Goal: Task Accomplishment & Management: Complete application form

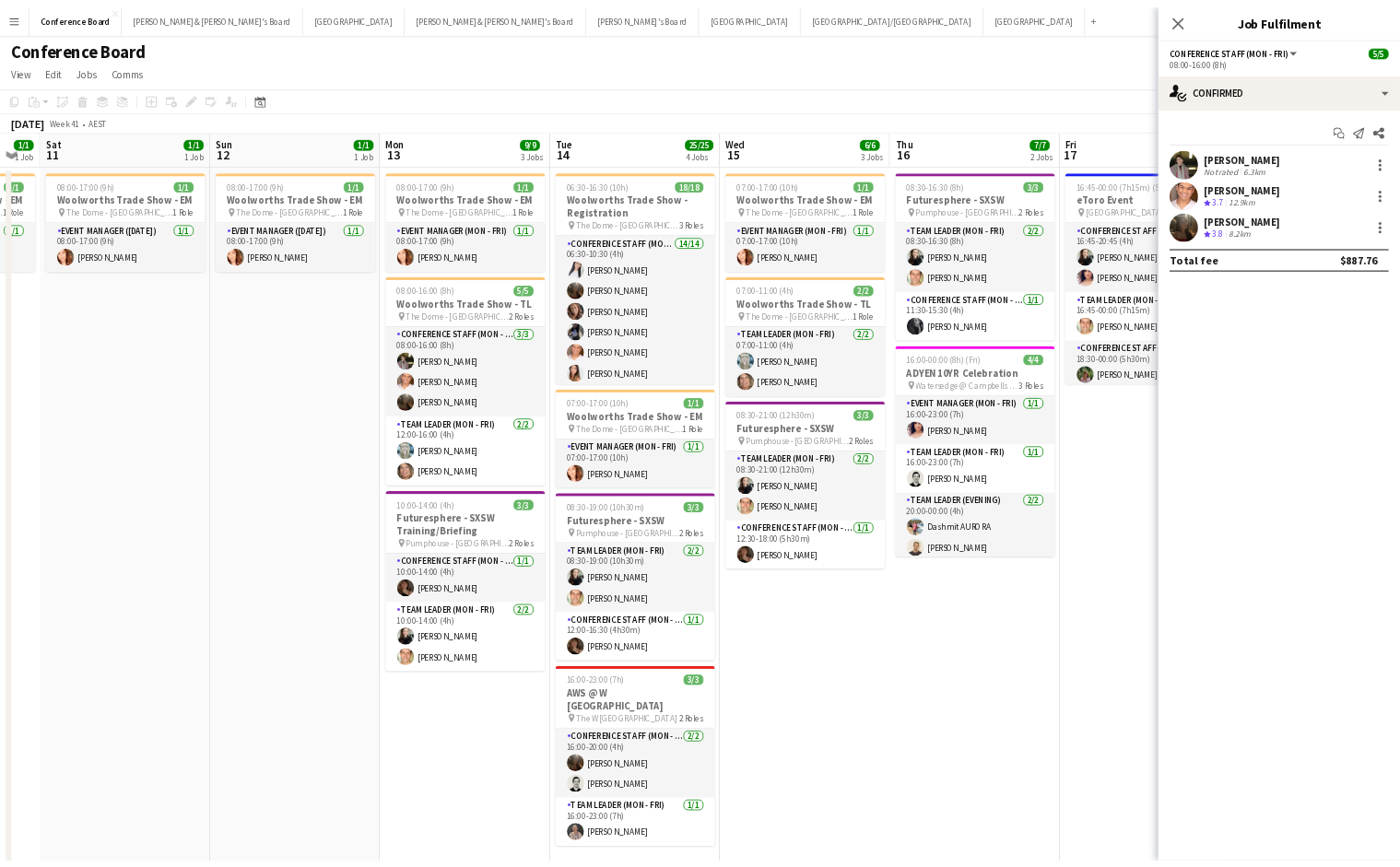
scroll to position [0, 841]
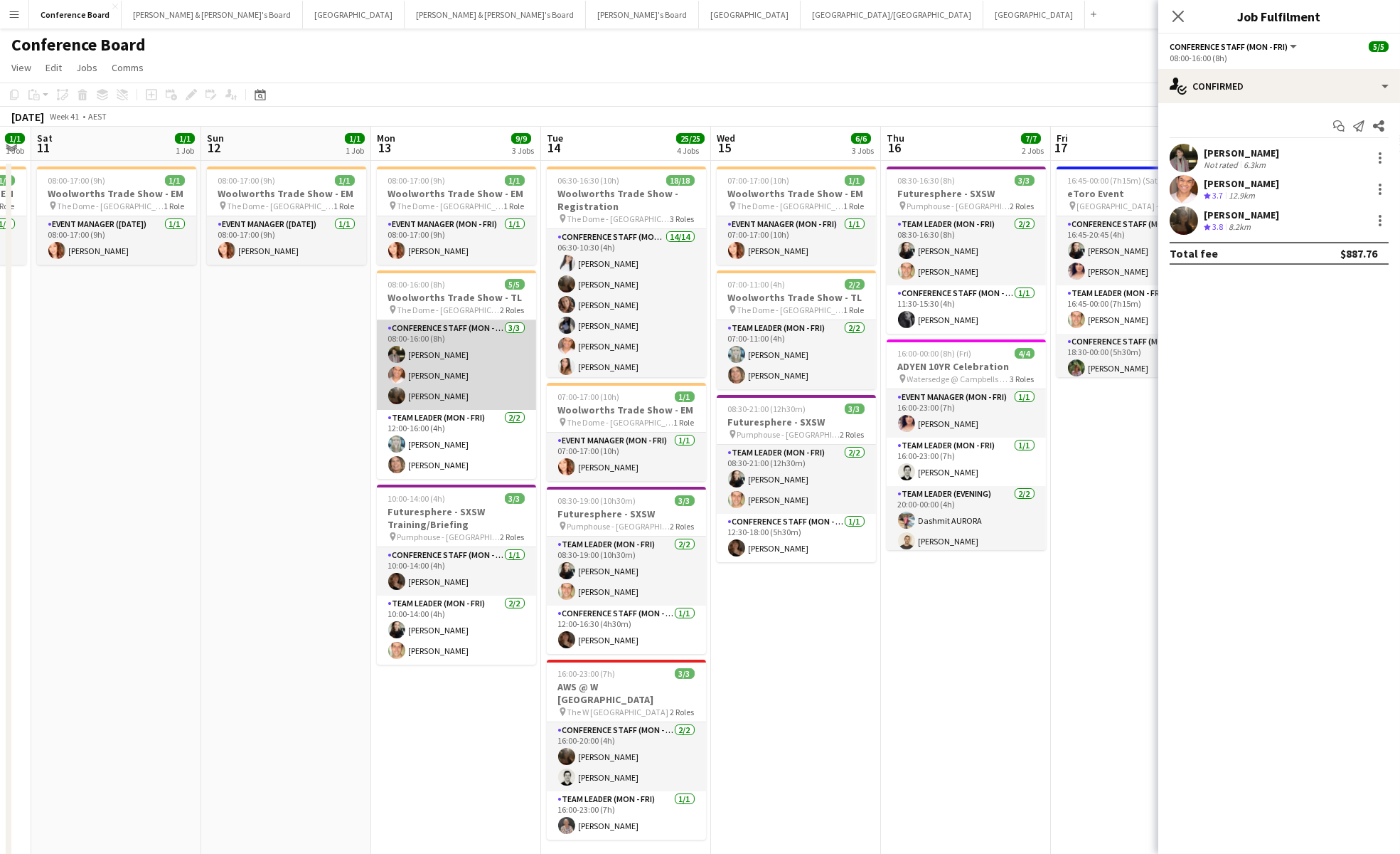
click at [440, 372] on app-card-role "Conference Staff (Mon - Fri) 3/3 08:00-16:00 (8h) Ketut Dewi Sean Perez Scarlet…" at bounding box center [456, 365] width 159 height 89
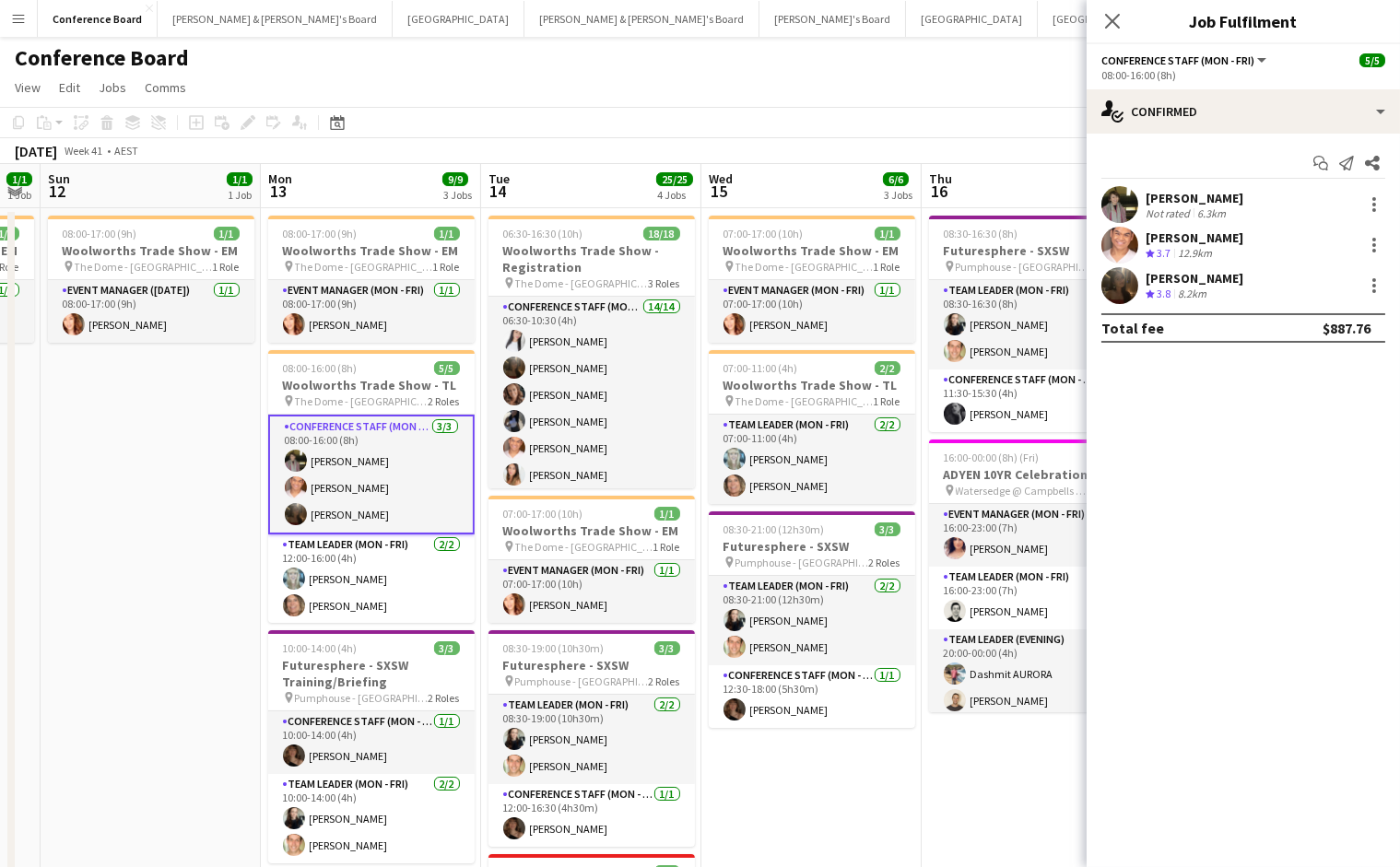
click at [1117, 202] on app-user-avatar at bounding box center [1120, 205] width 37 height 37
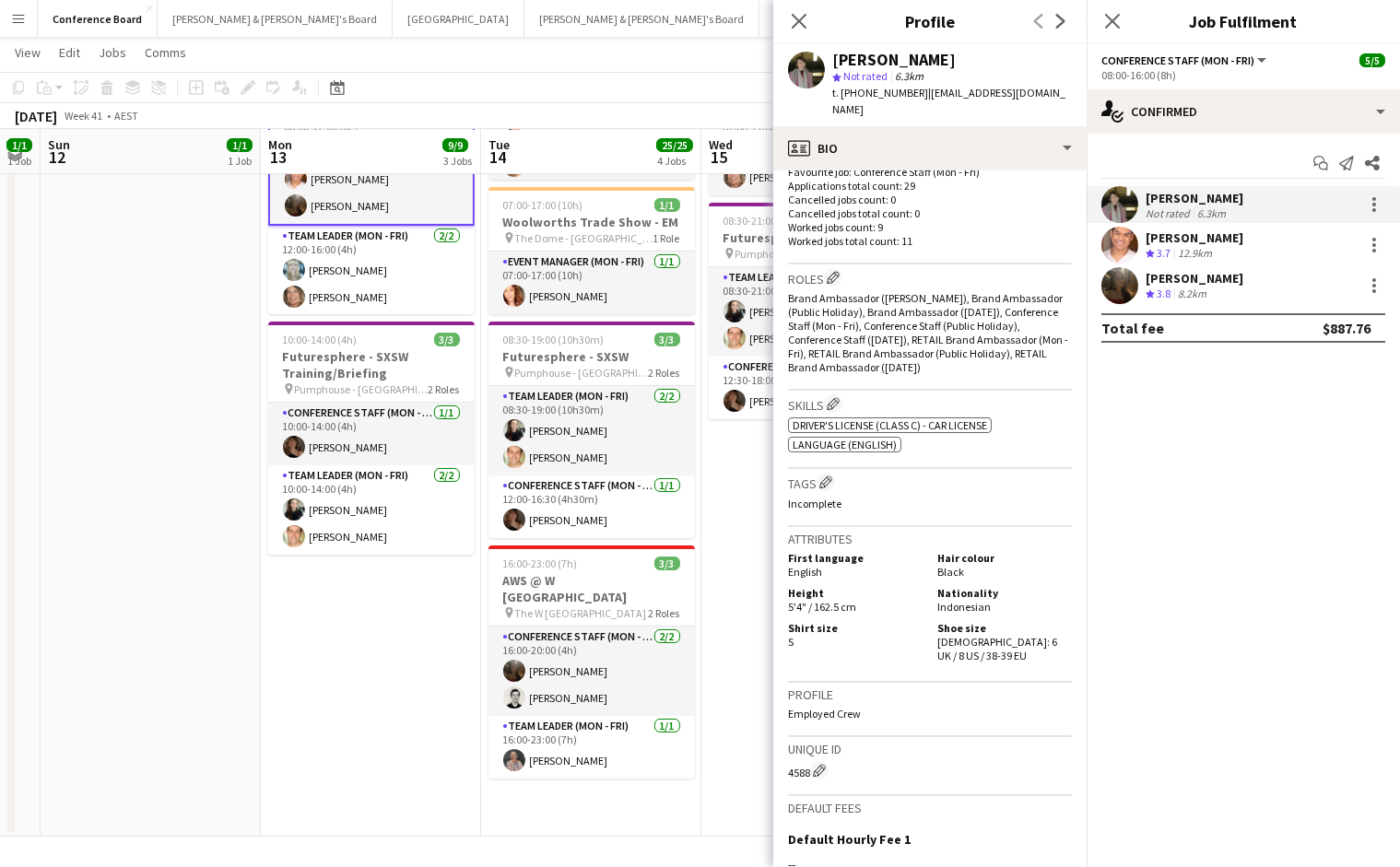
scroll to position [516, 0]
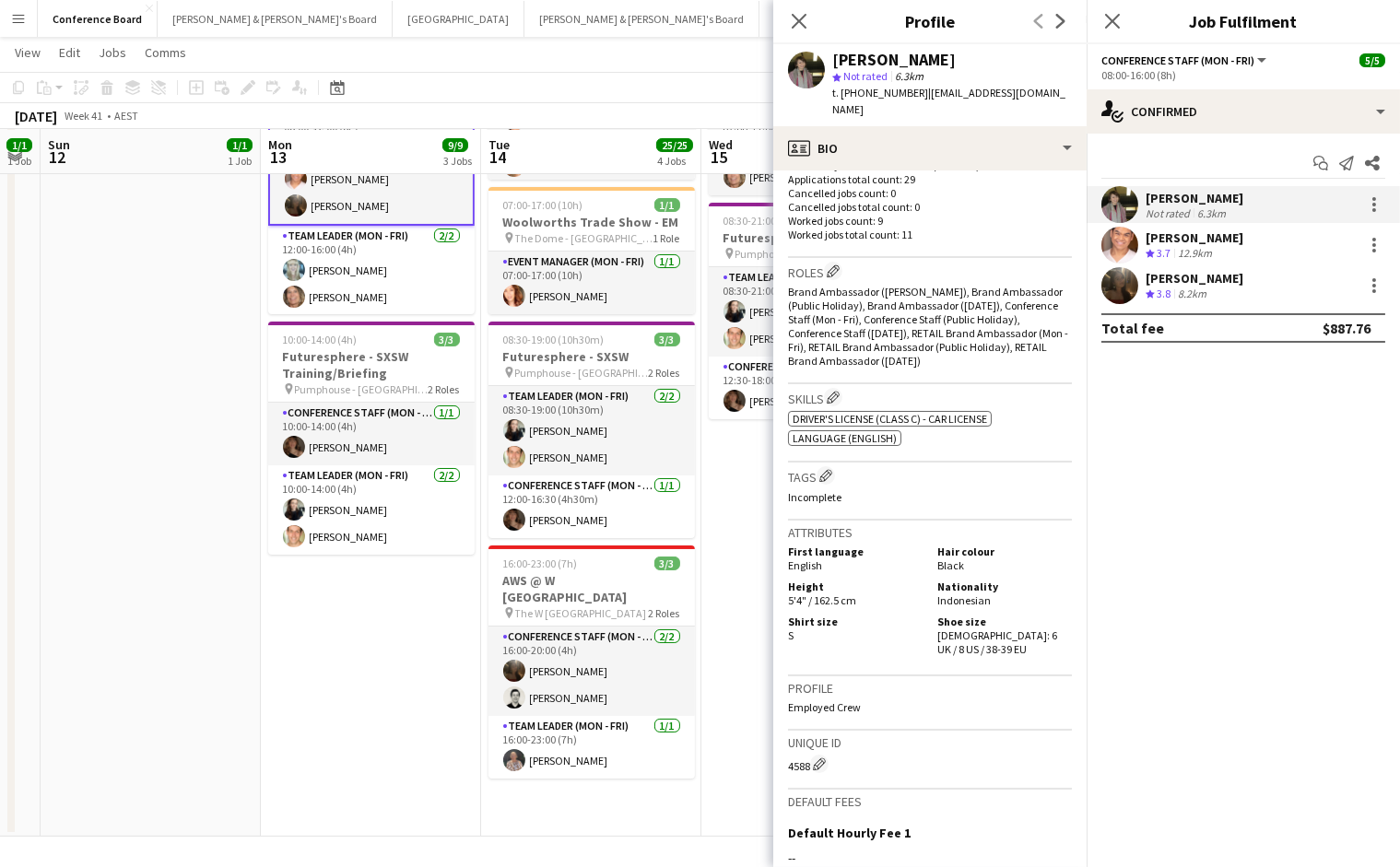
click at [1125, 248] on app-user-avatar at bounding box center [1120, 244] width 37 height 37
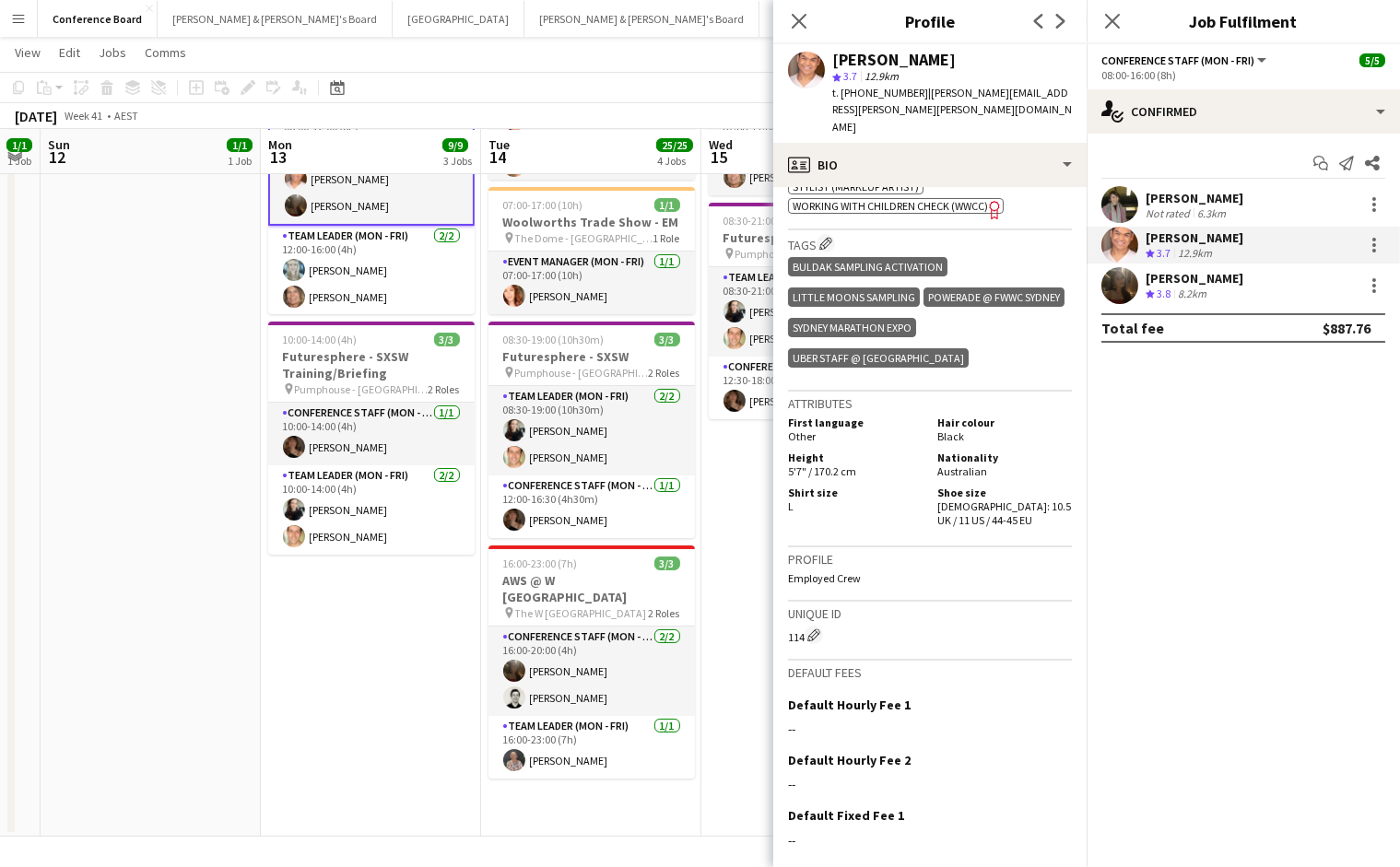
scroll to position [1120, 0]
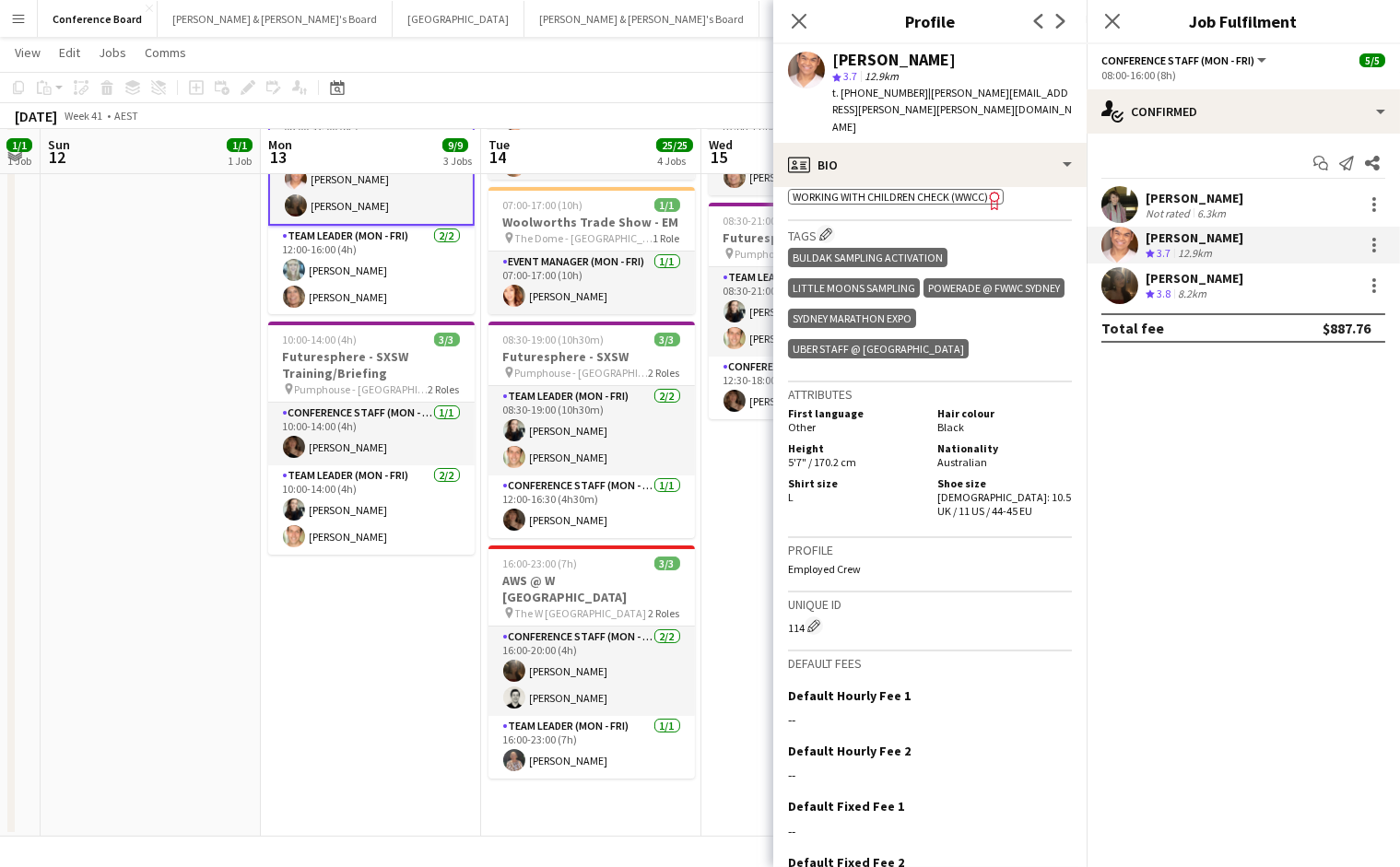
click at [1113, 284] on app-user-avatar at bounding box center [1120, 285] width 37 height 37
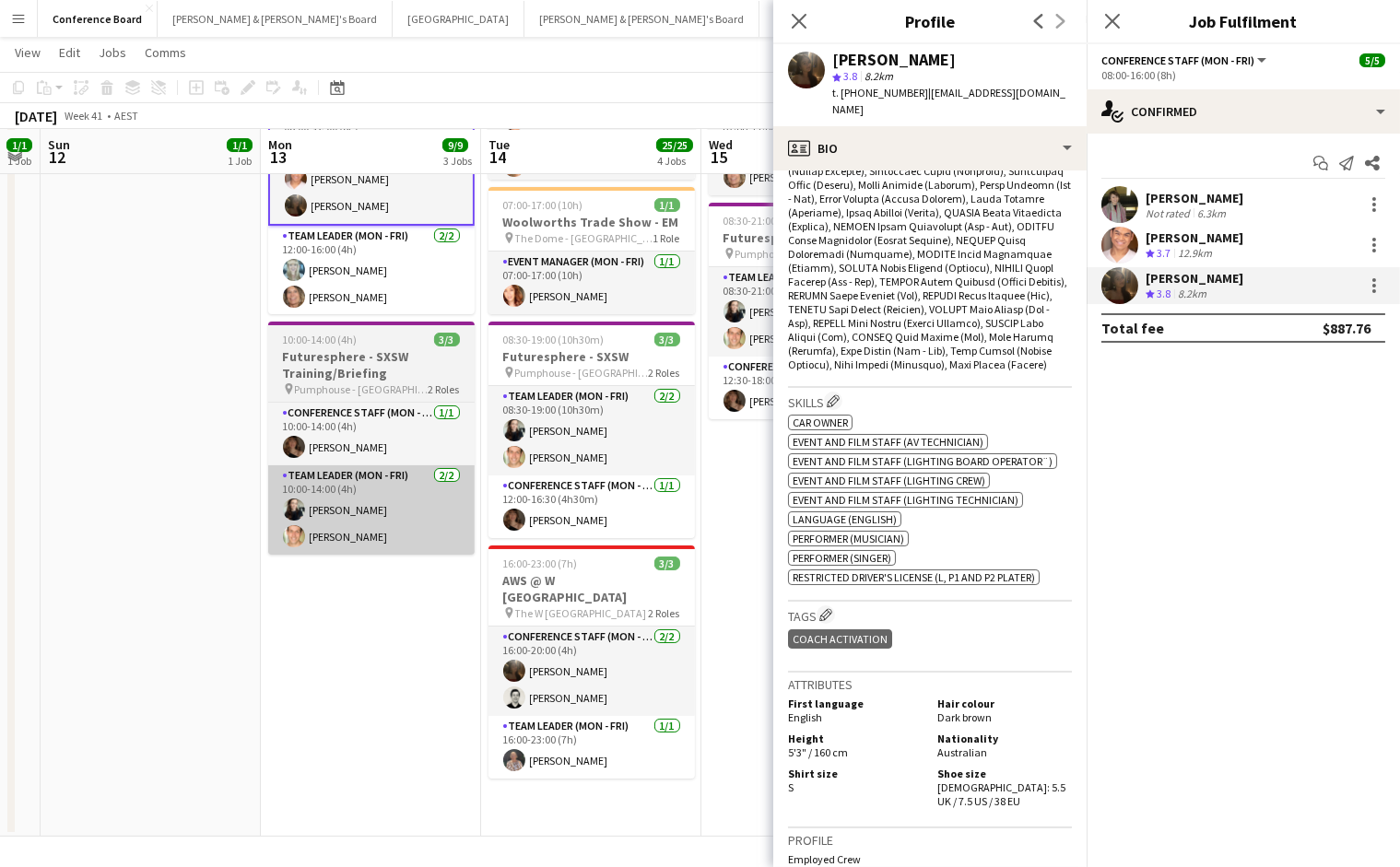
scroll to position [694, 0]
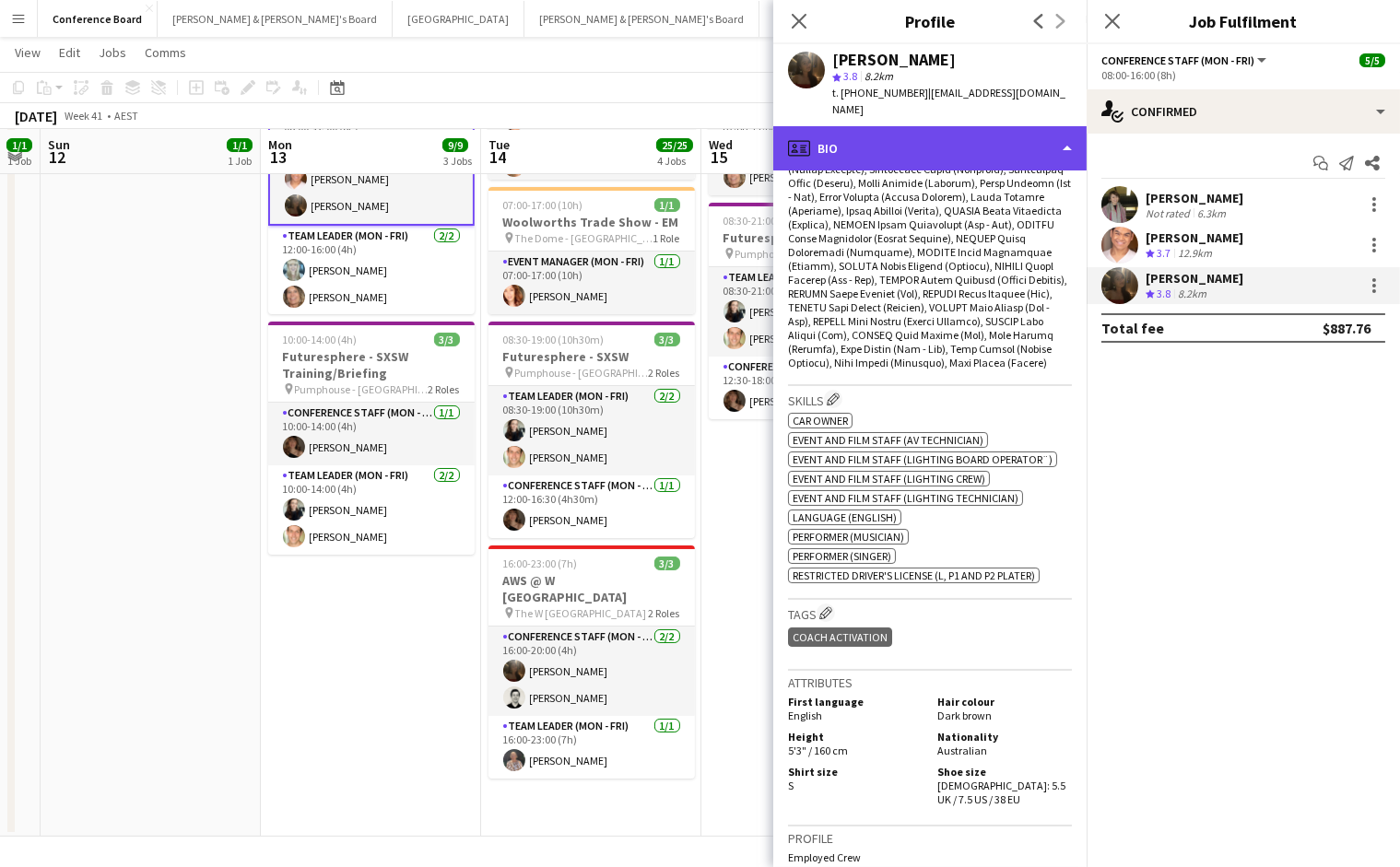
click at [1017, 139] on div "profile Bio" at bounding box center [930, 149] width 313 height 44
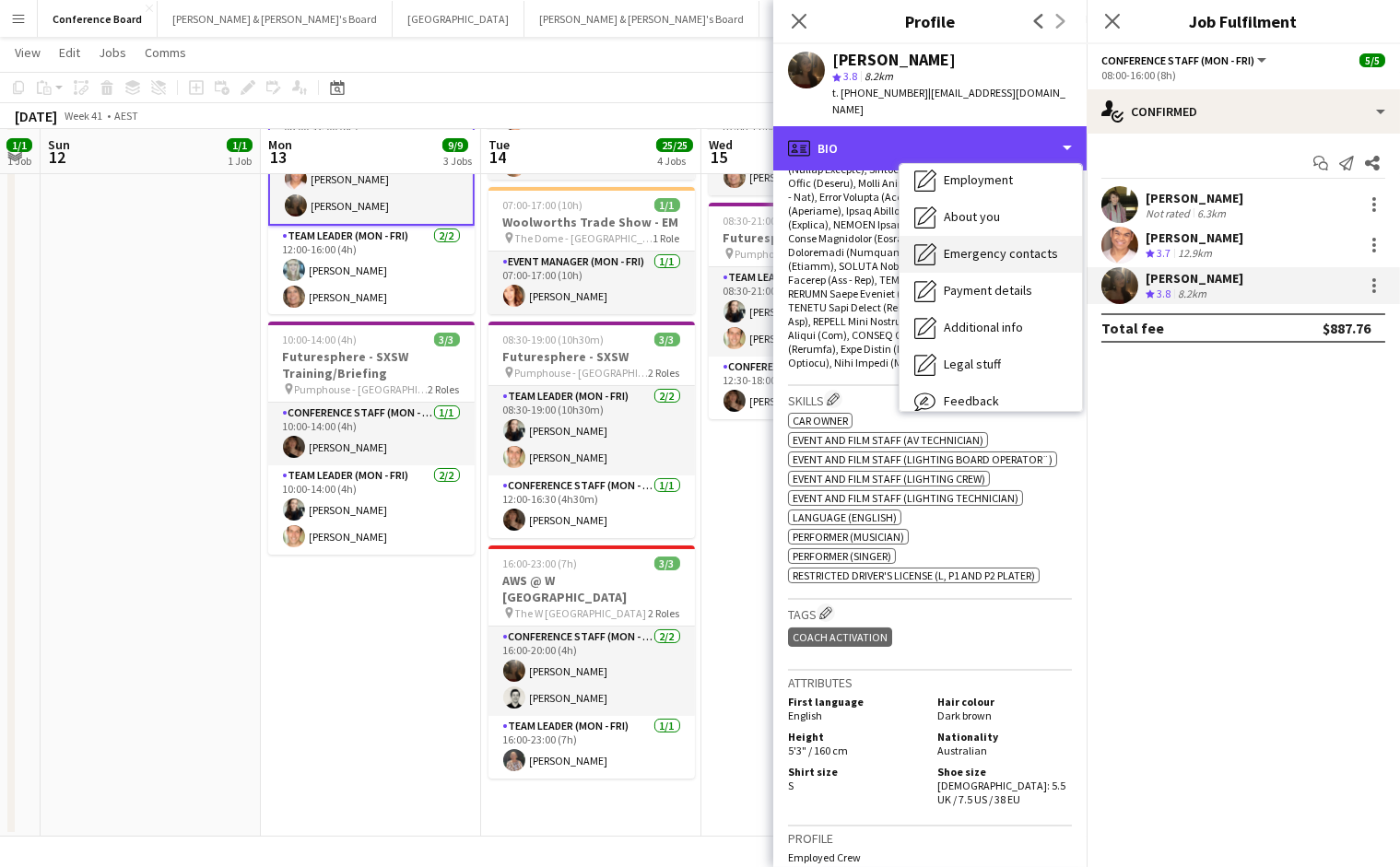
scroll to position [0, 0]
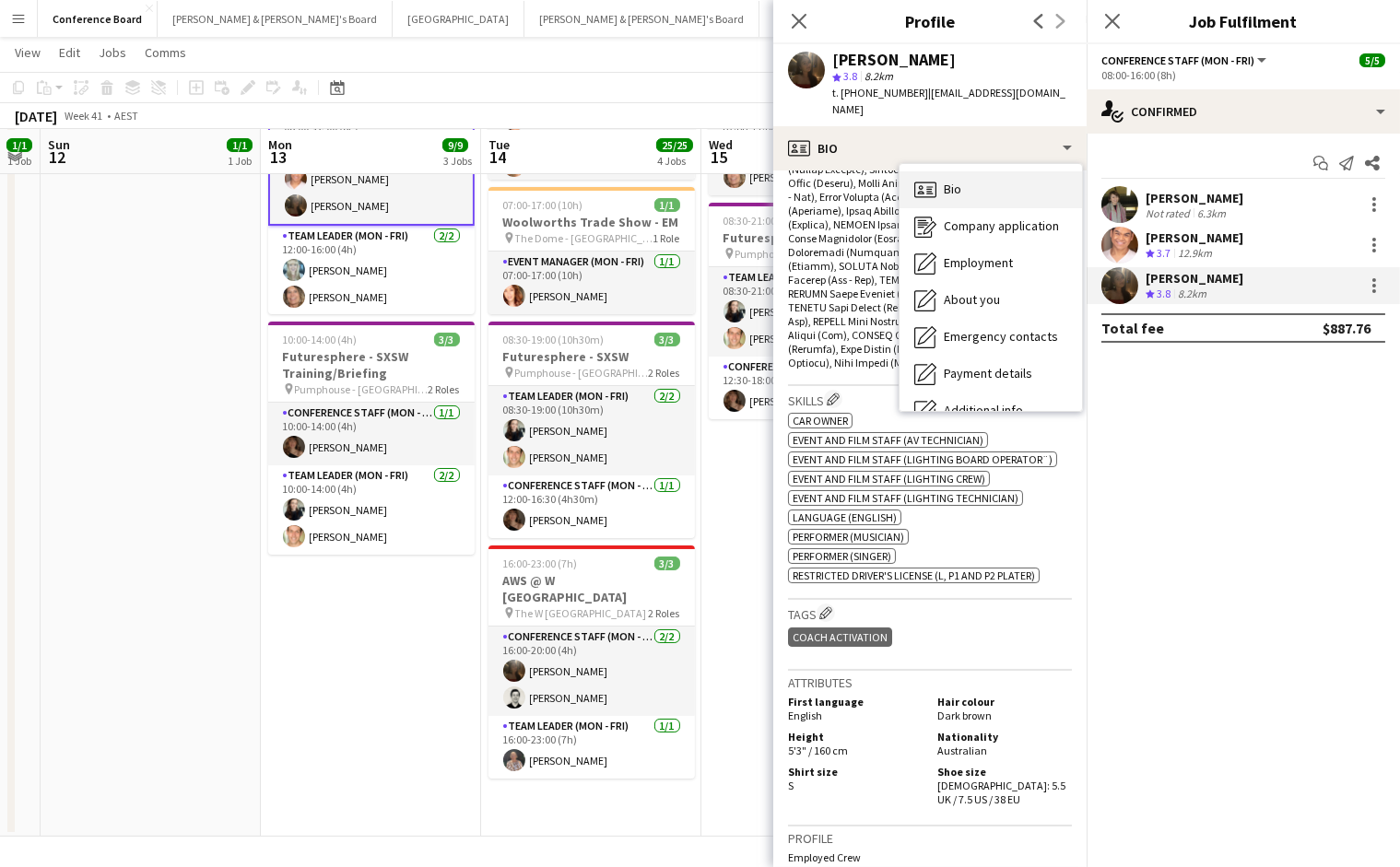
click at [979, 178] on div "Bio Bio" at bounding box center [991, 190] width 183 height 37
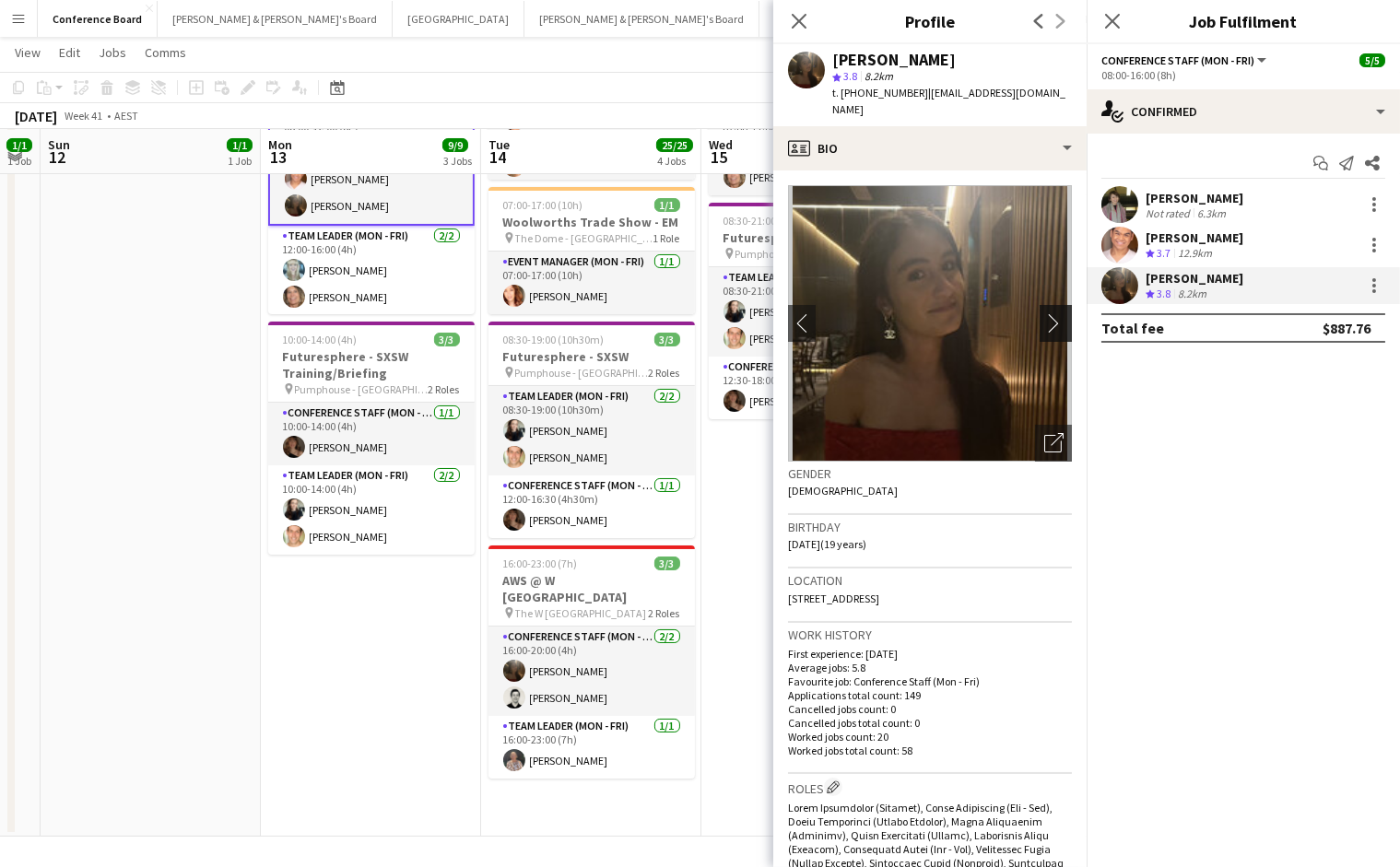
click at [1056, 313] on app-icon "chevron-right" at bounding box center [1059, 322] width 29 height 19
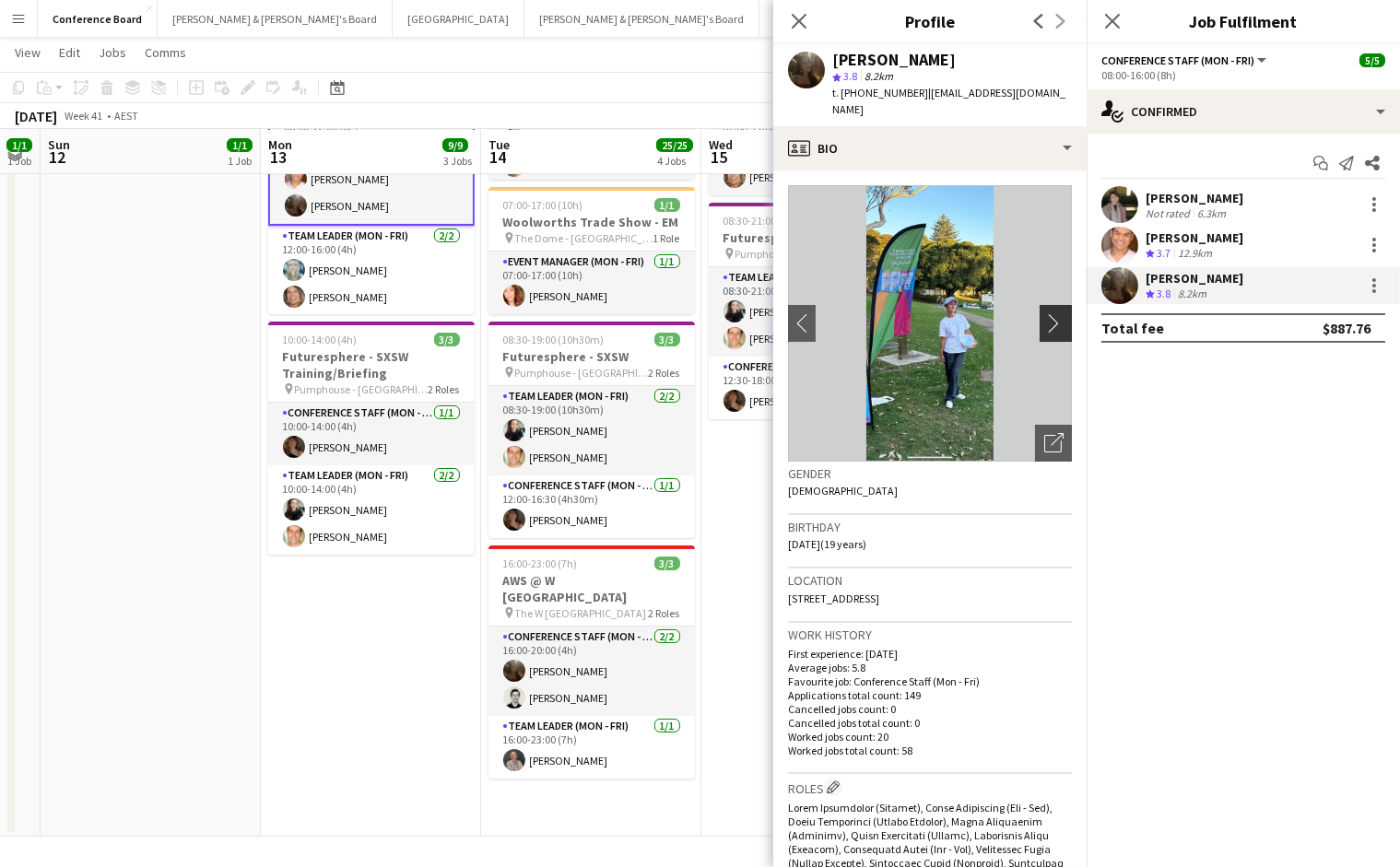
click at [1052, 313] on app-icon "chevron-right" at bounding box center [1059, 322] width 29 height 19
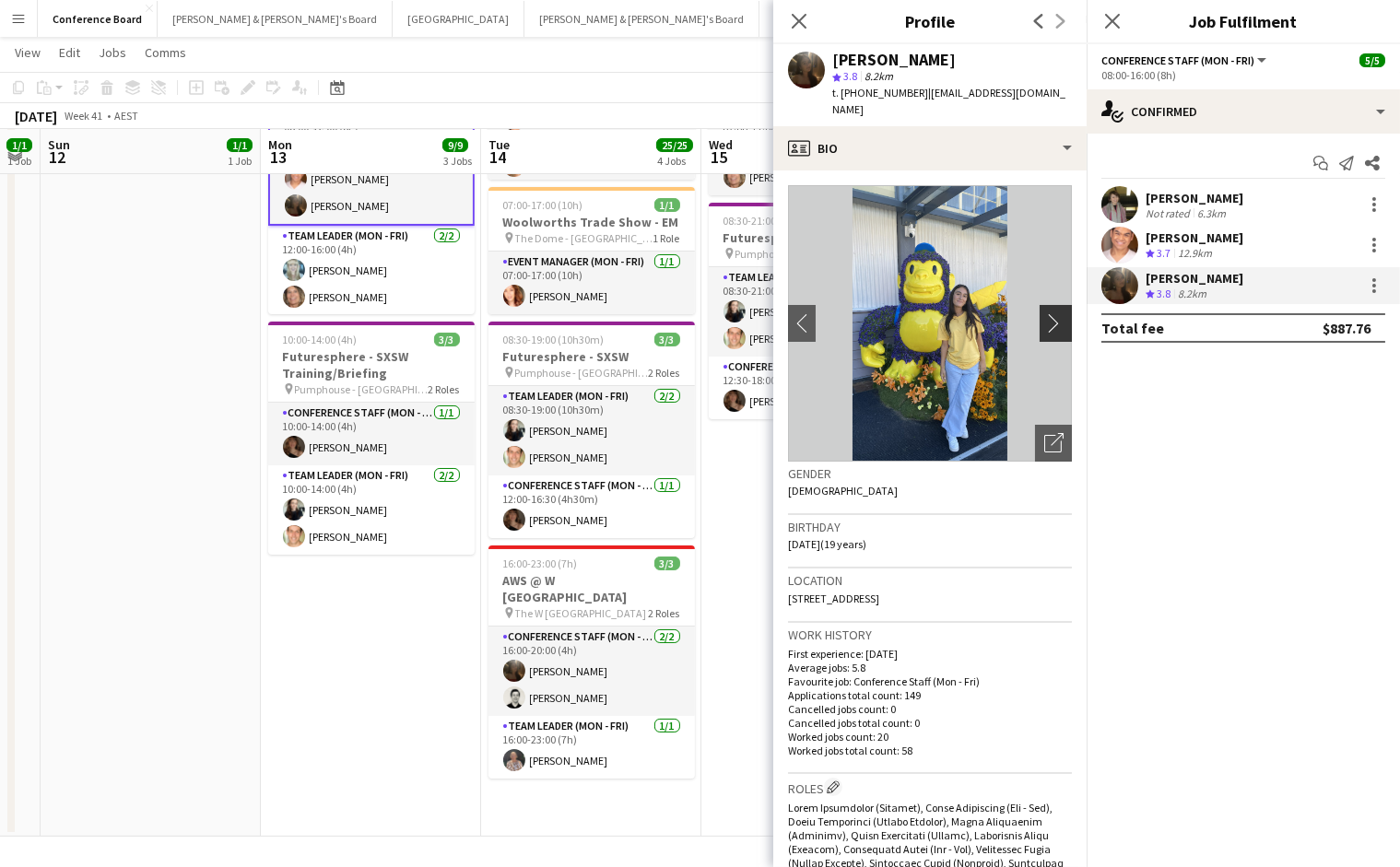
click at [1050, 313] on app-icon "chevron-right" at bounding box center [1059, 322] width 29 height 19
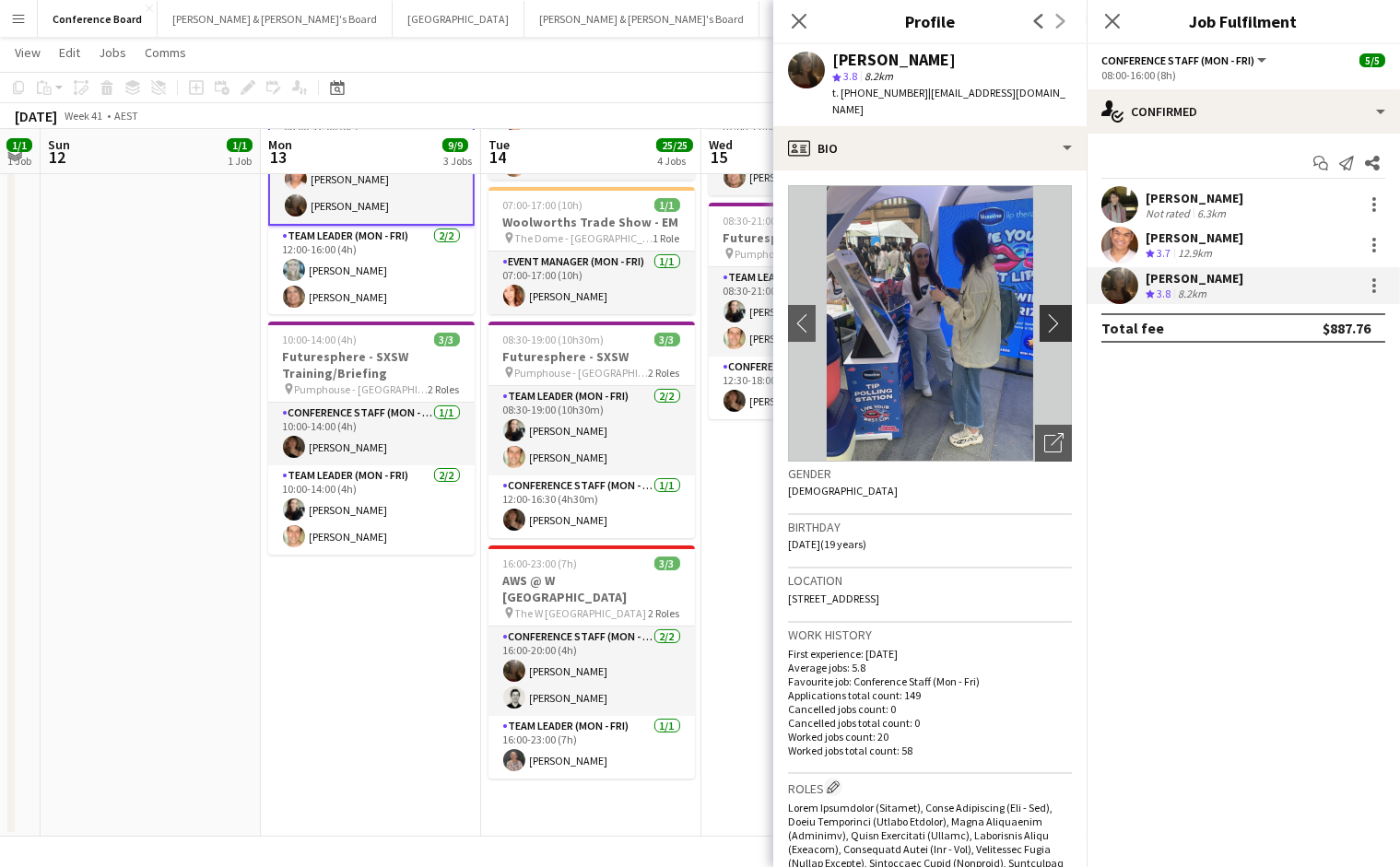
click at [1050, 313] on app-icon "chevron-right" at bounding box center [1059, 322] width 29 height 19
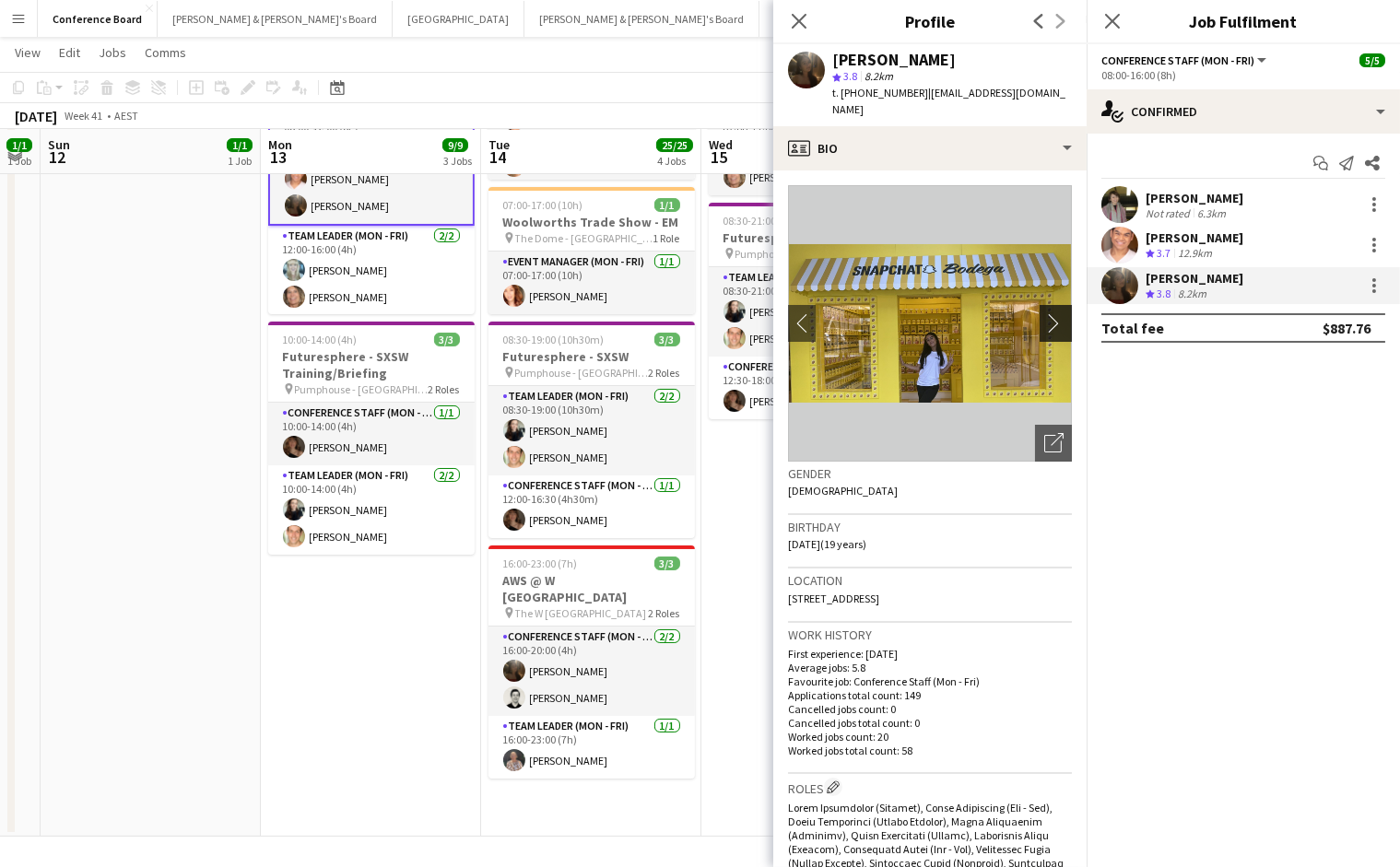
click at [1050, 313] on app-icon "chevron-right" at bounding box center [1059, 322] width 29 height 19
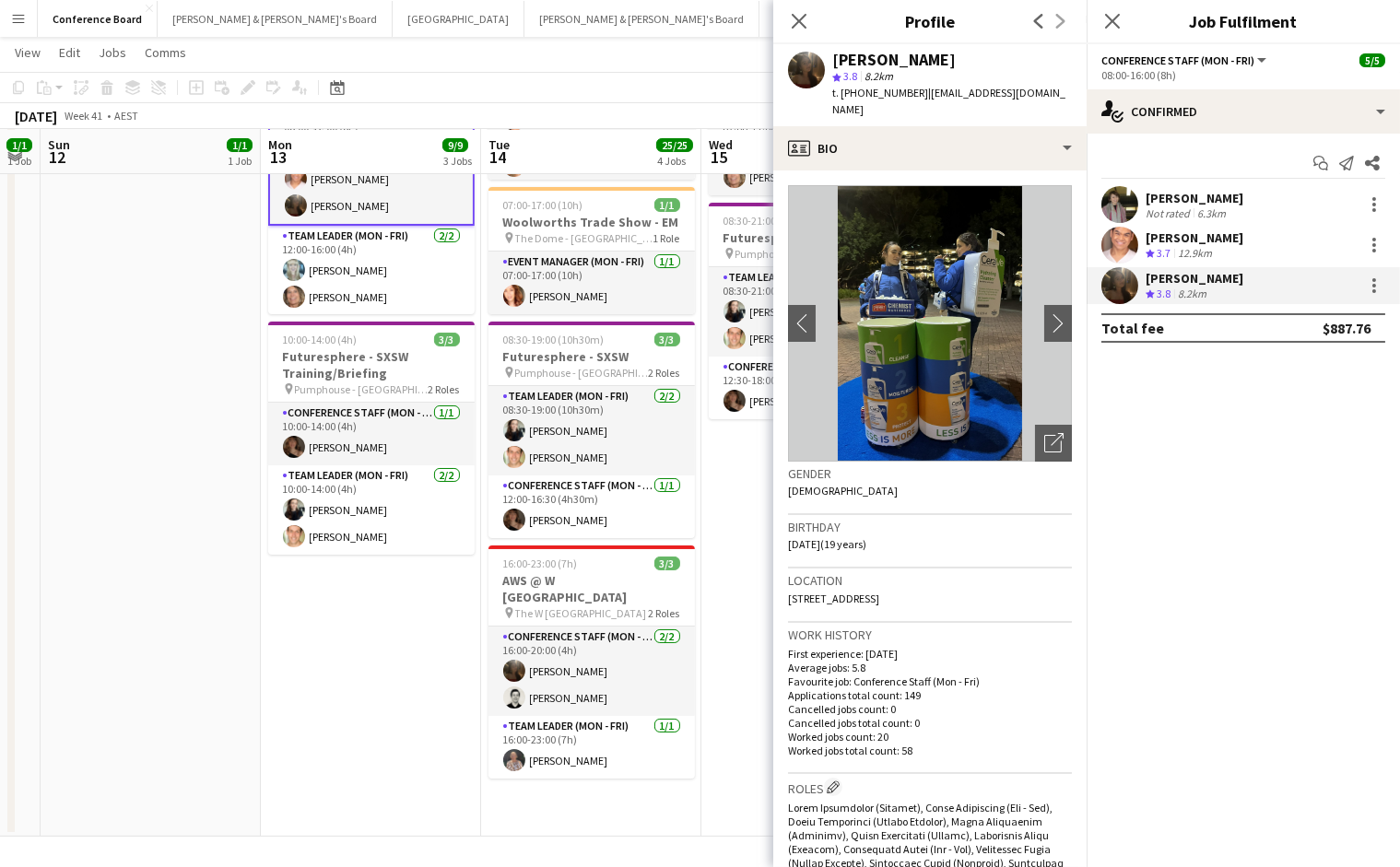
click at [927, 304] on img at bounding box center [930, 323] width 284 height 276
click at [1057, 313] on app-icon "chevron-right" at bounding box center [1059, 322] width 29 height 19
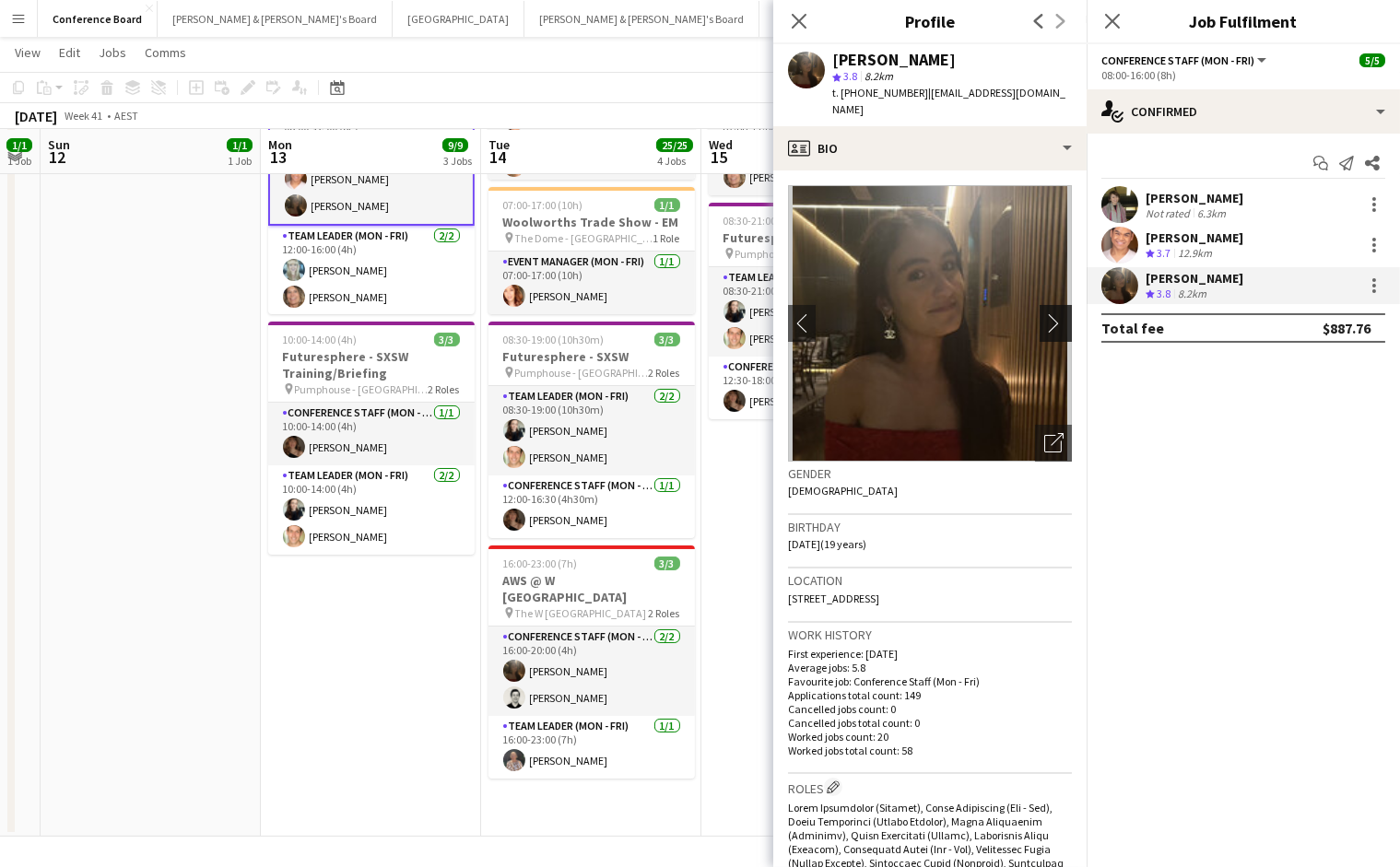
click at [1054, 313] on app-icon "chevron-right" at bounding box center [1059, 322] width 29 height 19
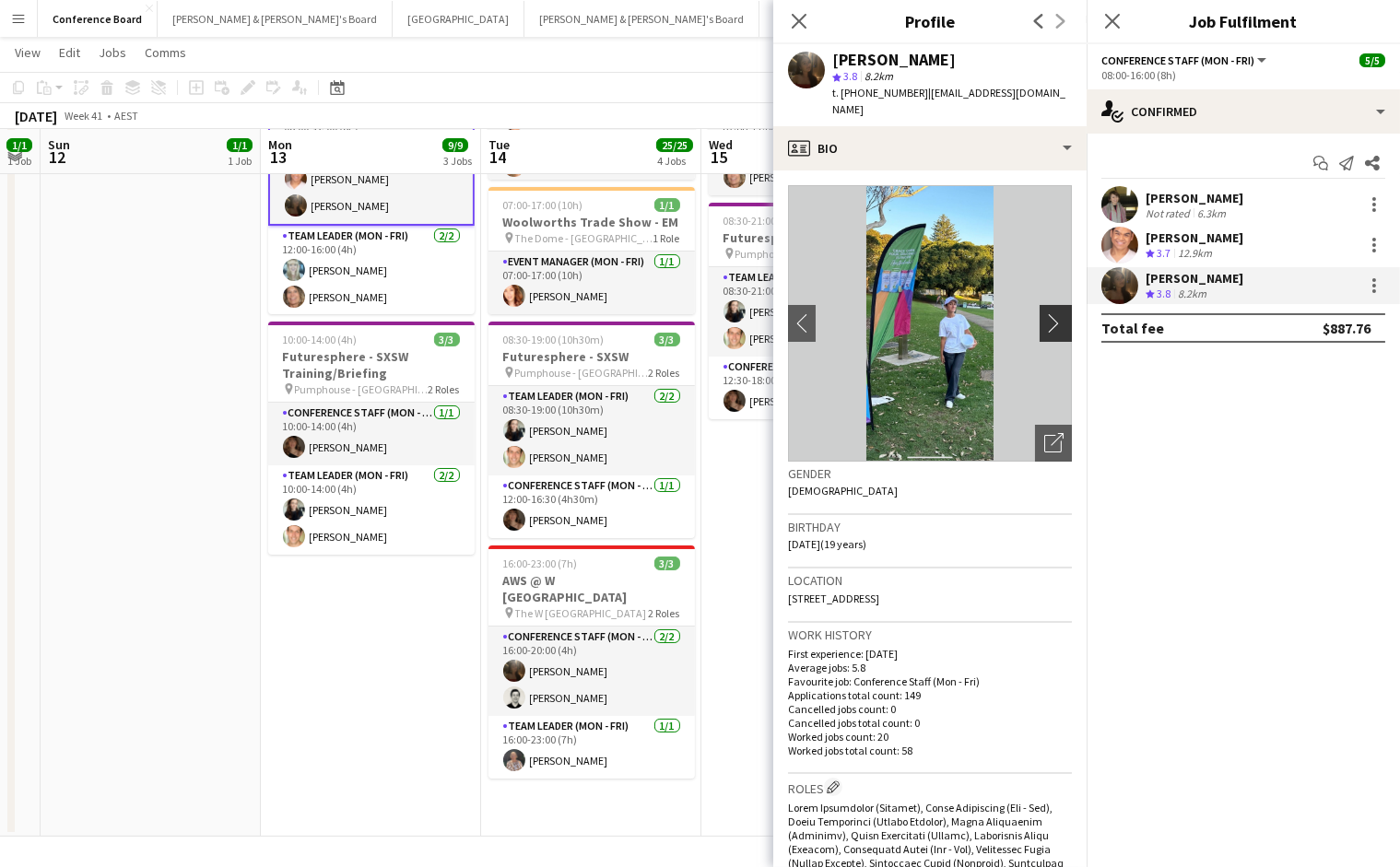
click at [1054, 313] on app-icon "chevron-right" at bounding box center [1059, 322] width 29 height 19
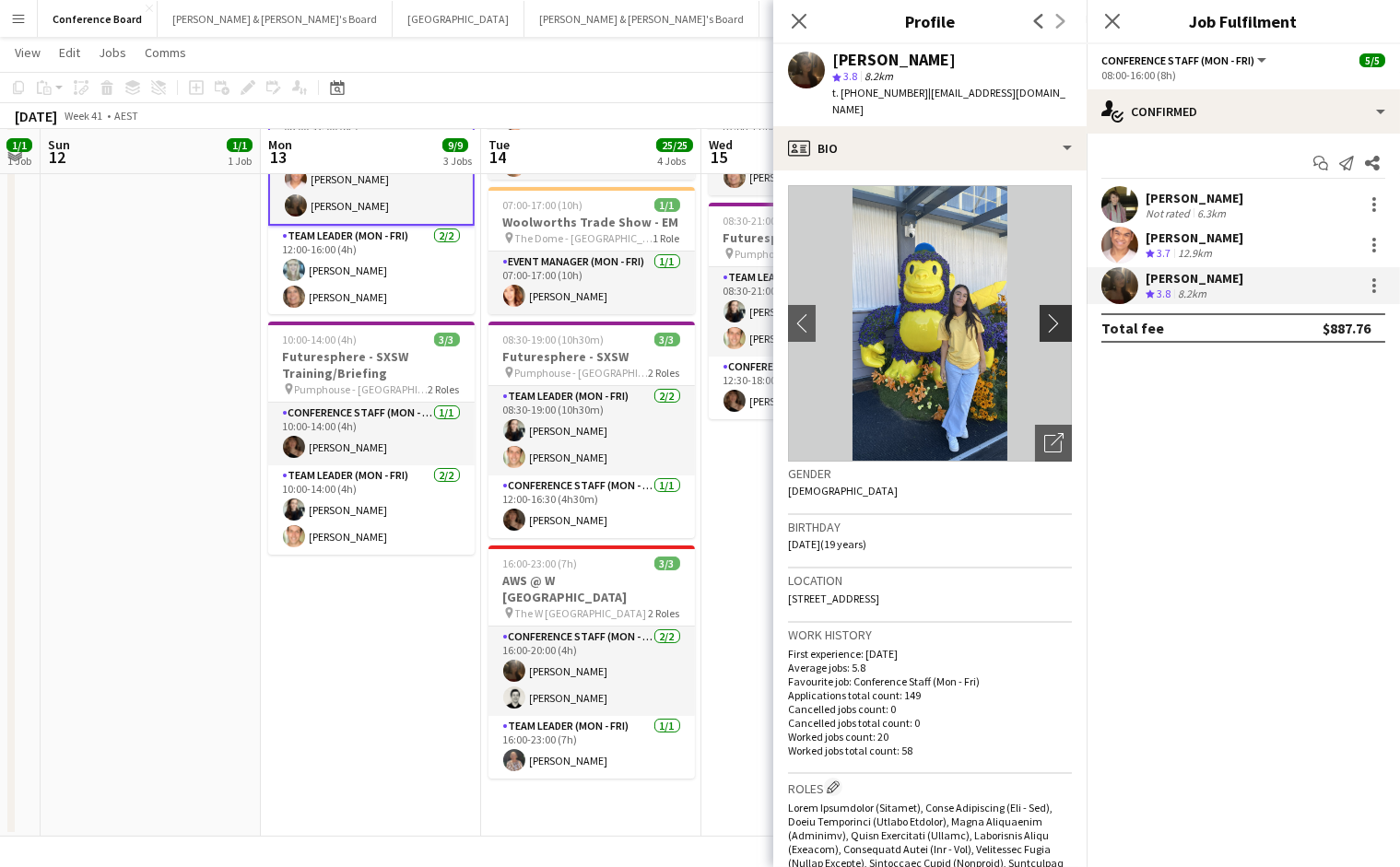
click at [1051, 313] on app-icon "chevron-right" at bounding box center [1059, 322] width 29 height 19
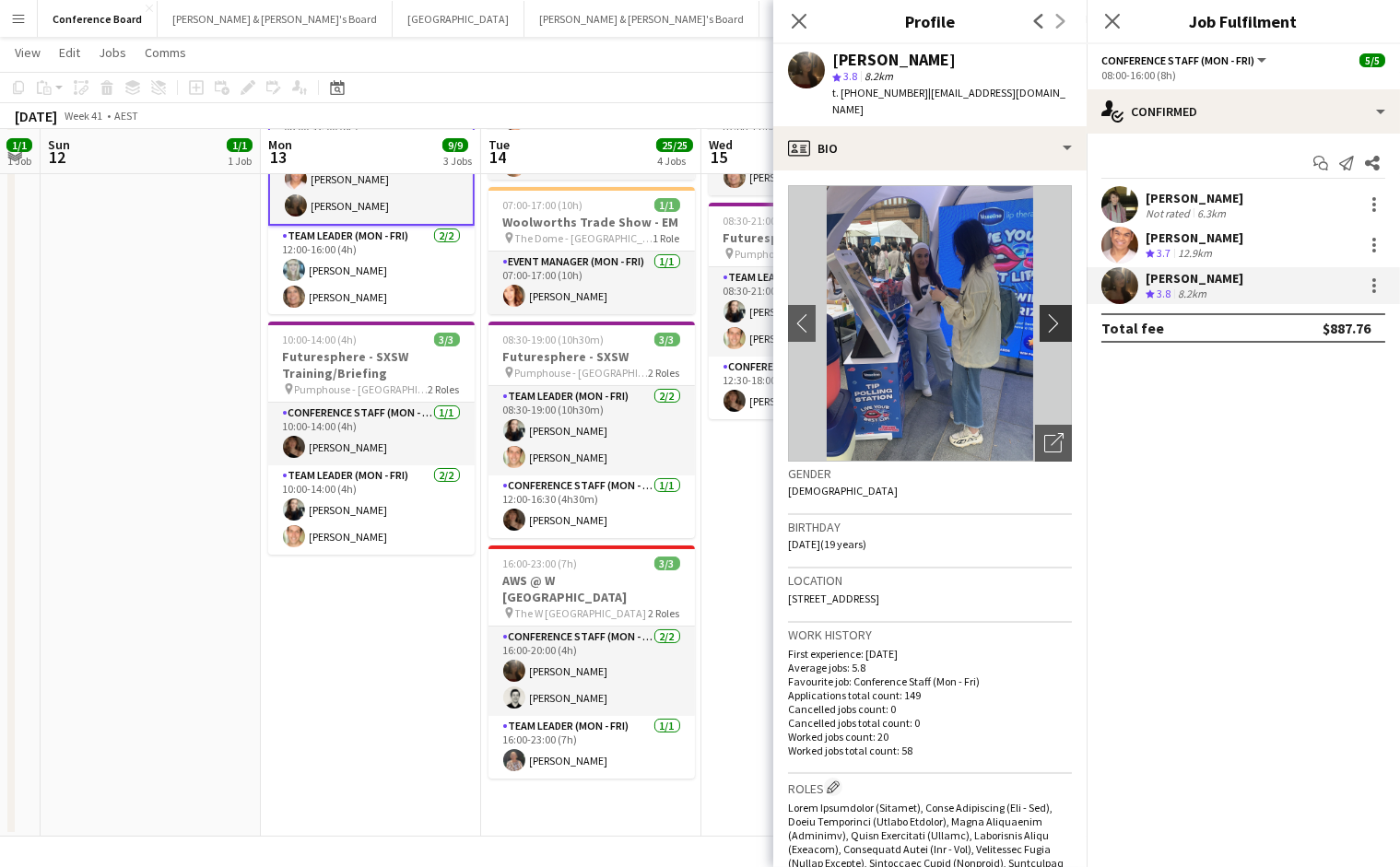
click at [1051, 313] on app-icon "chevron-right" at bounding box center [1059, 322] width 29 height 19
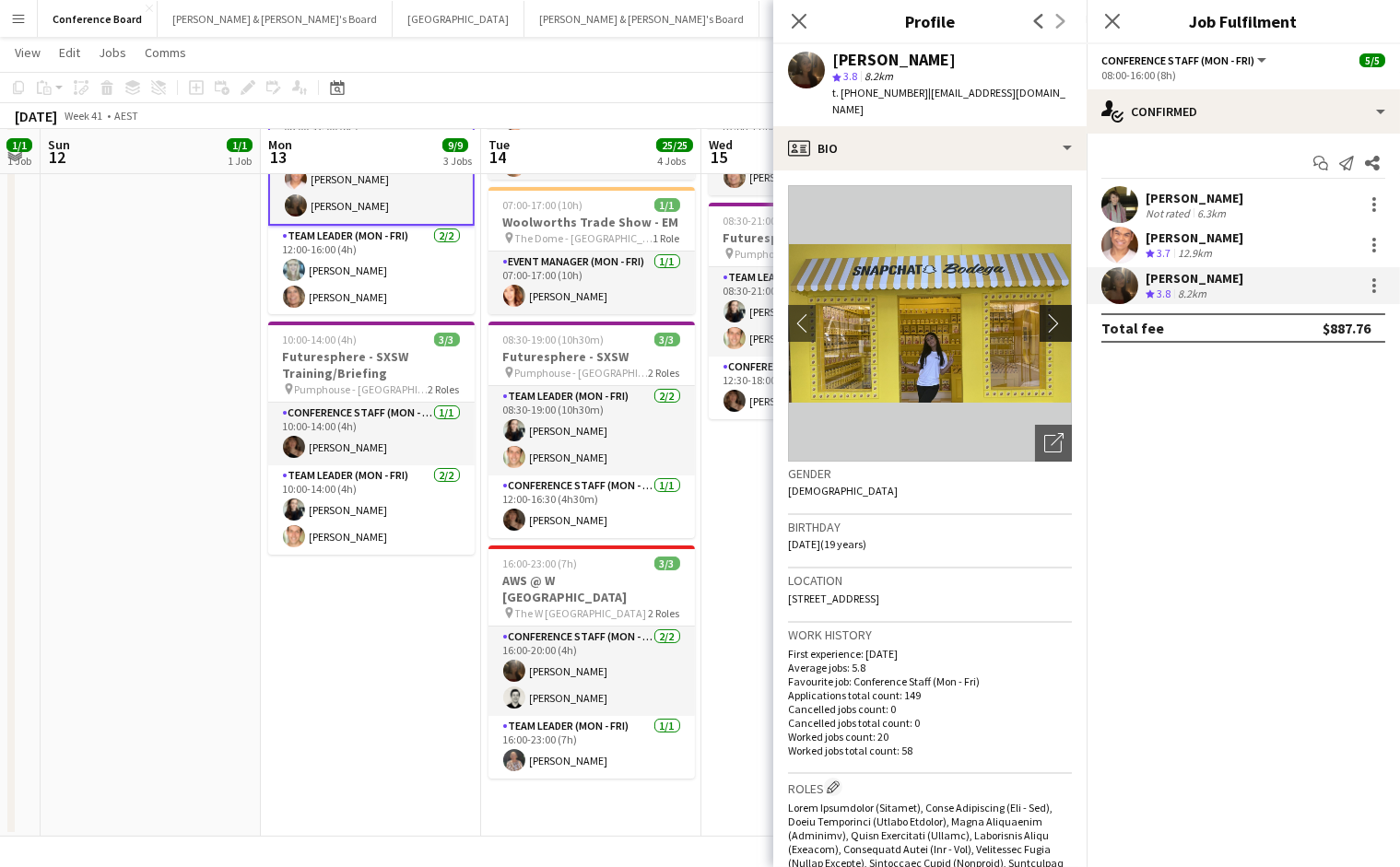
scroll to position [6, 0]
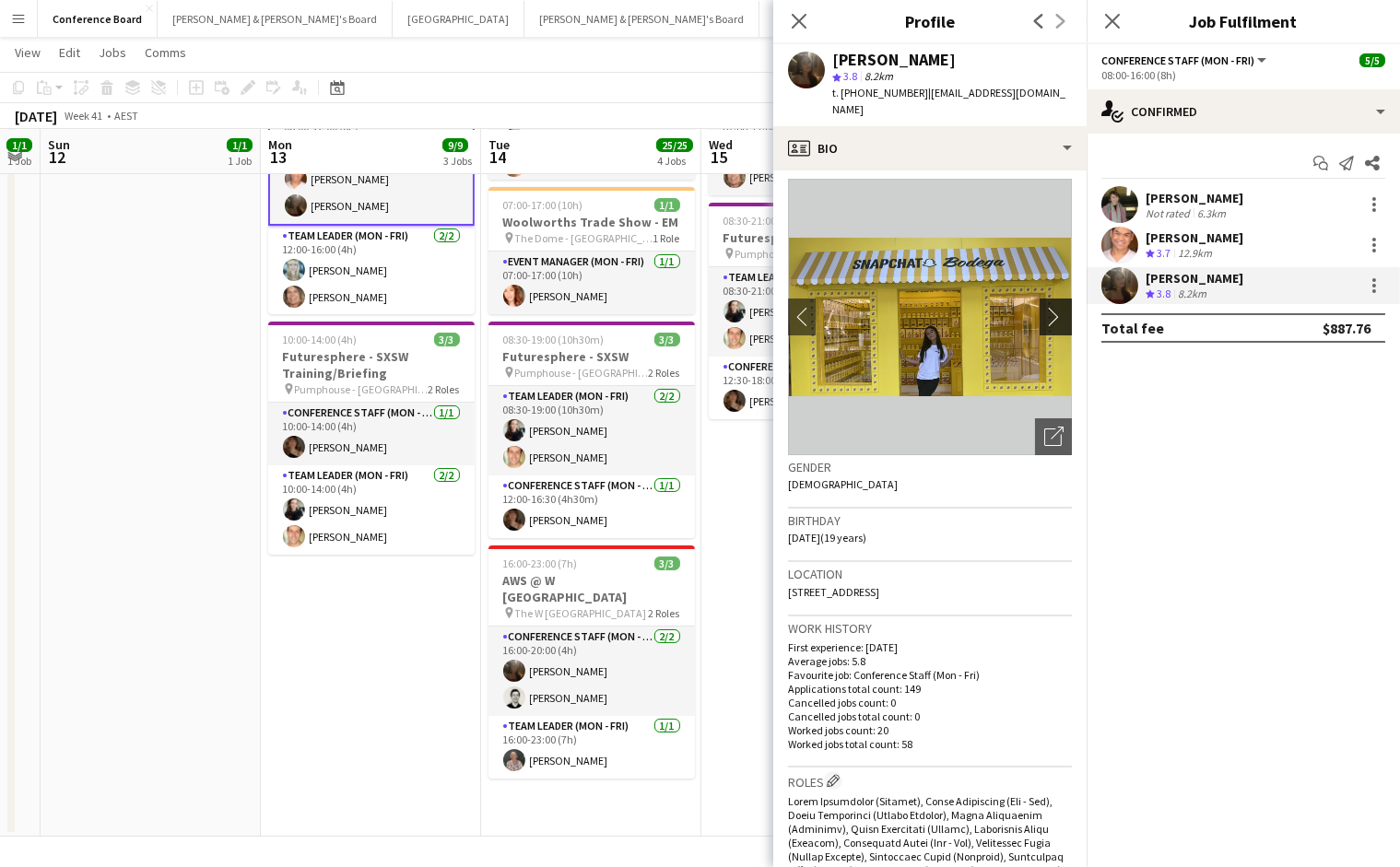
click at [1051, 308] on app-icon "chevron-right" at bounding box center [1059, 316] width 29 height 19
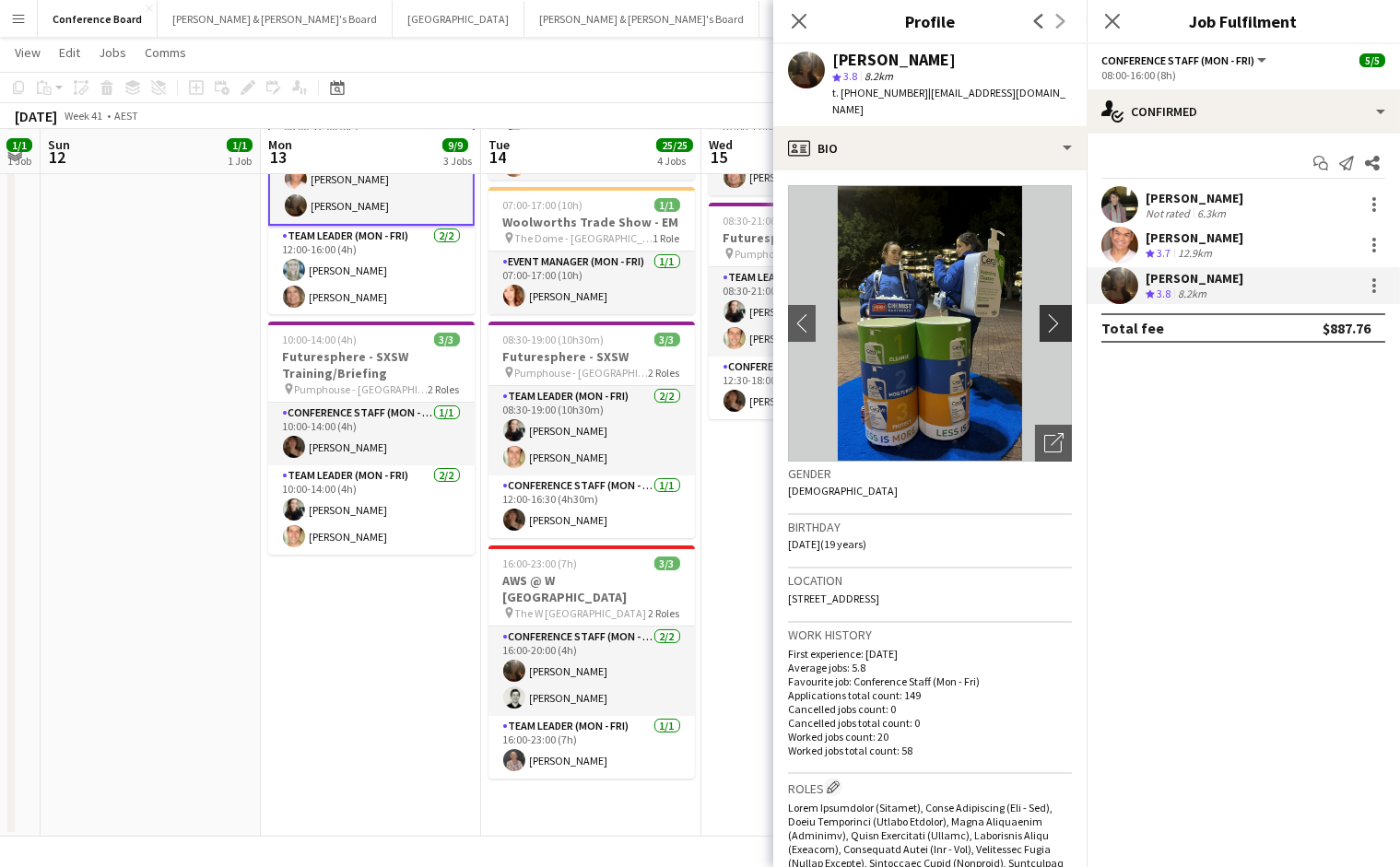
click at [1051, 313] on app-icon "chevron-right" at bounding box center [1059, 322] width 29 height 19
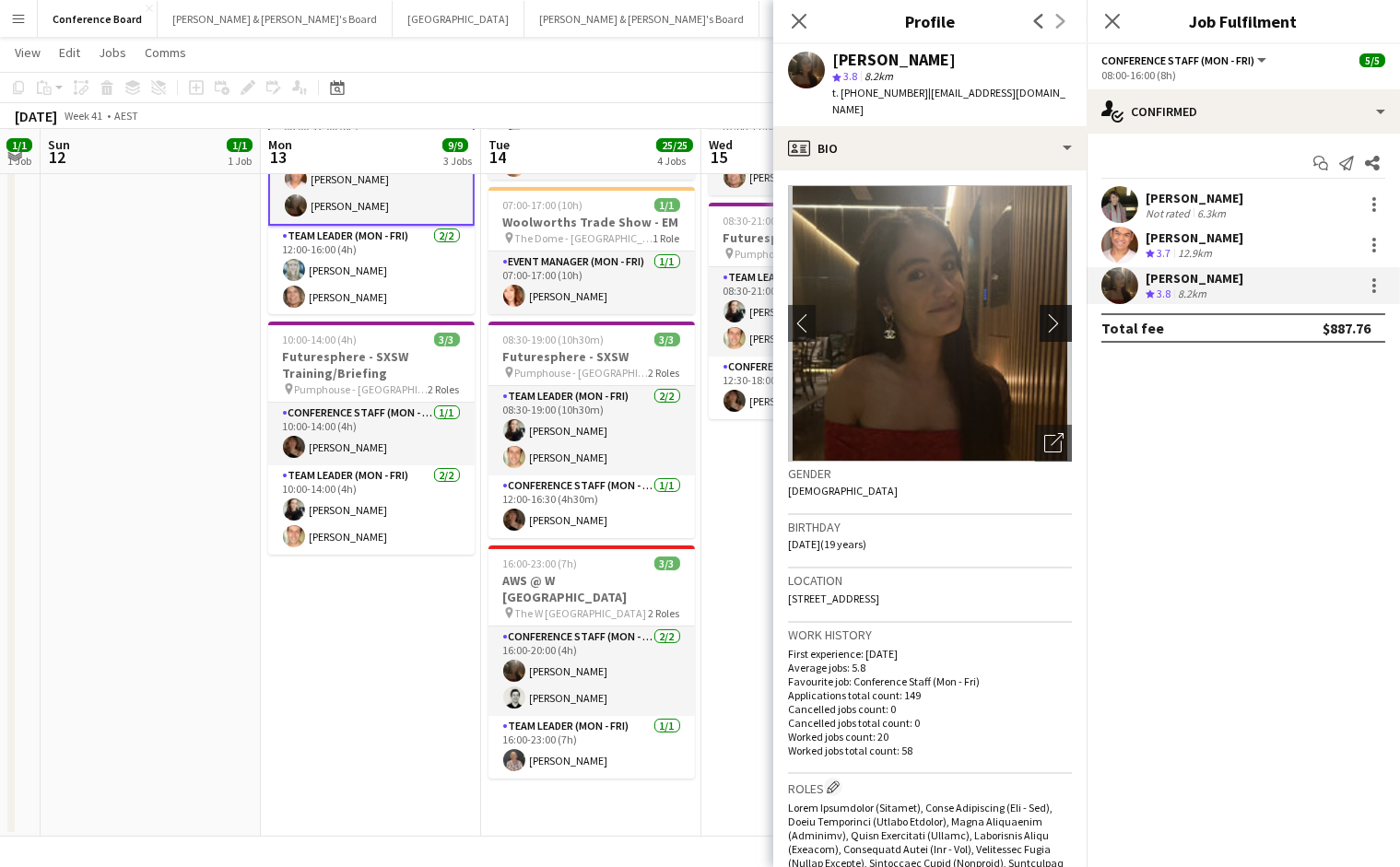
click at [1051, 313] on app-icon "chevron-right" at bounding box center [1059, 322] width 29 height 19
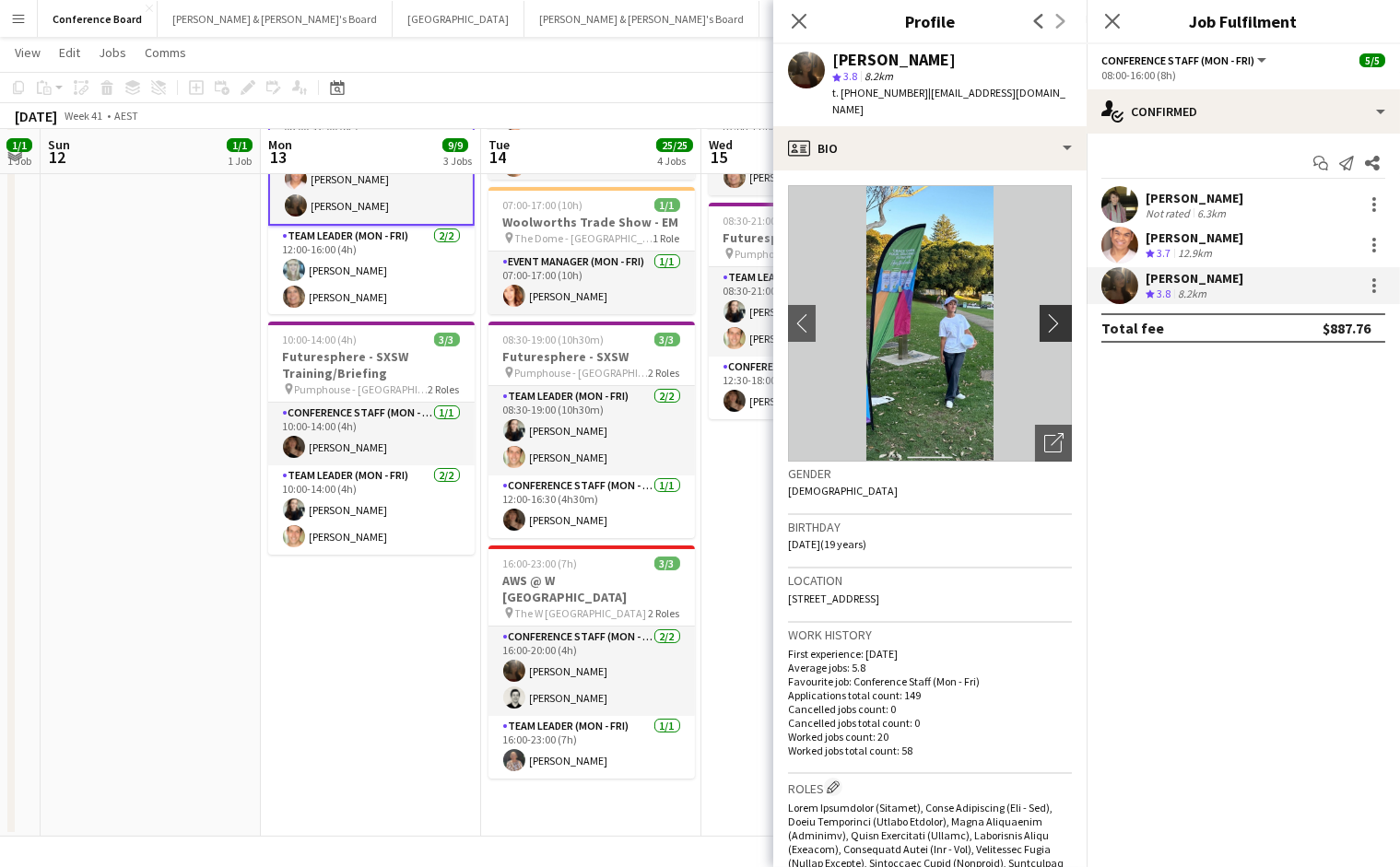
click at [1051, 313] on app-icon "chevron-right" at bounding box center [1059, 322] width 29 height 19
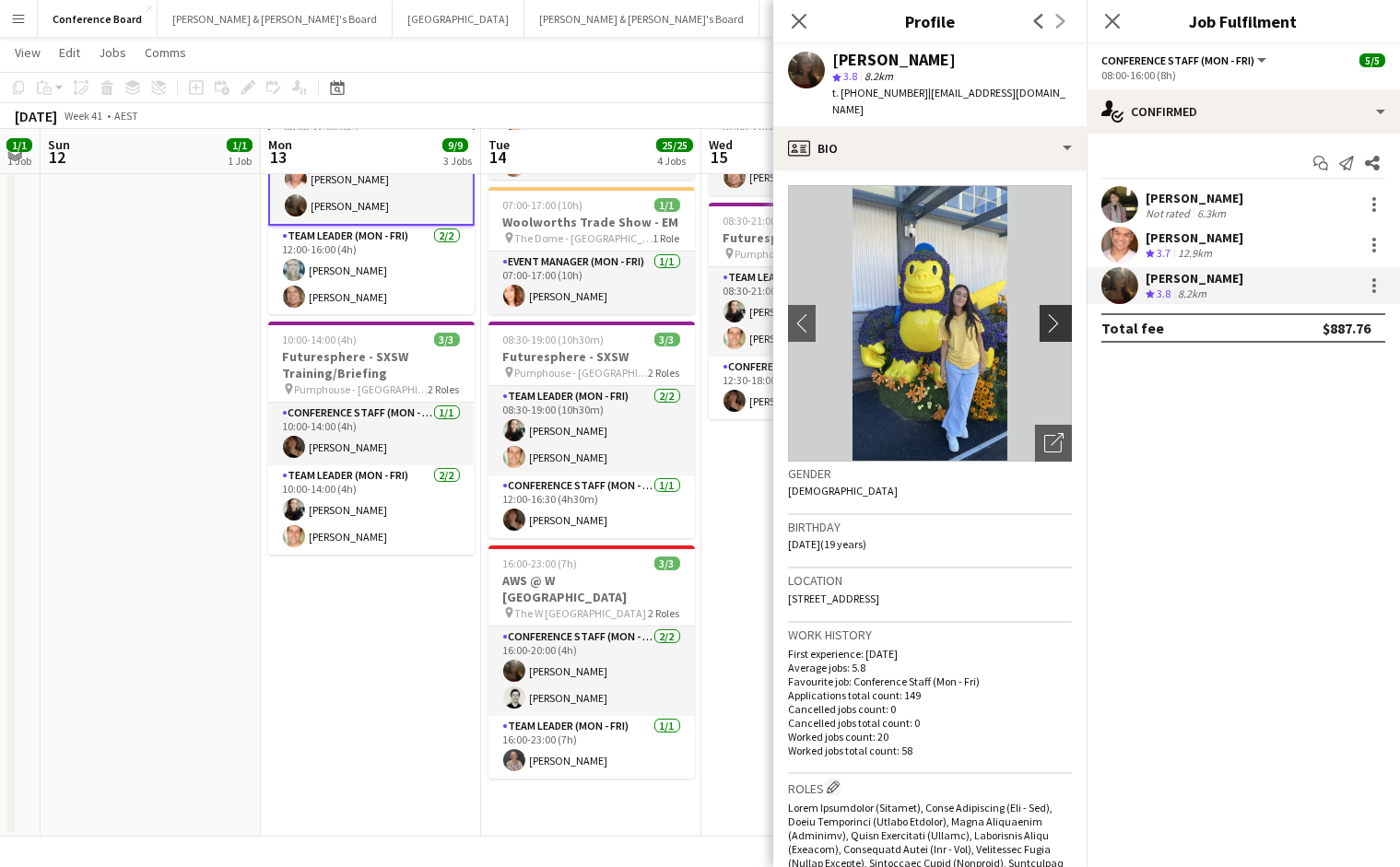
click at [1051, 313] on app-icon "chevron-right" at bounding box center [1059, 322] width 29 height 19
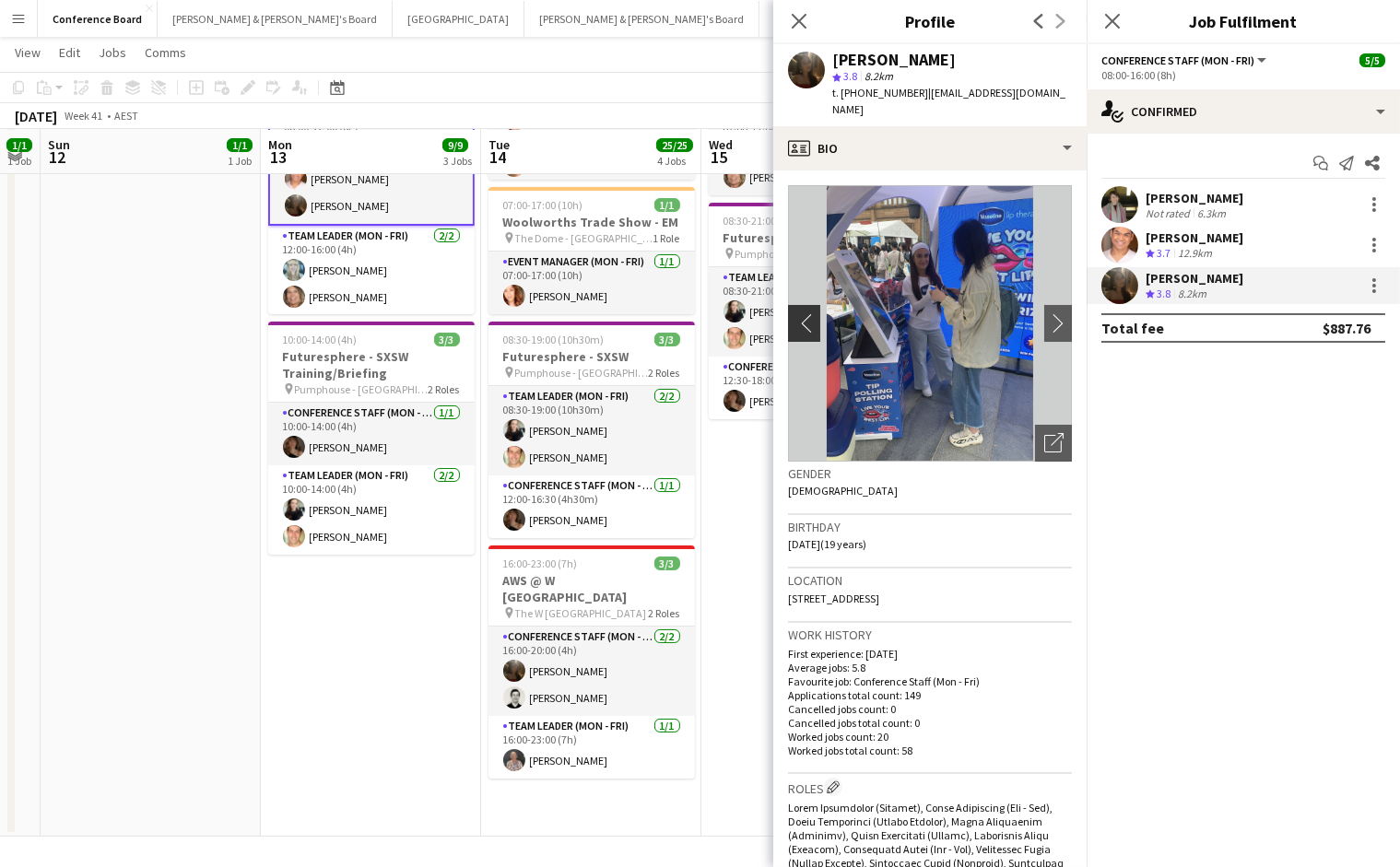
click at [803, 313] on app-icon "chevron-left" at bounding box center [802, 322] width 29 height 19
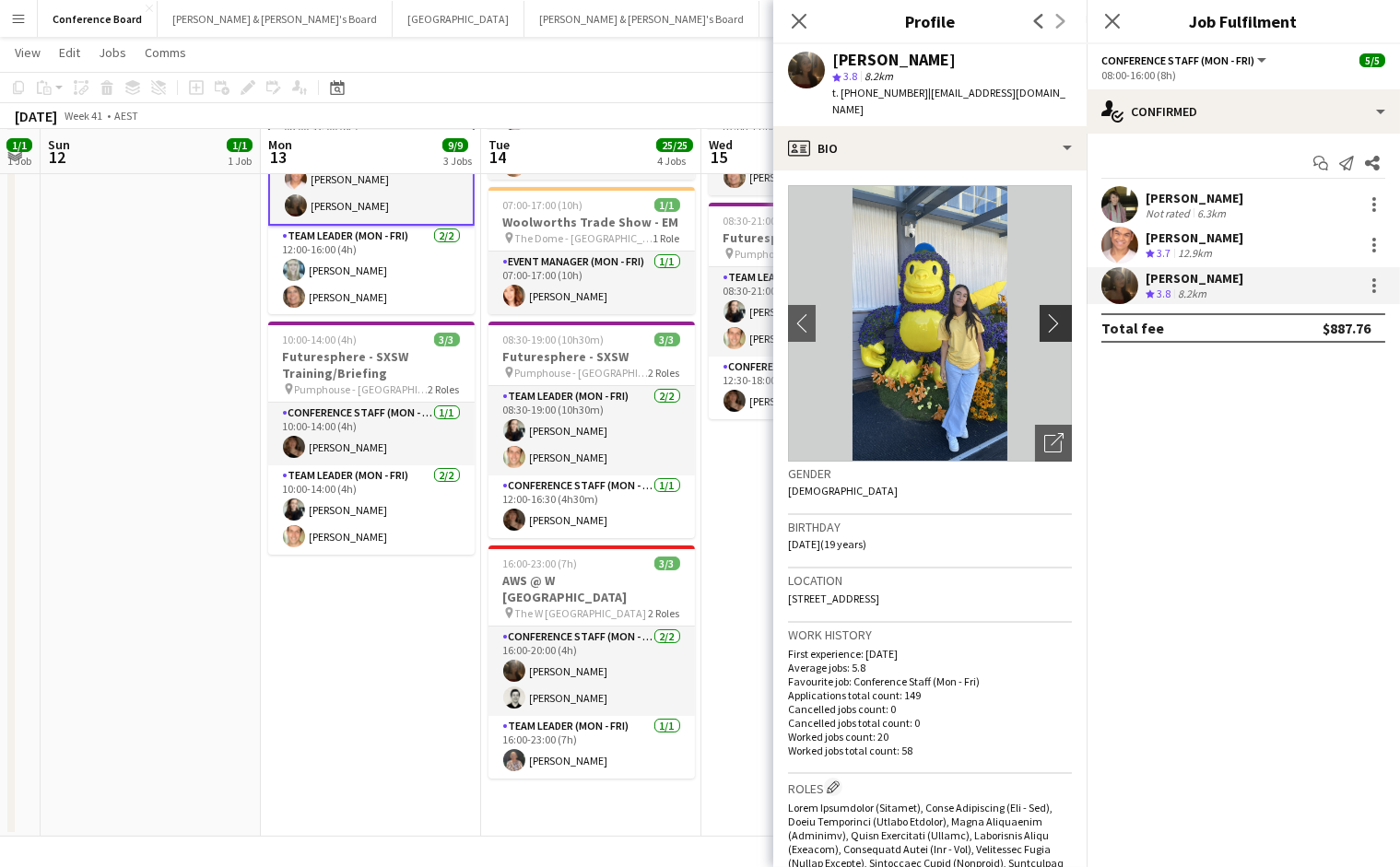
click at [1052, 313] on app-icon "chevron-right" at bounding box center [1059, 322] width 29 height 19
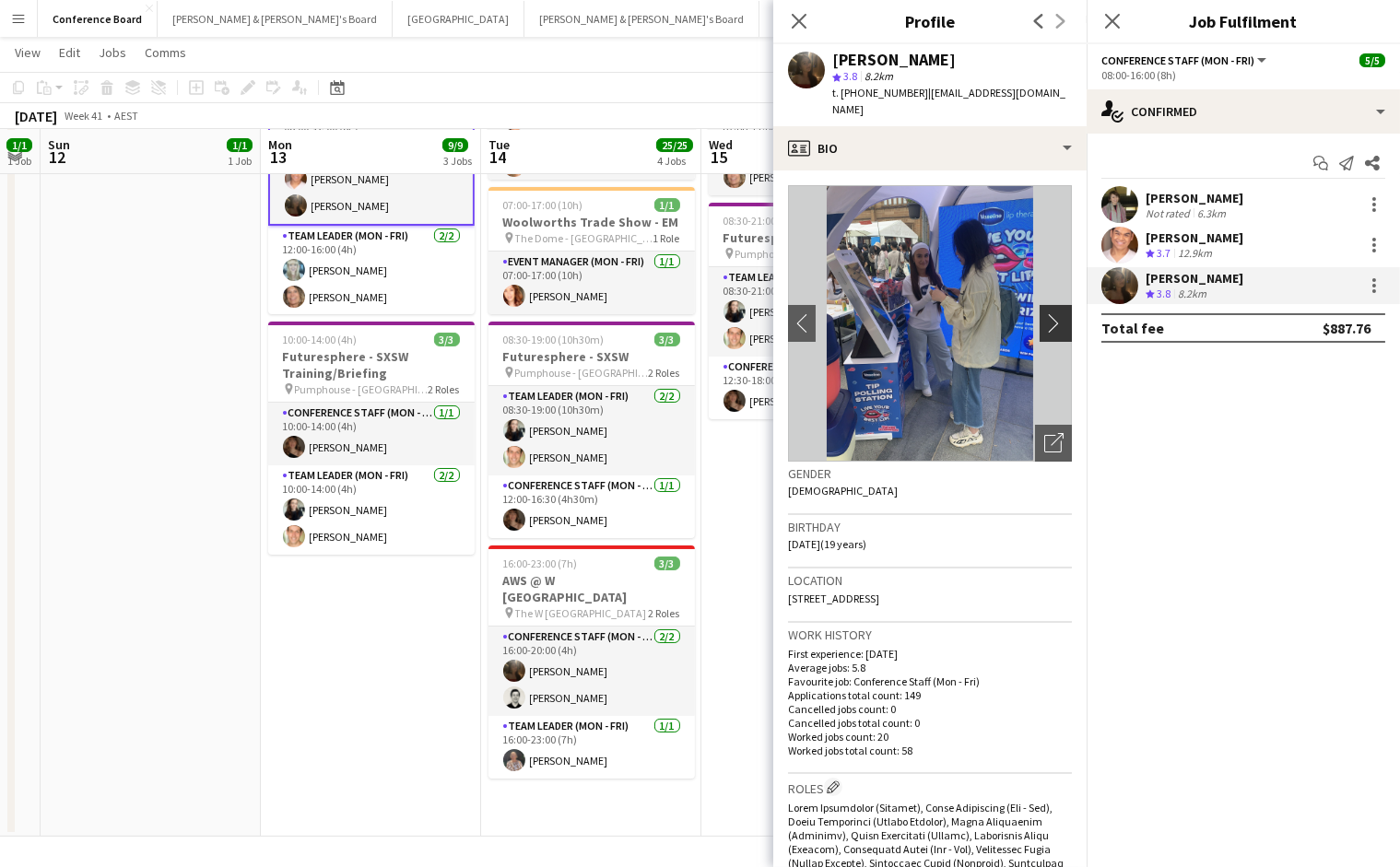
click at [1052, 313] on app-icon "chevron-right" at bounding box center [1059, 322] width 29 height 19
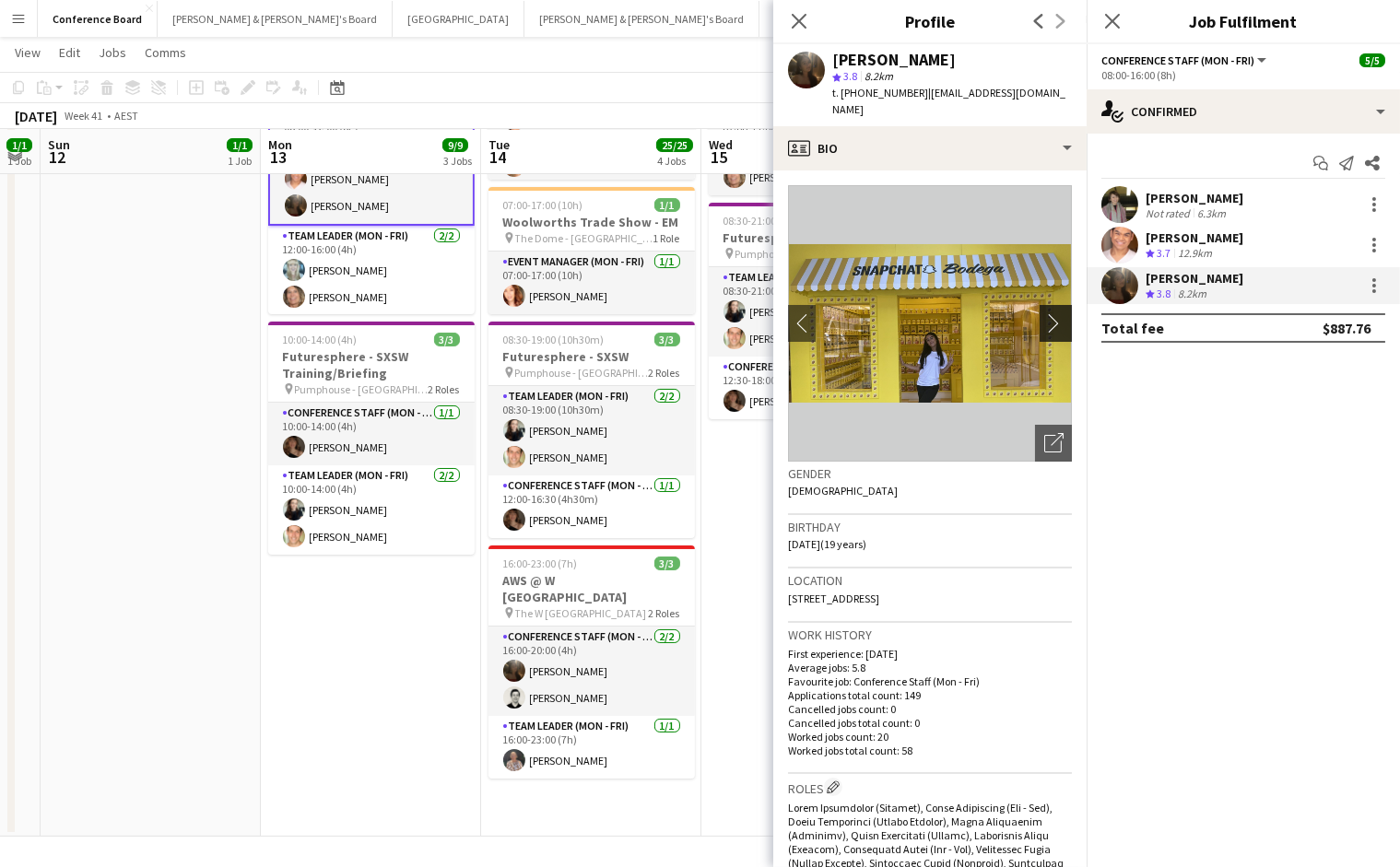
click at [1052, 313] on app-icon "chevron-right" at bounding box center [1059, 322] width 29 height 19
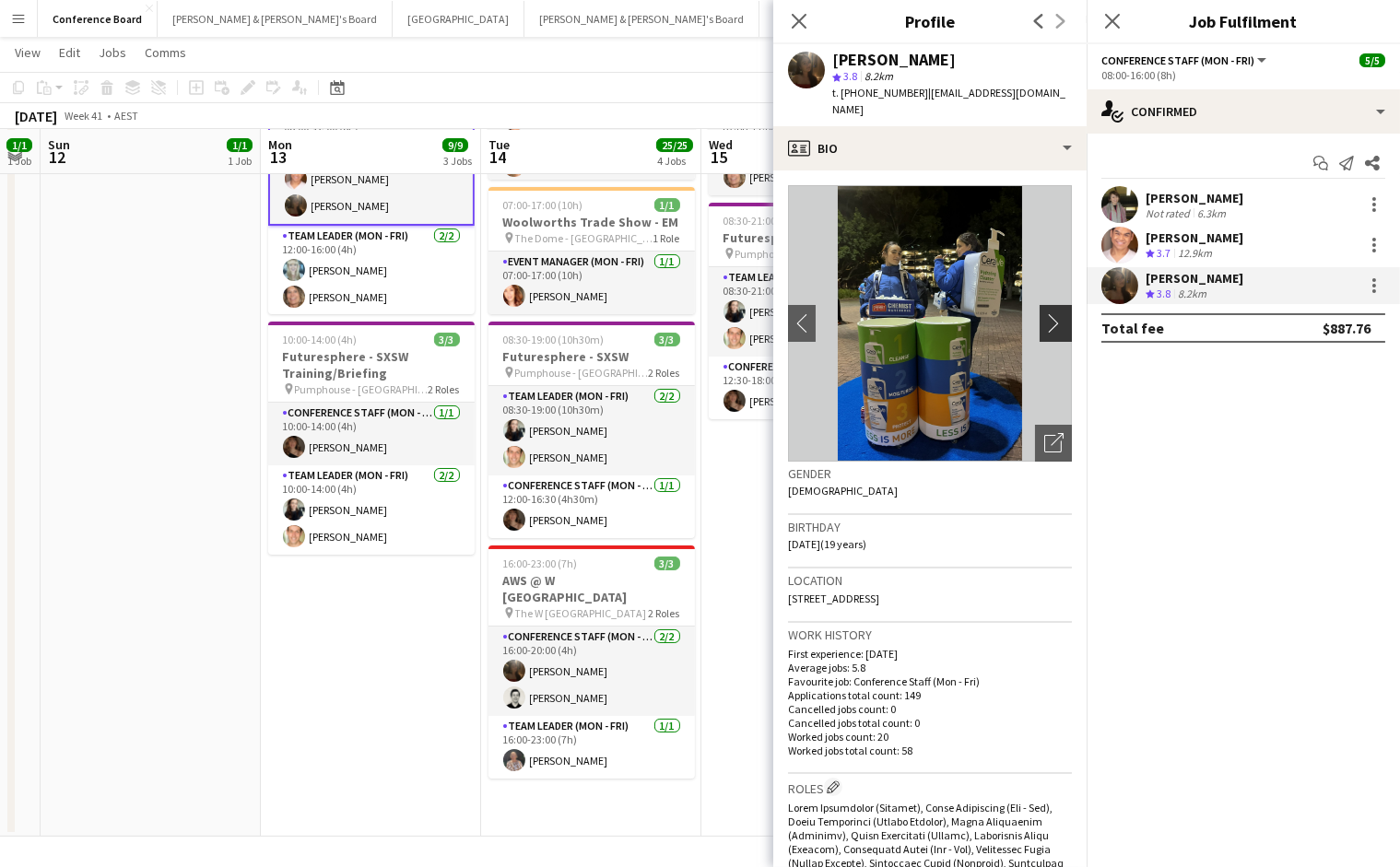
click at [1052, 313] on app-icon "chevron-right" at bounding box center [1059, 322] width 29 height 19
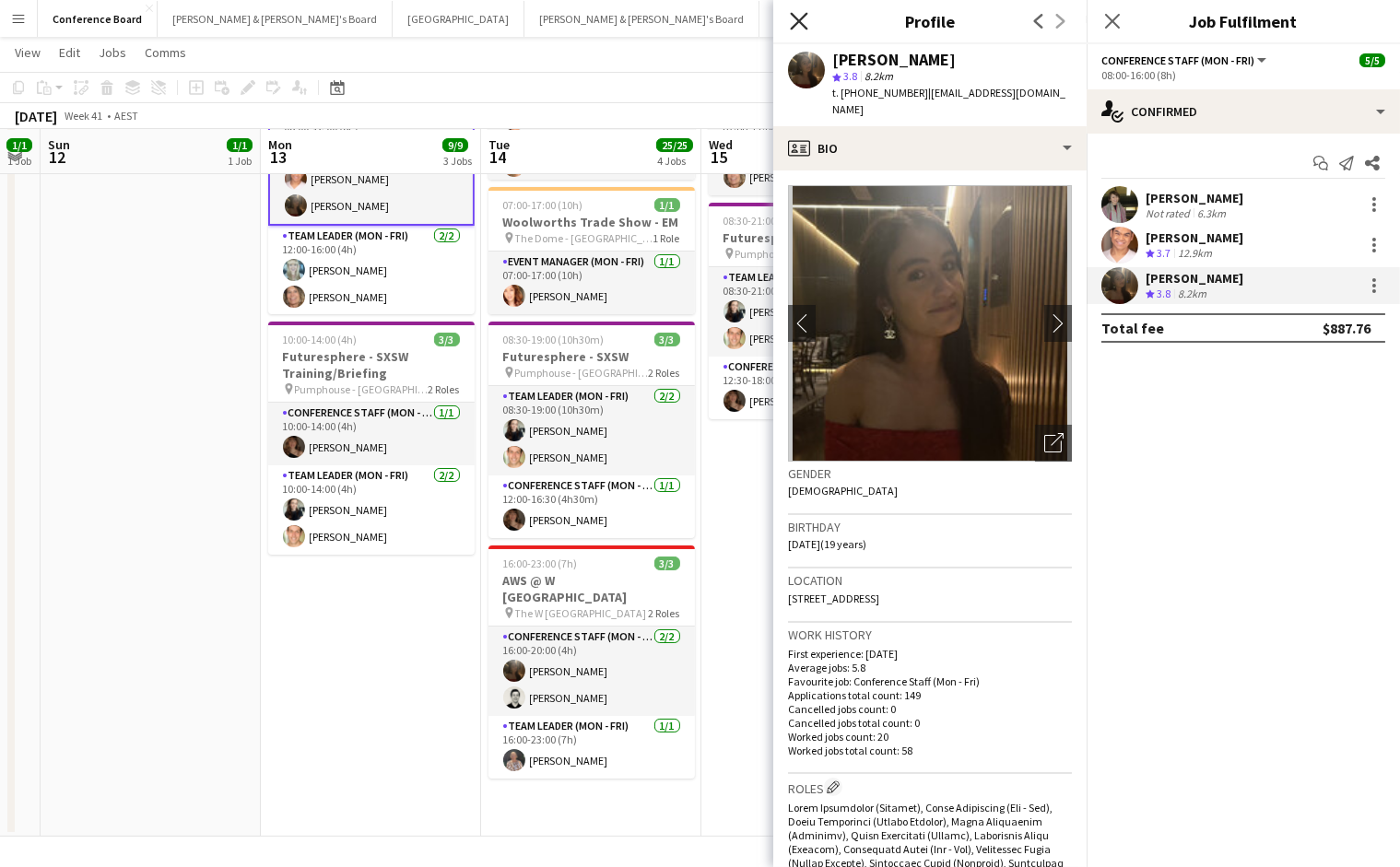
click at [792, 19] on icon "Close pop-in" at bounding box center [799, 21] width 18 height 18
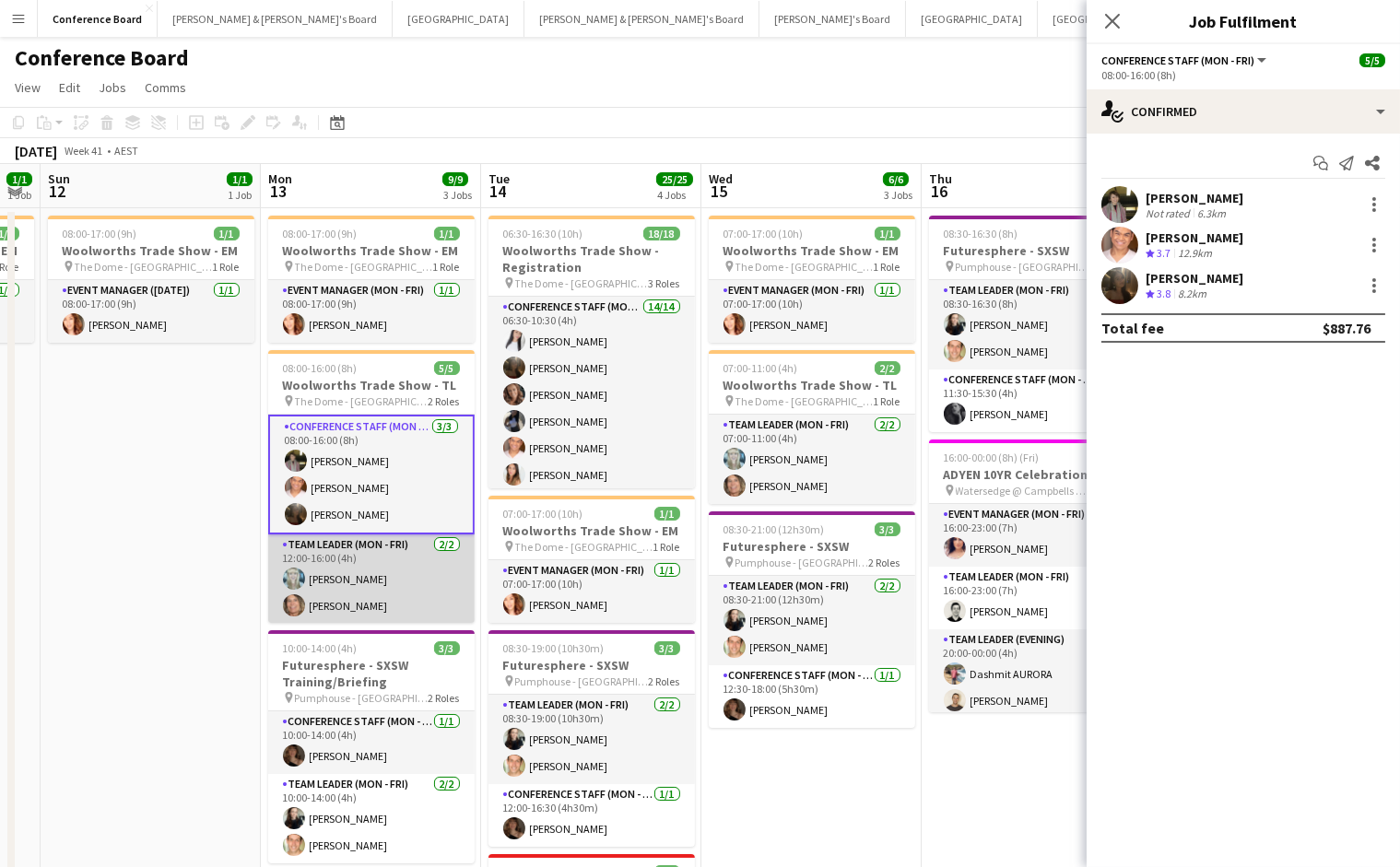
click at [358, 590] on app-card-role "Team Leader (Mon - Fri) [DATE] 12:00-16:00 (4h) [PERSON_NAME] [PERSON_NAME]" at bounding box center [371, 580] width 207 height 90
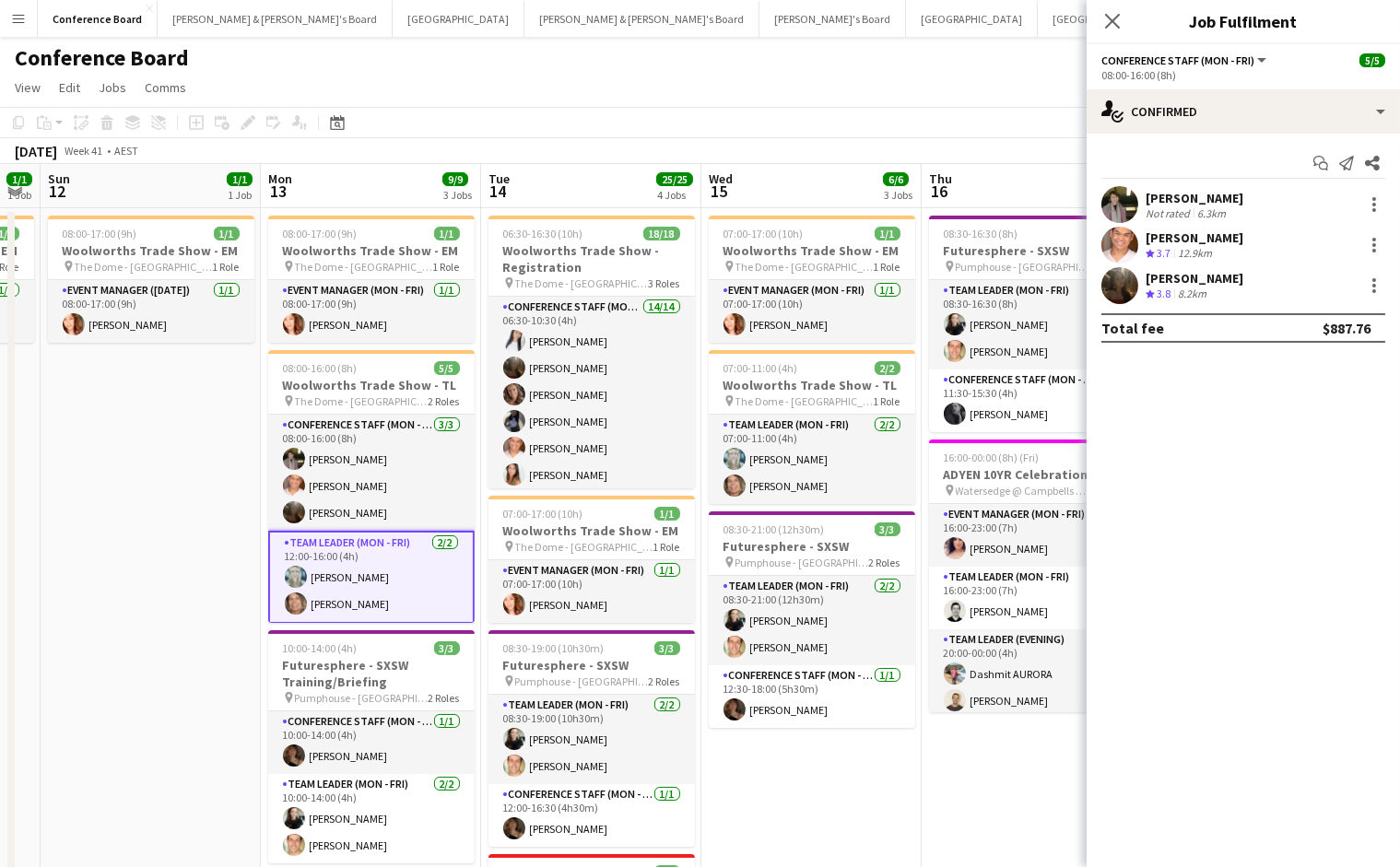
click at [326, 591] on app-card-role "Team Leader (Mon - Fri) [DATE] 12:00-16:00 (4h) [PERSON_NAME] [PERSON_NAME]" at bounding box center [371, 577] width 207 height 93
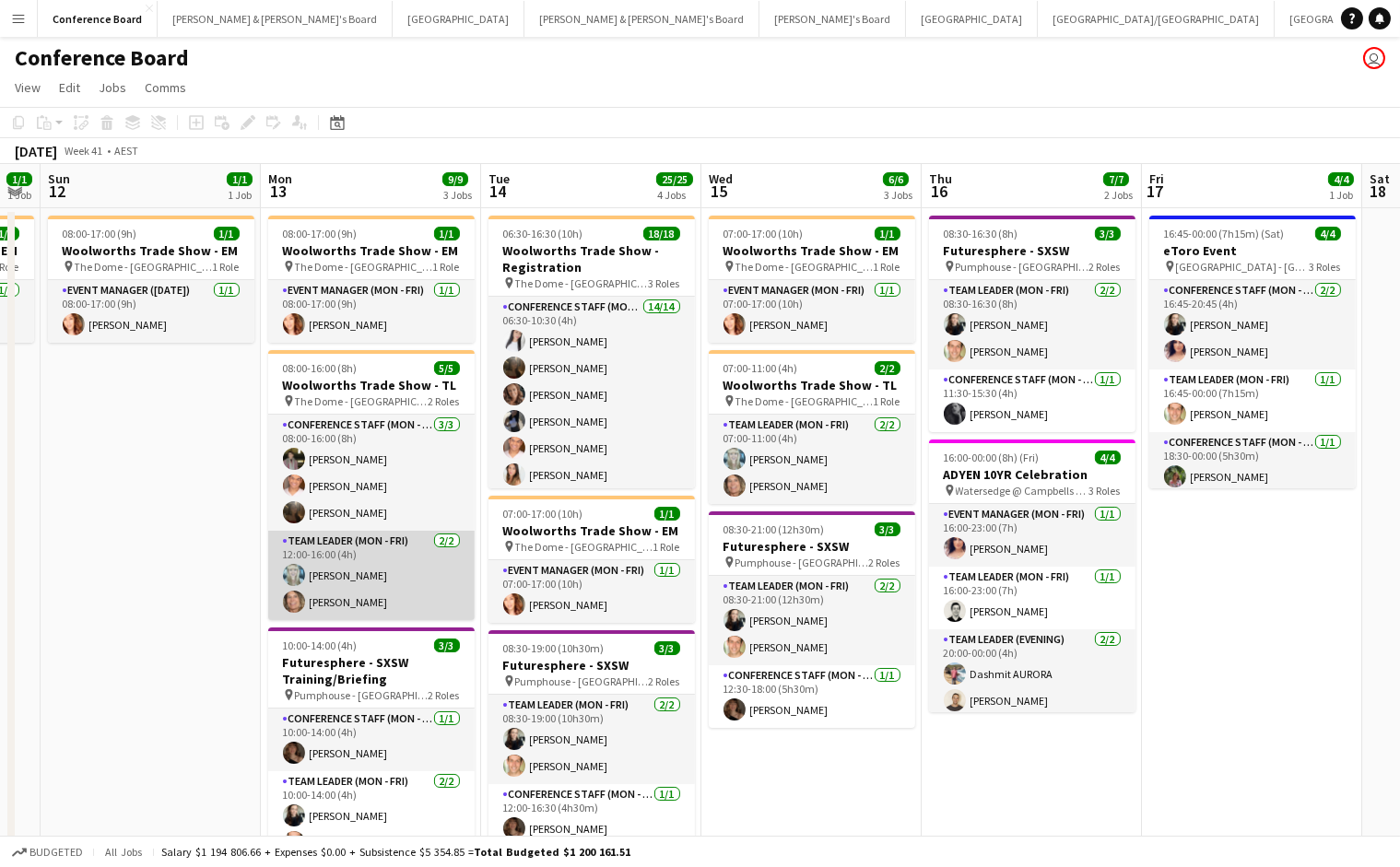
click at [326, 591] on app-card-role "Team Leader (Mon - Fri) [DATE] 12:00-16:00 (4h) [PERSON_NAME] [PERSON_NAME]" at bounding box center [371, 576] width 207 height 90
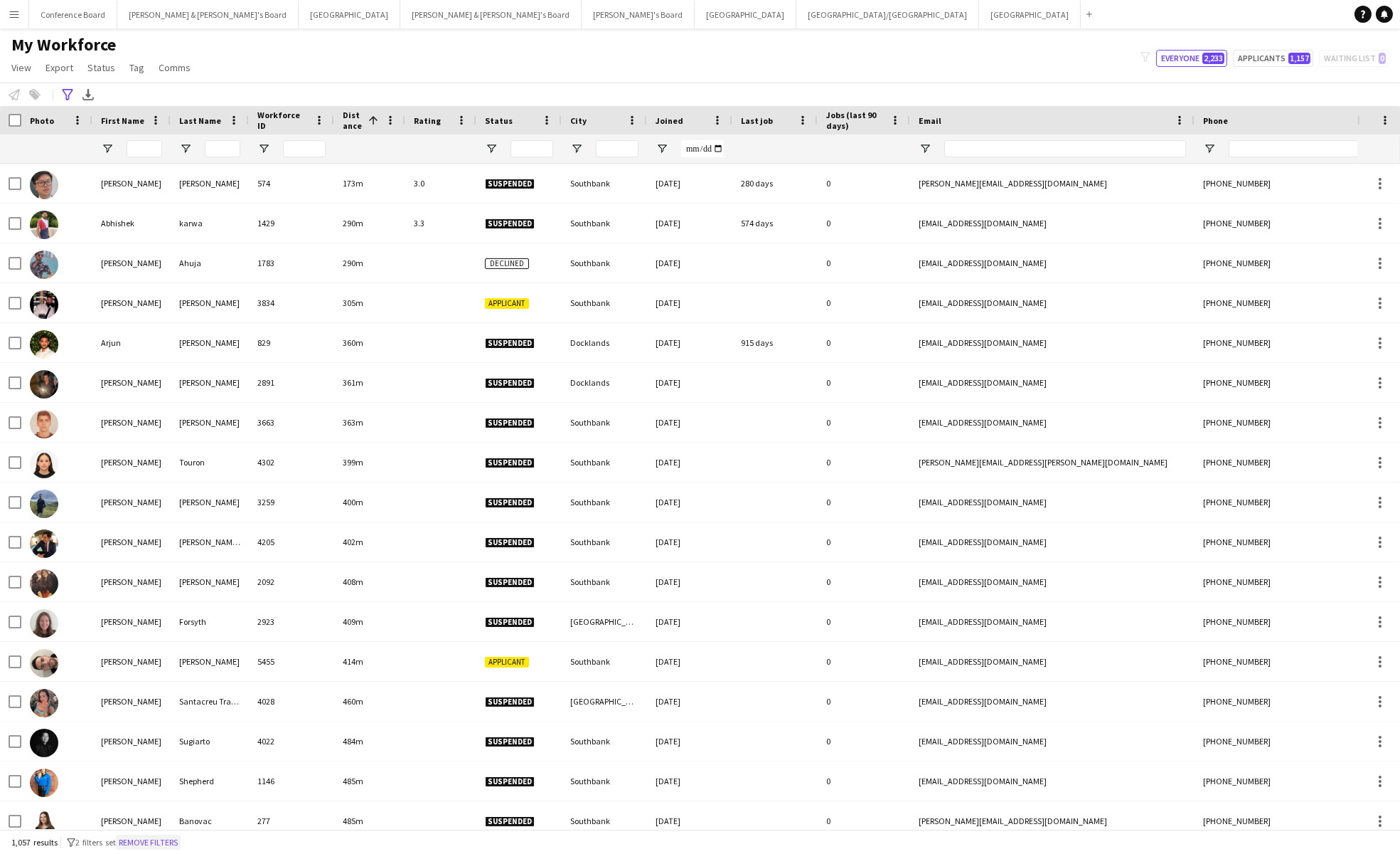
click at [159, 842] on button "Remove filters" at bounding box center [149, 842] width 65 height 15
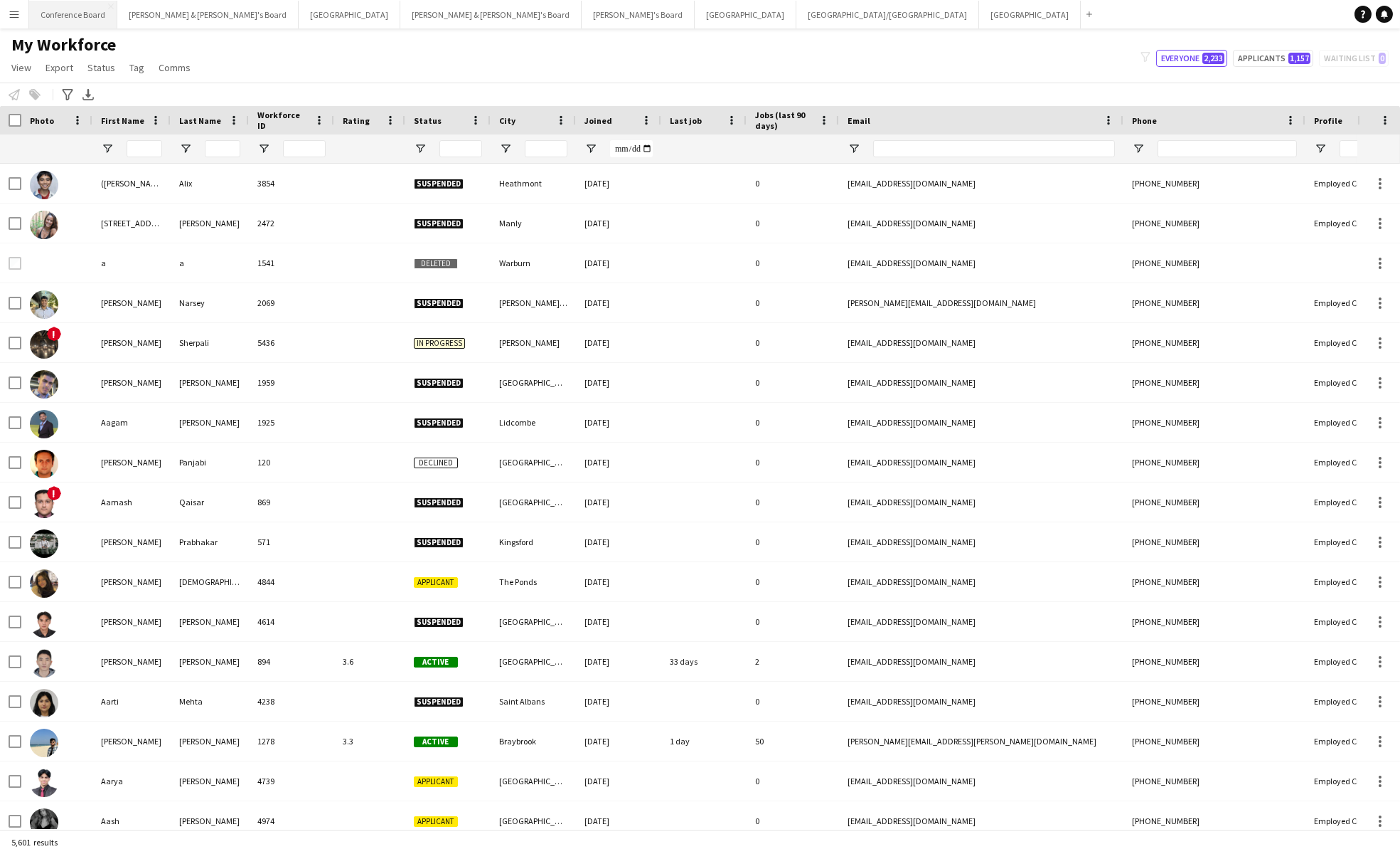
click at [72, 15] on button "Conference Board Close" at bounding box center [73, 15] width 89 height 28
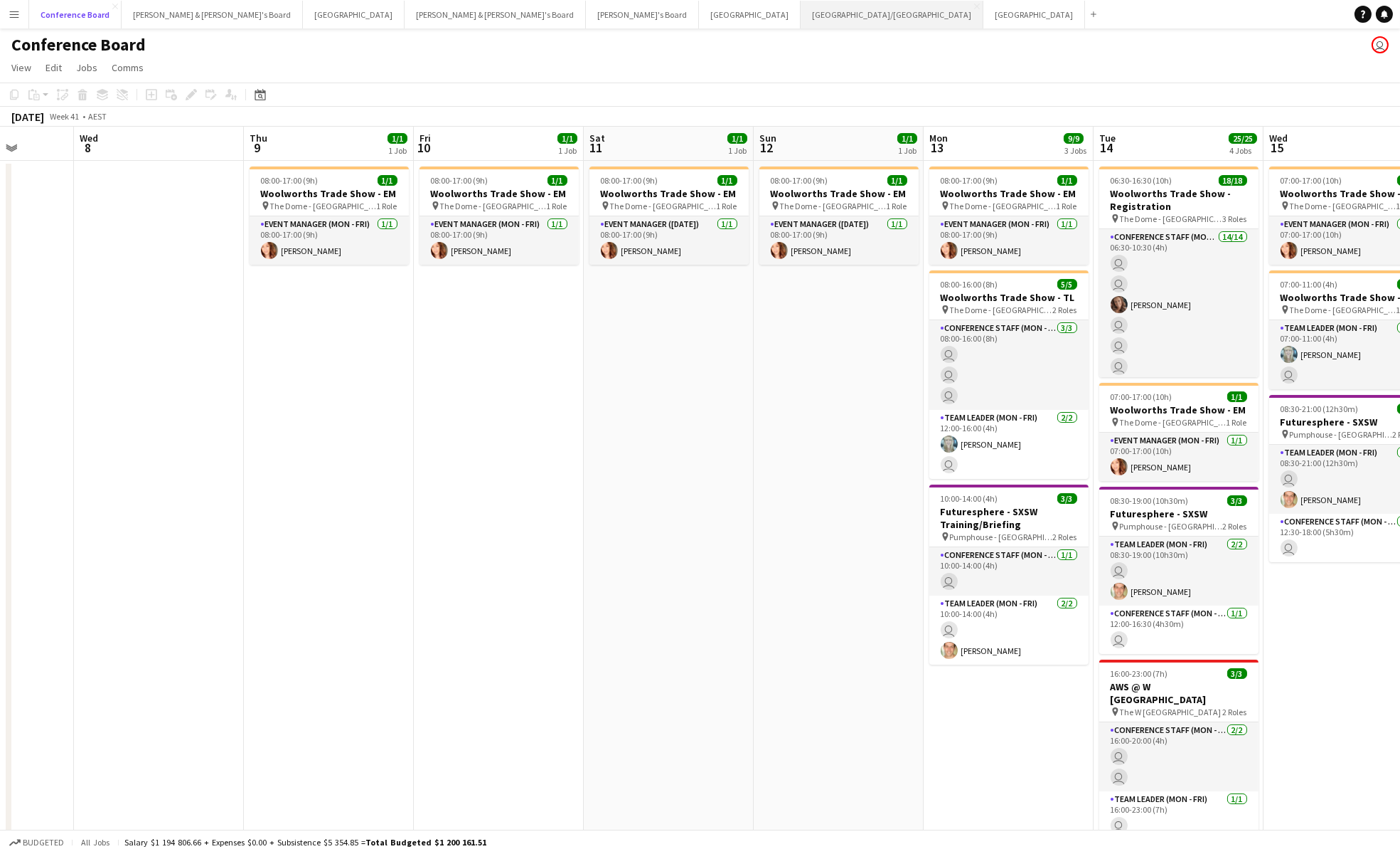
scroll to position [0, 450]
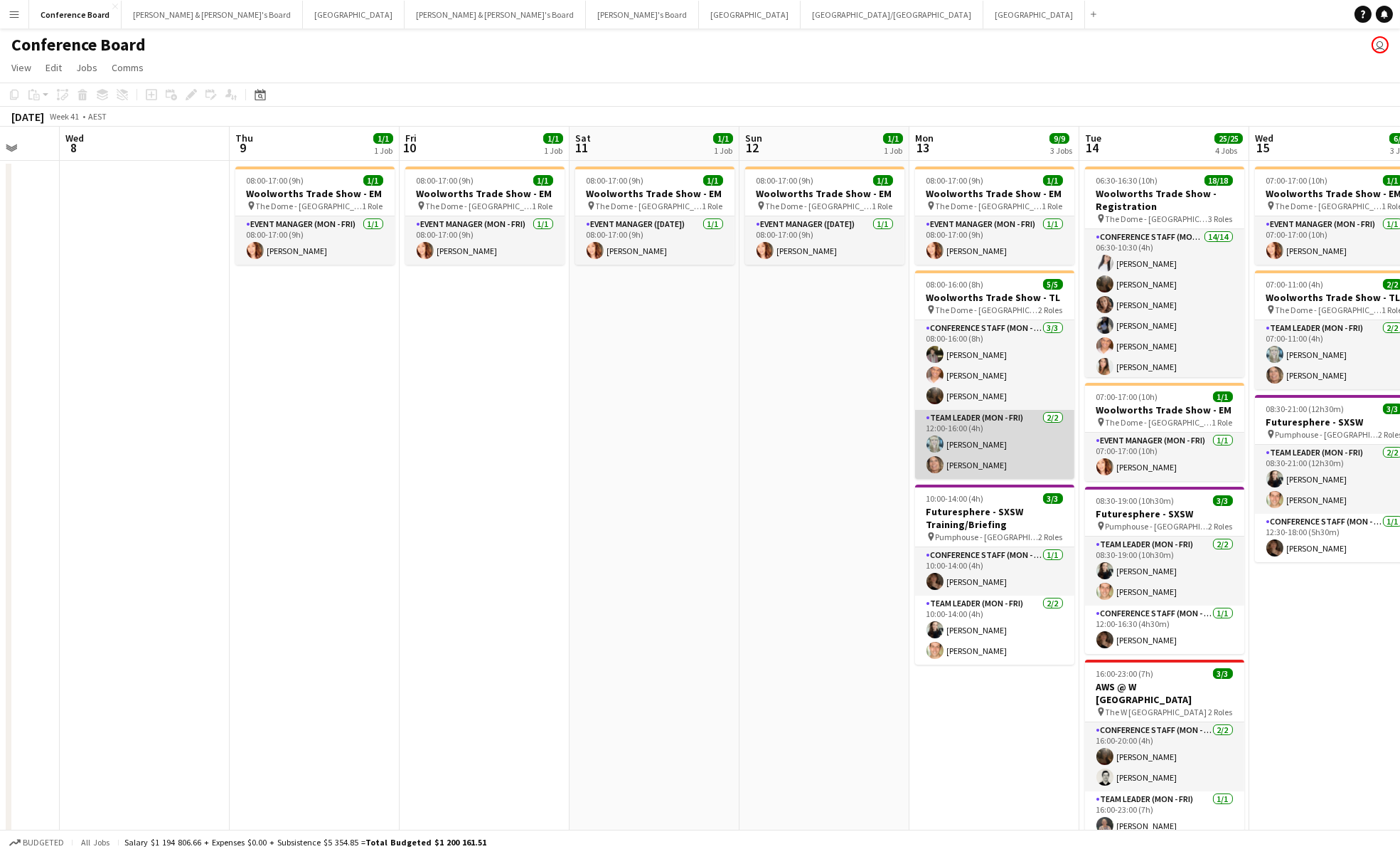
click at [974, 455] on app-card-role "Team Leader (Mon - Fri) [DATE] 12:00-16:00 (4h) [PERSON_NAME] [PERSON_NAME]" at bounding box center [994, 444] width 159 height 69
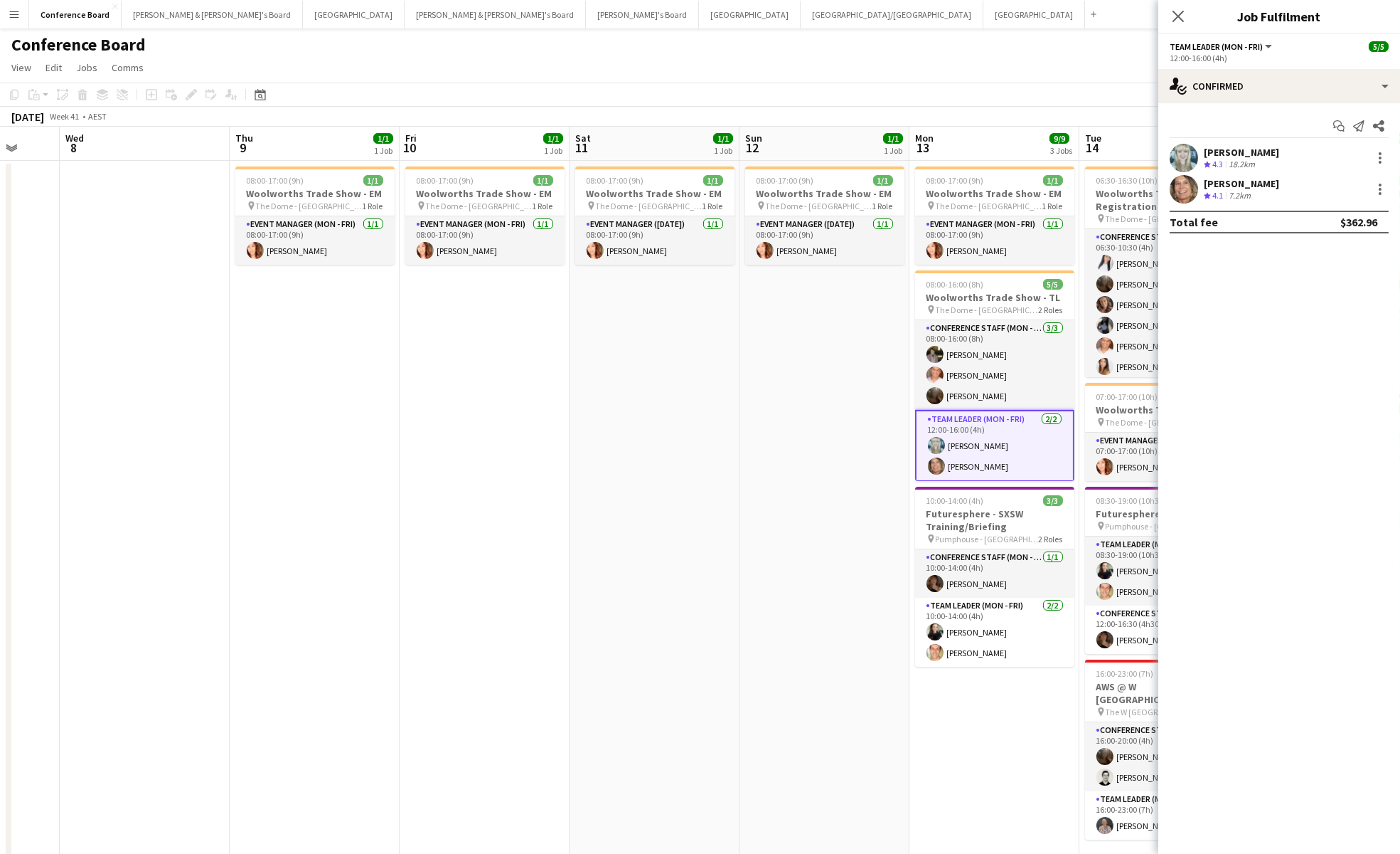
click at [1182, 154] on app-user-avatar at bounding box center [1184, 158] width 28 height 28
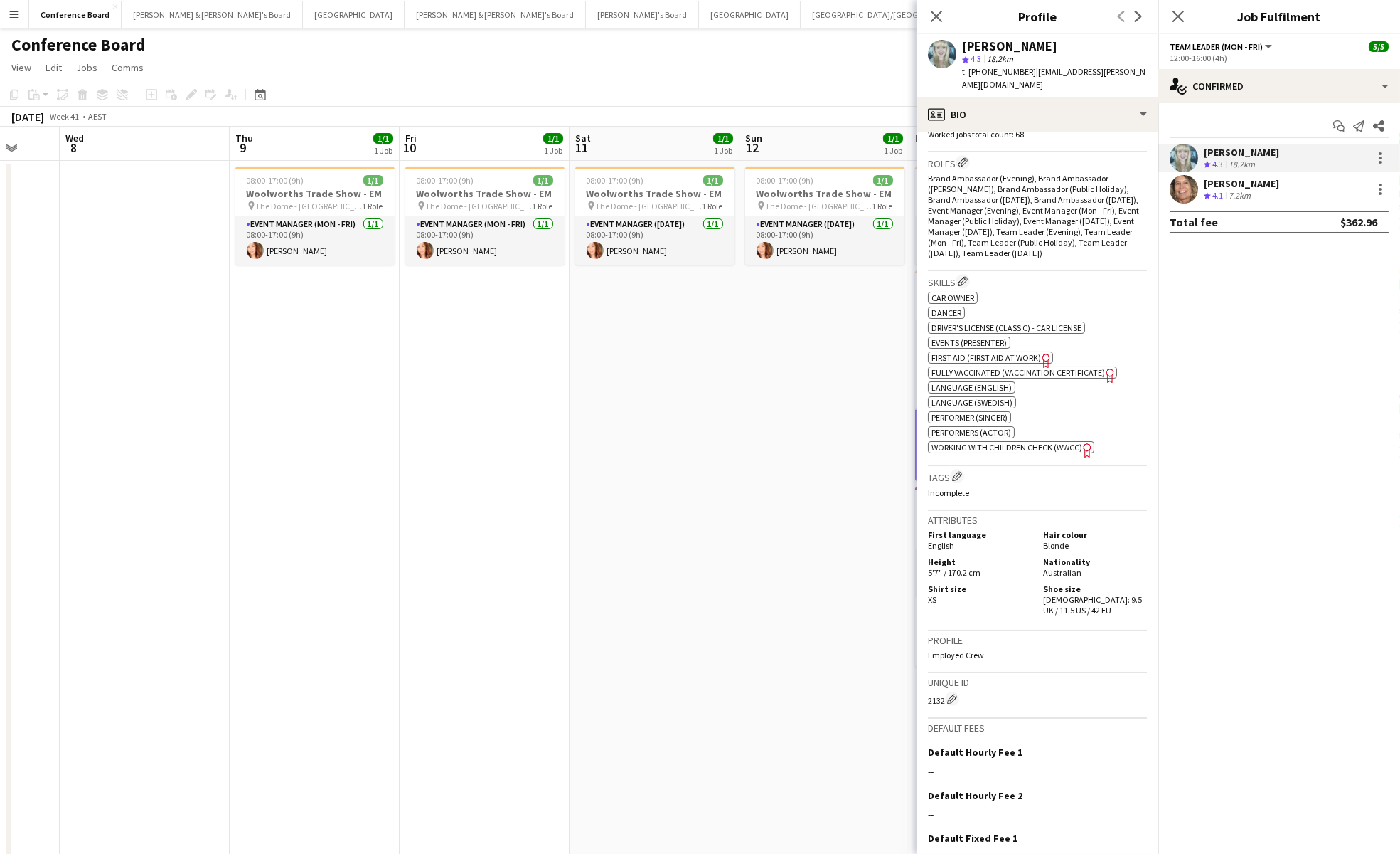
scroll to position [446, 0]
click at [1181, 194] on app-user-avatar at bounding box center [1184, 189] width 28 height 28
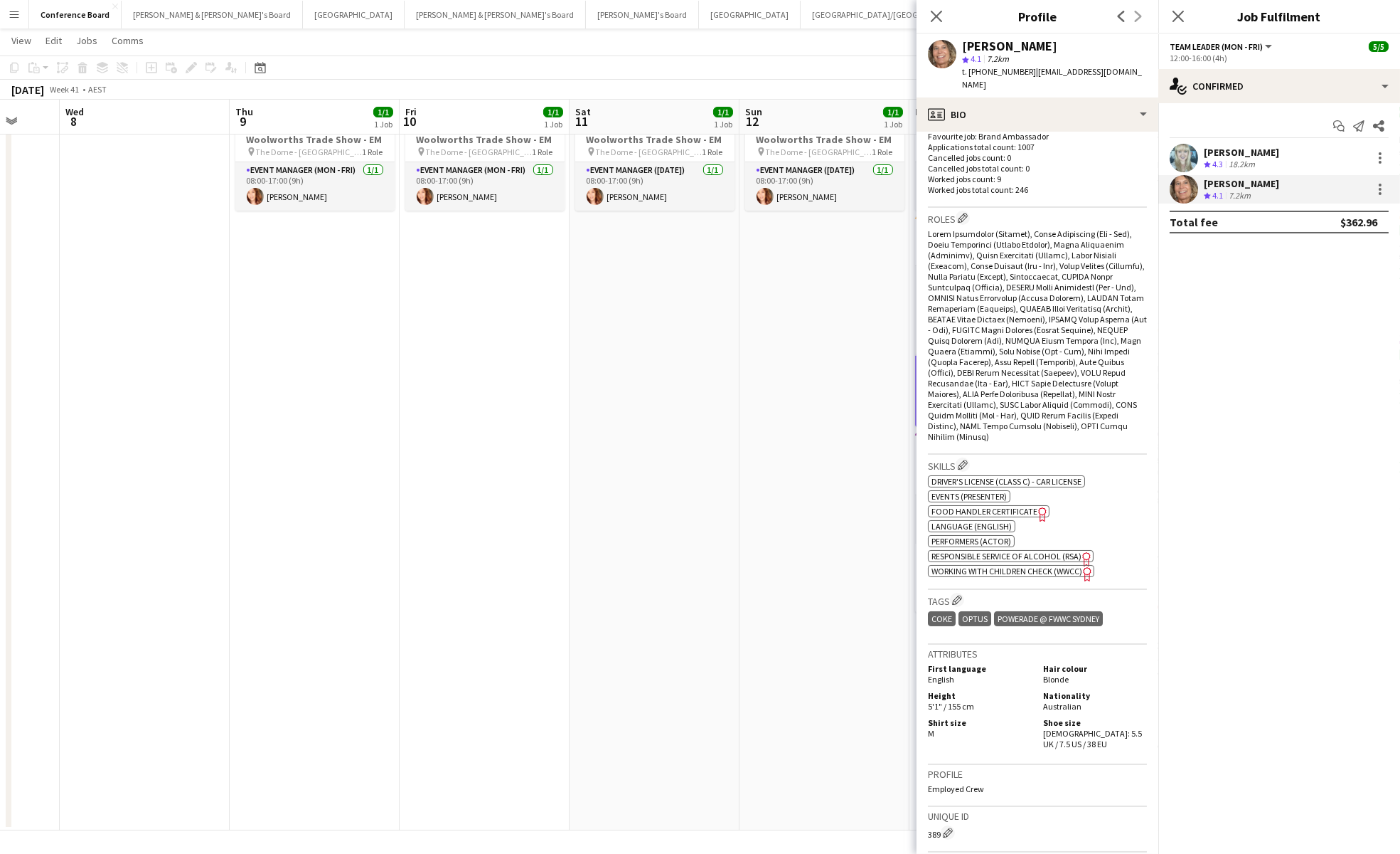
scroll to position [391, 0]
click at [936, 17] on icon at bounding box center [936, 16] width 14 height 14
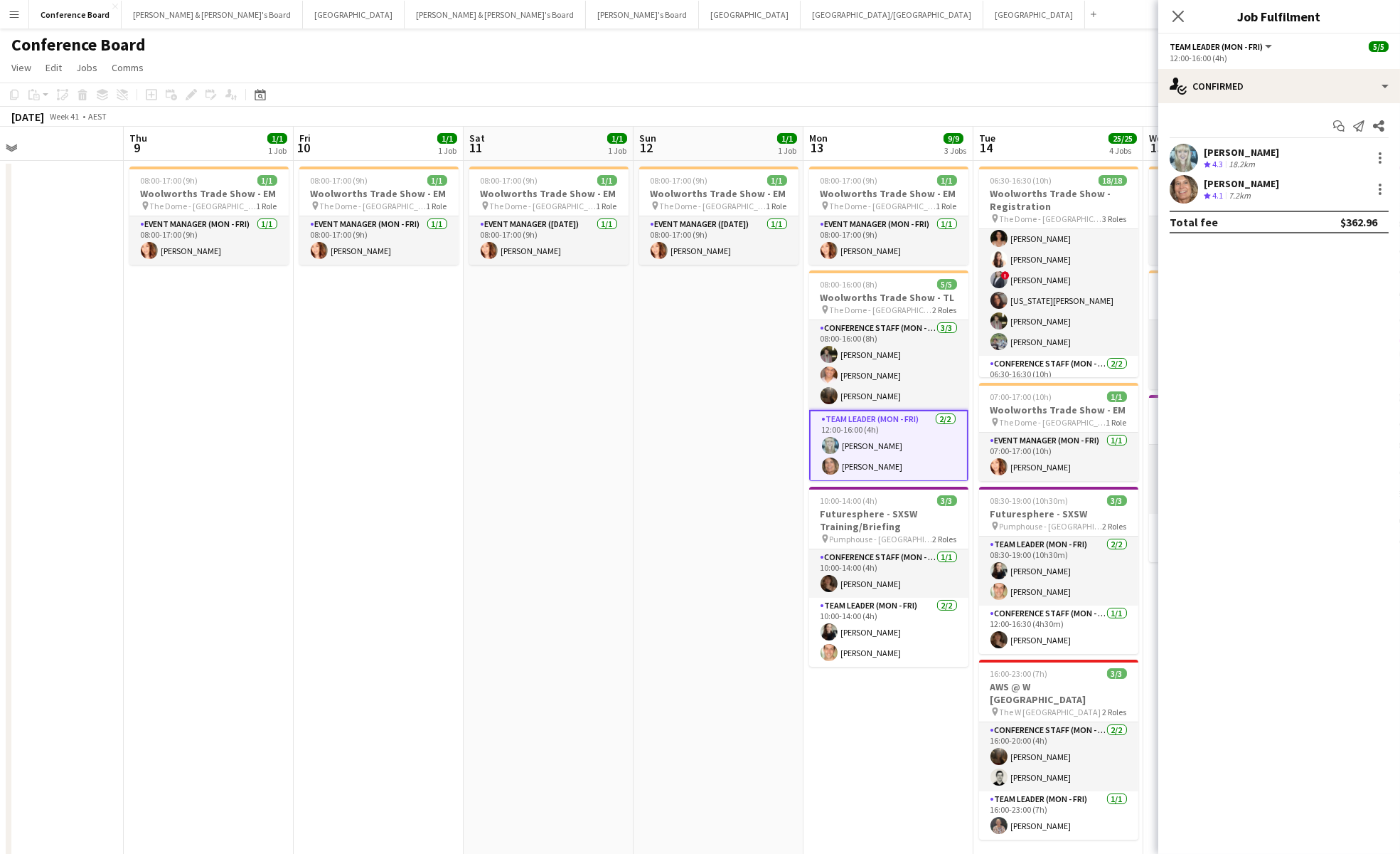
scroll to position [306, 0]
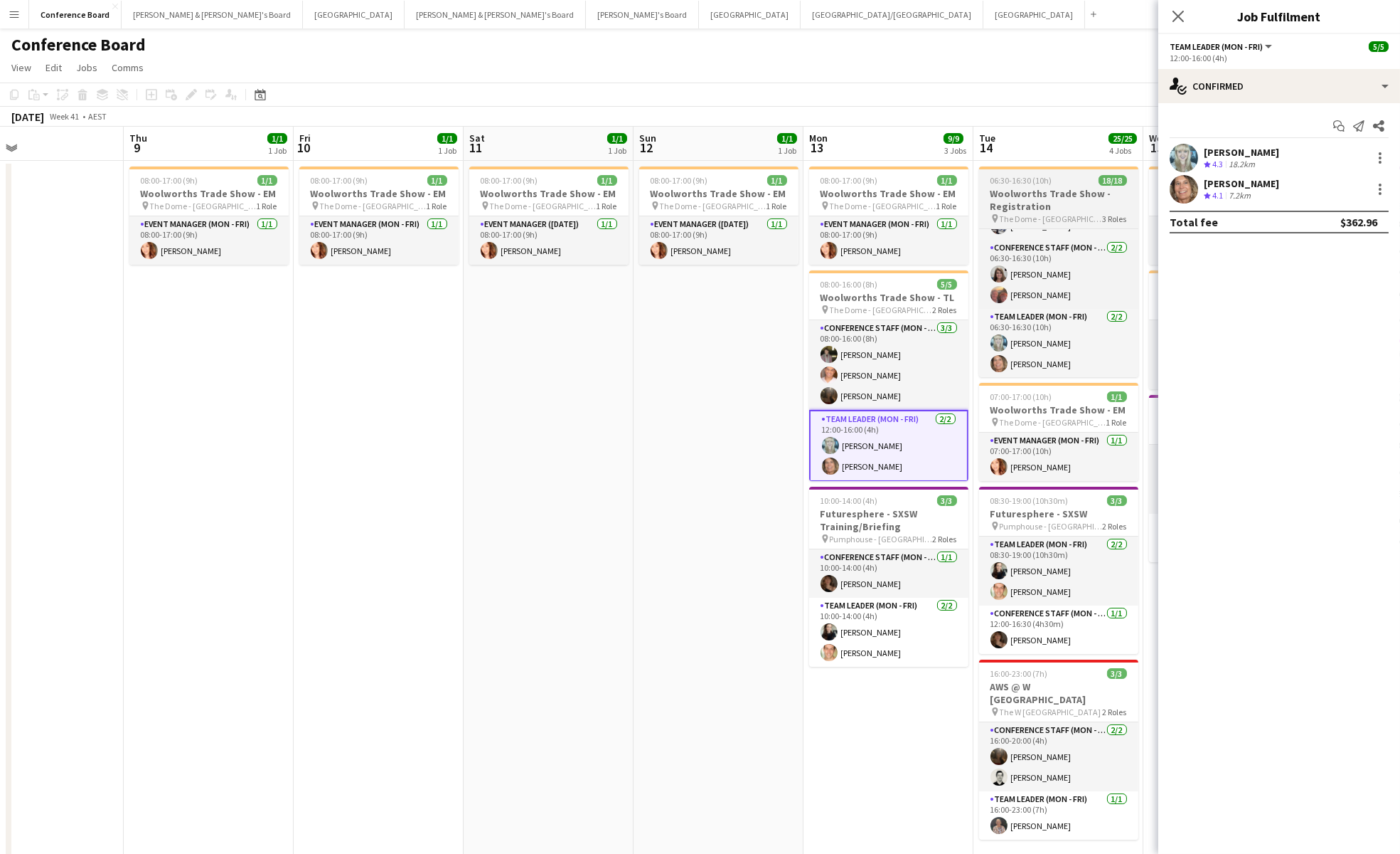
click at [1078, 222] on span "The Dome - [GEOGRAPHIC_DATA]" at bounding box center [1051, 219] width 103 height 11
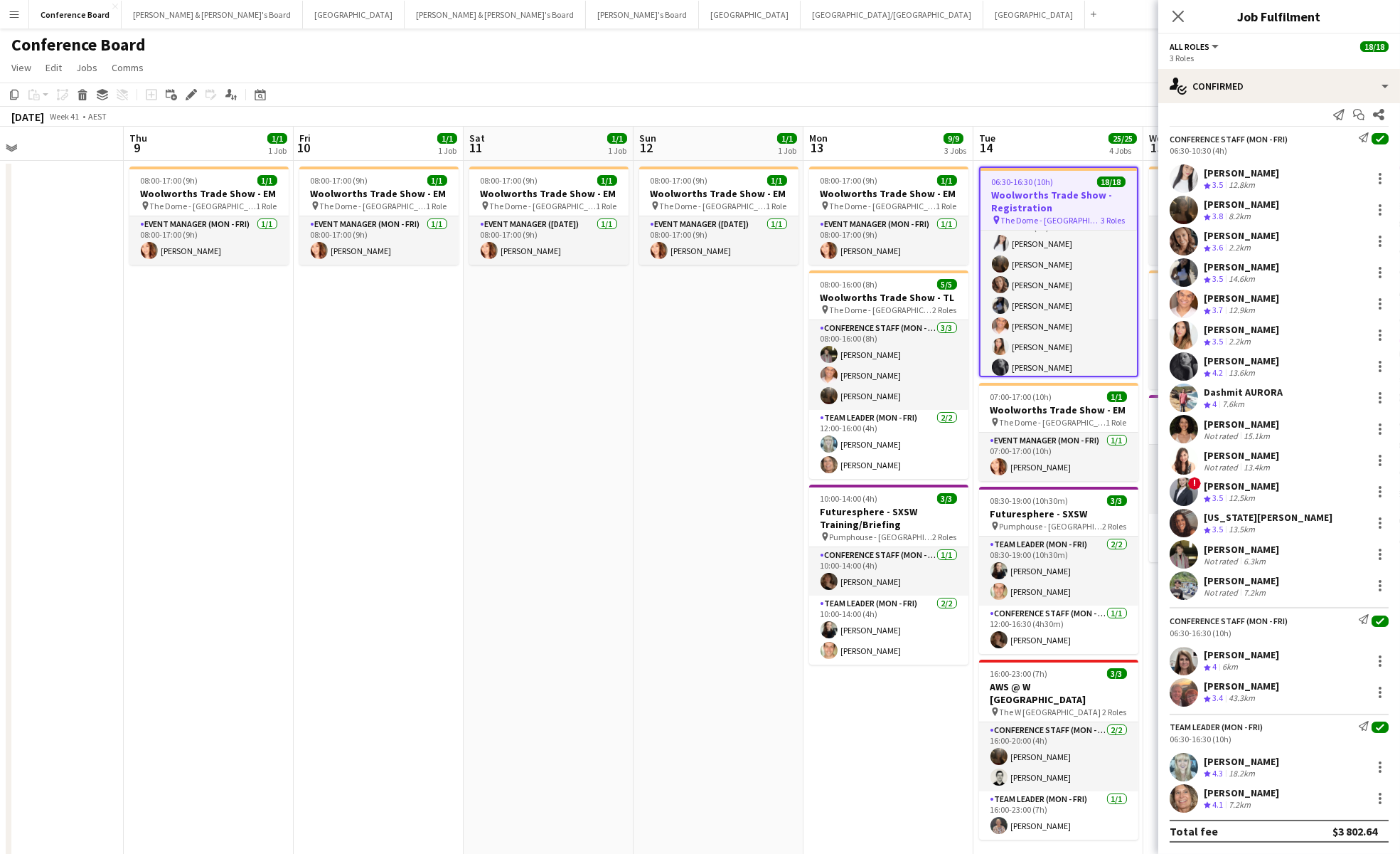
scroll to position [0, 0]
click at [1187, 661] on app-user-avatar at bounding box center [1184, 661] width 28 height 28
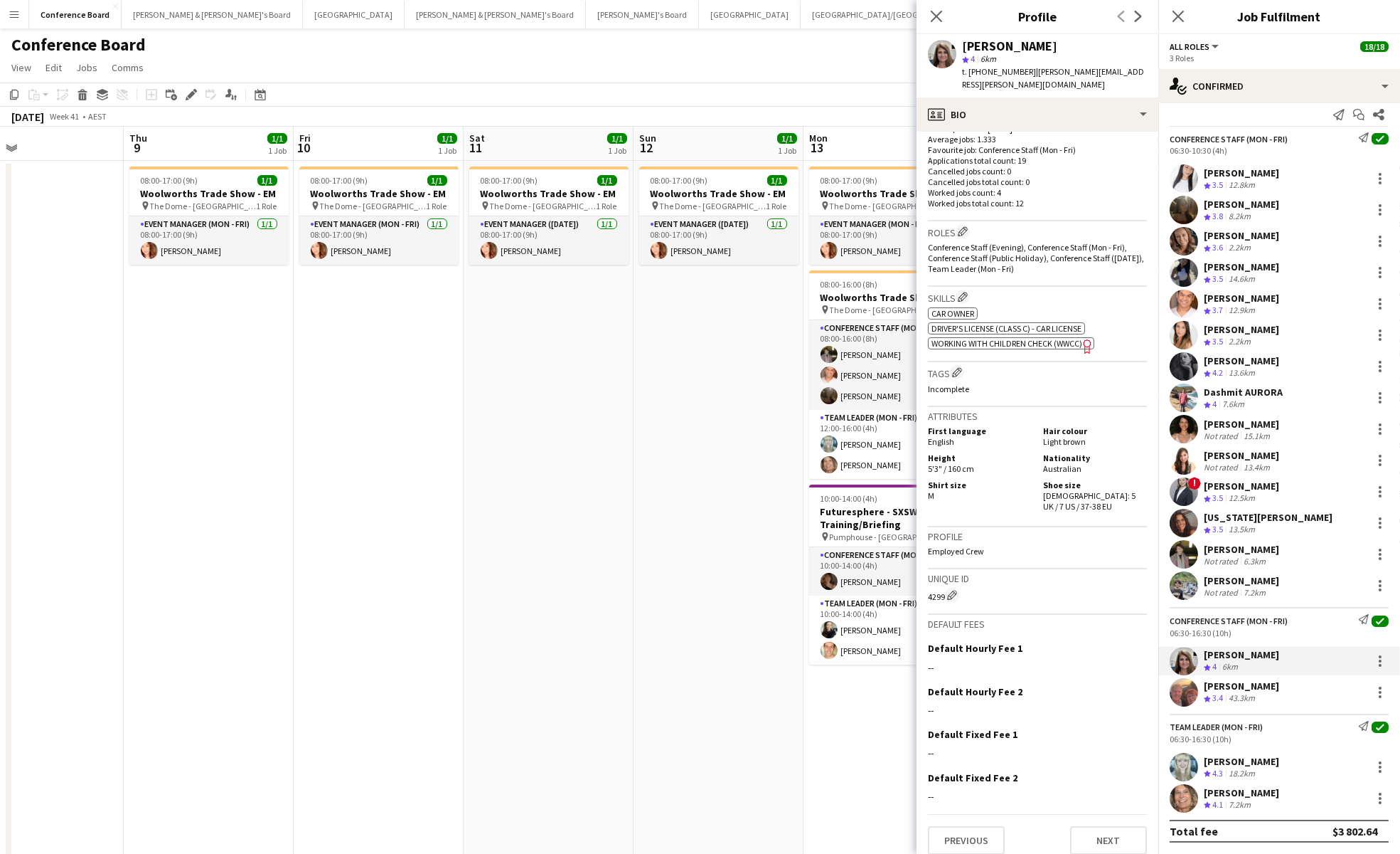
click at [1182, 691] on app-user-avatar at bounding box center [1184, 692] width 28 height 28
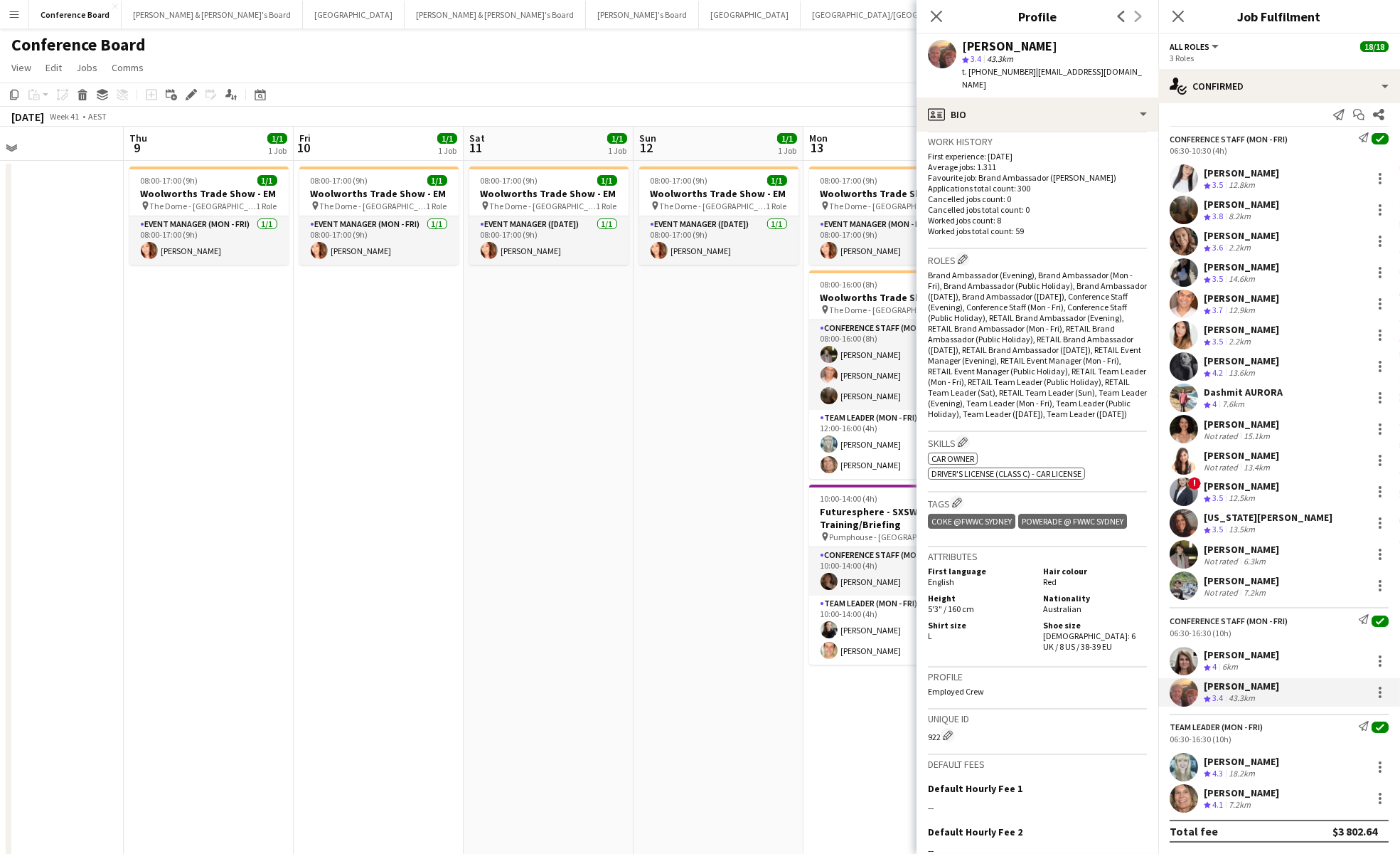
scroll to position [350, 0]
click at [1185, 179] on app-user-avatar at bounding box center [1184, 178] width 28 height 28
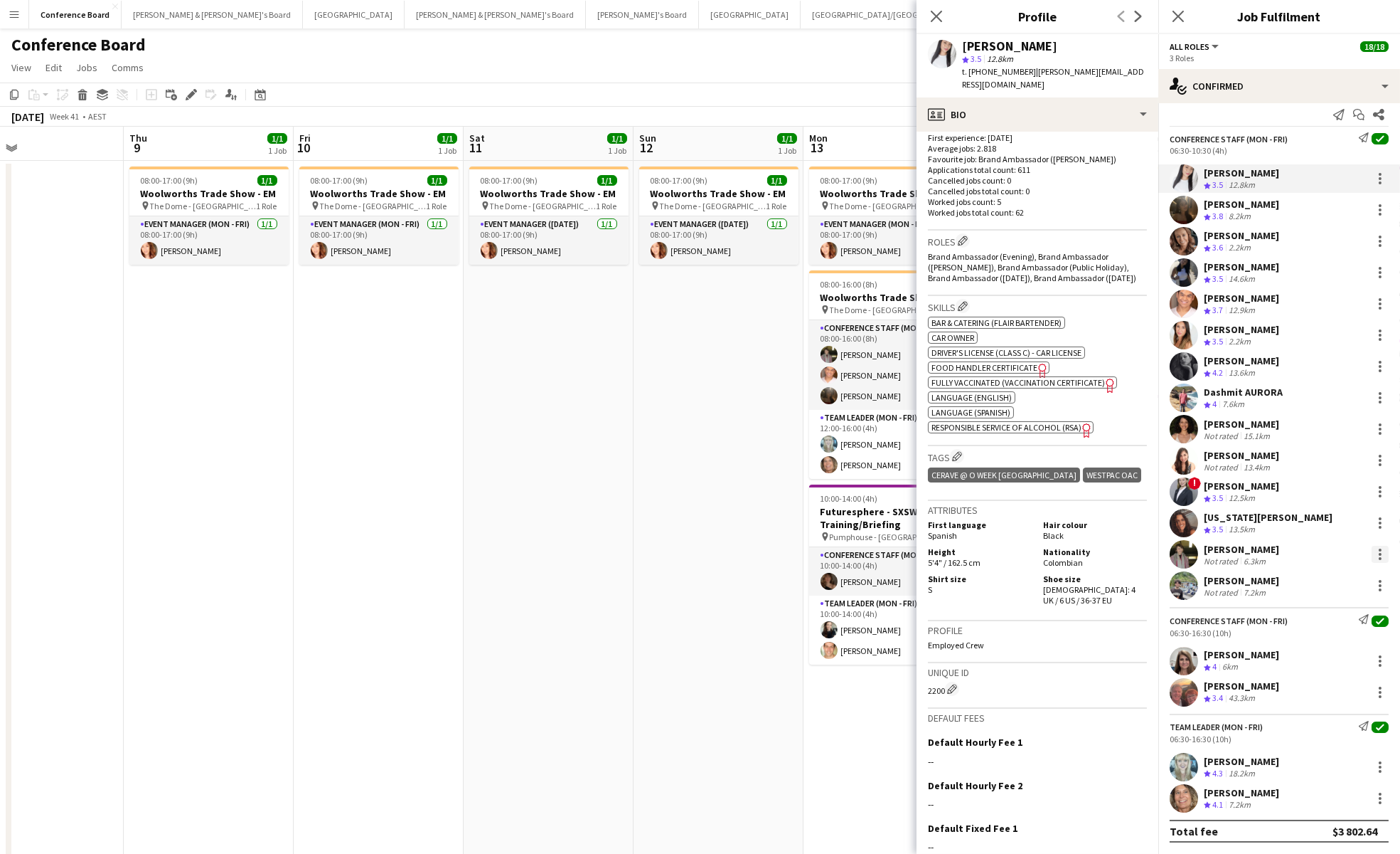
scroll to position [369, 0]
click at [1184, 239] on app-user-avatar at bounding box center [1184, 241] width 28 height 28
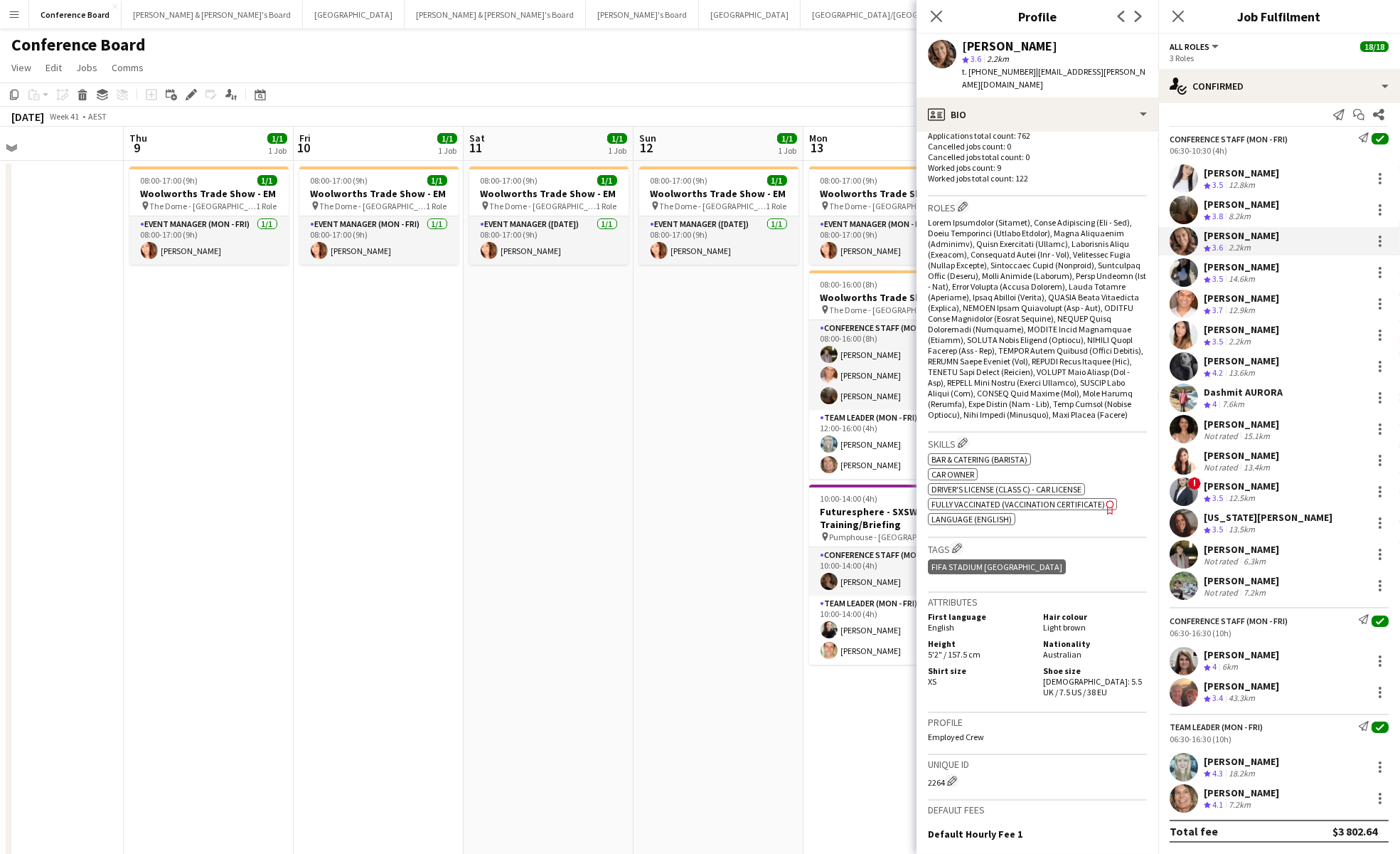
scroll to position [404, 0]
click at [1186, 273] on app-user-avatar at bounding box center [1184, 272] width 28 height 28
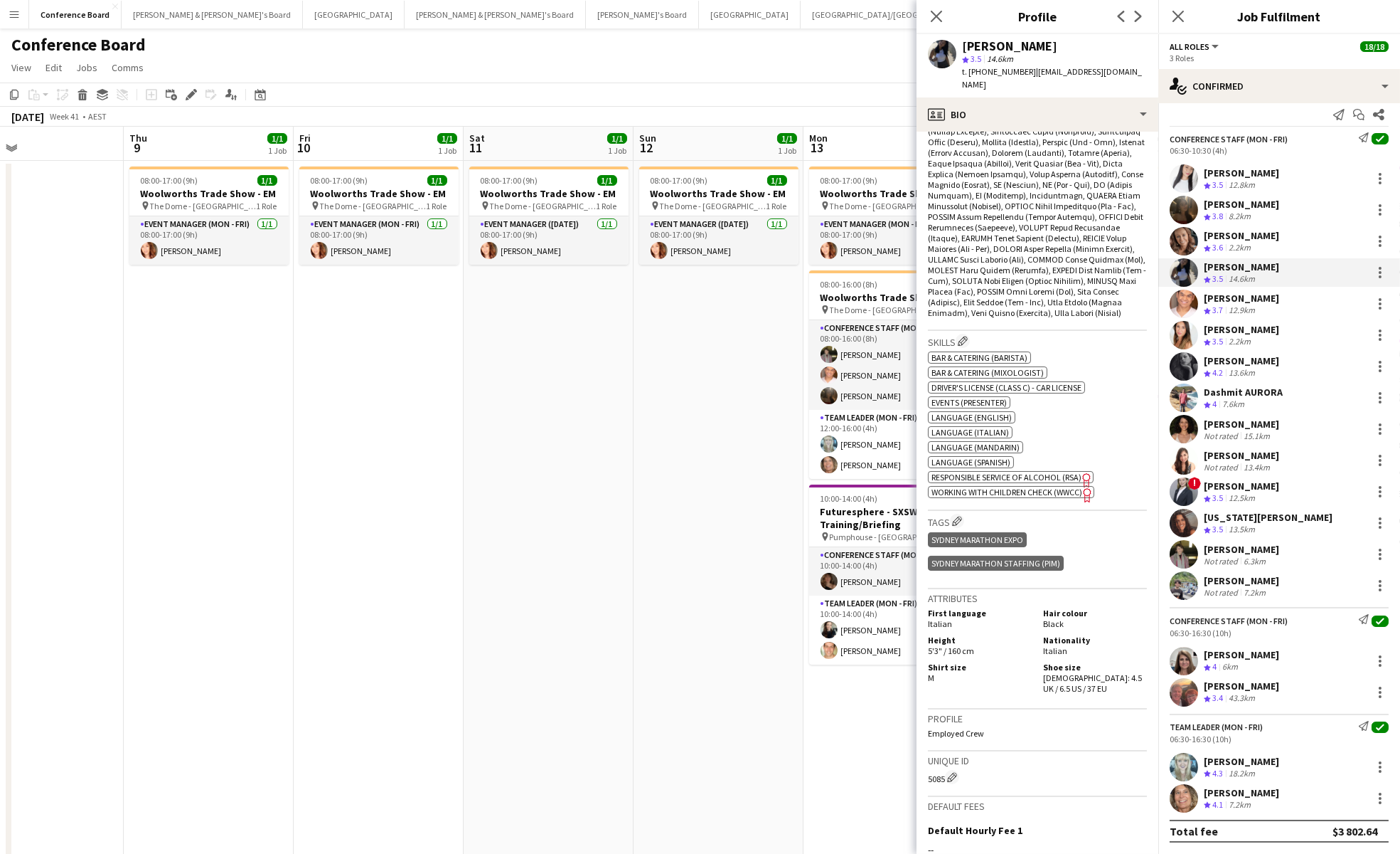
scroll to position [537, 0]
click at [1181, 332] on app-user-avatar at bounding box center [1184, 335] width 28 height 28
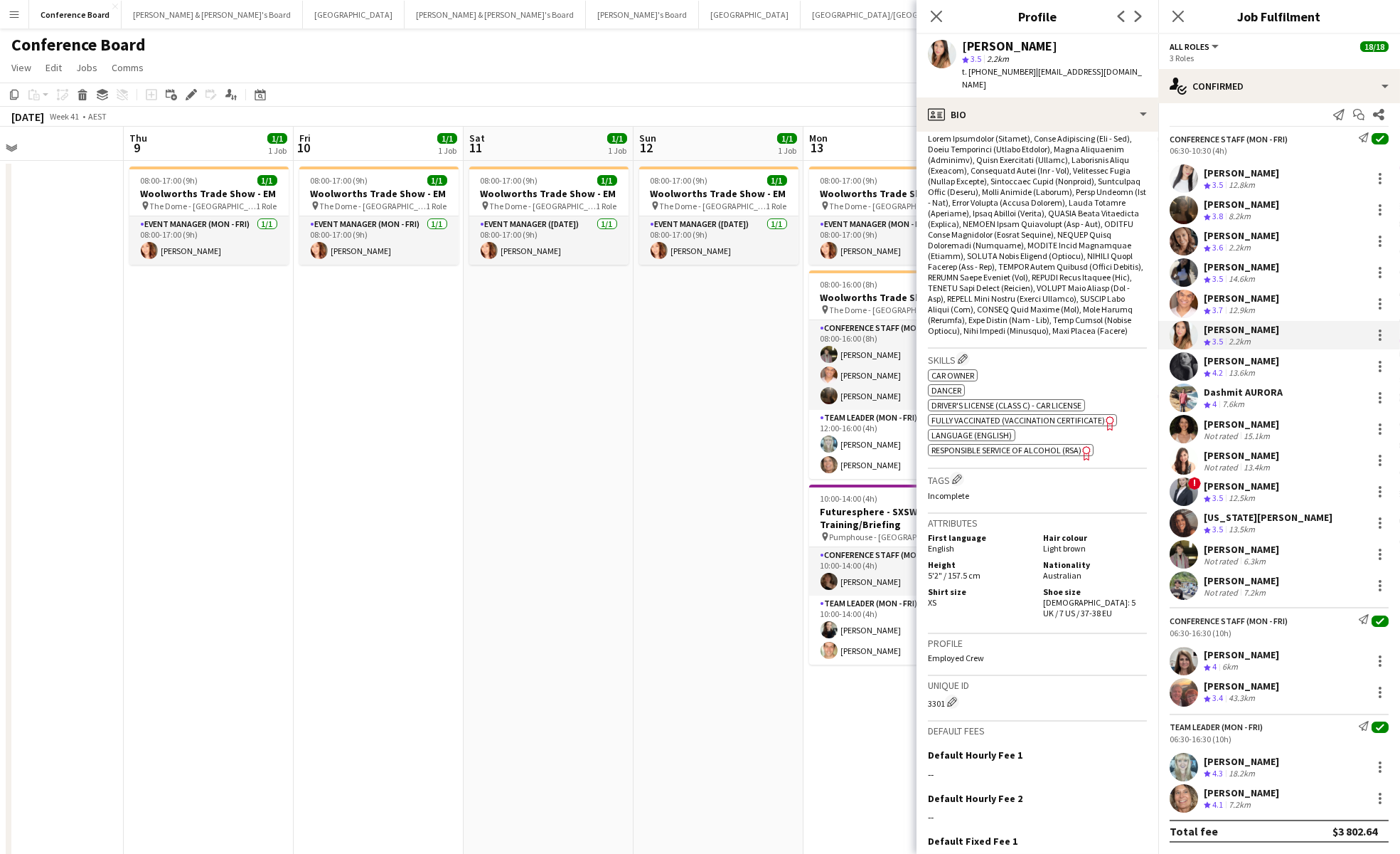
scroll to position [593, 0]
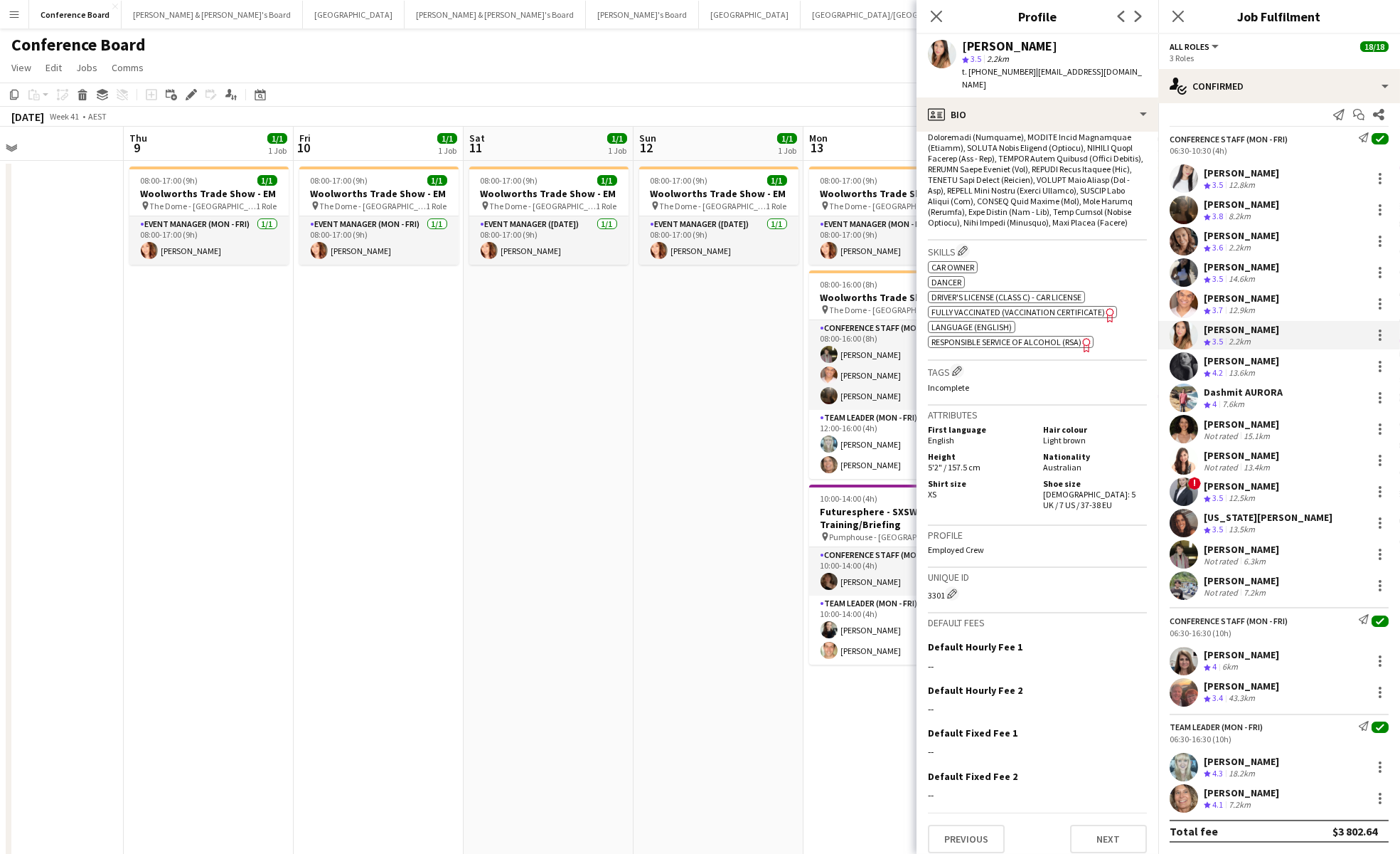
click at [1171, 371] on app-user-avatar at bounding box center [1184, 366] width 28 height 28
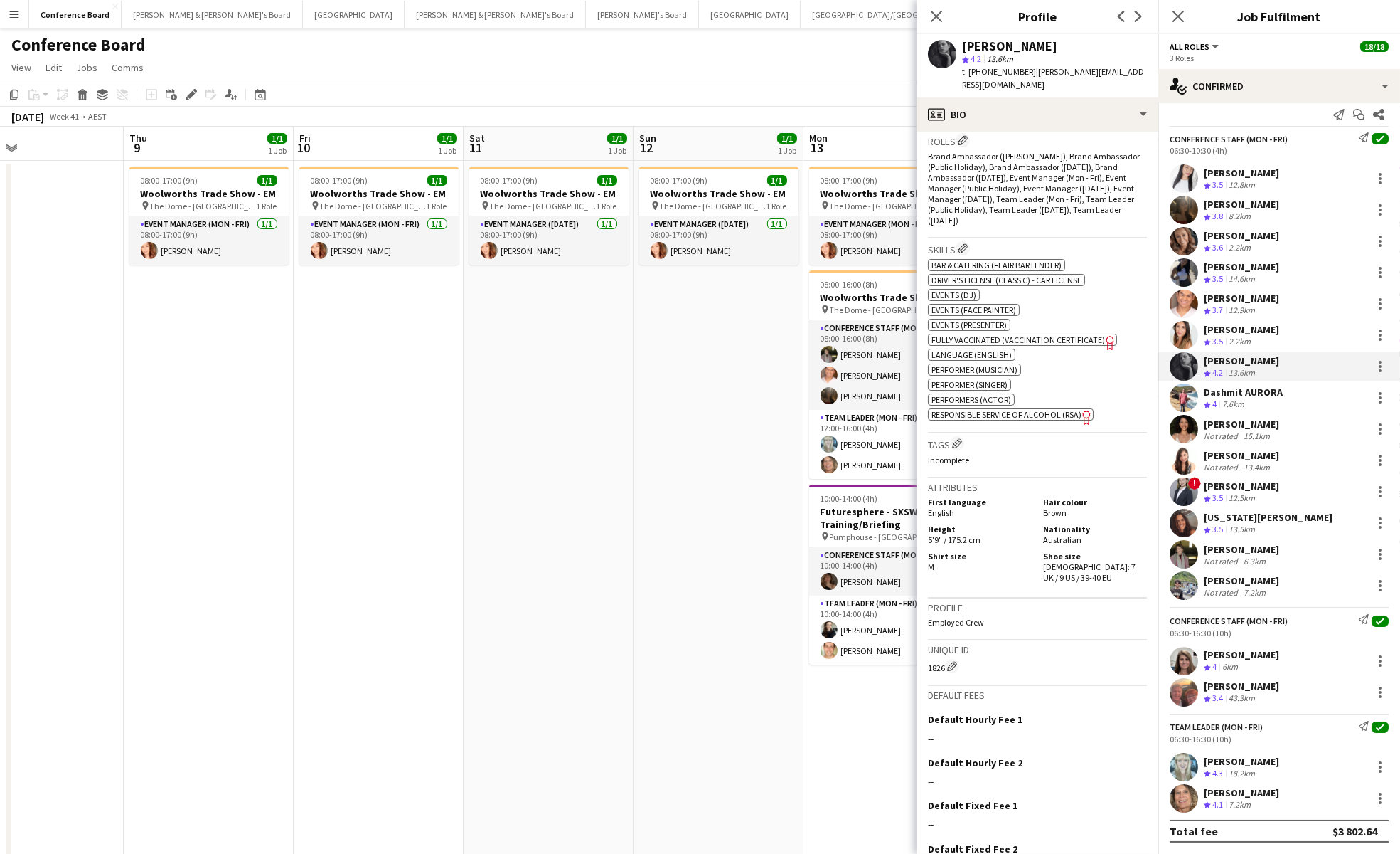
scroll to position [471, 0]
click at [1181, 397] on app-user-avatar at bounding box center [1184, 397] width 28 height 28
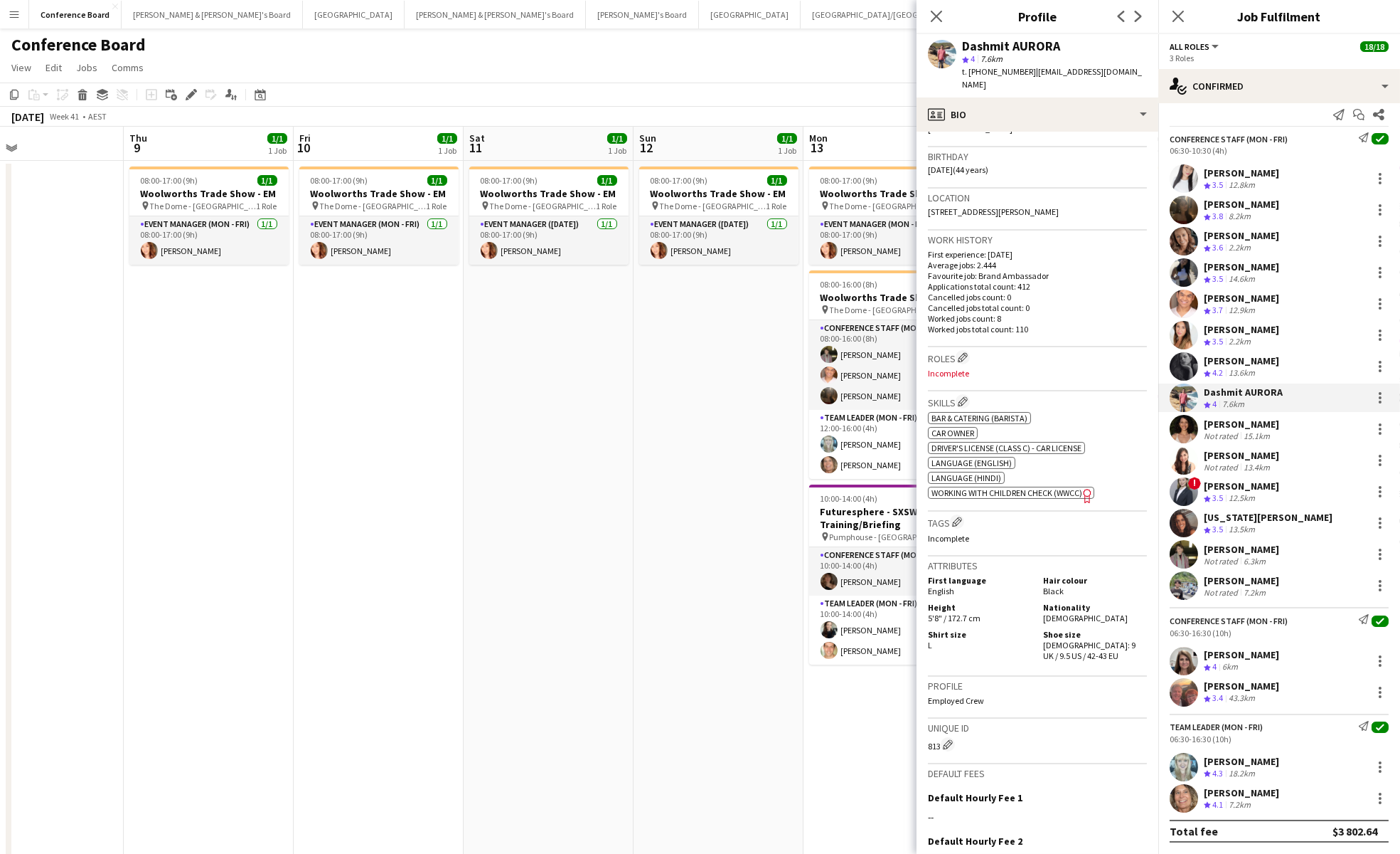
scroll to position [390, 0]
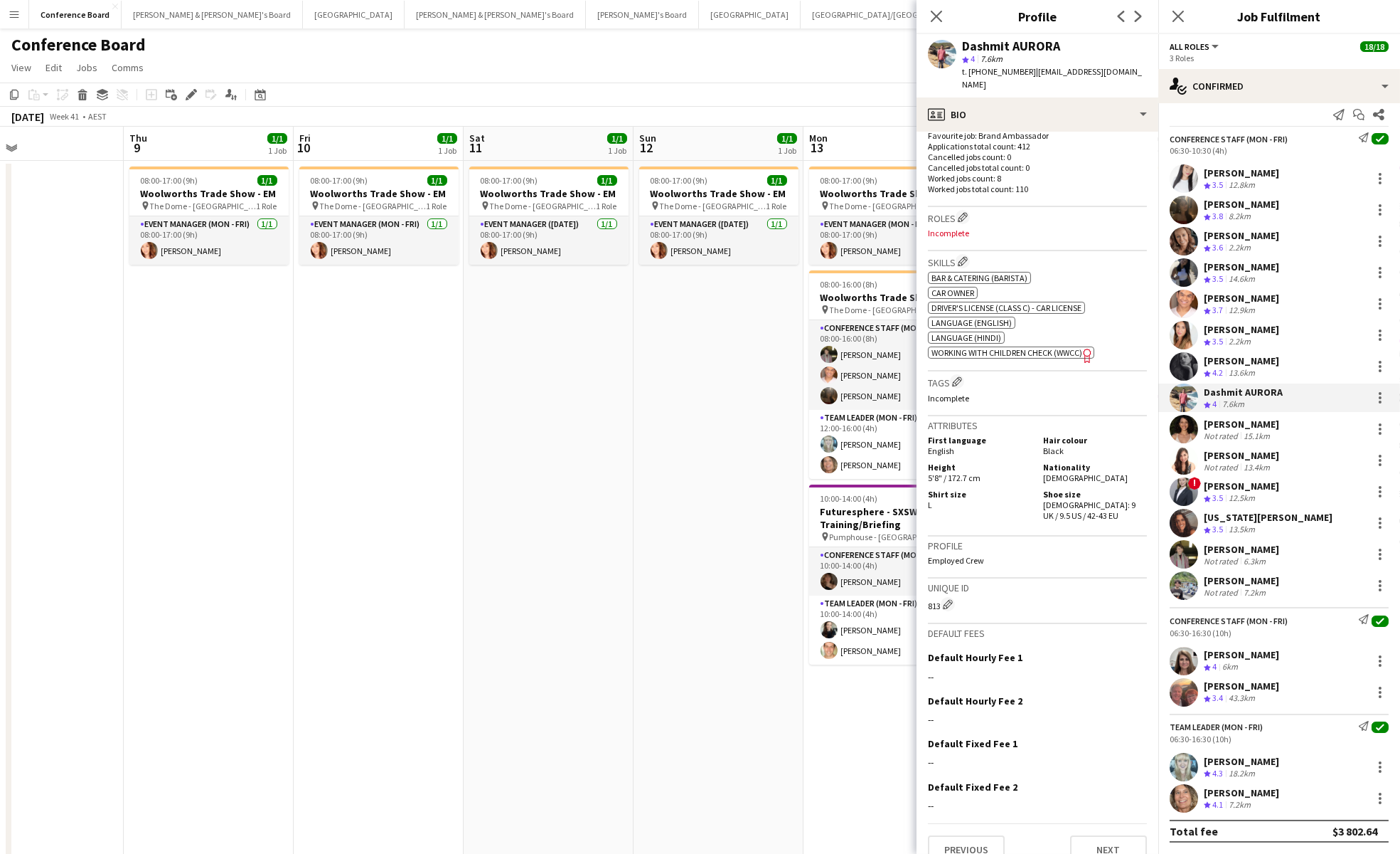
click at [1188, 433] on app-user-avatar at bounding box center [1184, 429] width 28 height 28
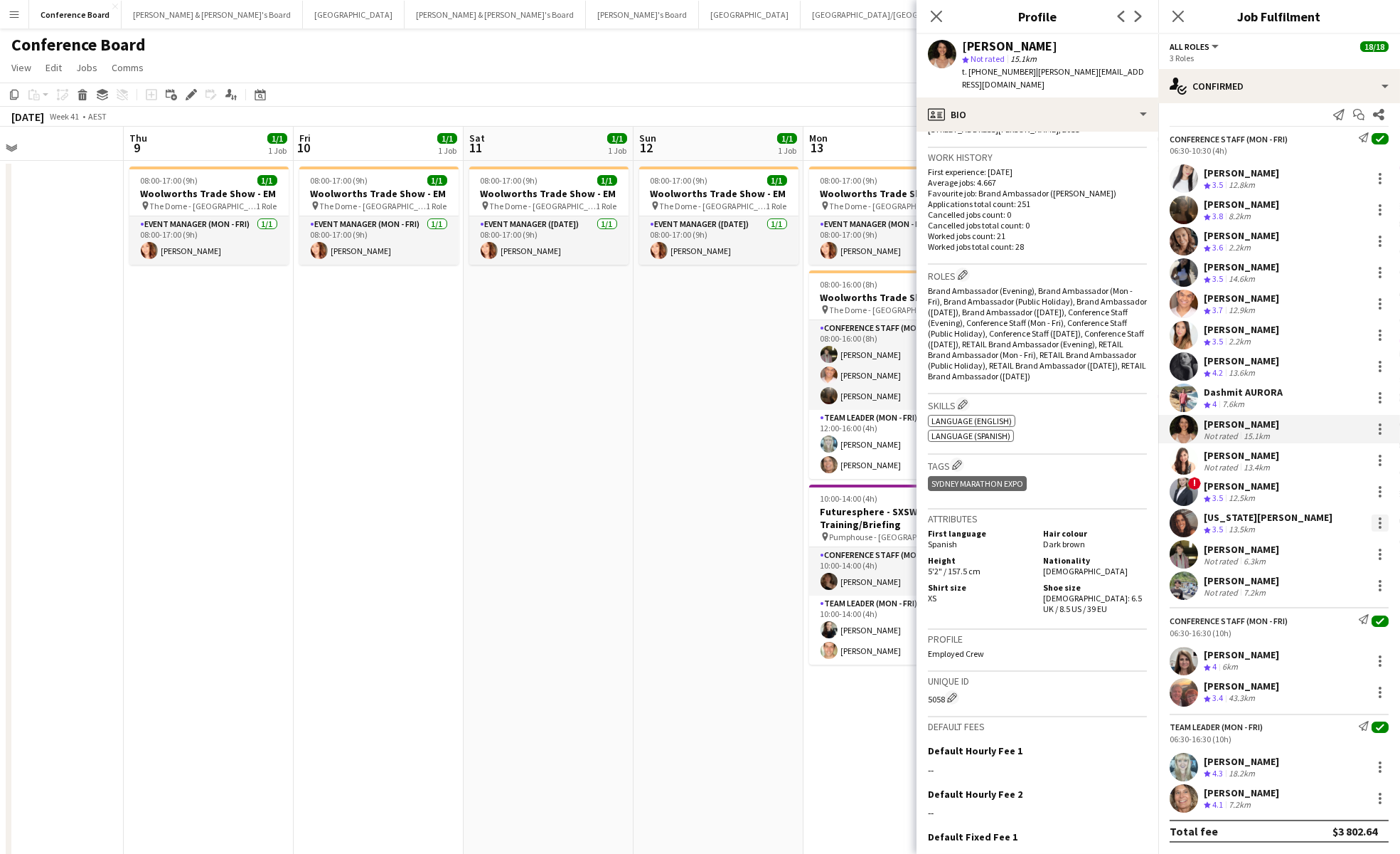
scroll to position [434, 0]
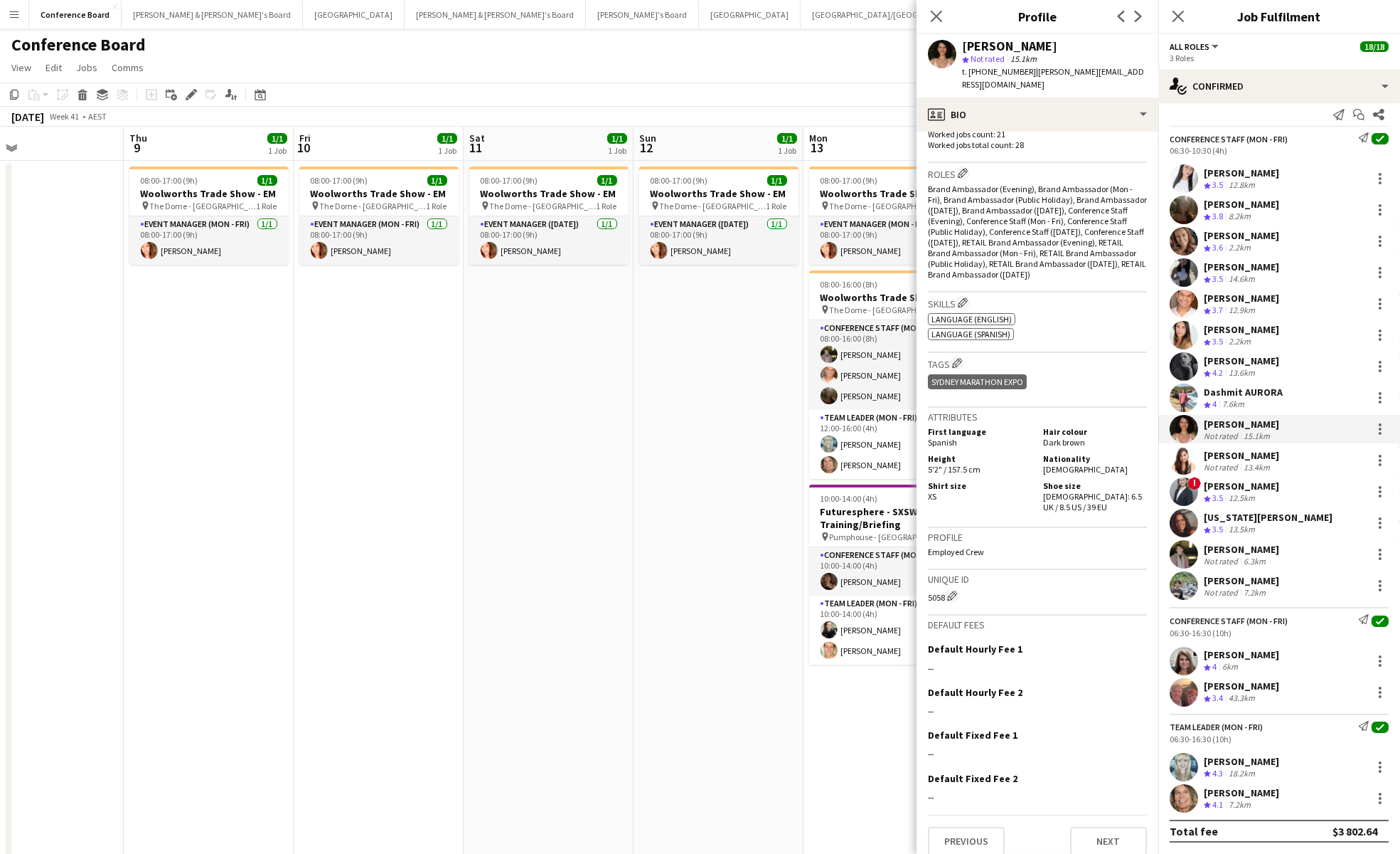
click at [1181, 462] on app-user-avatar at bounding box center [1184, 460] width 28 height 28
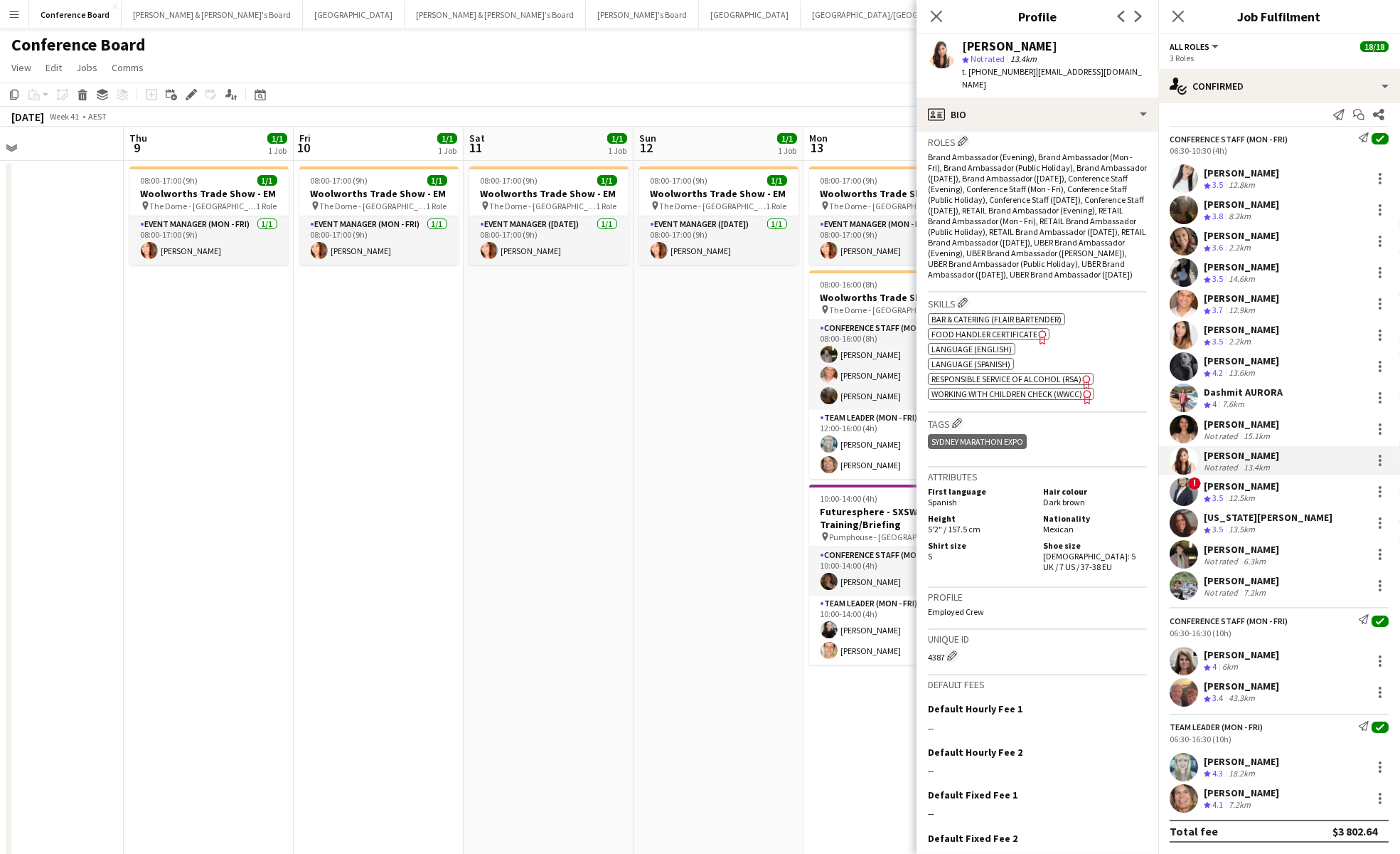
scroll to position [471, 0]
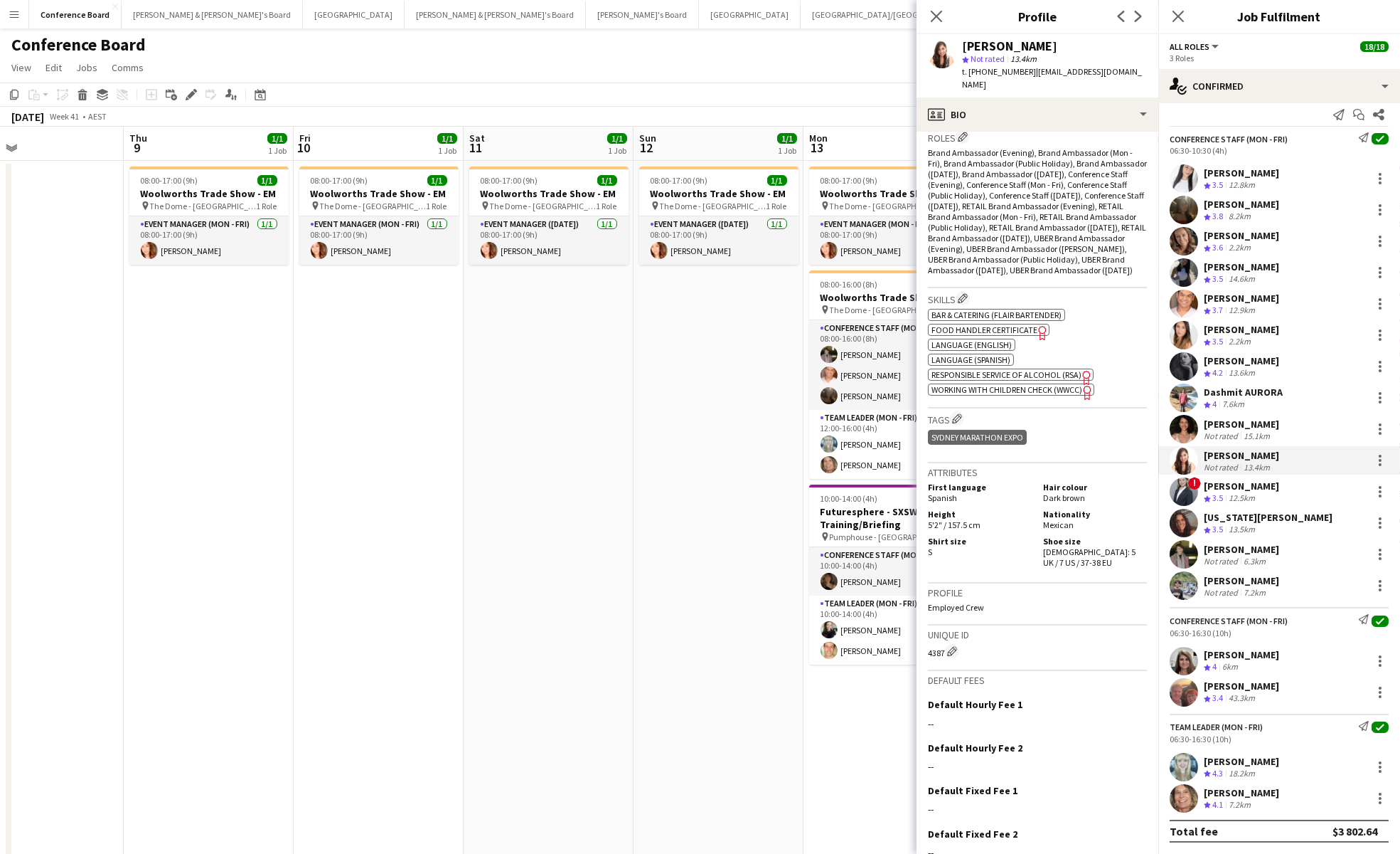
click at [1181, 489] on app-user-avatar at bounding box center [1184, 491] width 28 height 28
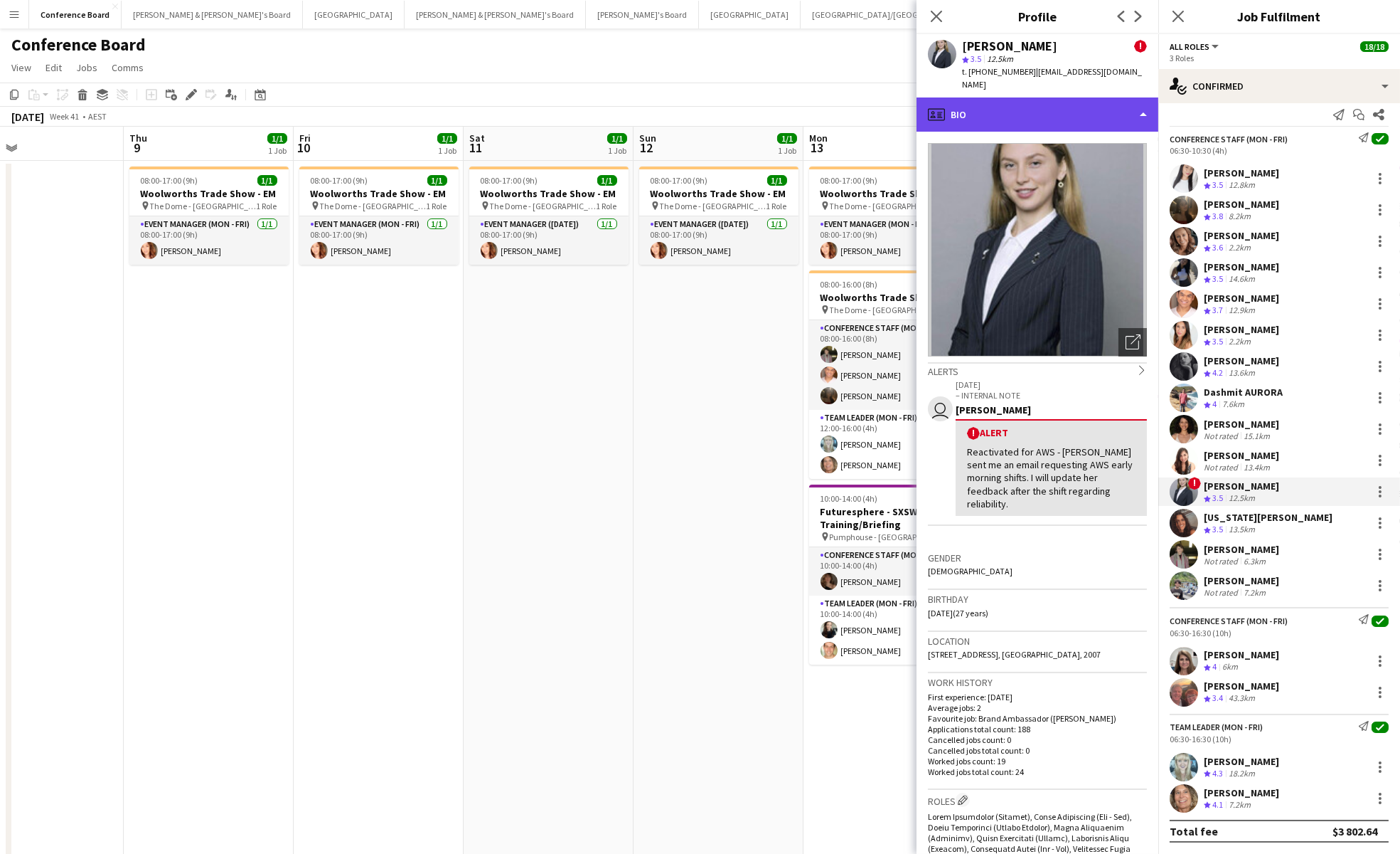
click at [1107, 112] on div "profile Bio" at bounding box center [1037, 115] width 242 height 34
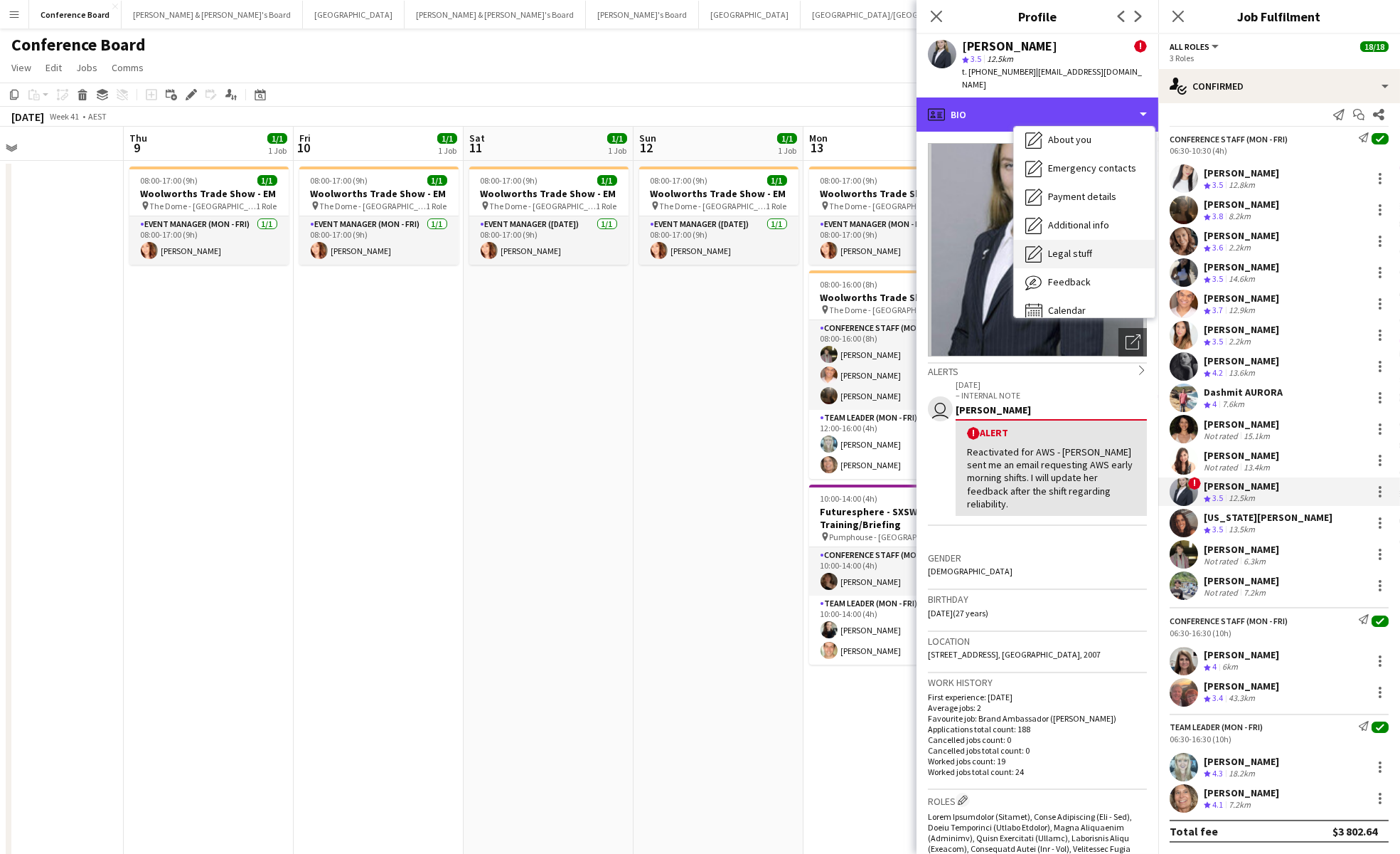
scroll to position [105, 0]
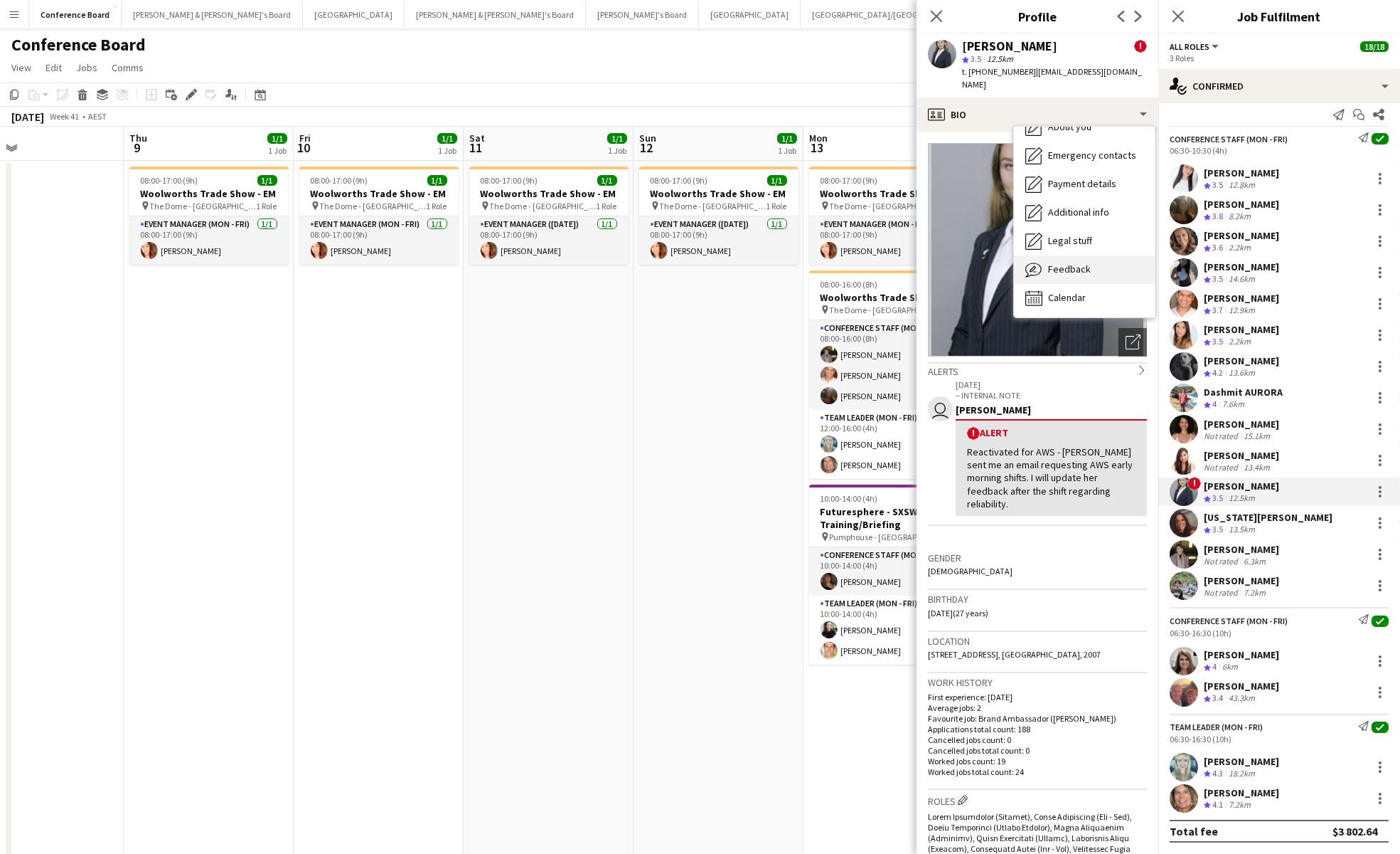
click at [1073, 263] on span "Feedback" at bounding box center [1069, 269] width 42 height 13
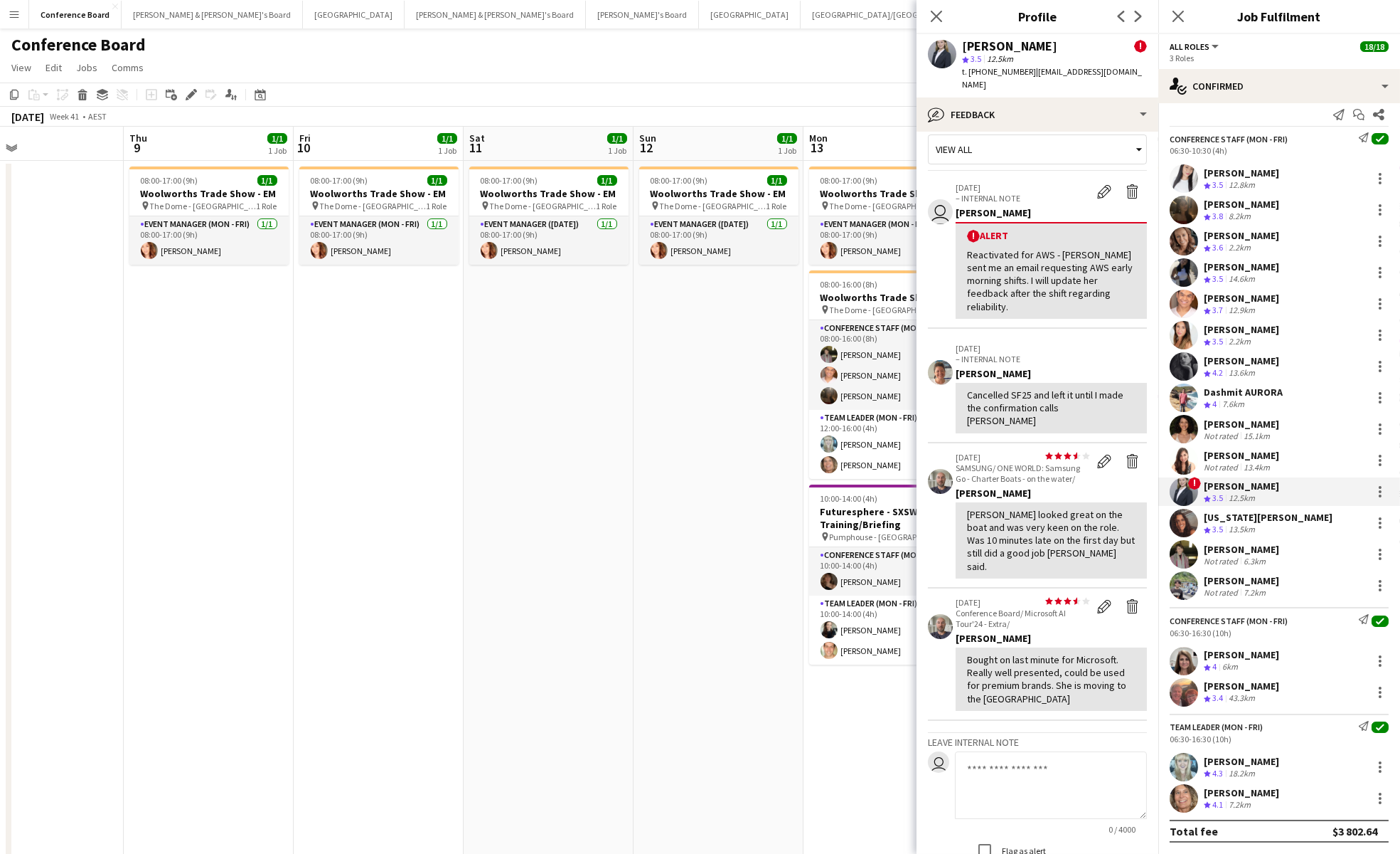
scroll to position [0, 0]
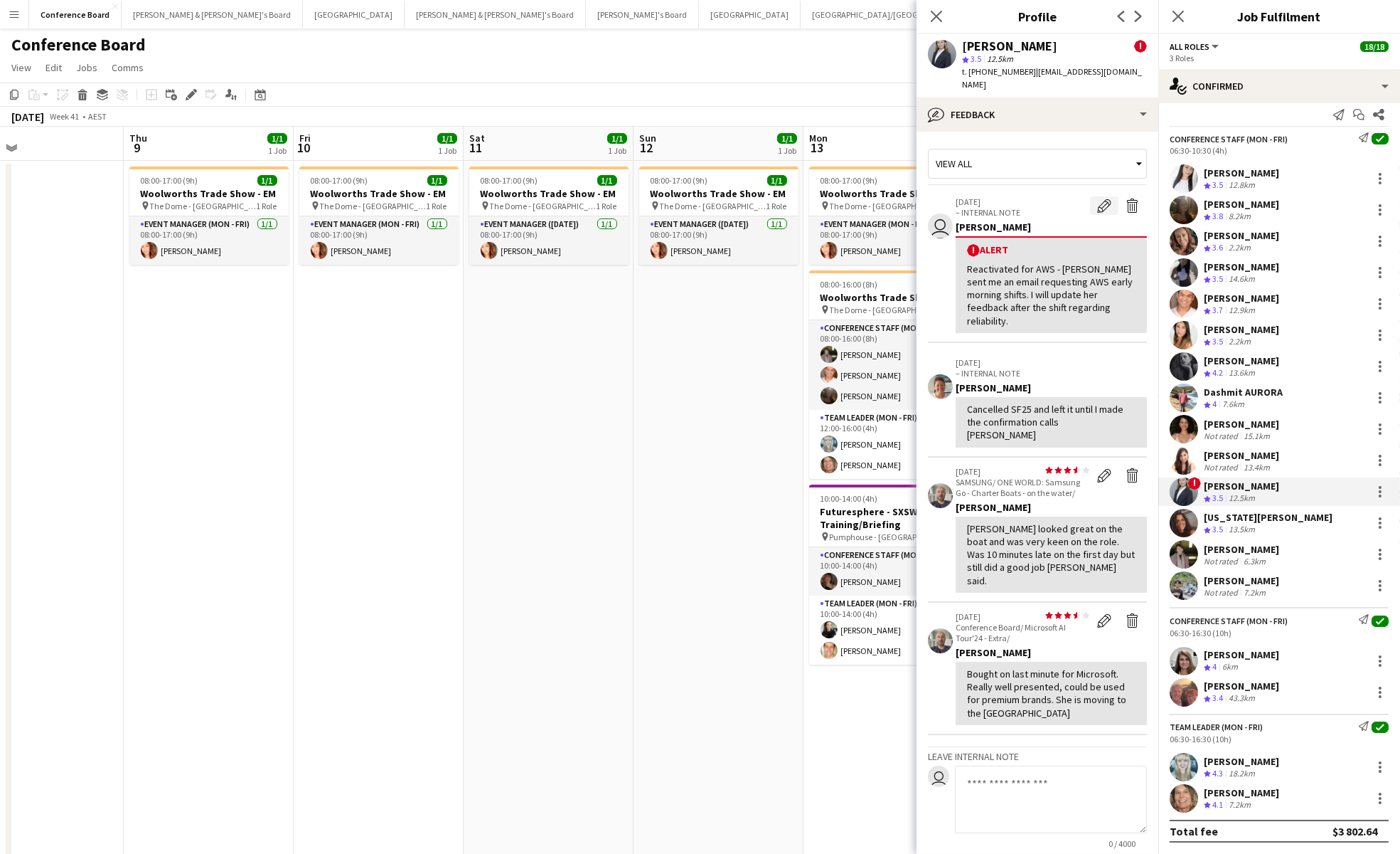
click at [1101, 199] on app-icon "Edit alert" at bounding box center [1104, 206] width 14 height 14
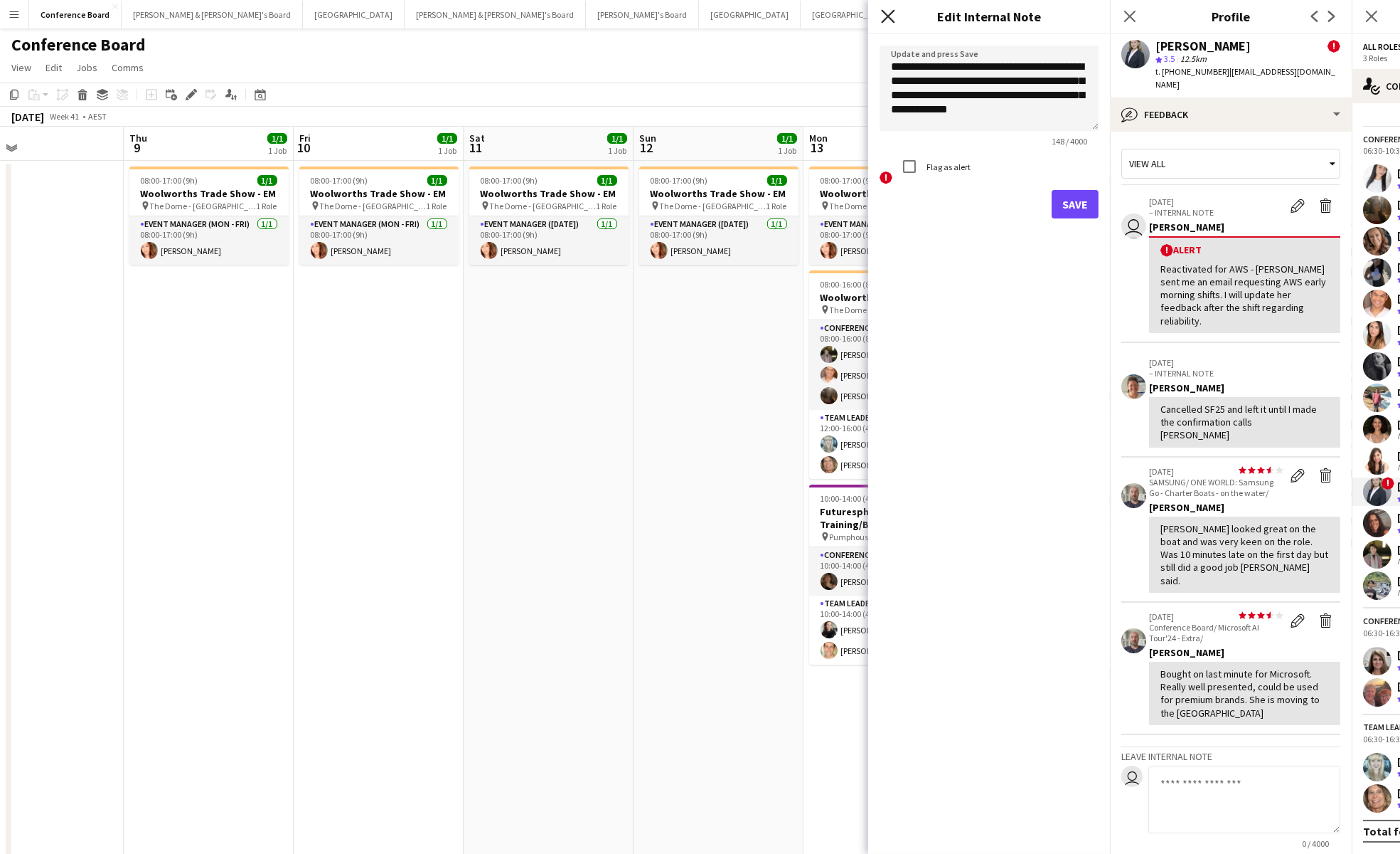
click at [888, 20] on icon "Close pop-in" at bounding box center [888, 16] width 14 height 14
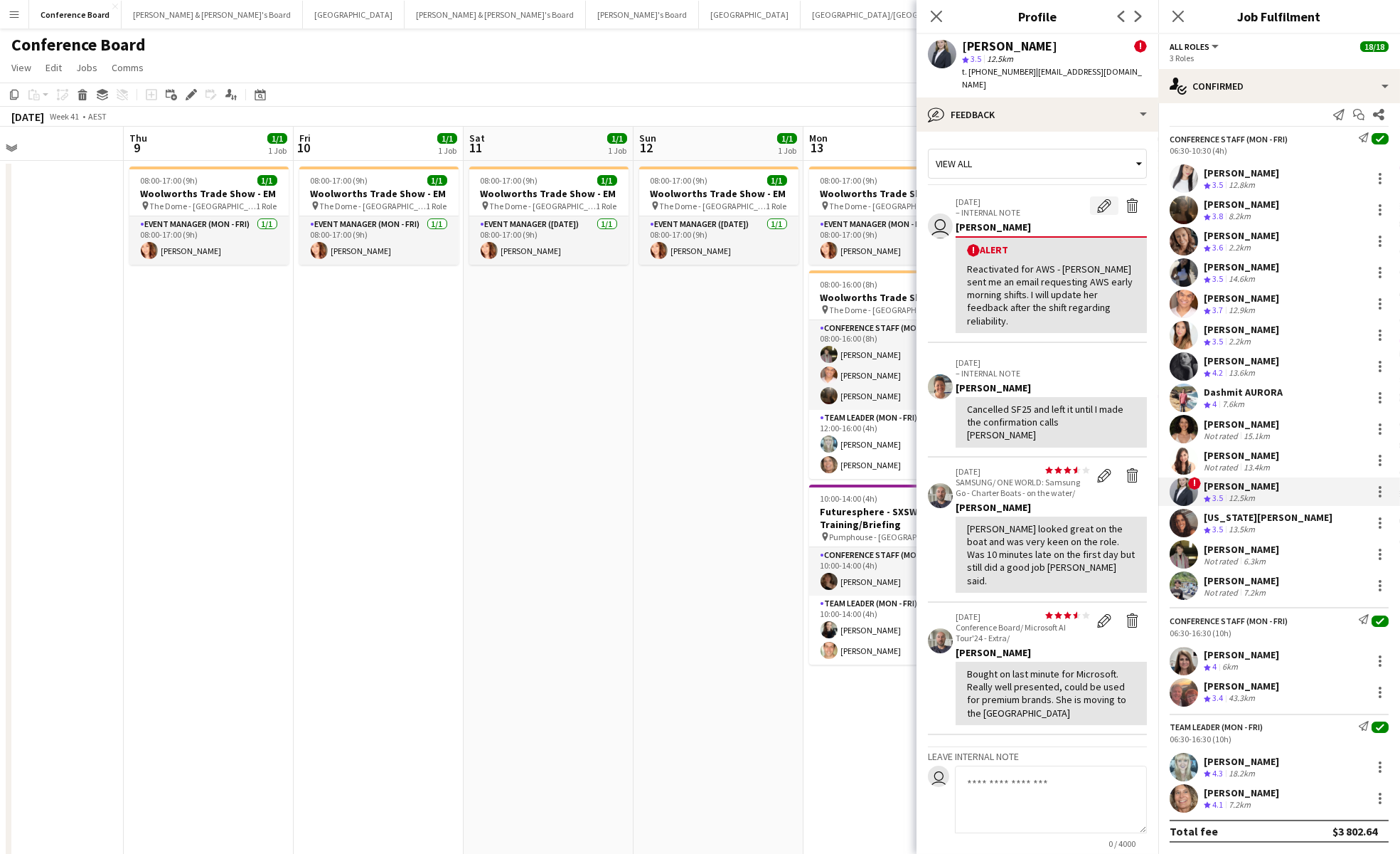
click at [1102, 199] on app-icon "Edit alert" at bounding box center [1104, 206] width 14 height 14
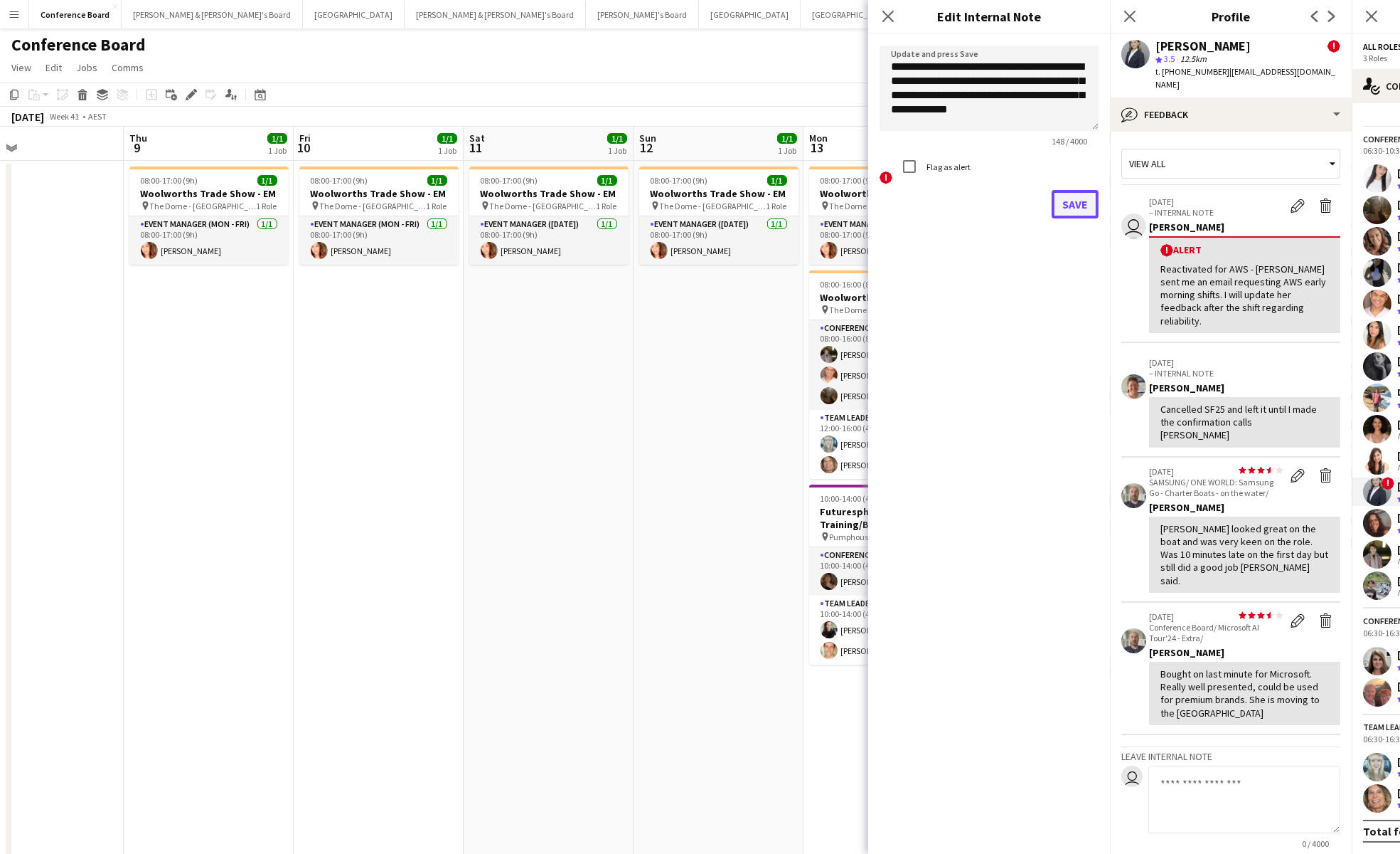
click at [1082, 202] on button "Save" at bounding box center [1074, 204] width 47 height 28
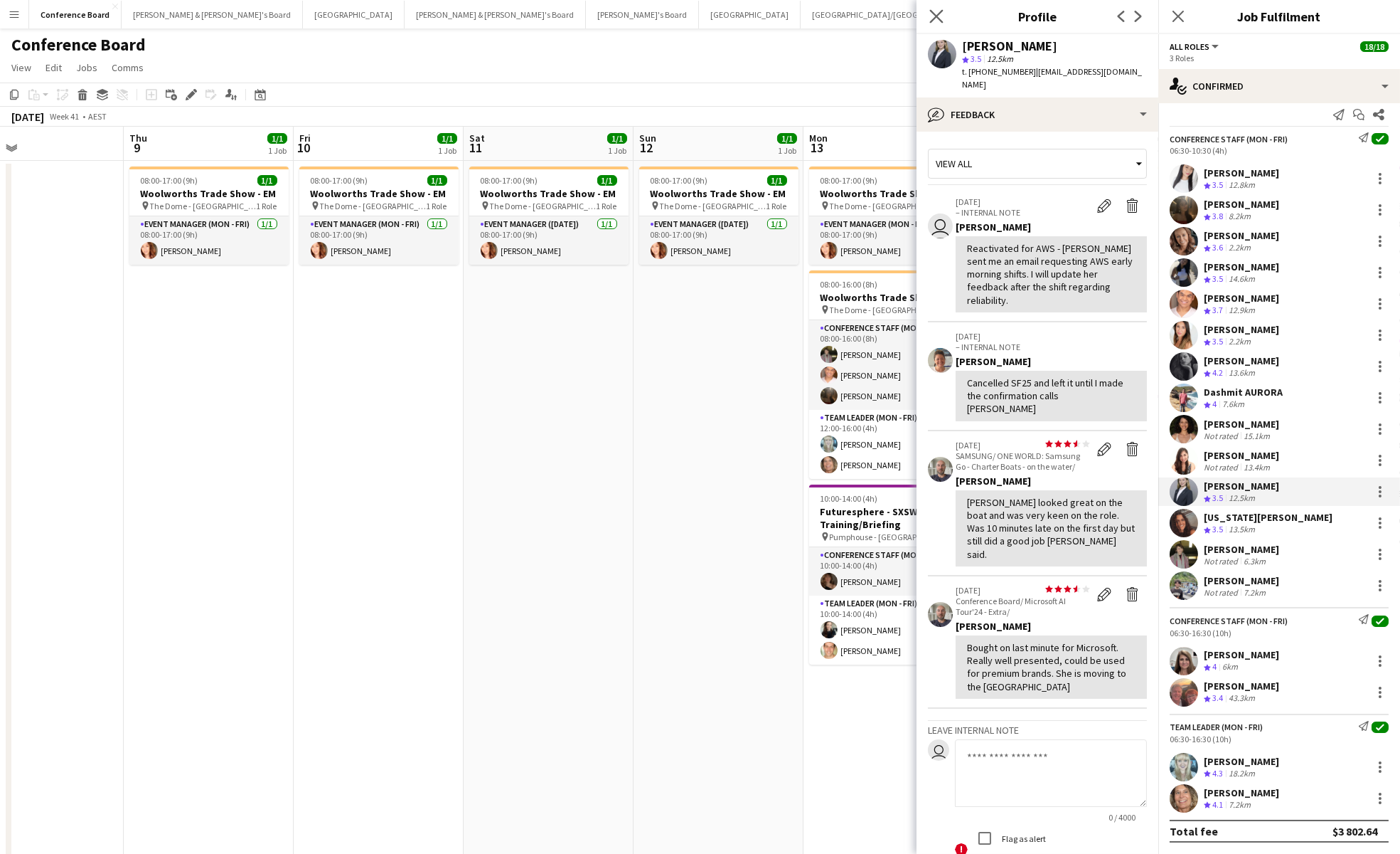
click at [944, 9] on app-icon "Close pop-in" at bounding box center [937, 16] width 21 height 21
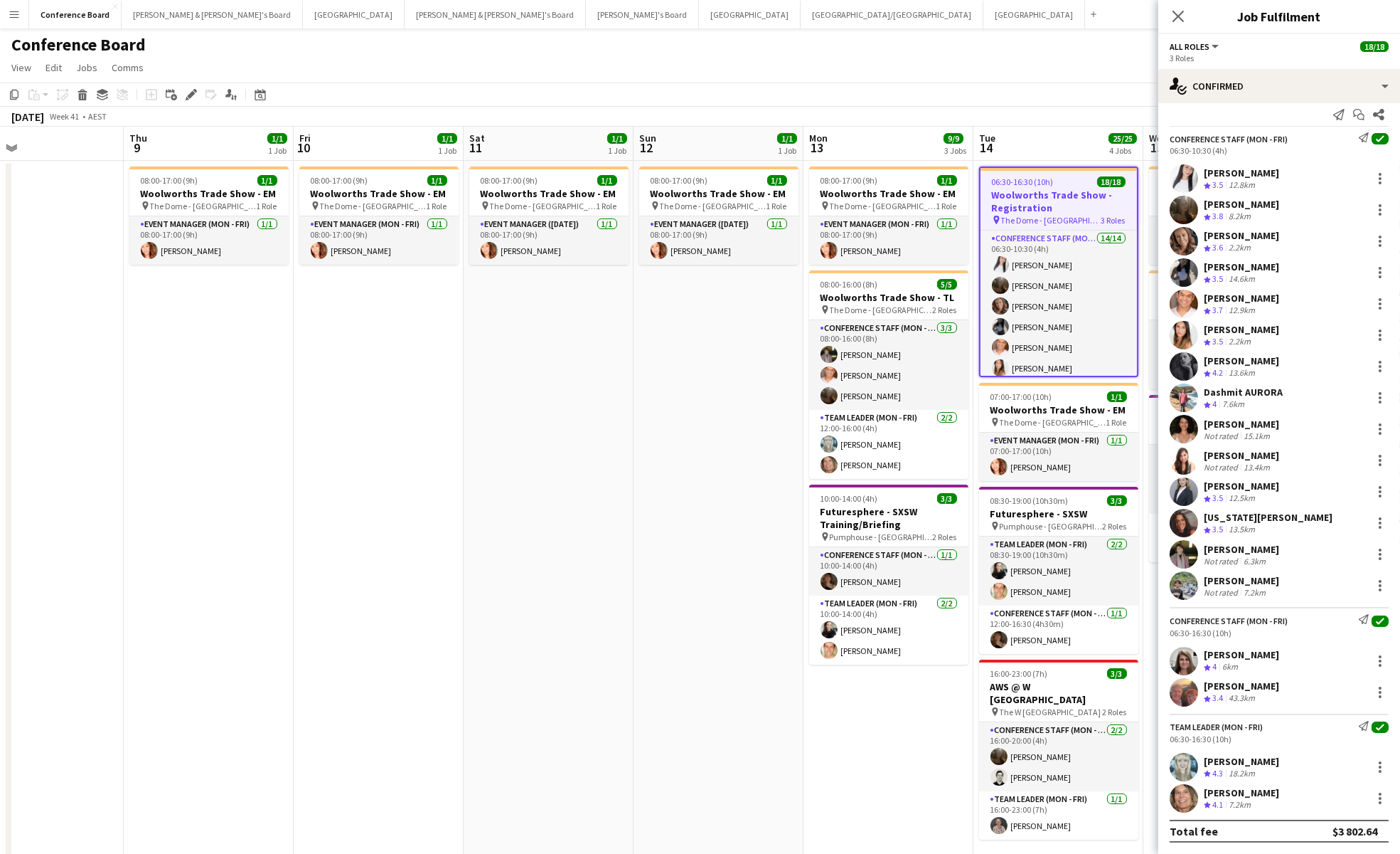
click at [1178, 520] on app-user-avatar at bounding box center [1184, 523] width 28 height 28
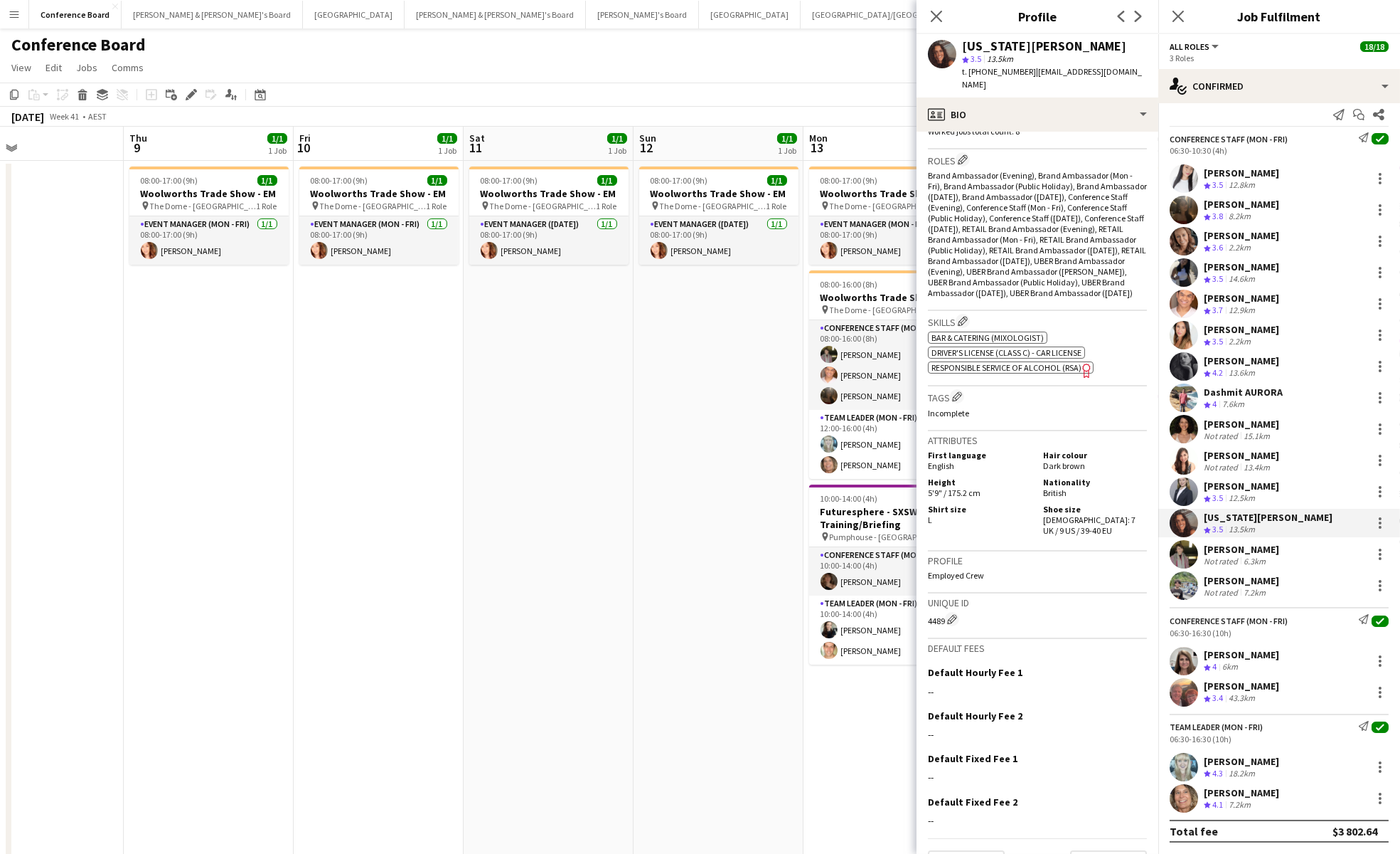
scroll to position [472, 0]
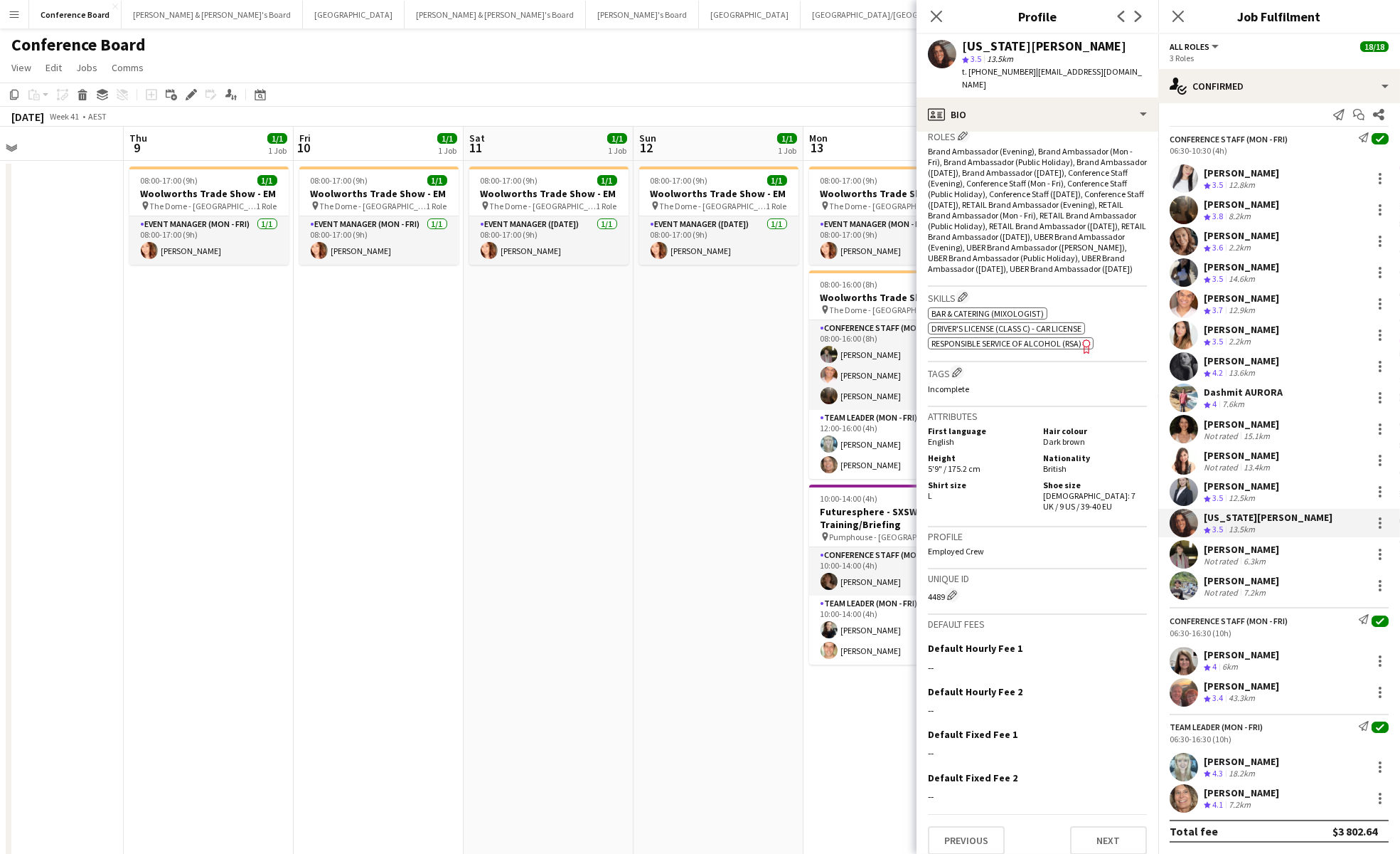
click at [1182, 493] on app-user-avatar at bounding box center [1184, 491] width 28 height 28
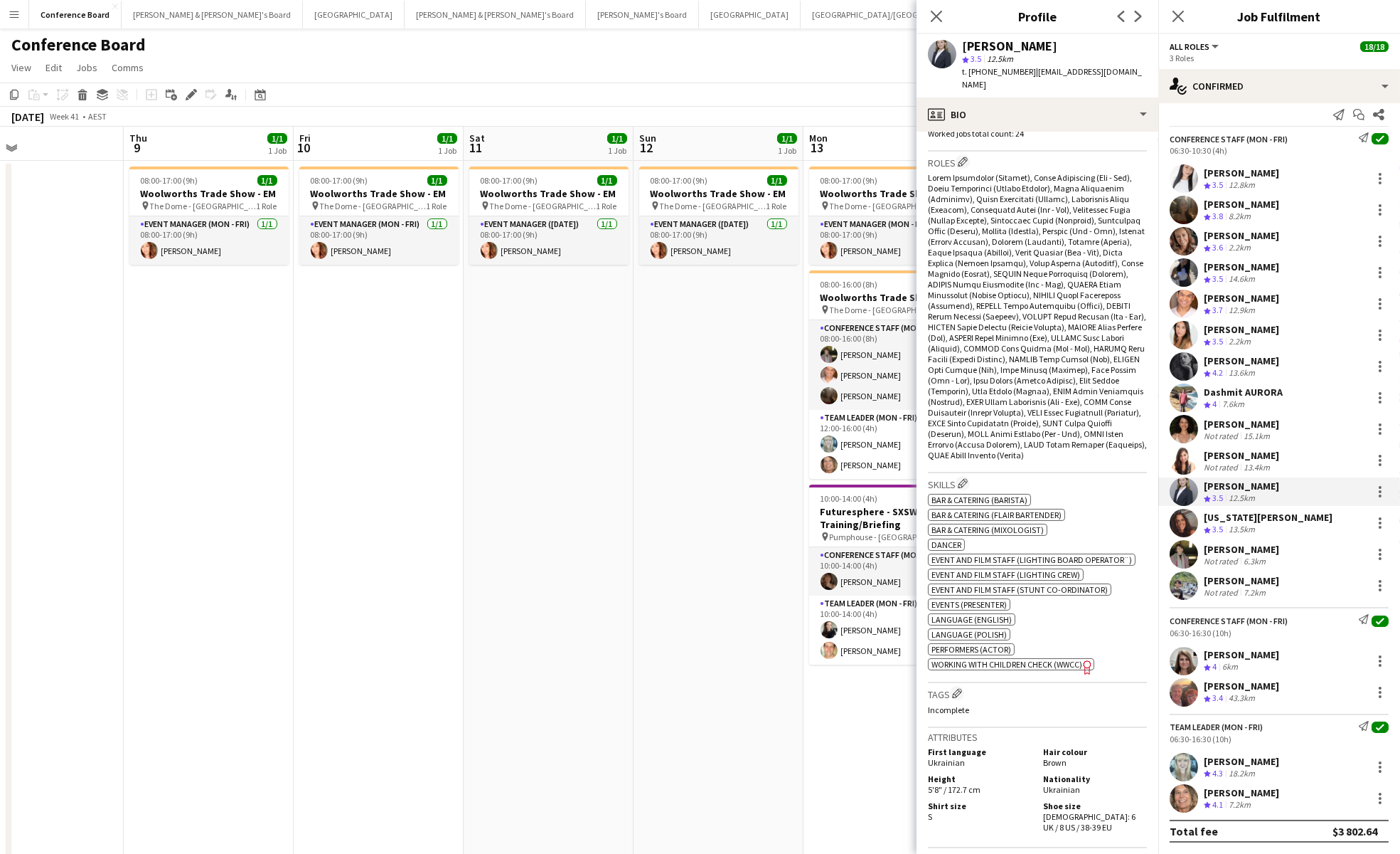
scroll to position [449, 0]
click at [1179, 590] on app-user-avatar at bounding box center [1184, 585] width 28 height 28
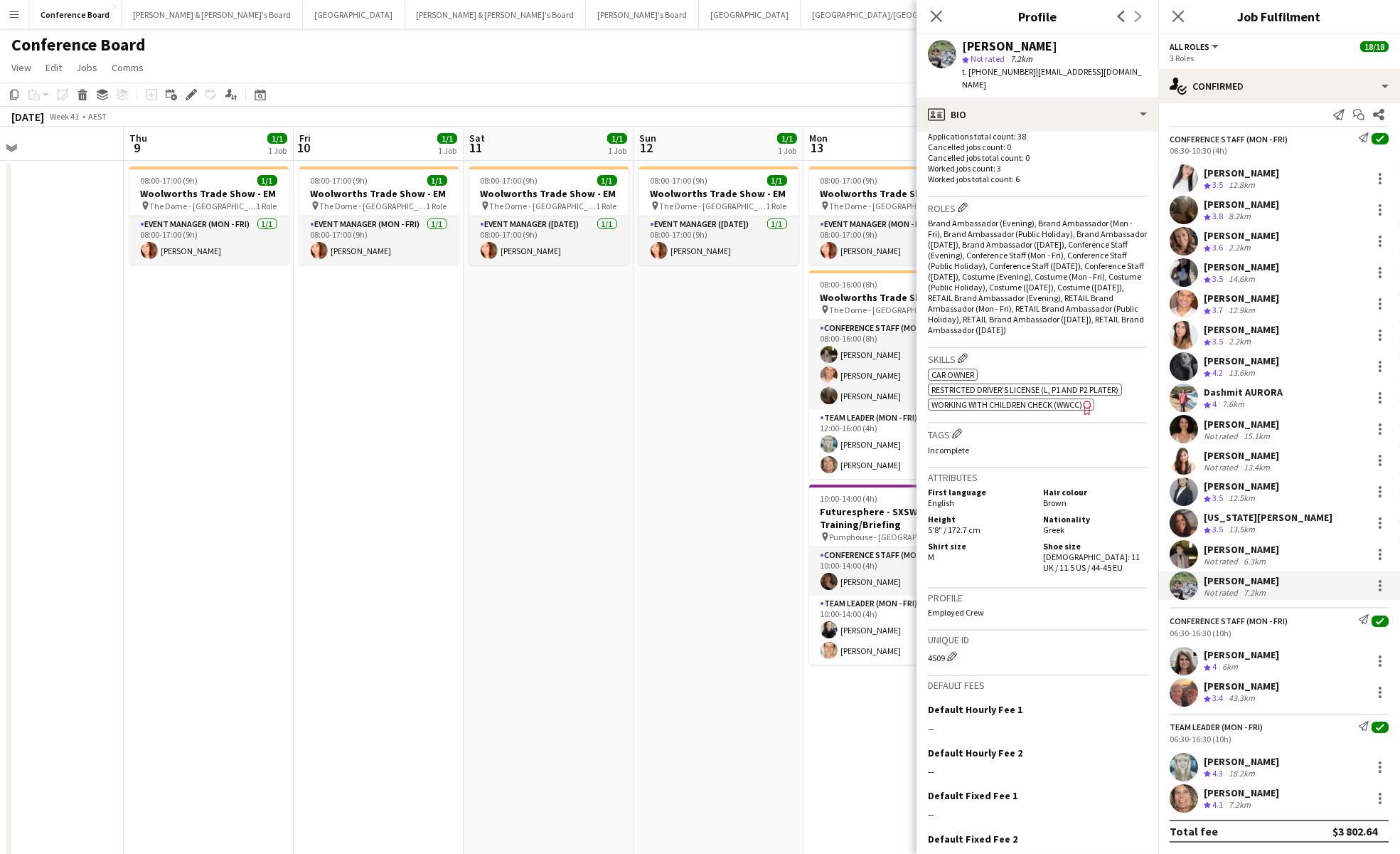
scroll to position [462, 0]
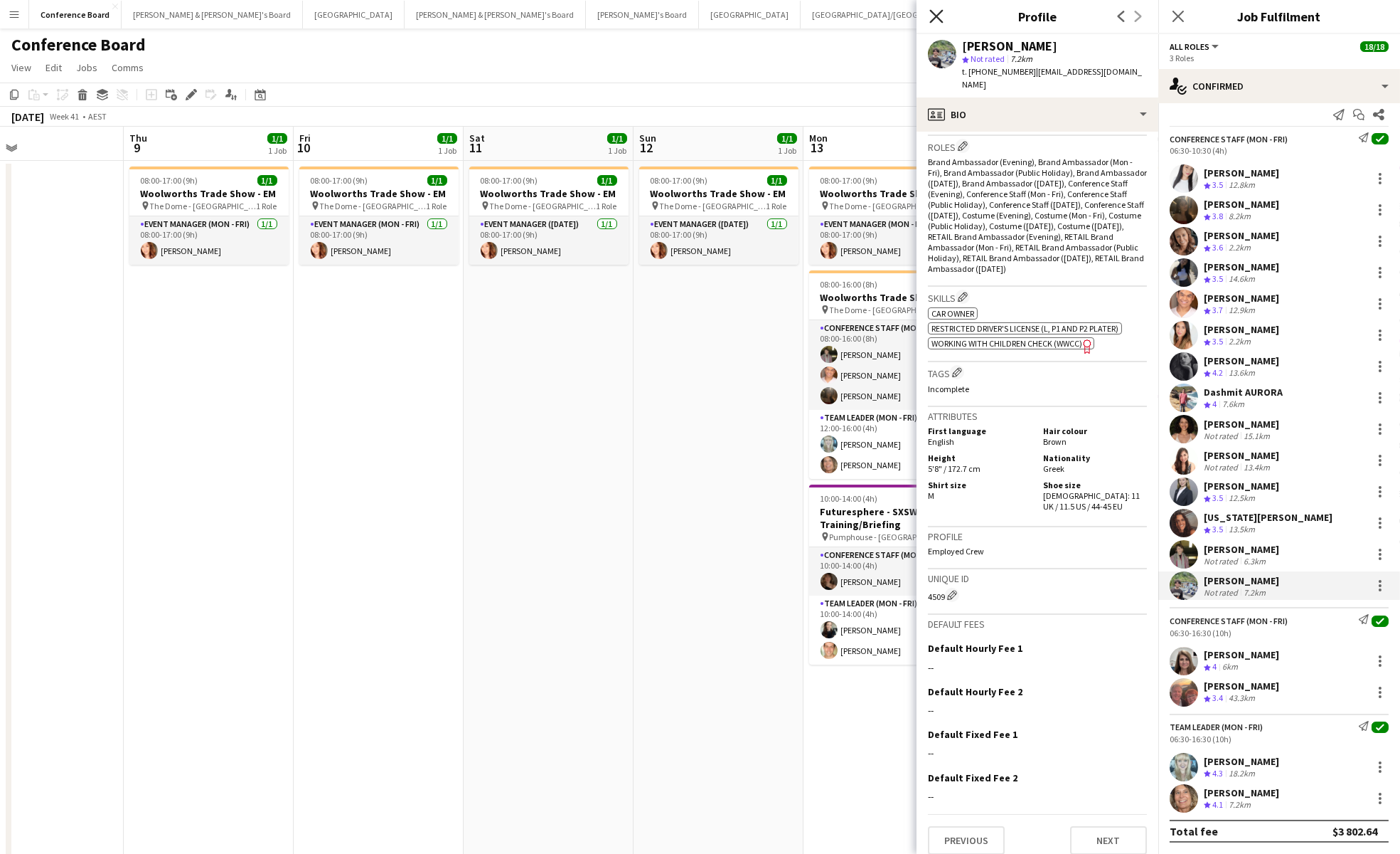
click at [933, 15] on icon "Close pop-in" at bounding box center [936, 16] width 14 height 14
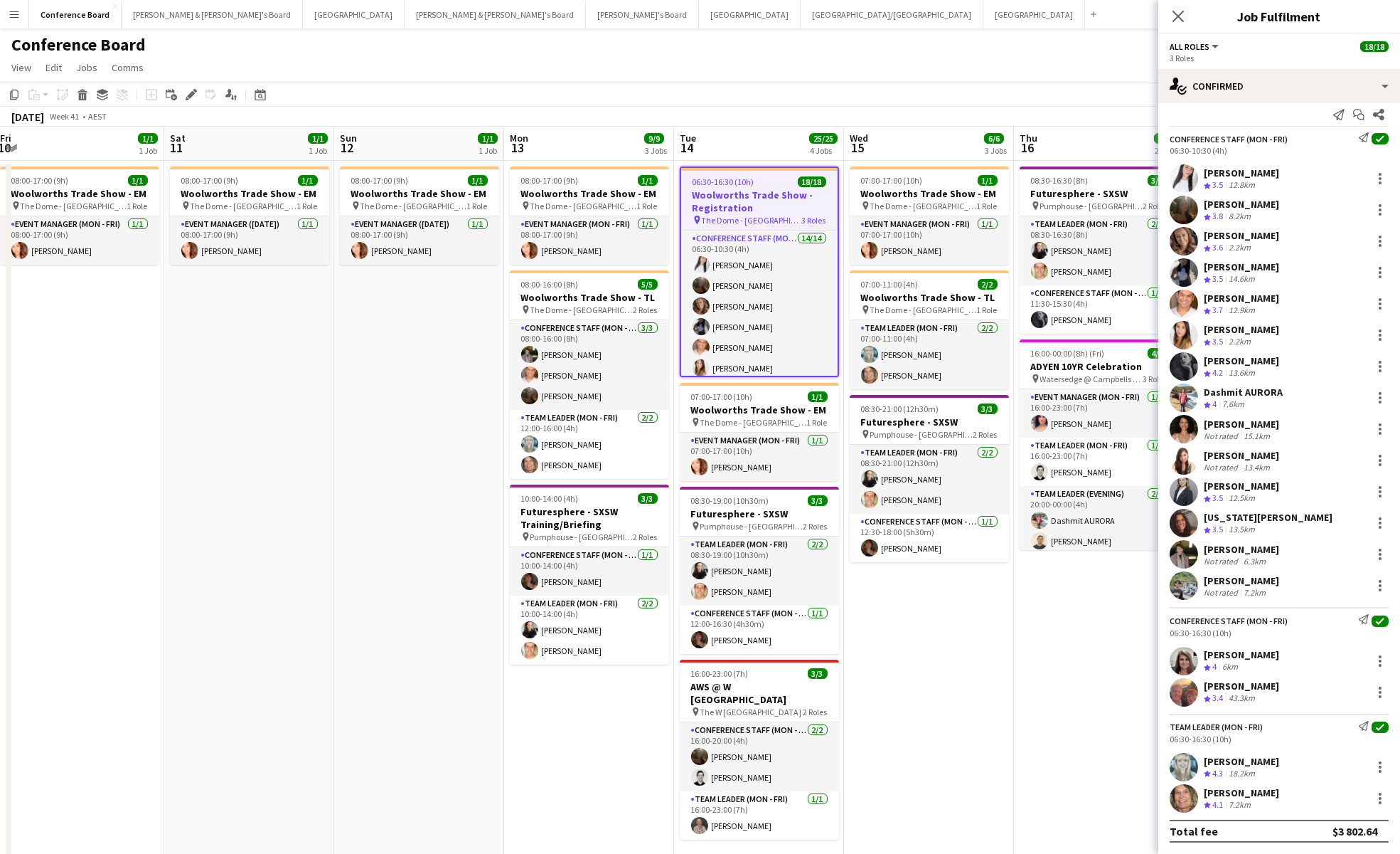
scroll to position [0, 0]
click at [960, 708] on app-date-cell "07:00-17:00 (10h) 1/1 Woolworths Trade Show - EM pin The Dome - [GEOGRAPHIC_DAT…" at bounding box center [929, 523] width 170 height 724
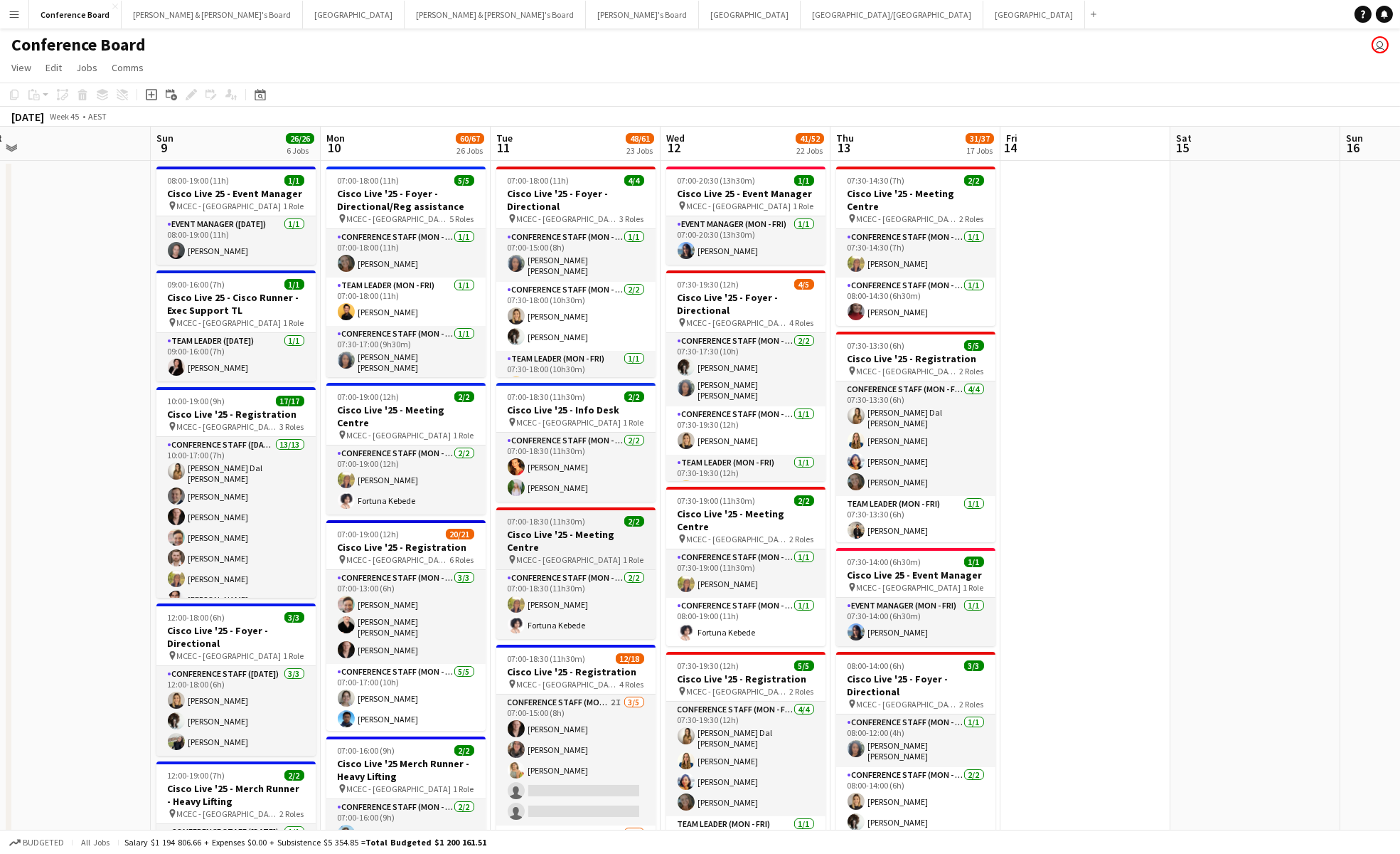
scroll to position [0, 531]
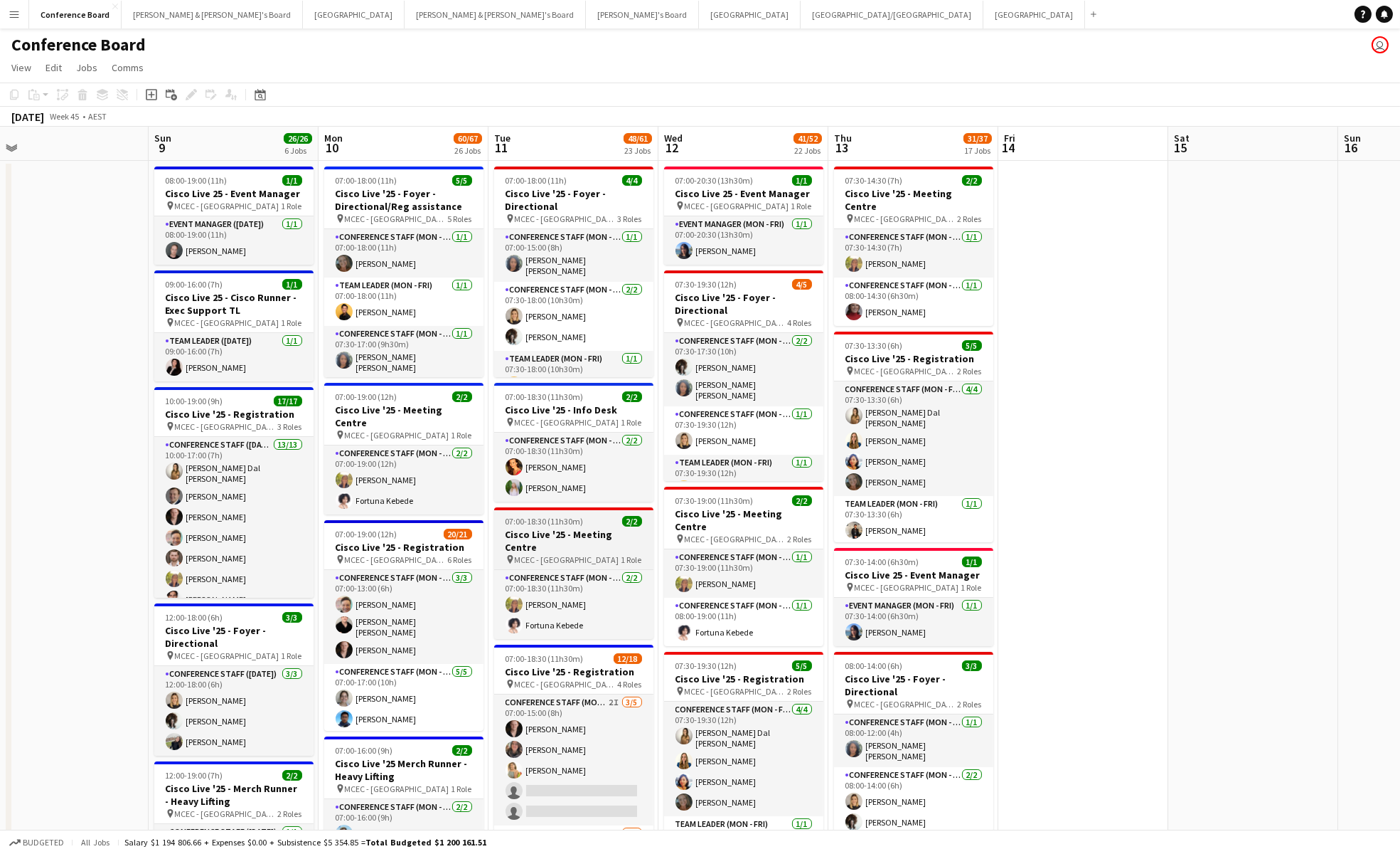
click at [578, 537] on h3 "Cisco Live '25 - Meeting Centre" at bounding box center [573, 540] width 159 height 25
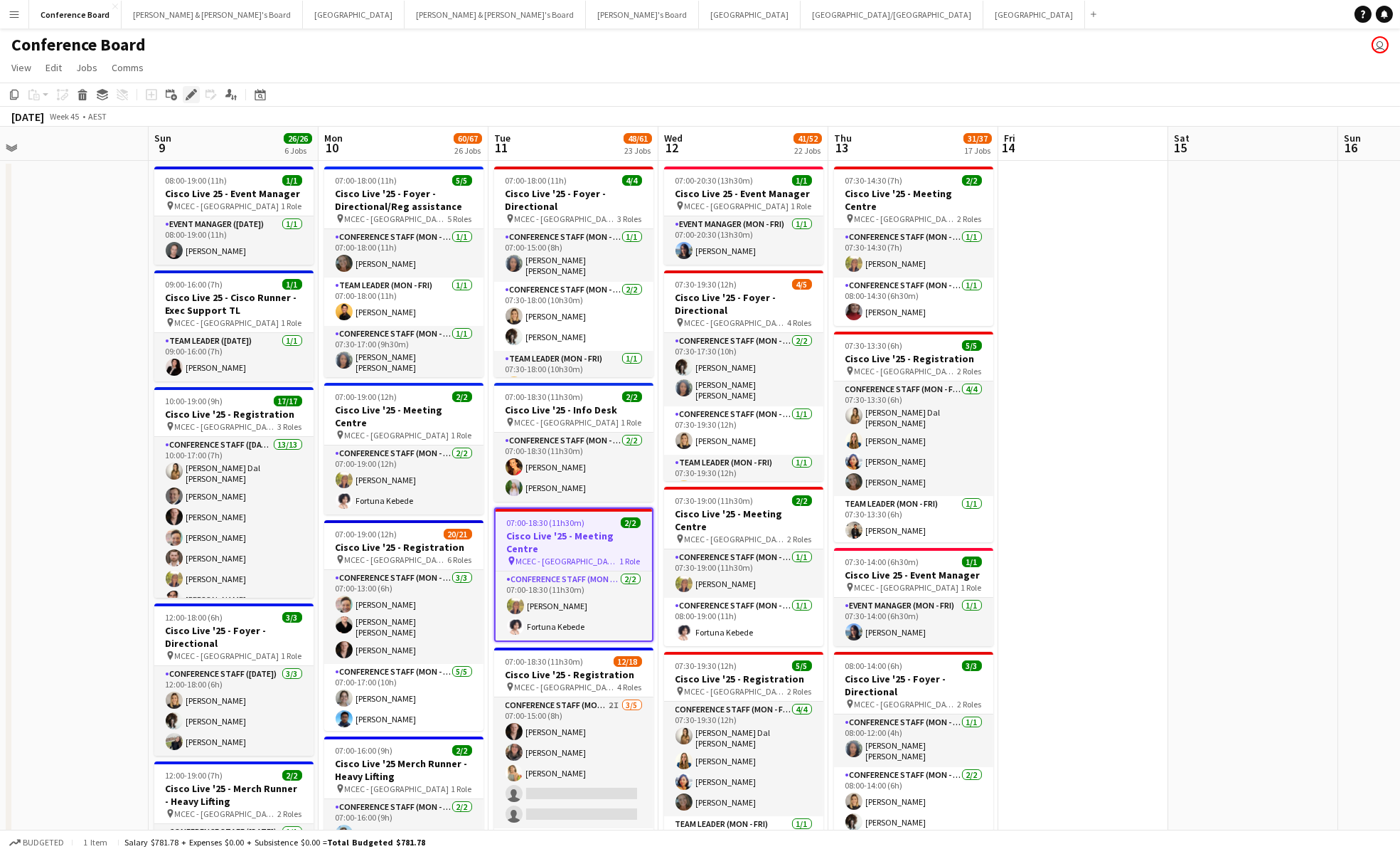
click at [189, 89] on icon "Edit" at bounding box center [191, 94] width 12 height 12
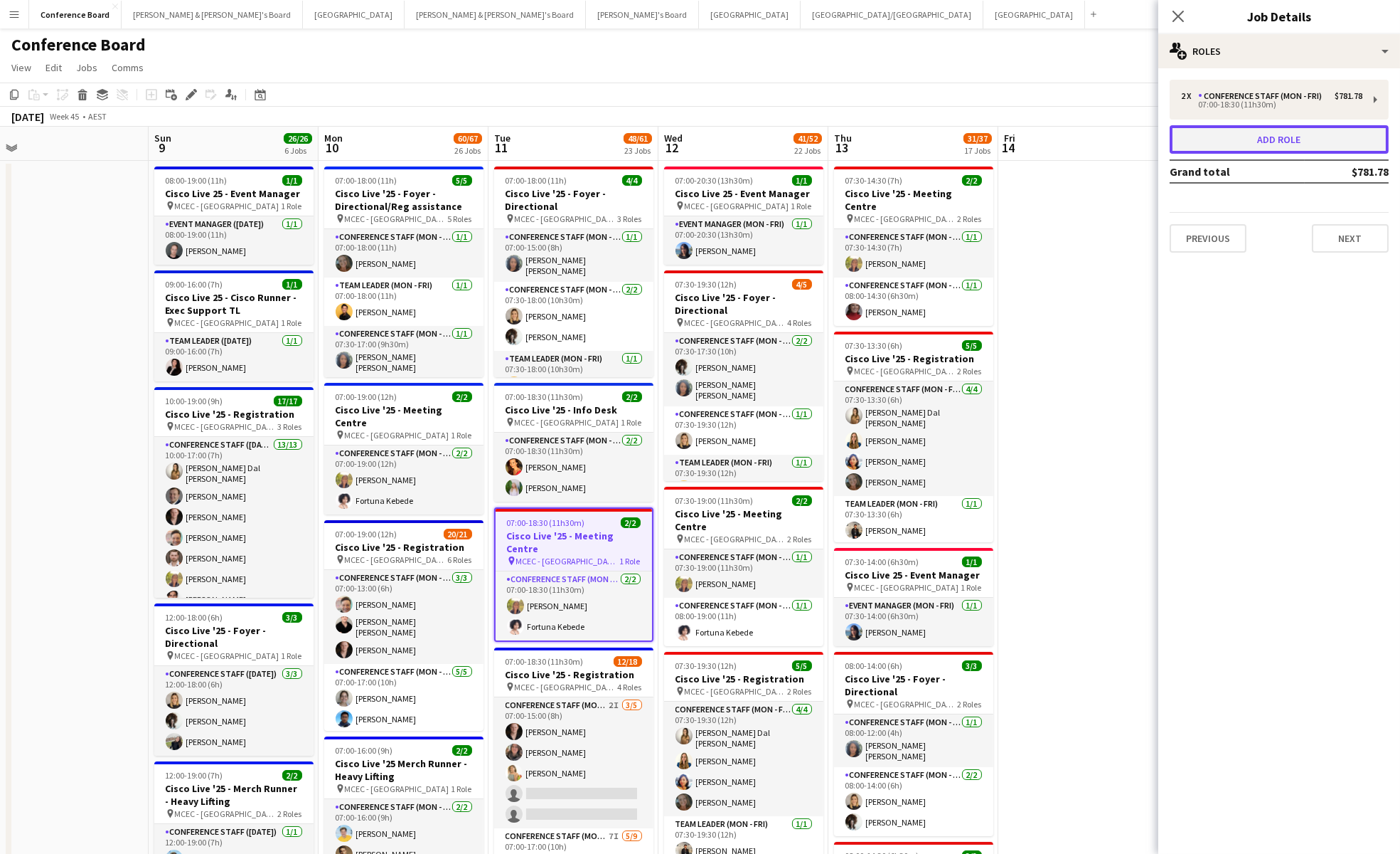
click at [1255, 131] on button "Add role" at bounding box center [1279, 139] width 219 height 28
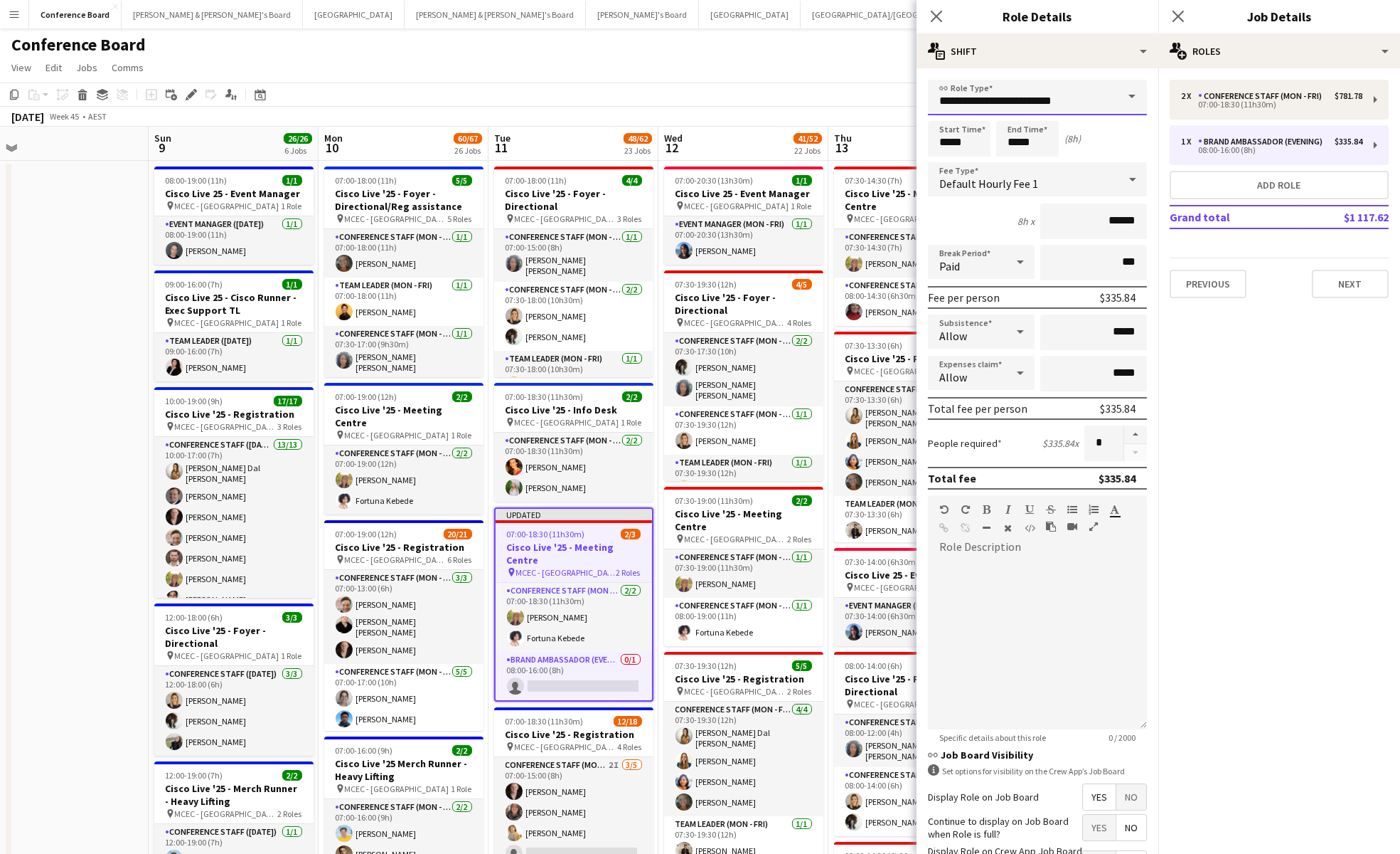
click at [1060, 98] on input "**********" at bounding box center [1037, 97] width 219 height 35
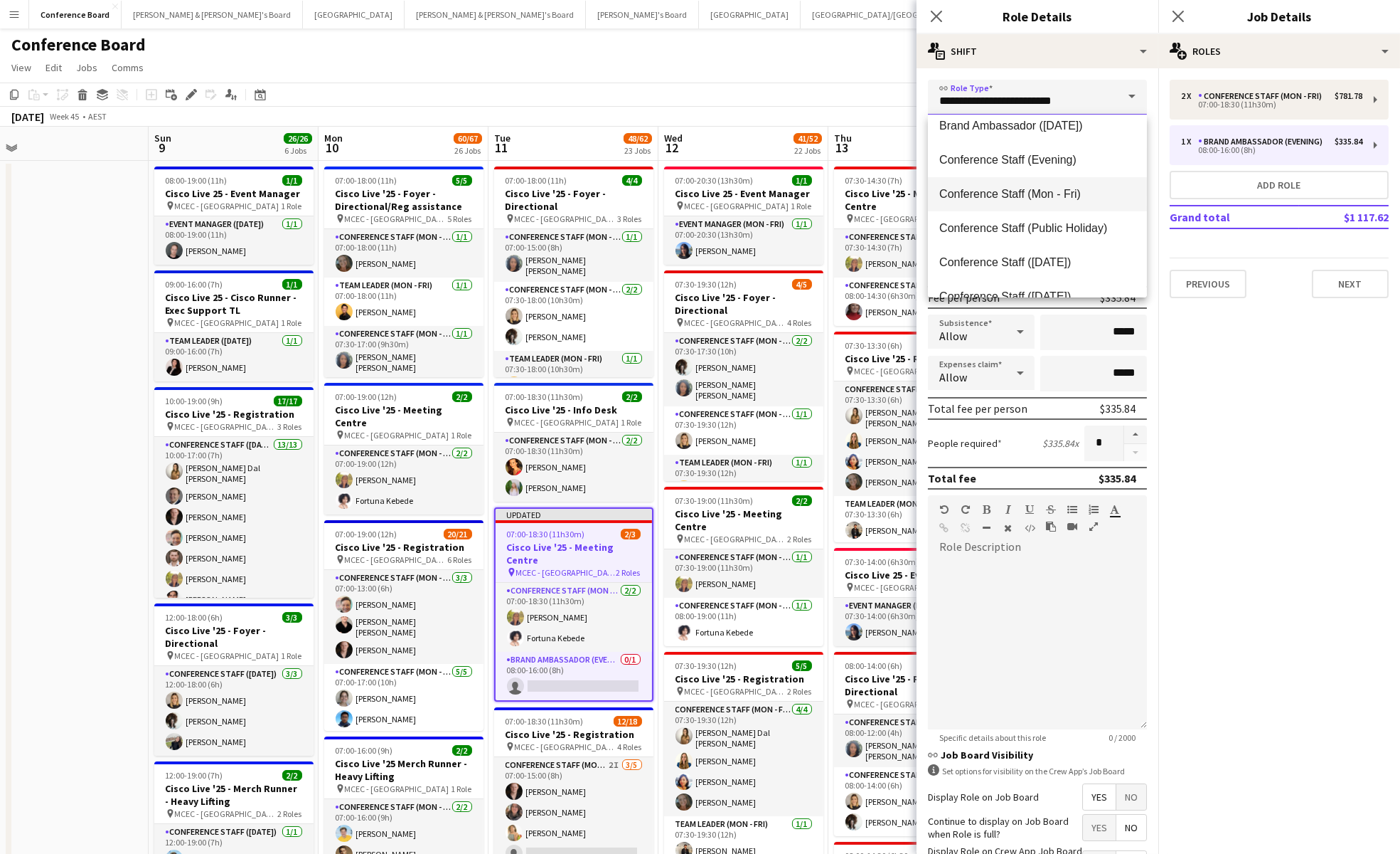
scroll to position [179, 0]
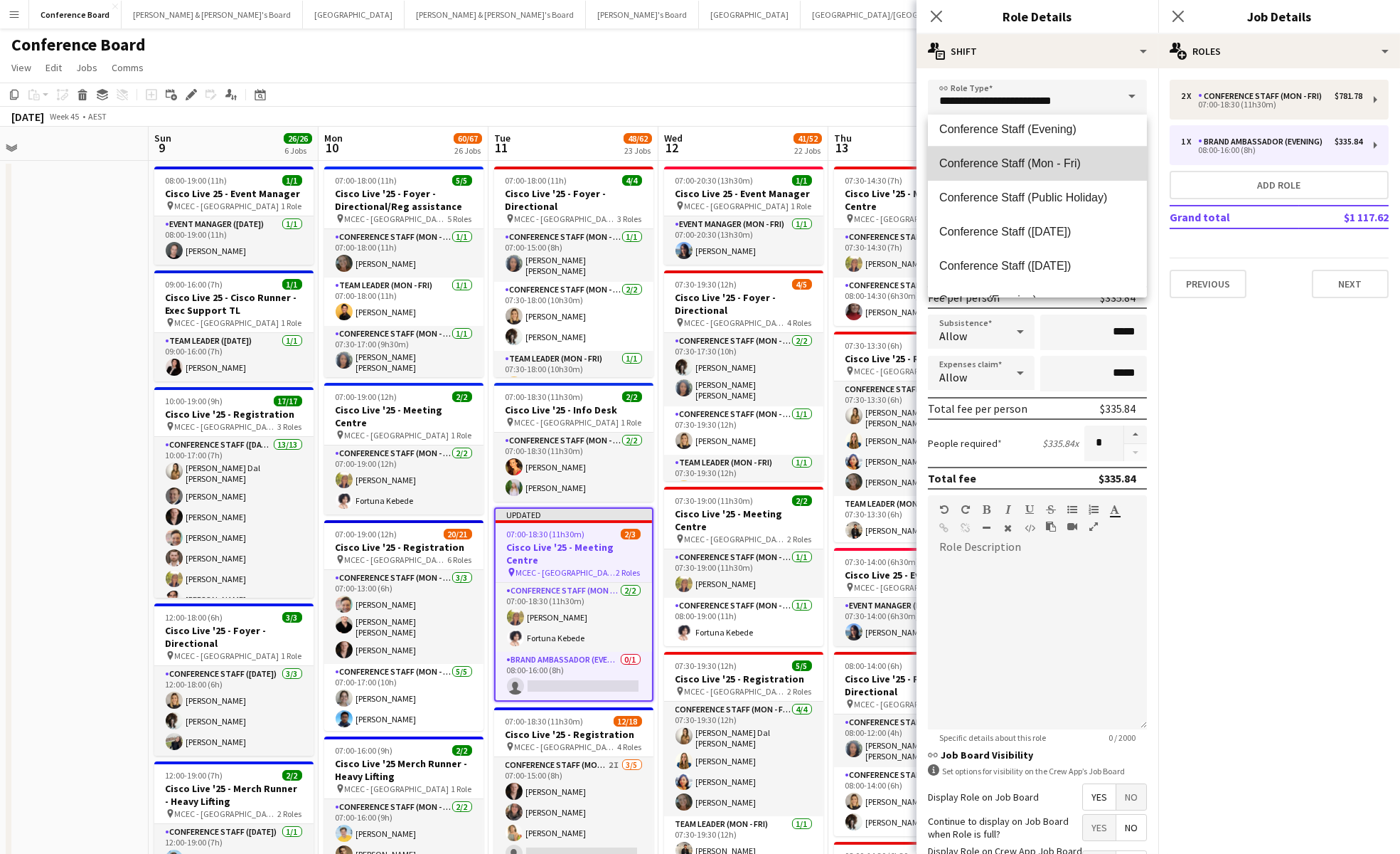
click at [1053, 176] on mat-option "Conference Staff (Mon - Fri)" at bounding box center [1037, 163] width 219 height 34
type input "**********"
type input "******"
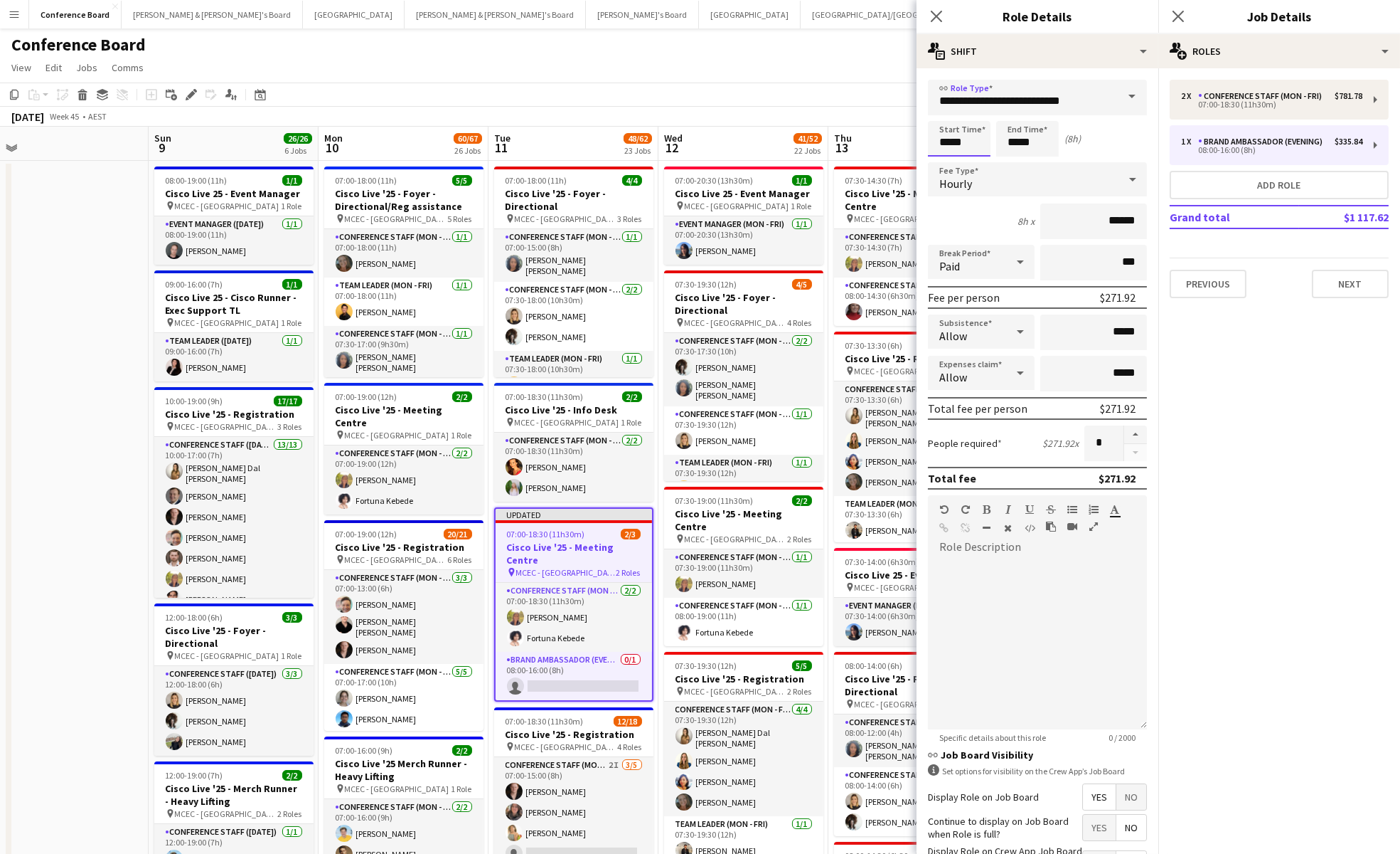
click at [974, 145] on input "*****" at bounding box center [959, 139] width 62 height 35
click at [949, 163] on div at bounding box center [944, 163] width 28 height 14
click at [947, 163] on div at bounding box center [944, 163] width 28 height 14
click at [975, 119] on div at bounding box center [973, 114] width 28 height 14
type input "*****"
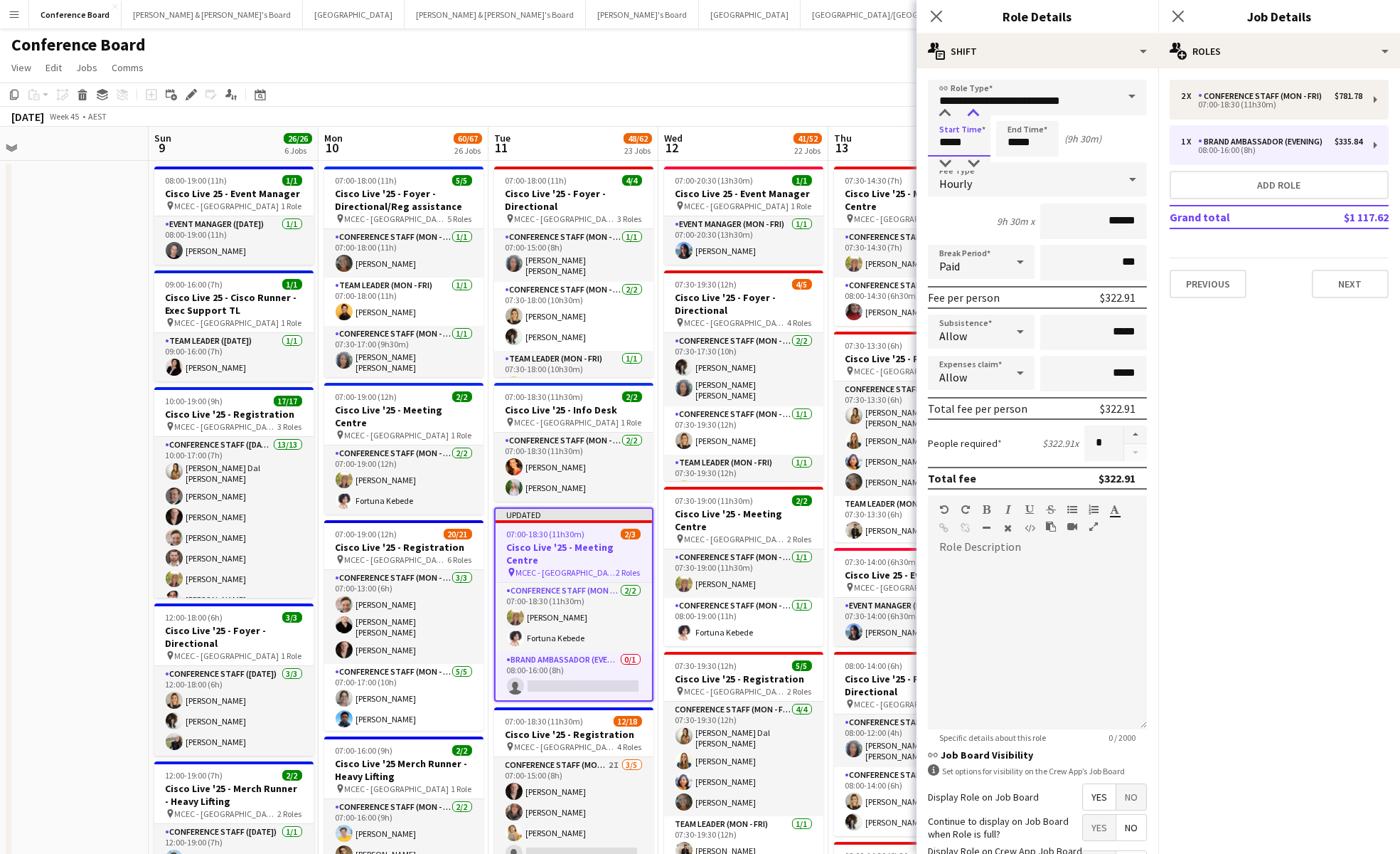
click at [975, 119] on div at bounding box center [973, 114] width 28 height 14
click at [1023, 151] on input "*****" at bounding box center [1027, 139] width 62 height 35
click at [1011, 112] on div at bounding box center [1013, 114] width 28 height 14
click at [1046, 114] on div at bounding box center [1041, 114] width 28 height 14
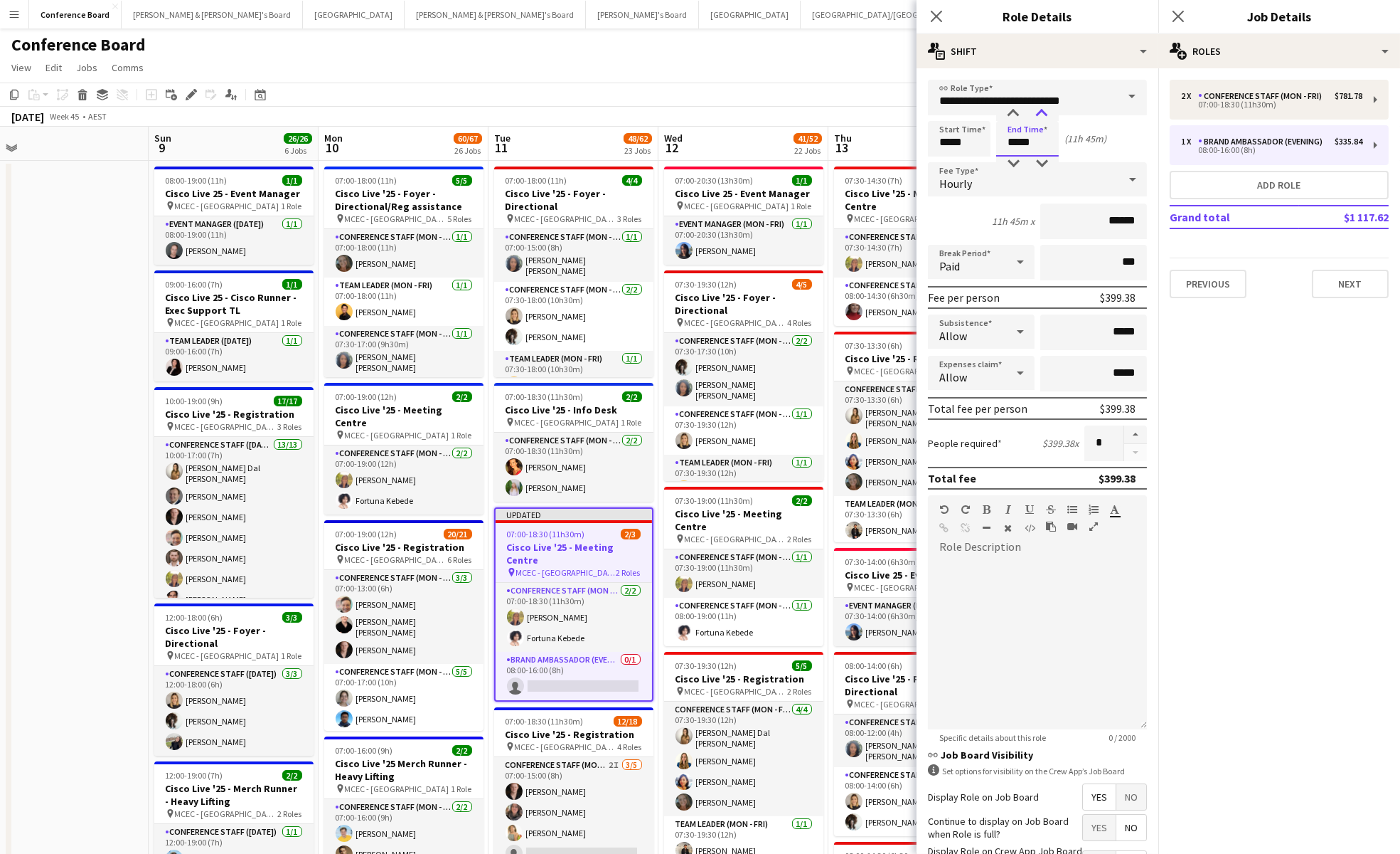
type input "*****"
click at [1046, 114] on div at bounding box center [1041, 114] width 28 height 14
click at [574, 605] on app-card-role "Conference Staff (Mon - Fri) [DATE] 07:00-18:30 (11h30m) [PERSON_NAME] [PERSON_…" at bounding box center [573, 618] width 156 height 69
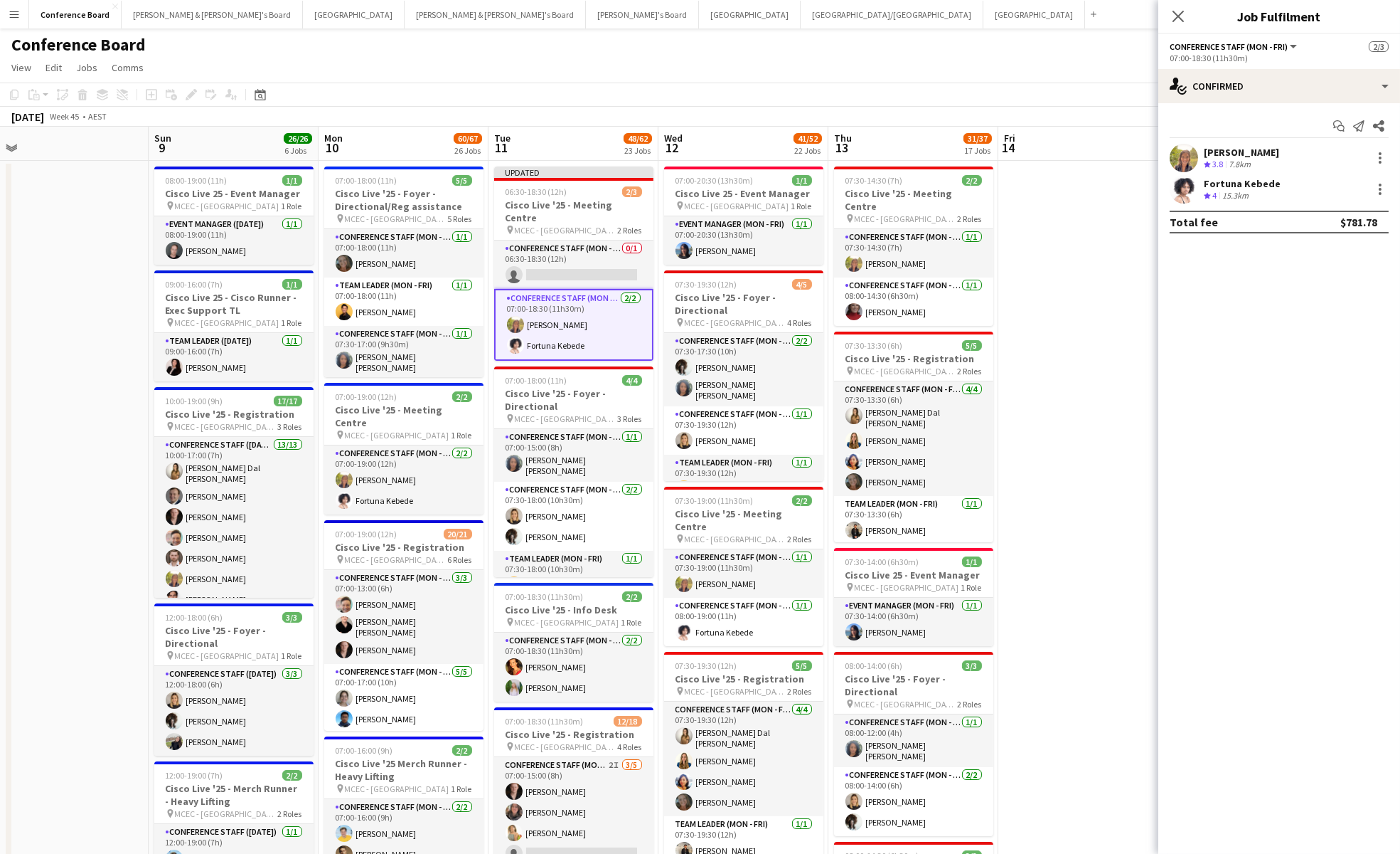
click at [576, 303] on app-card-role "Conference Staff (Mon - Fri) [DATE] 07:00-18:30 (11h30m) [PERSON_NAME] [PERSON_…" at bounding box center [573, 324] width 159 height 72
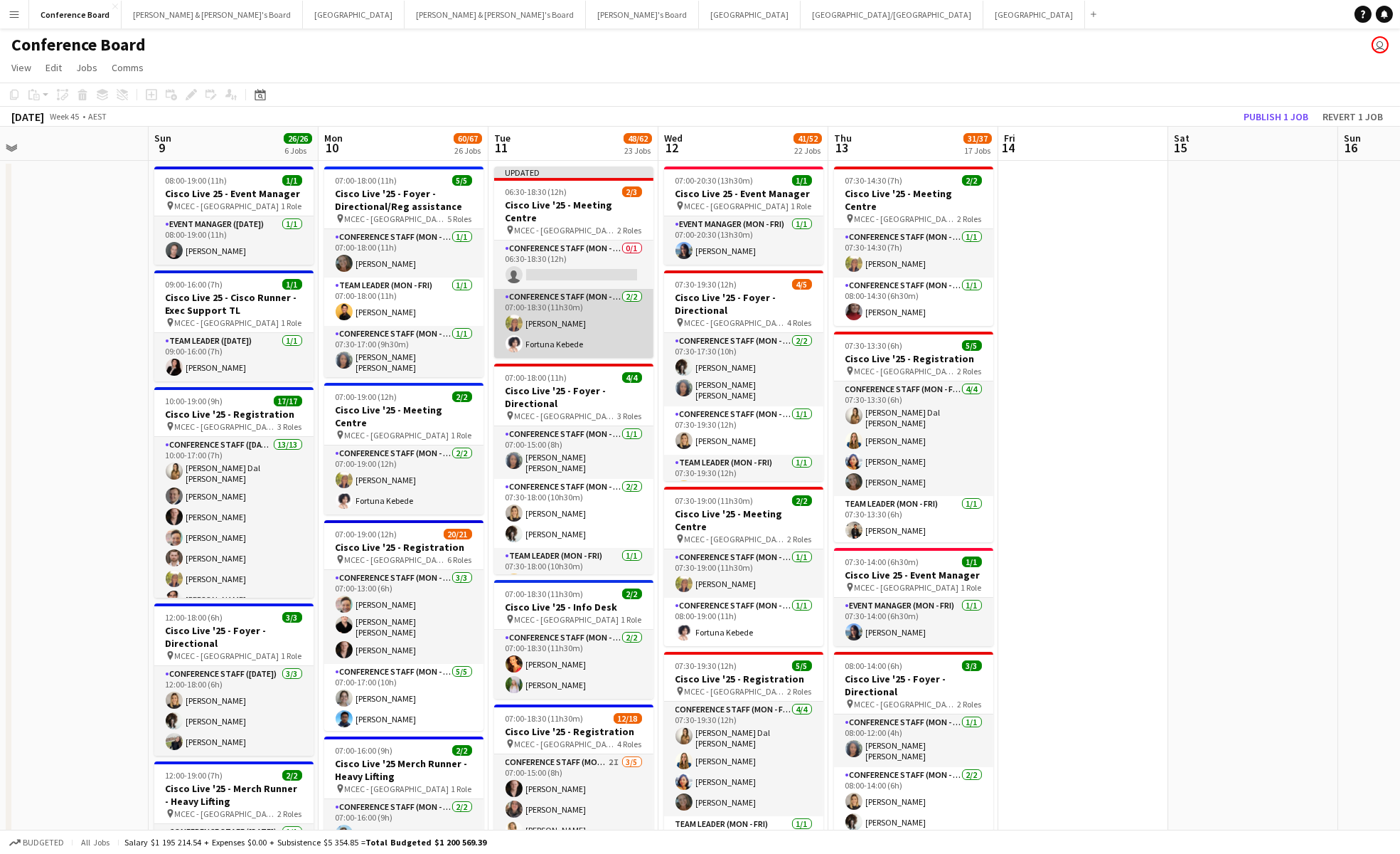
click at [576, 303] on app-card-role "Conference Staff (Mon - Fri) [DATE] 07:00-18:30 (11h30m) [PERSON_NAME] [PERSON_…" at bounding box center [573, 323] width 159 height 69
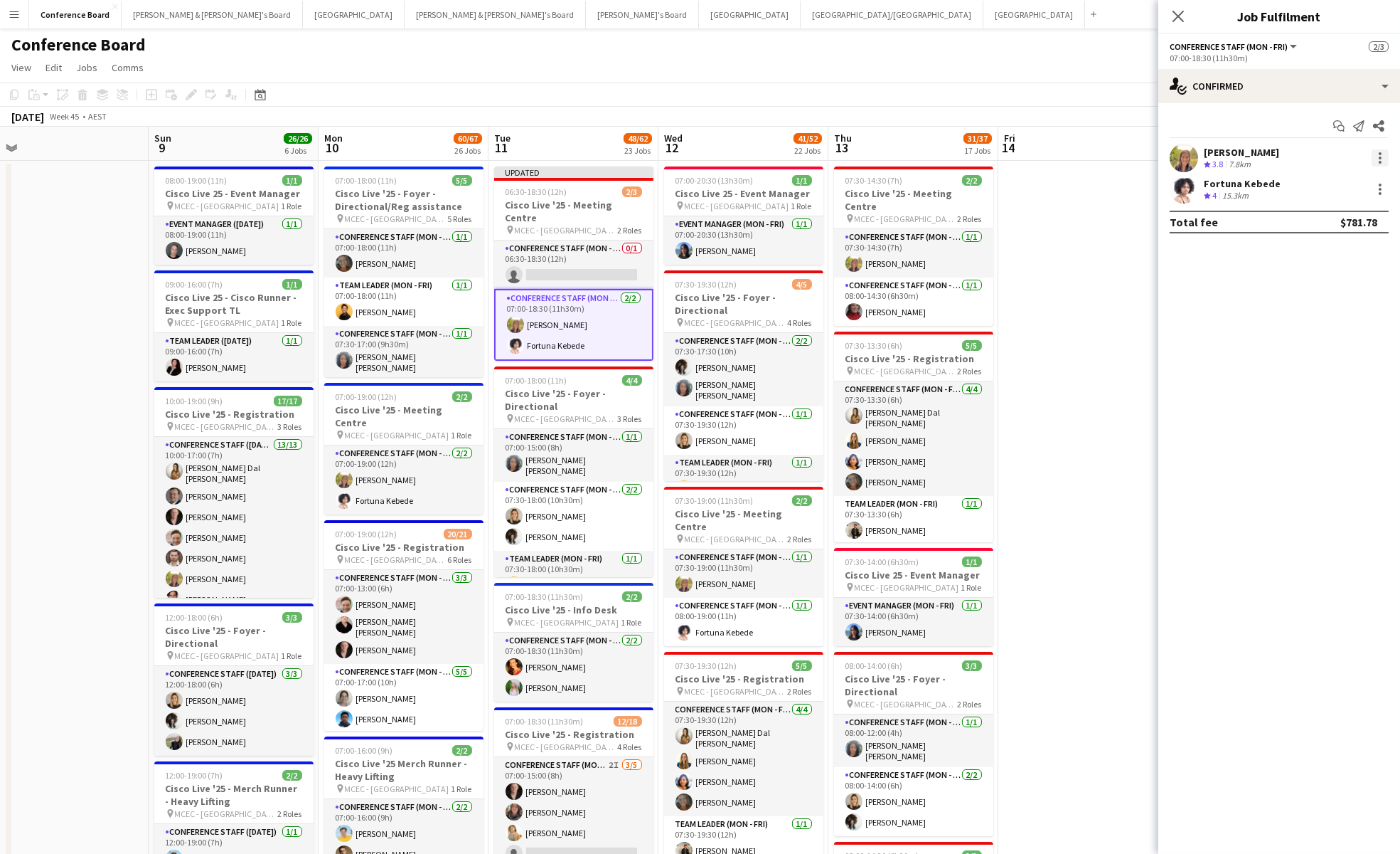
click at [1380, 159] on div at bounding box center [1380, 158] width 17 height 17
click at [1358, 216] on span "Switch crew" at bounding box center [1334, 218] width 89 height 13
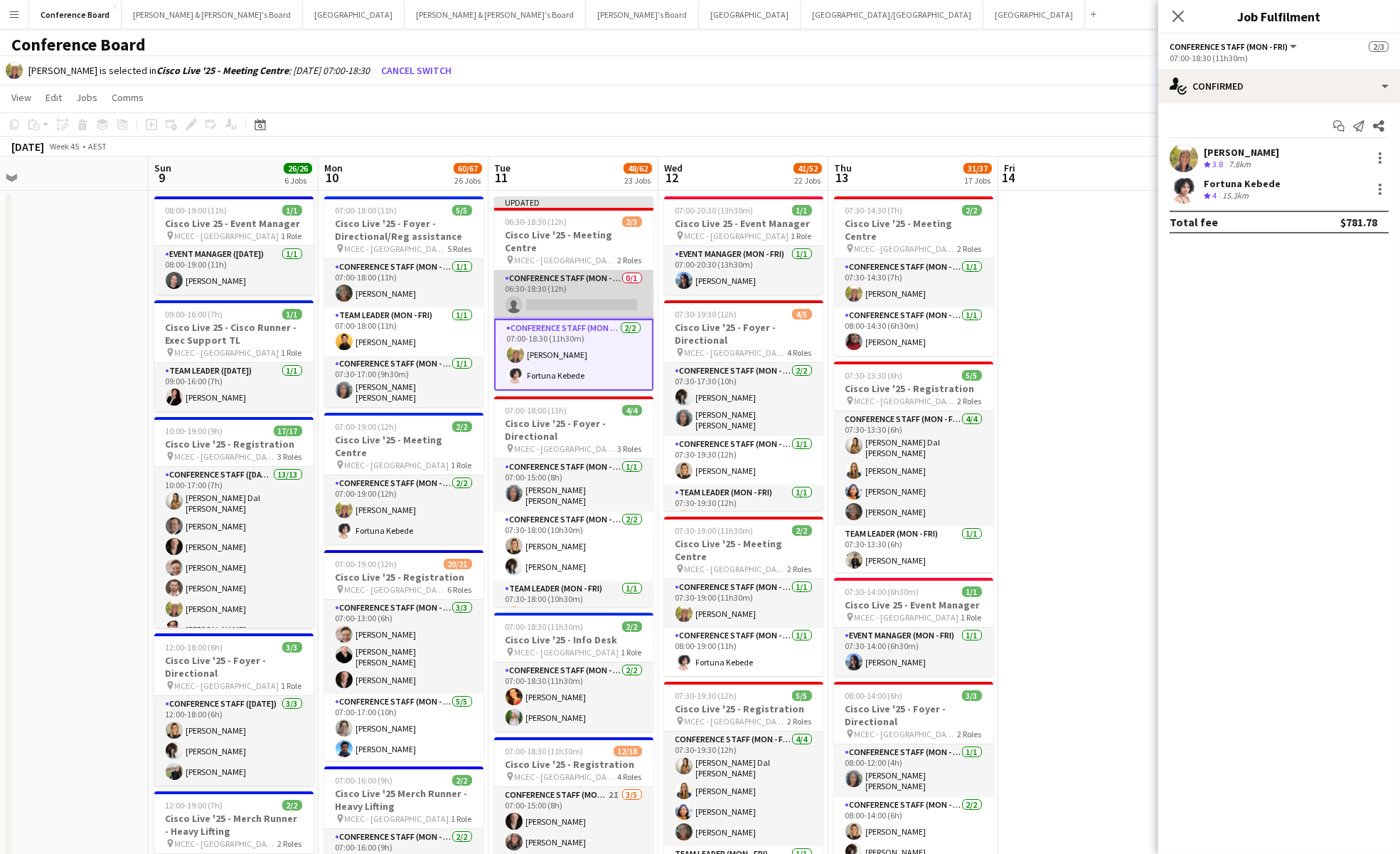
click at [591, 290] on app-card-role "Conference Staff (Mon - Fri) 0/1 06:30-18:30 (12h) single-neutral-actions" at bounding box center [573, 294] width 159 height 49
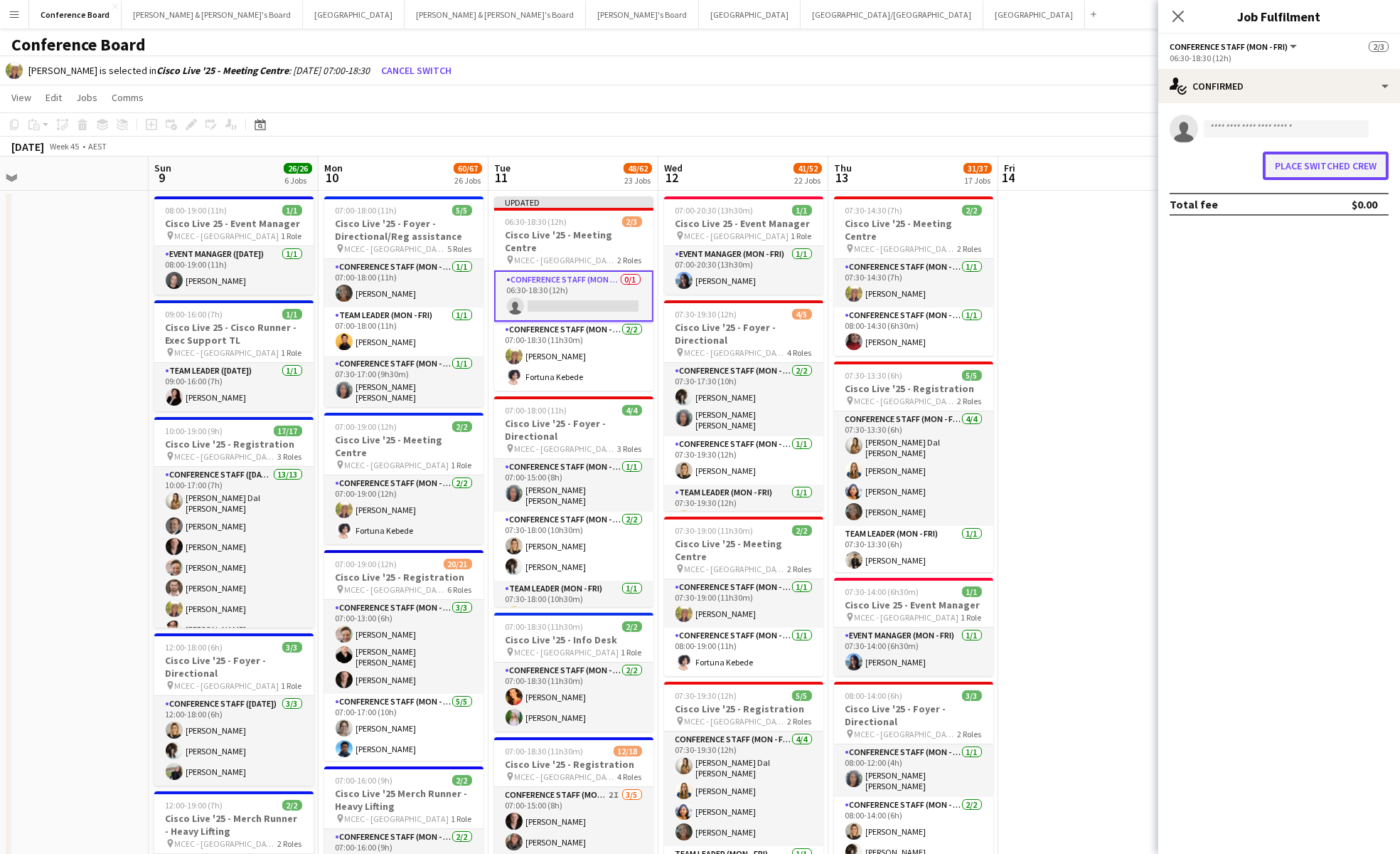
click at [1327, 167] on button "Place switched crew" at bounding box center [1326, 166] width 126 height 28
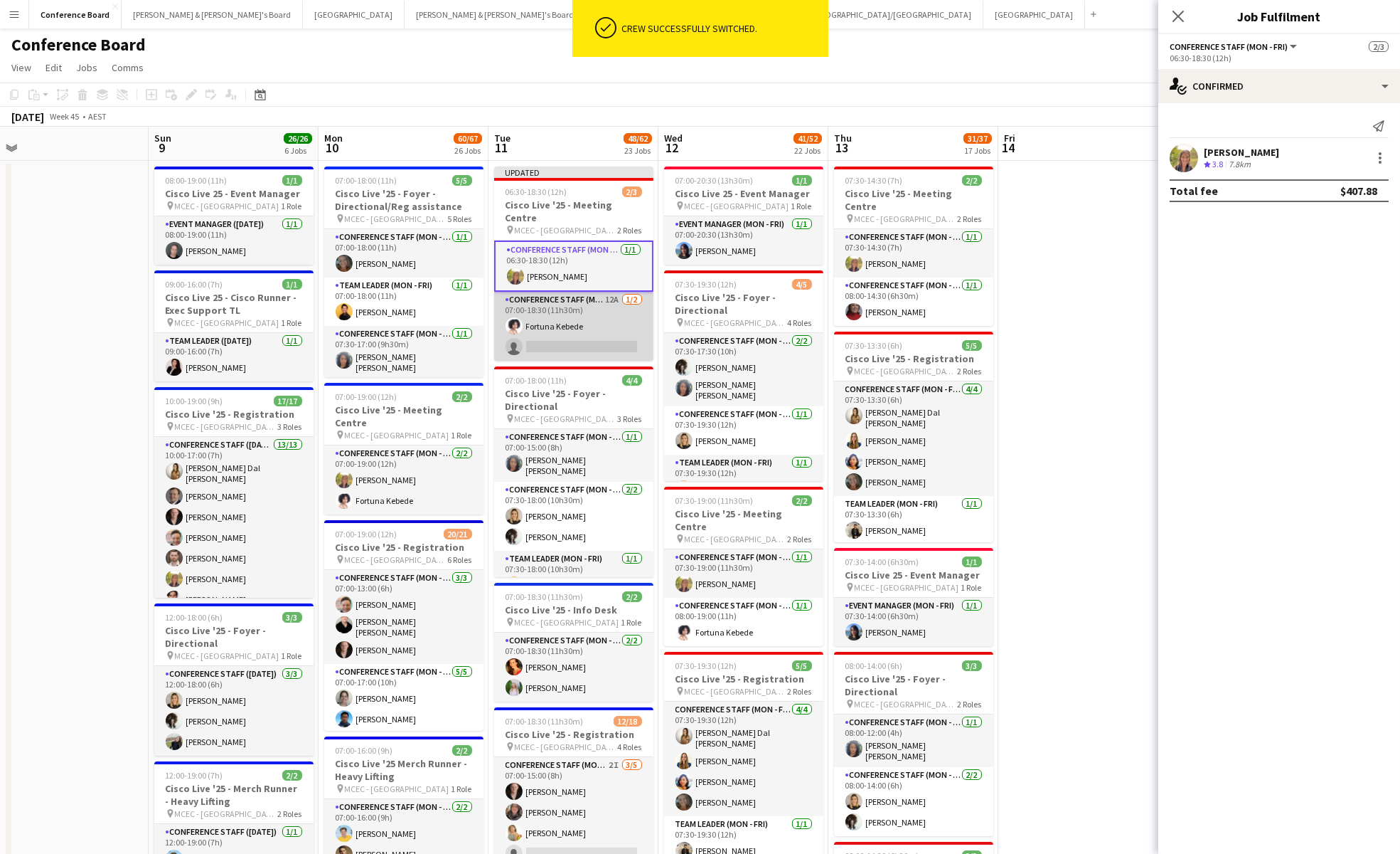
click at [557, 333] on app-card-role "Conference Staff (Mon - Fri) 12A [DATE] 07:00-18:30 (11h30m) Fortuna Kebede sin…" at bounding box center [573, 327] width 159 height 69
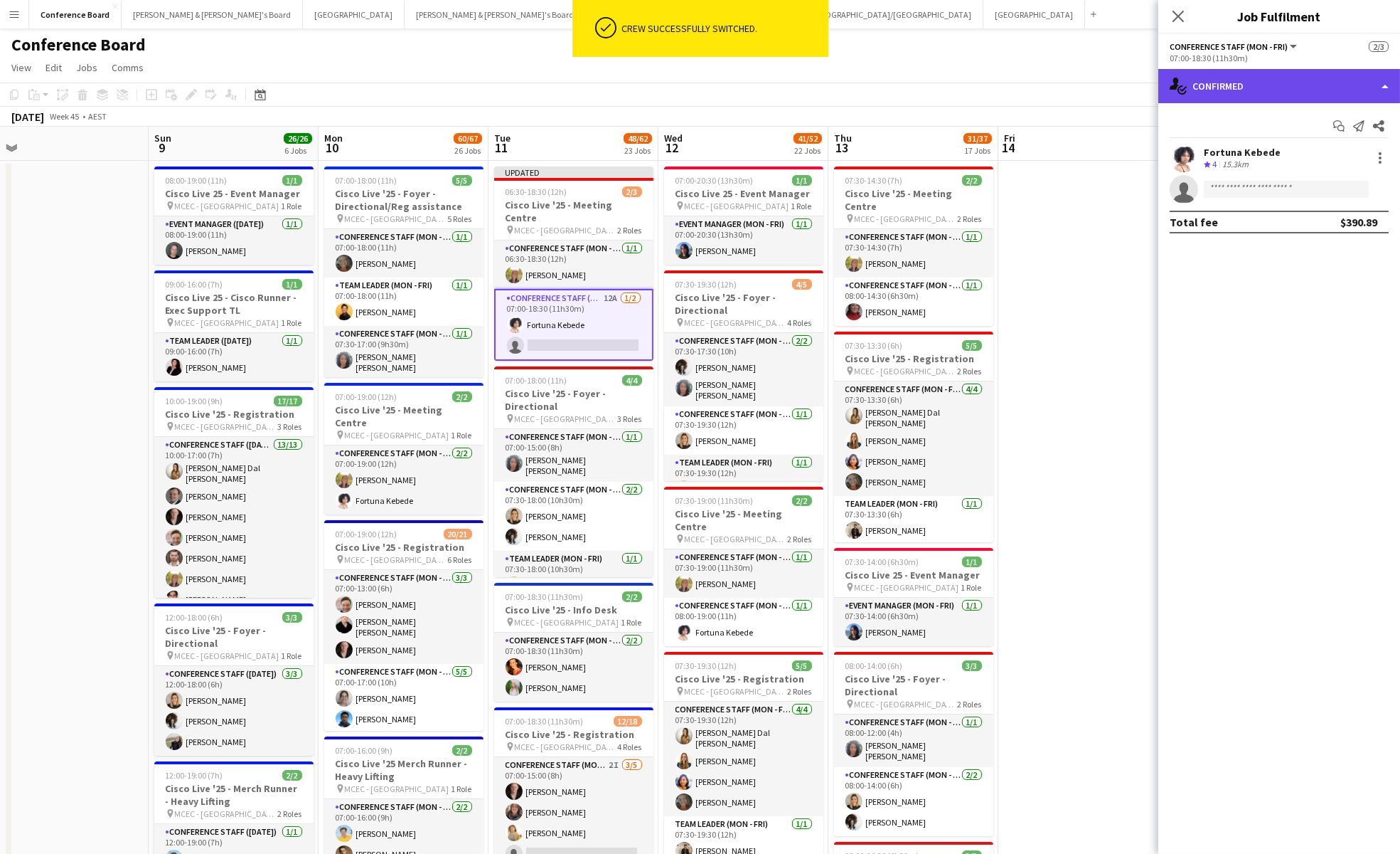
click at [1292, 88] on div "single-neutral-actions-check-2 Confirmed" at bounding box center [1279, 86] width 242 height 34
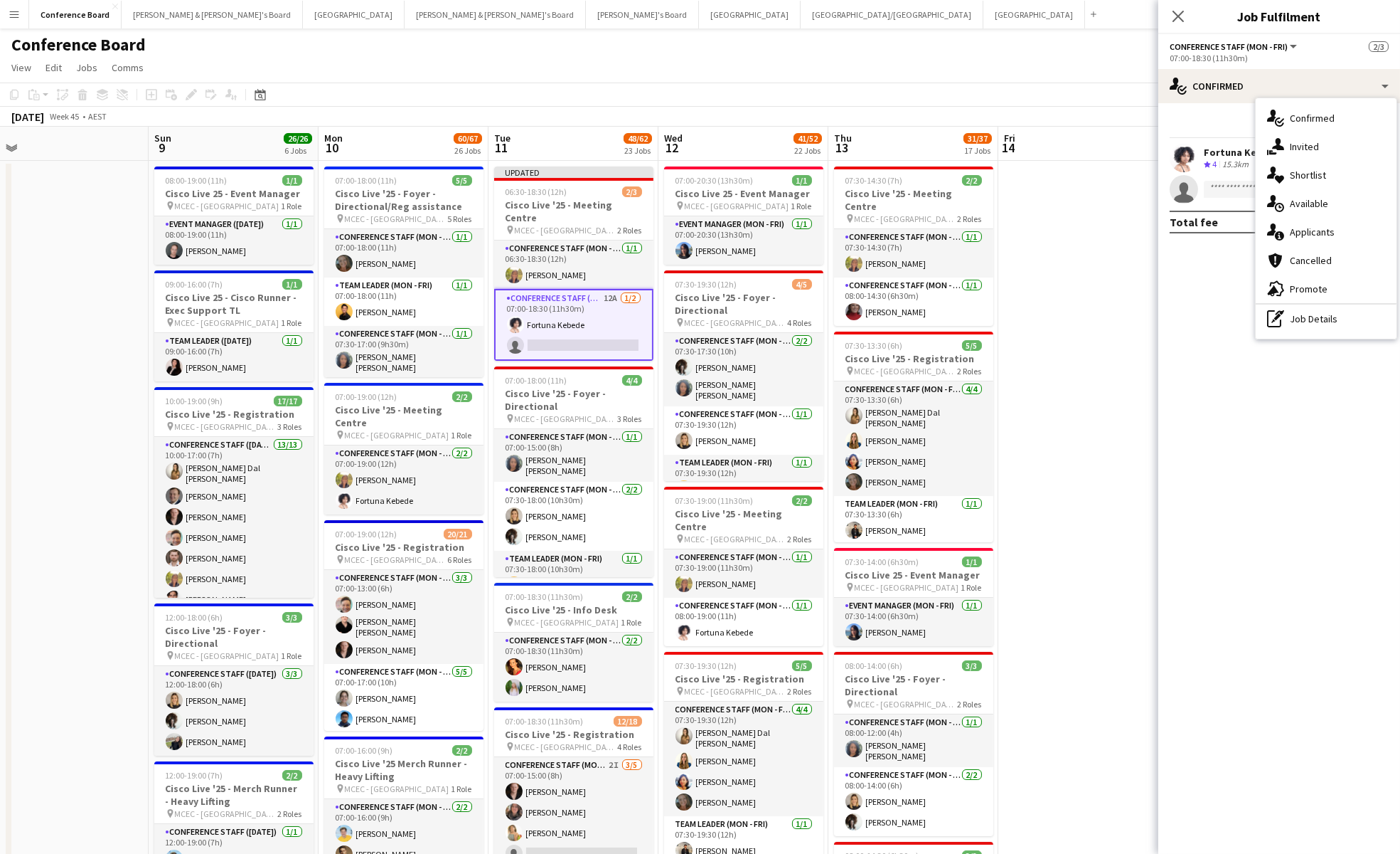
drag, startPoint x: 1316, startPoint y: 319, endPoint x: 1304, endPoint y: 303, distance: 20.0
click at [1315, 316] on div "pen-write Job Details" at bounding box center [1325, 318] width 141 height 28
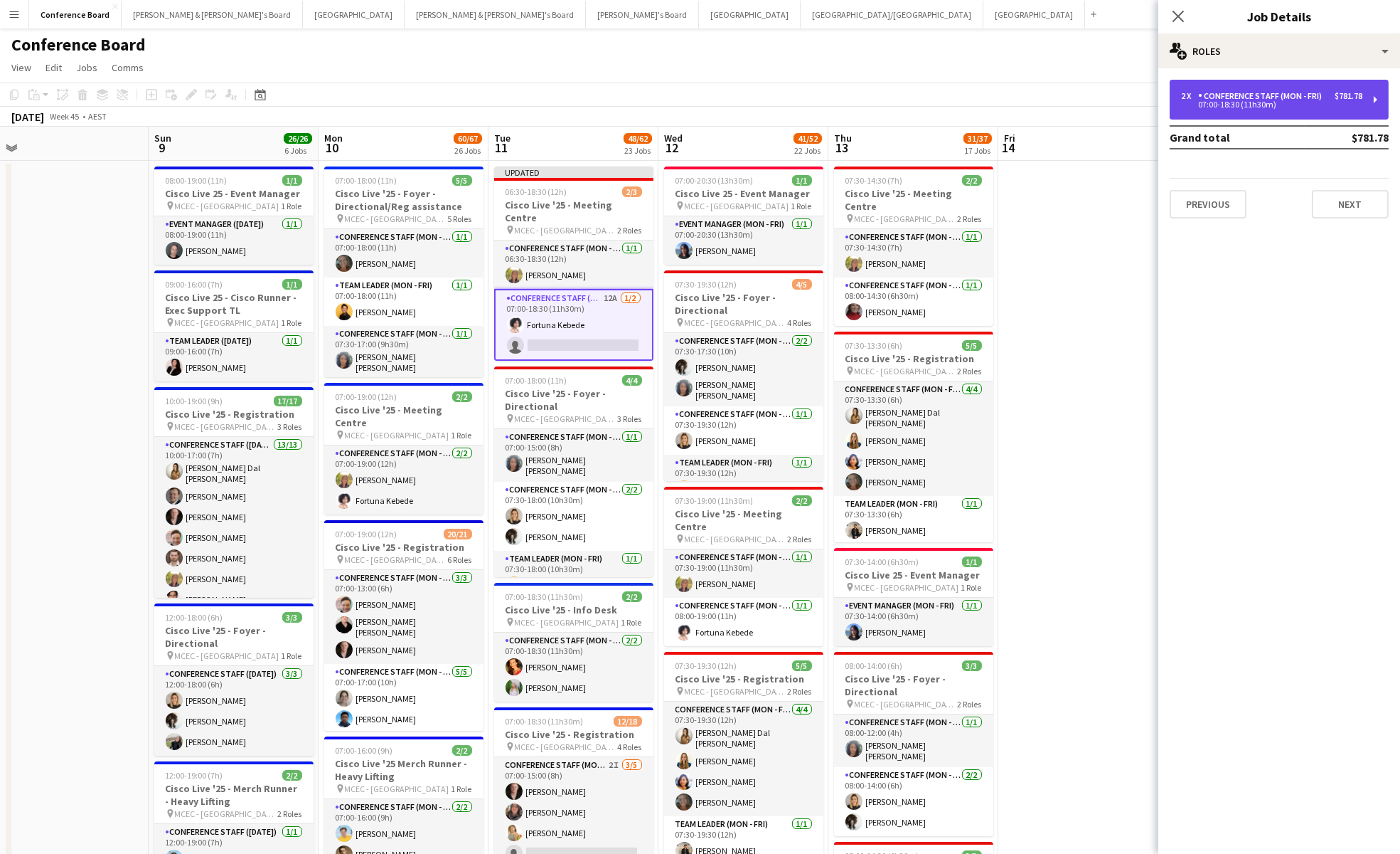
click at [1267, 98] on div "Conference Staff (Mon - Fri)" at bounding box center [1263, 95] width 129 height 10
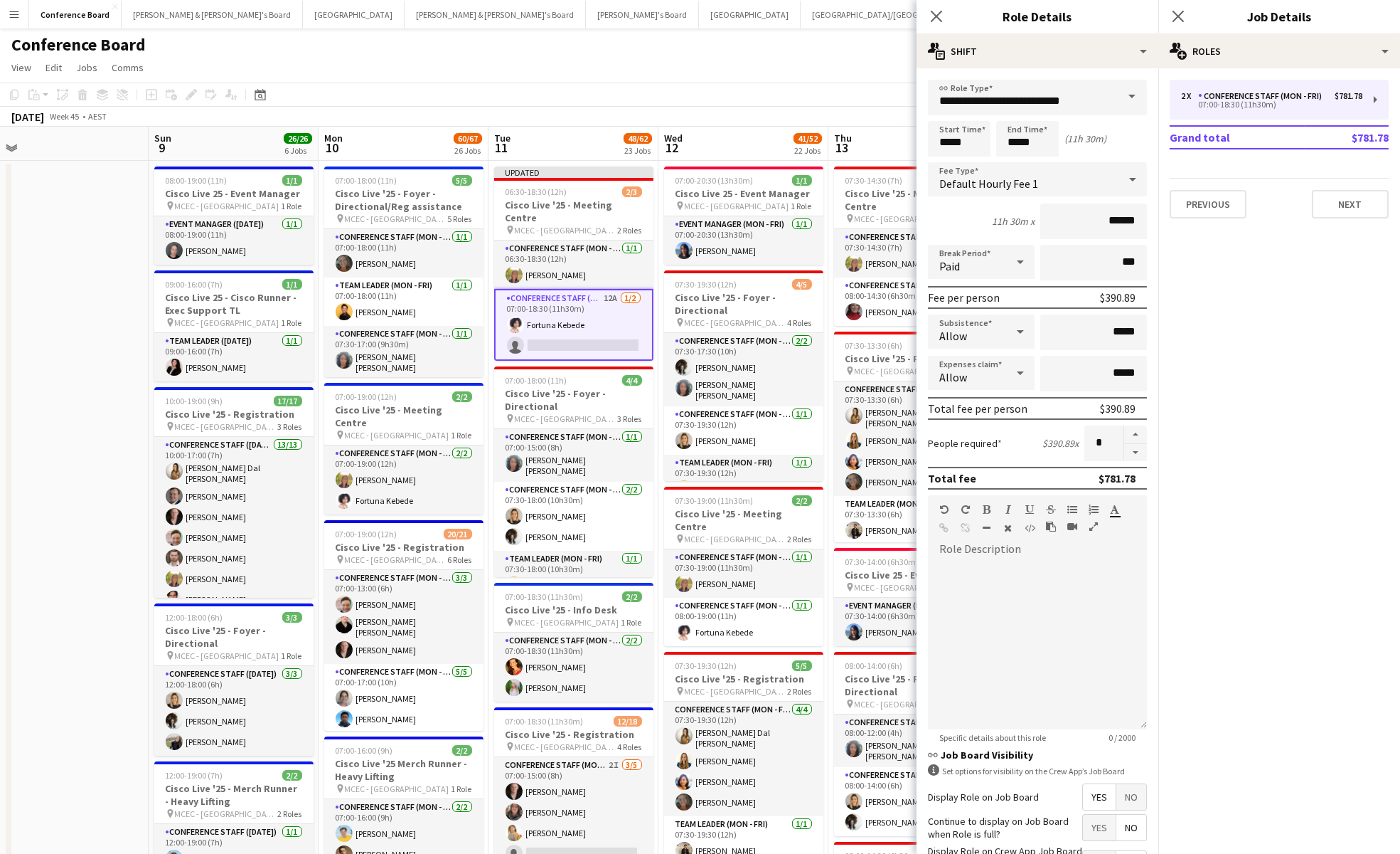
click at [1139, 448] on button "button" at bounding box center [1136, 452] width 23 height 18
type input "*"
click at [807, 95] on app-toolbar "Copy Paste Paste Command V Paste with crew Command Shift V Paste linked Job [GE…" at bounding box center [700, 94] width 1400 height 24
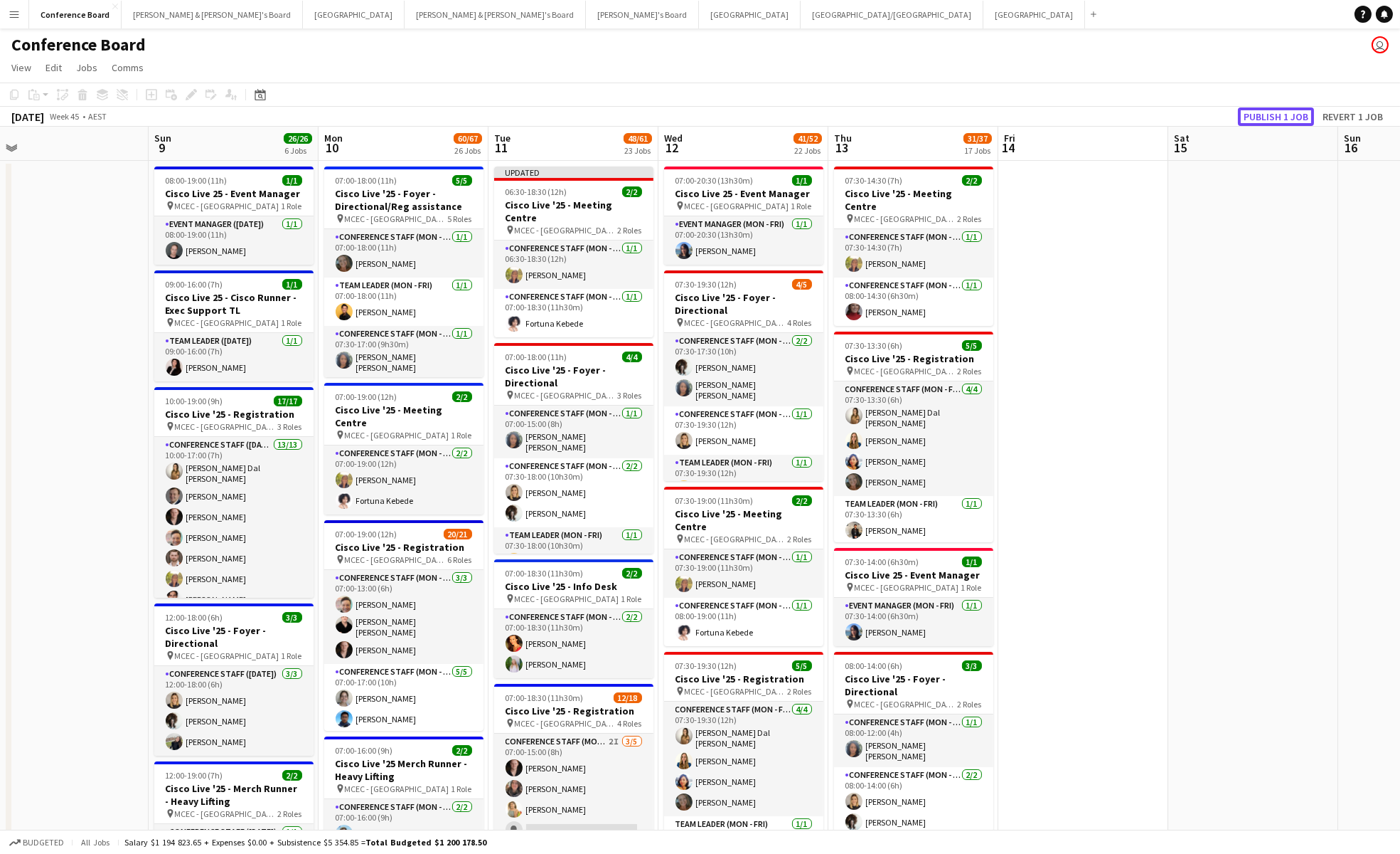
click at [1301, 108] on button "Publish 1 job" at bounding box center [1275, 116] width 76 height 18
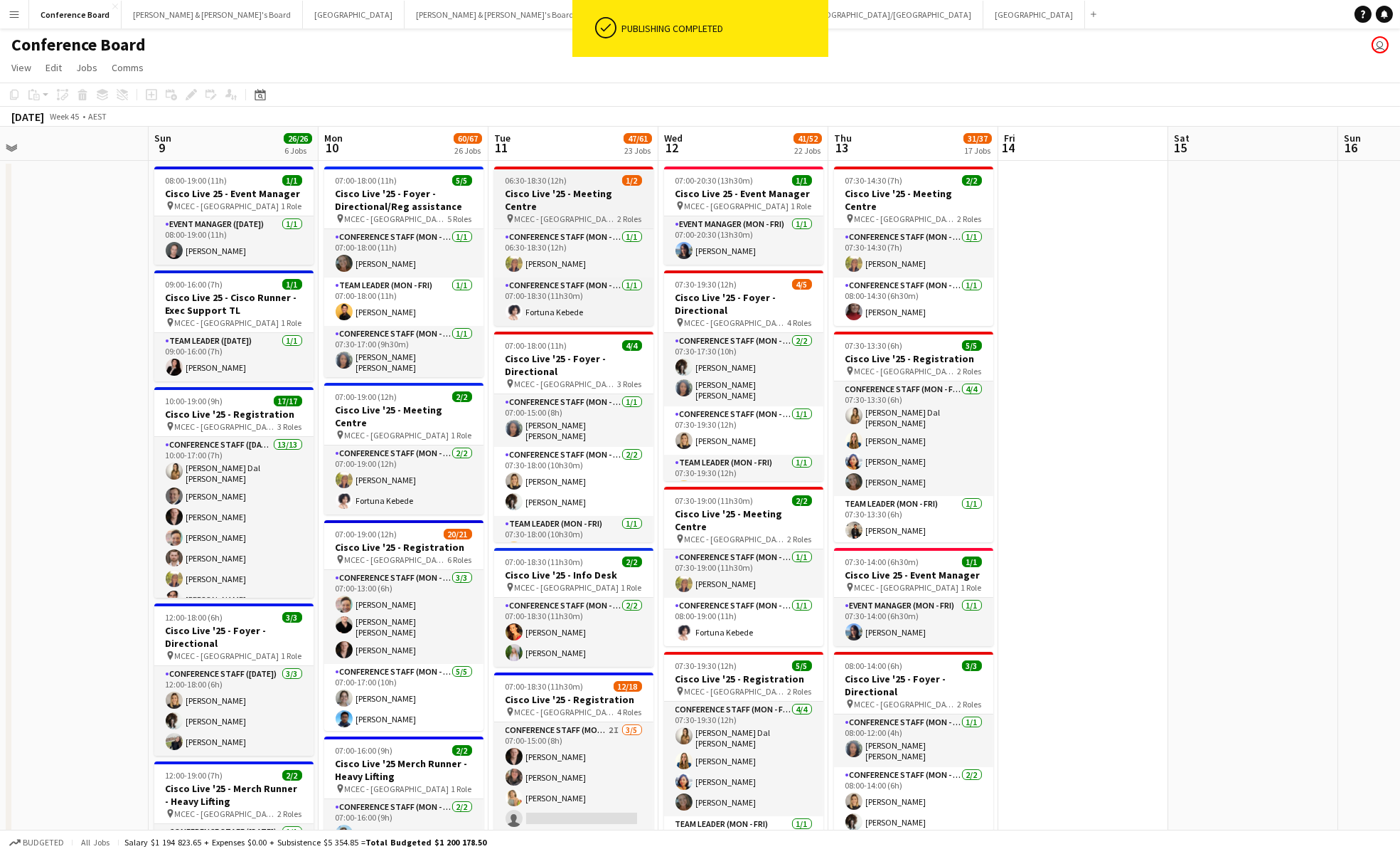
click at [565, 193] on h3 "Cisco Live '25 - Meeting Centre" at bounding box center [573, 199] width 159 height 25
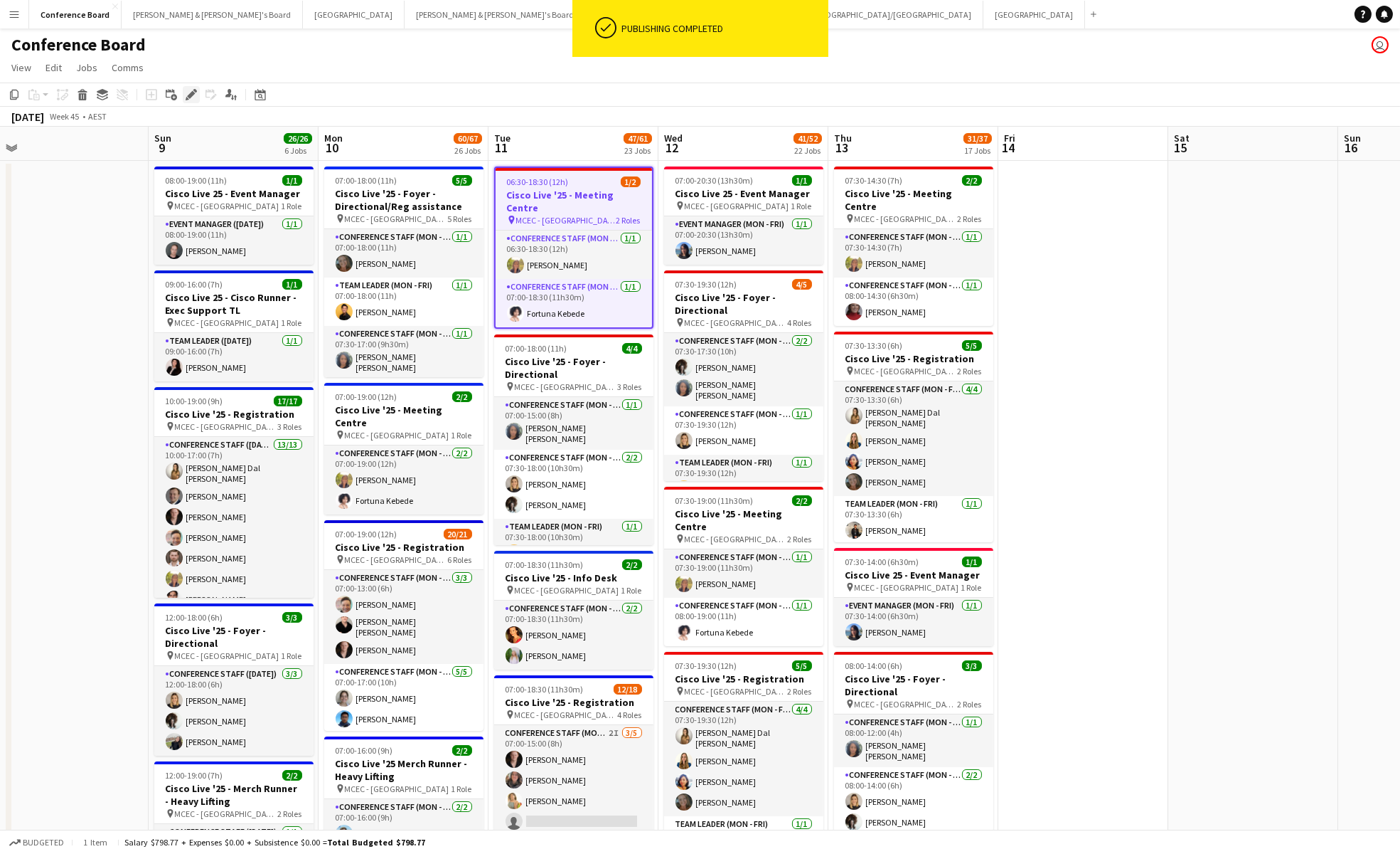
click at [192, 93] on icon at bounding box center [191, 95] width 8 height 8
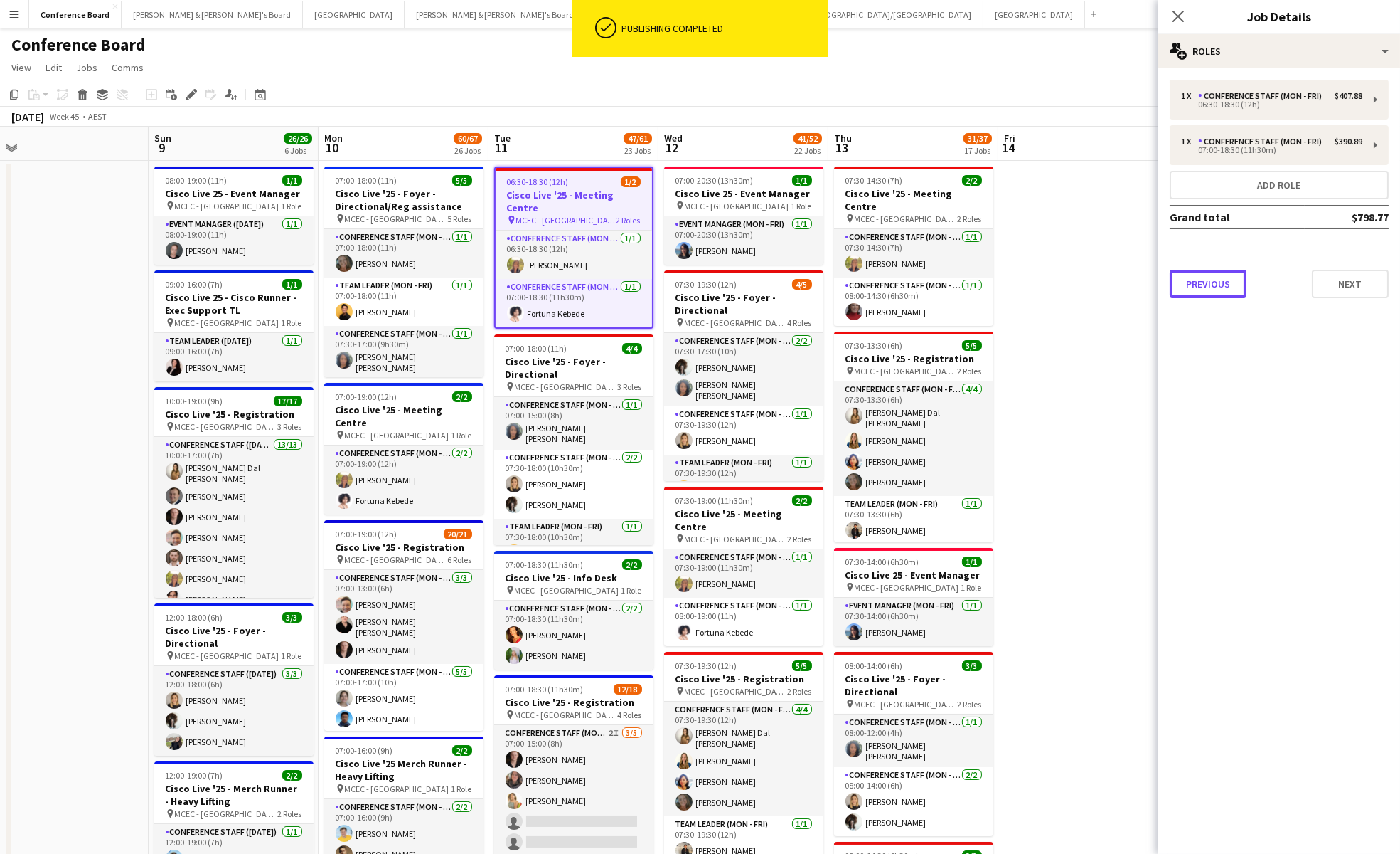
drag, startPoint x: 1200, startPoint y: 286, endPoint x: 1185, endPoint y: 255, distance: 34.4
click at [1200, 286] on button "Previous" at bounding box center [1208, 283] width 77 height 28
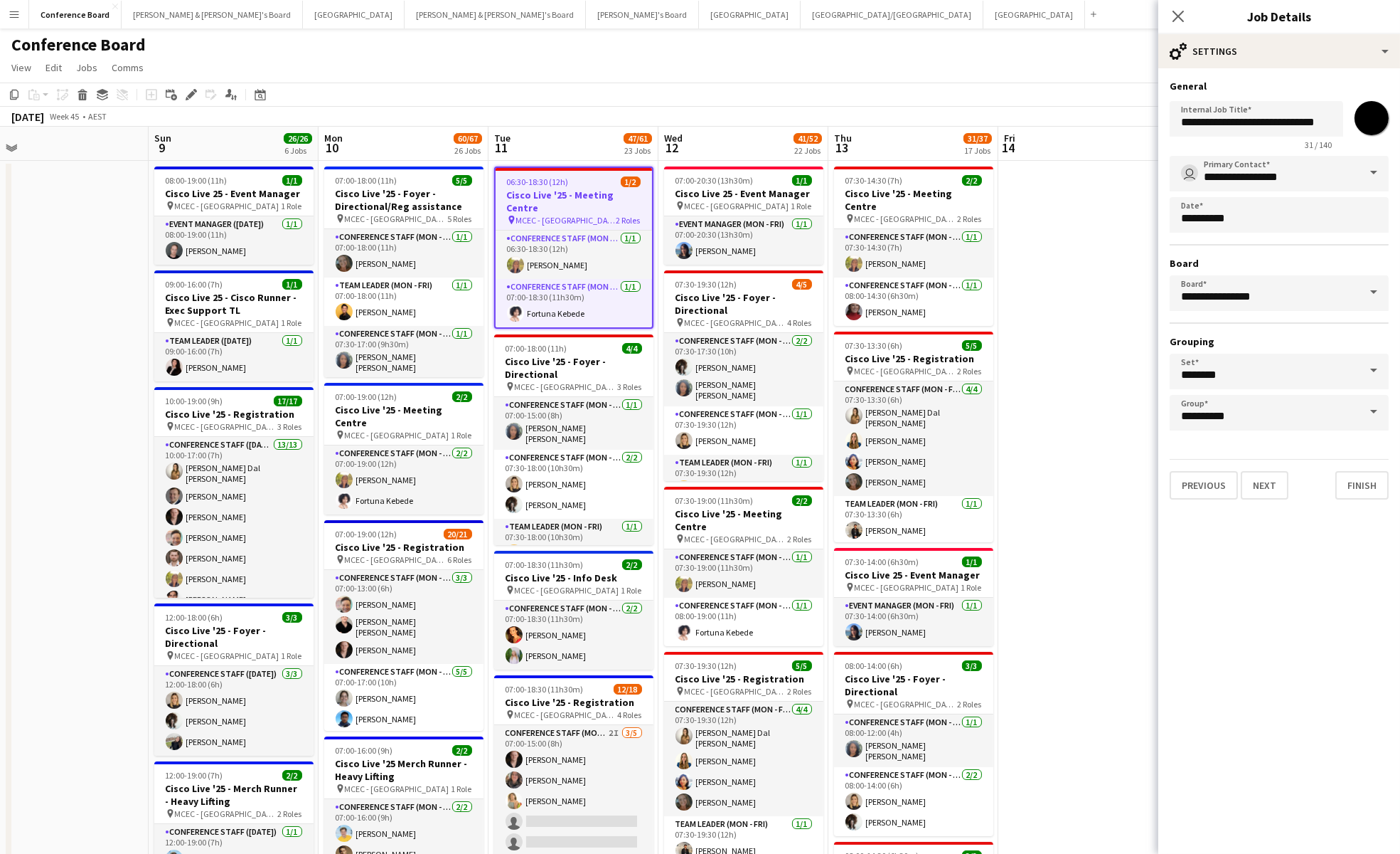
click at [1369, 121] on input "*******" at bounding box center [1372, 118] width 52 height 52
type input "*******"
click at [1087, 158] on app-board-header-date "Fri 14" at bounding box center [1083, 143] width 170 height 34
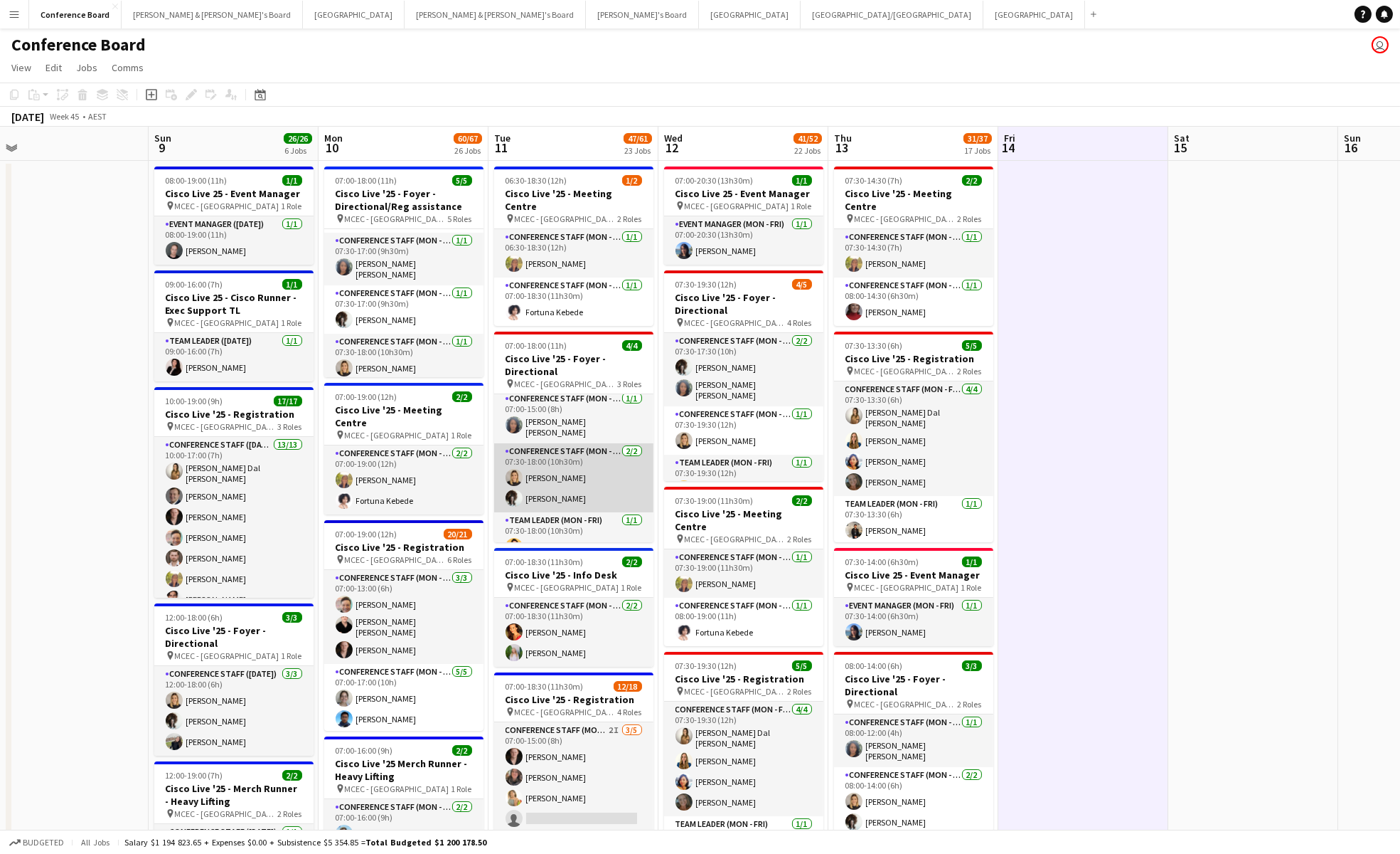
scroll to position [0, 0]
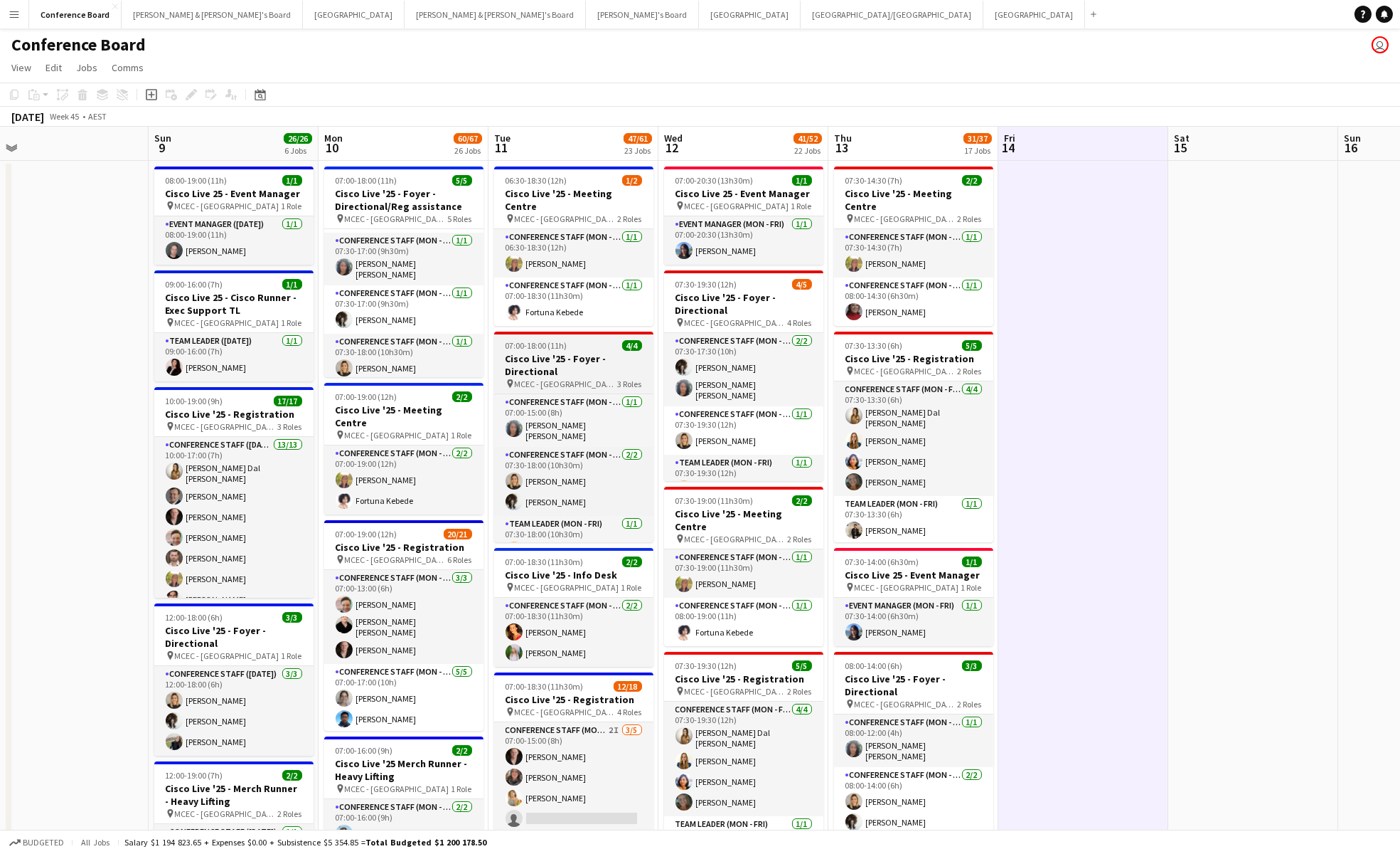
click at [555, 340] on span "07:00-18:00 (11h)" at bounding box center [536, 346] width 62 height 11
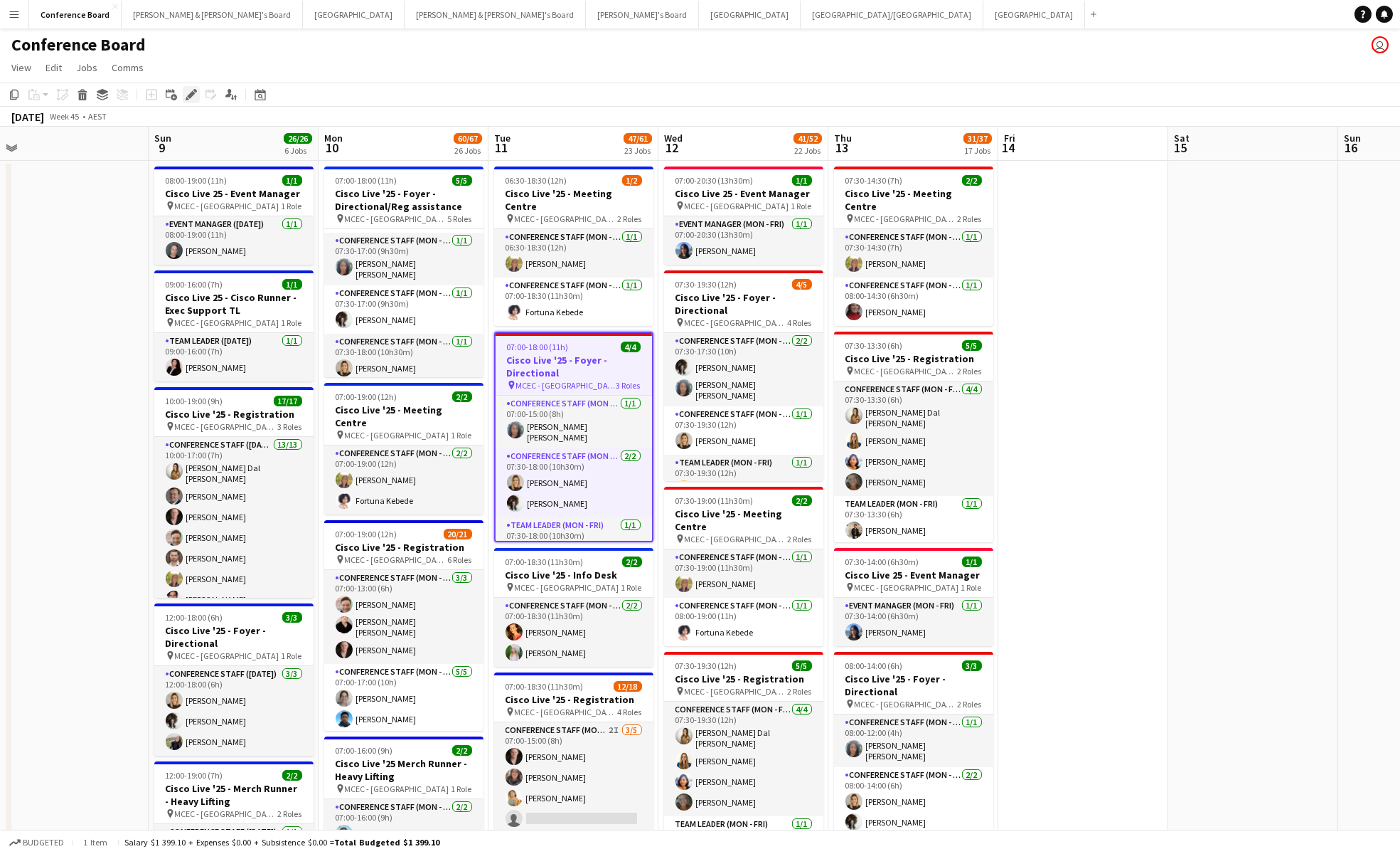
click at [182, 97] on div "Edit" at bounding box center [191, 95] width 17 height 17
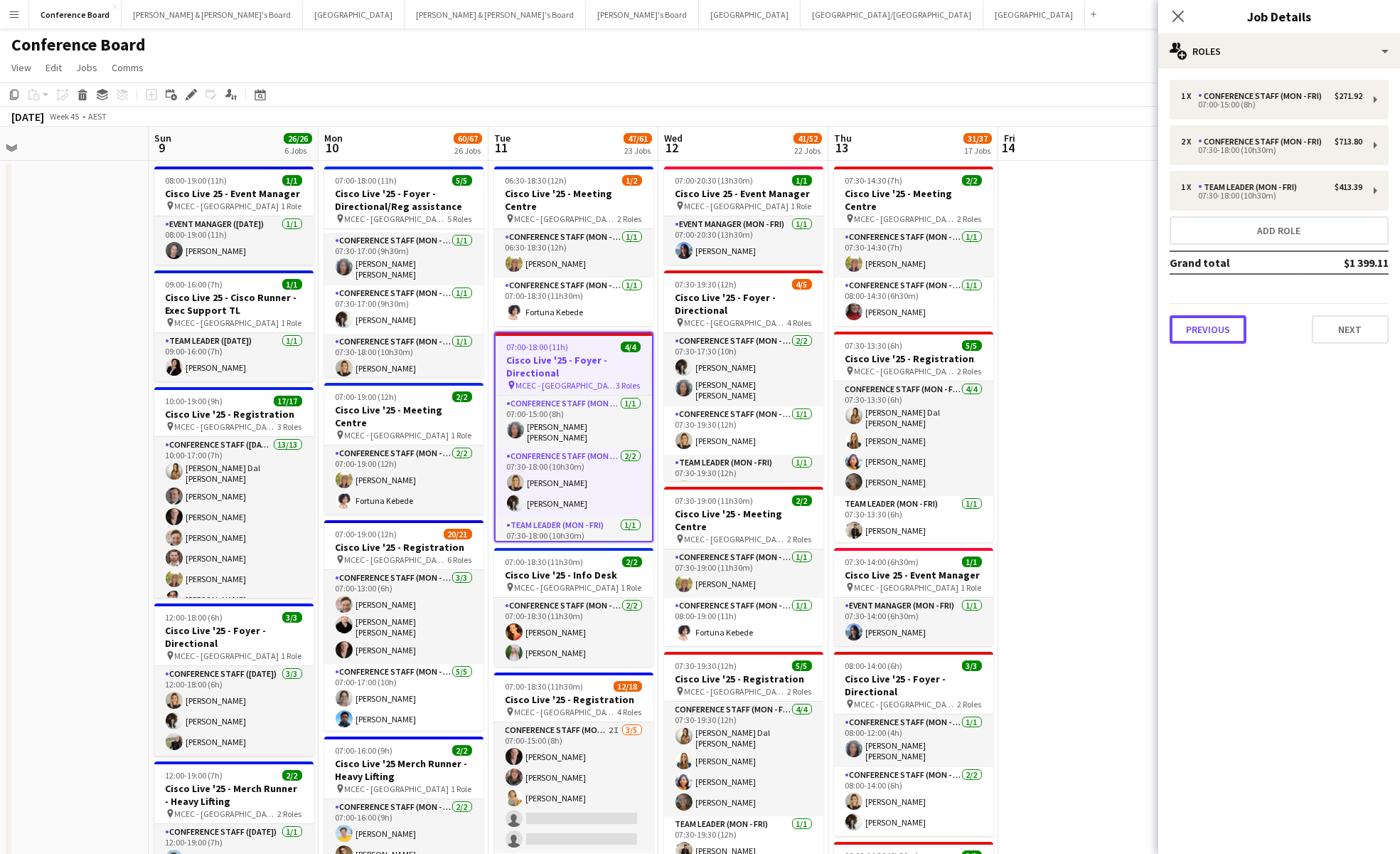
drag, startPoint x: 1228, startPoint y: 332, endPoint x: 1227, endPoint y: 311, distance: 21.0
click at [1228, 333] on button "Previous" at bounding box center [1208, 329] width 77 height 28
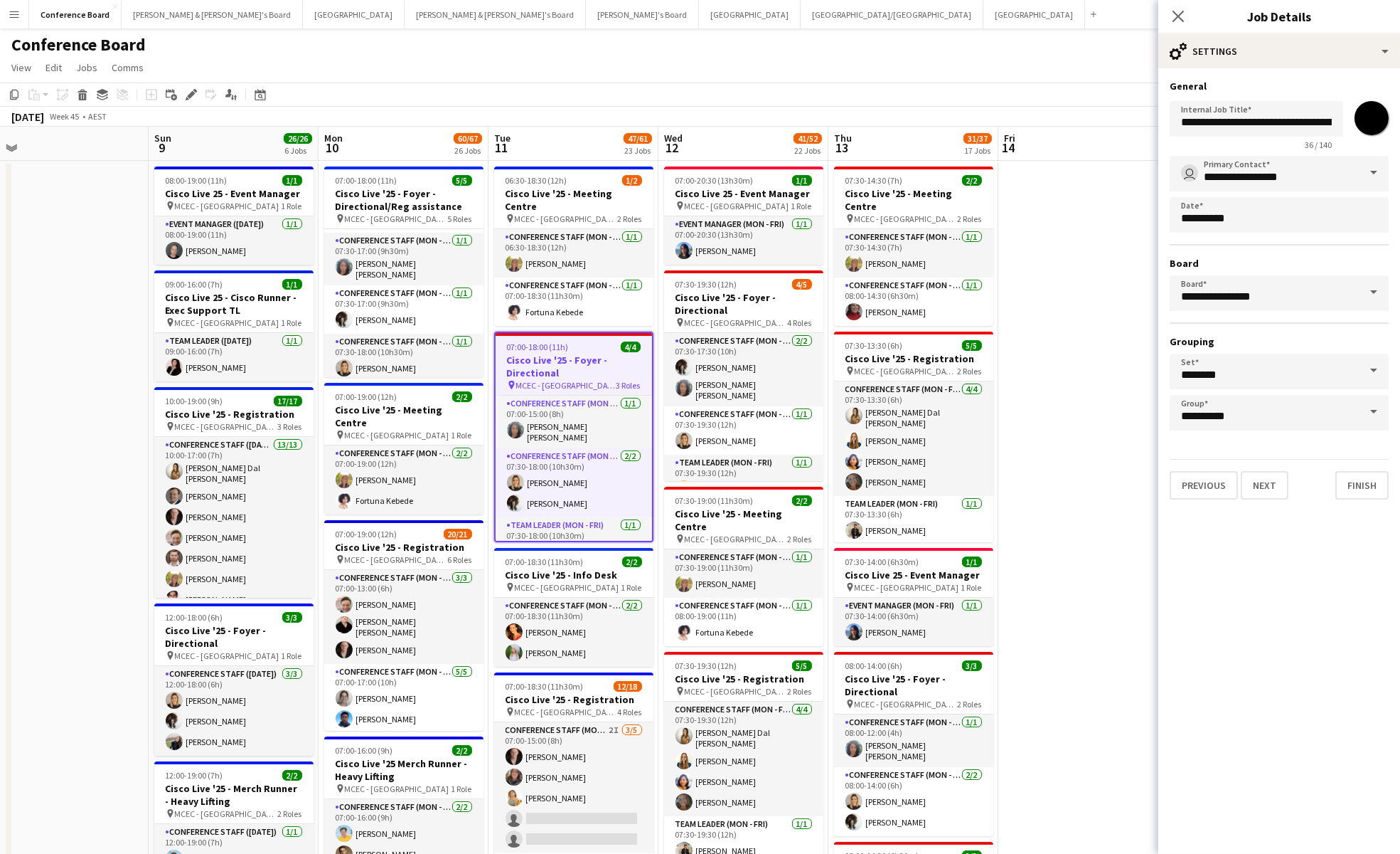
click at [1374, 115] on input "*******" at bounding box center [1372, 118] width 52 height 52
type input "*******"
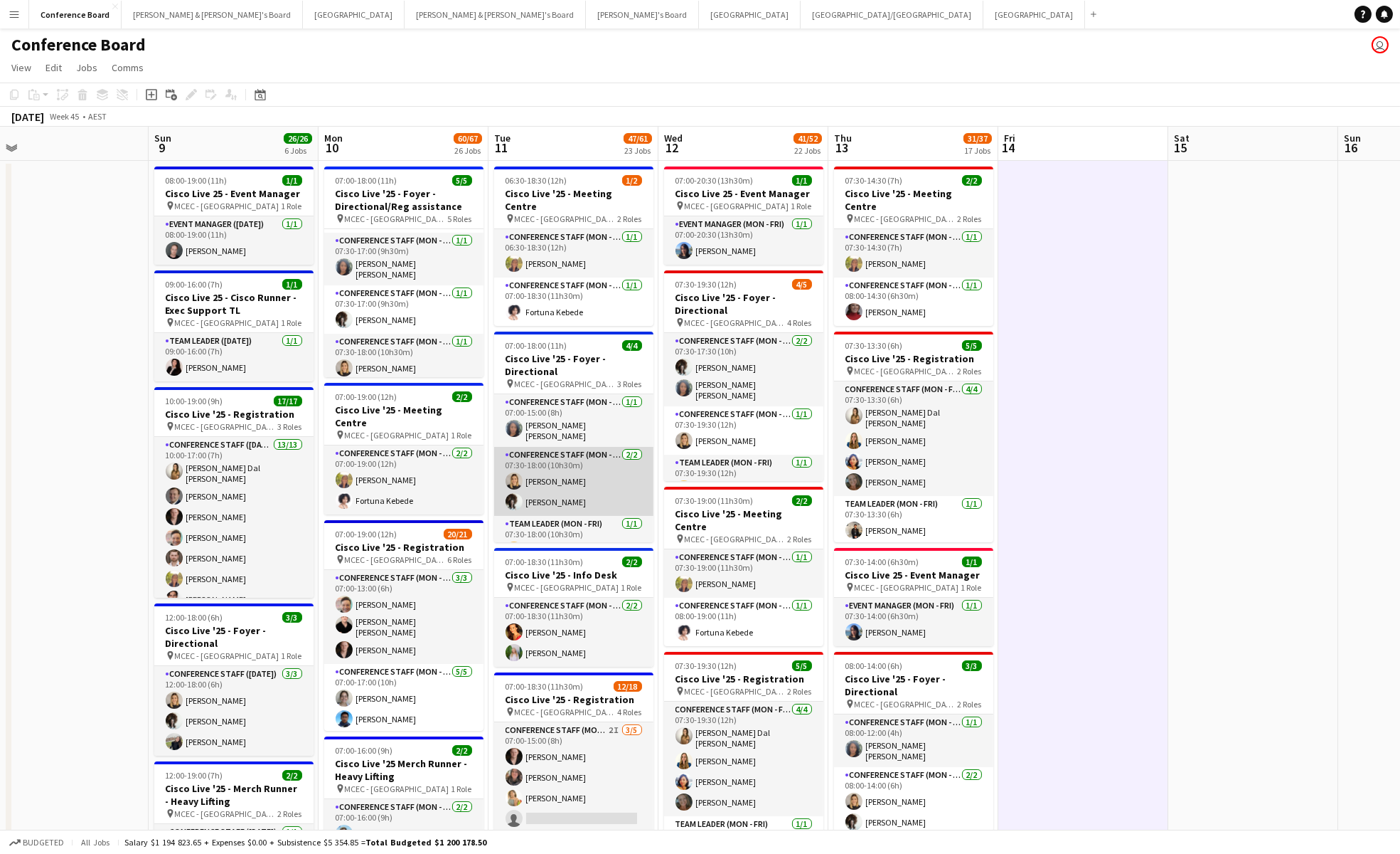
scroll to position [17, 0]
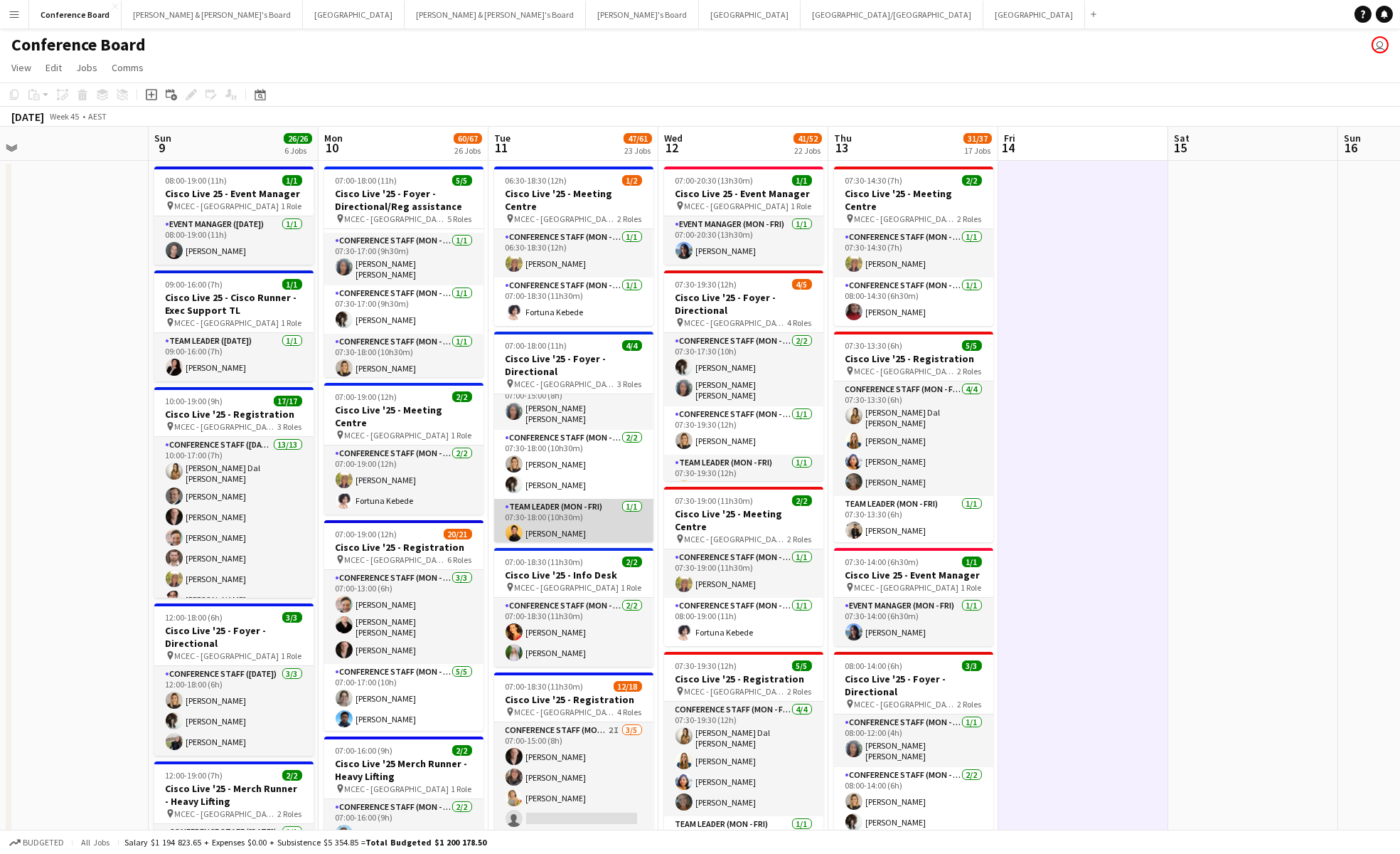
click at [567, 511] on app-card-role "Team Leader (Mon - Fri) [DATE] 07:30-18:00 (10h30m) [PERSON_NAME]" at bounding box center [573, 523] width 159 height 49
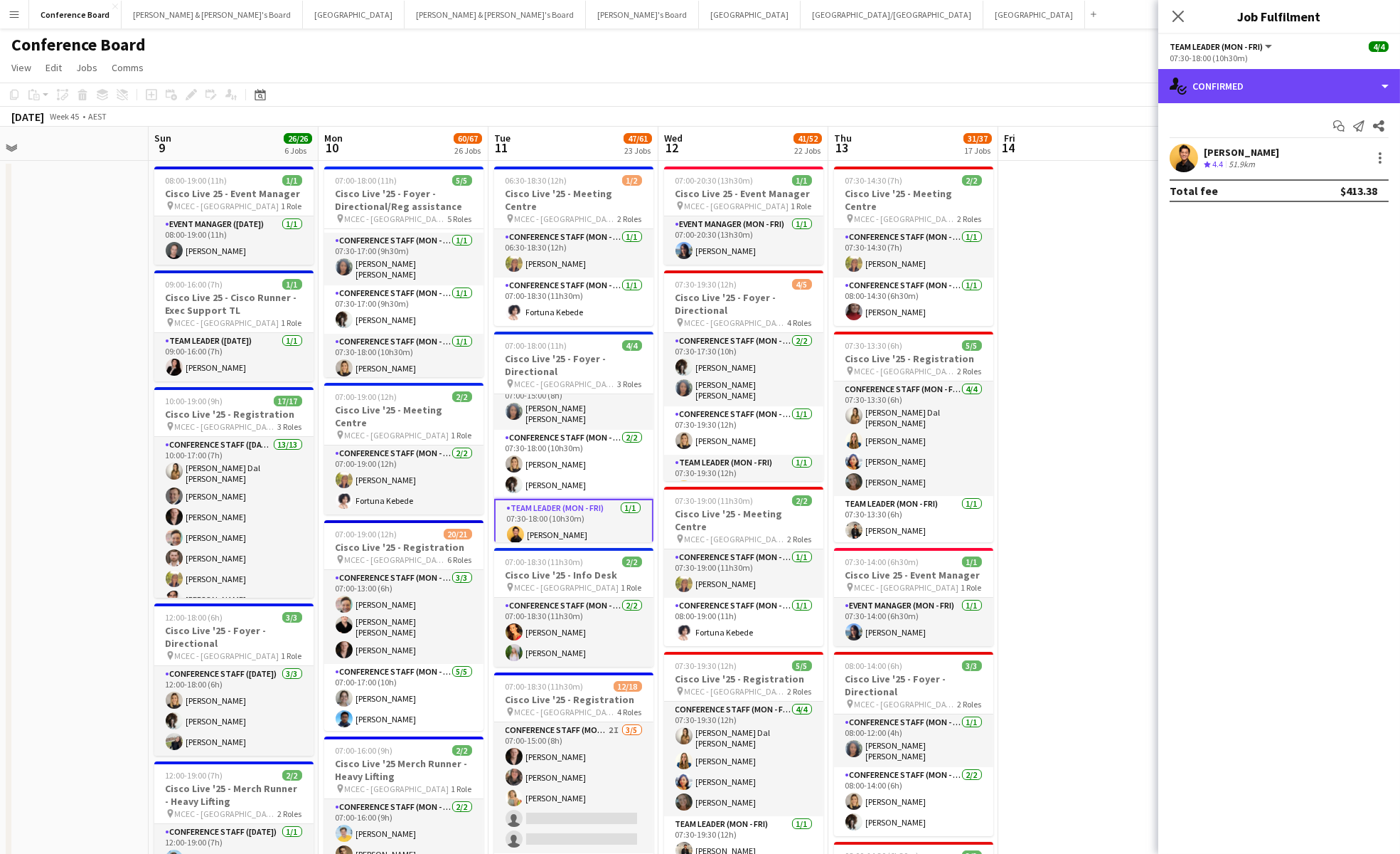
drag, startPoint x: 1372, startPoint y: 98, endPoint x: 1372, endPoint y: 105, distance: 7.0
click at [1372, 98] on div "single-neutral-actions-check-2 Confirmed" at bounding box center [1279, 86] width 242 height 34
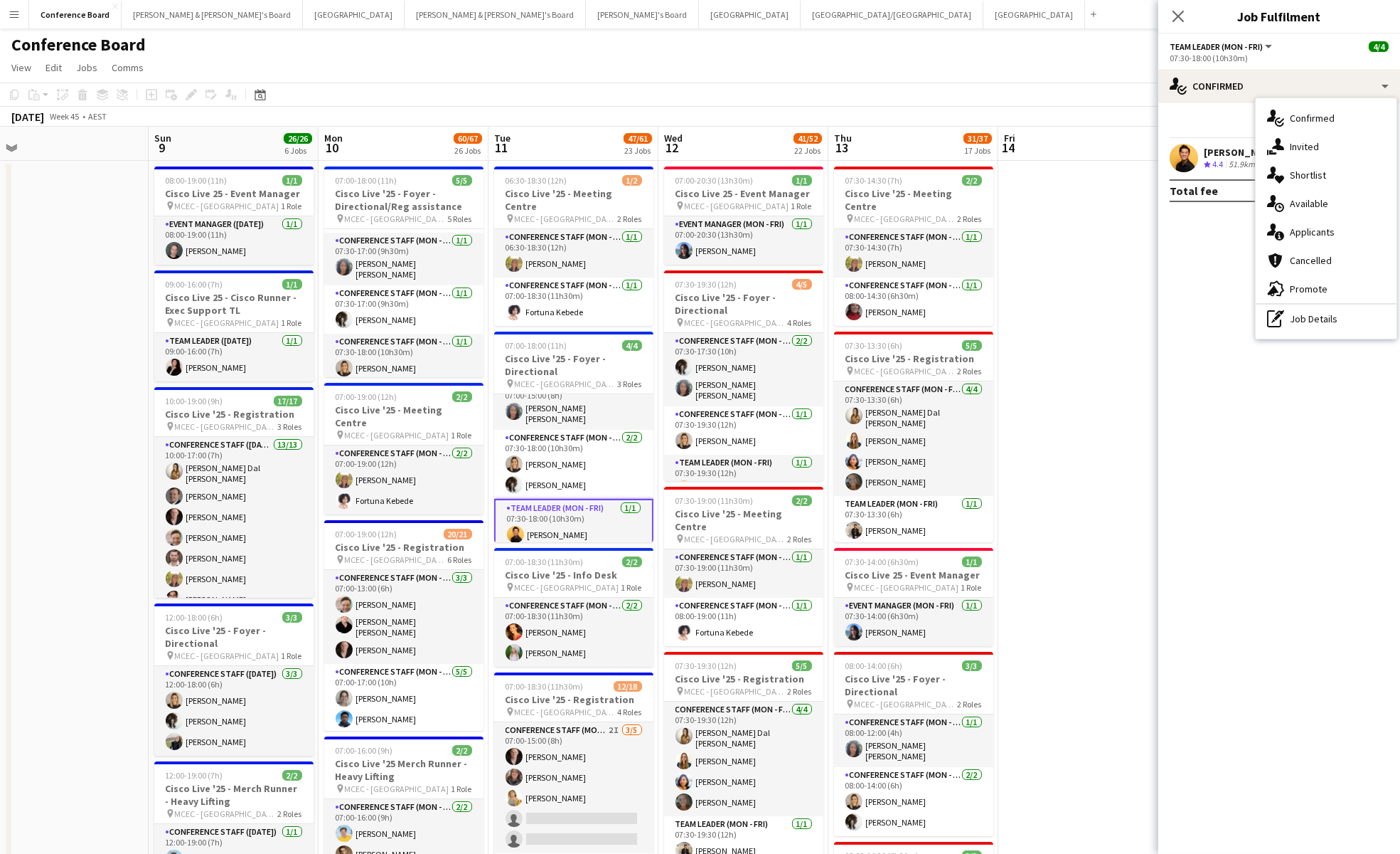
drag, startPoint x: 1366, startPoint y: 312, endPoint x: 1358, endPoint y: 303, distance: 12.0
click at [1365, 311] on div "pen-write Job Details" at bounding box center [1325, 318] width 141 height 28
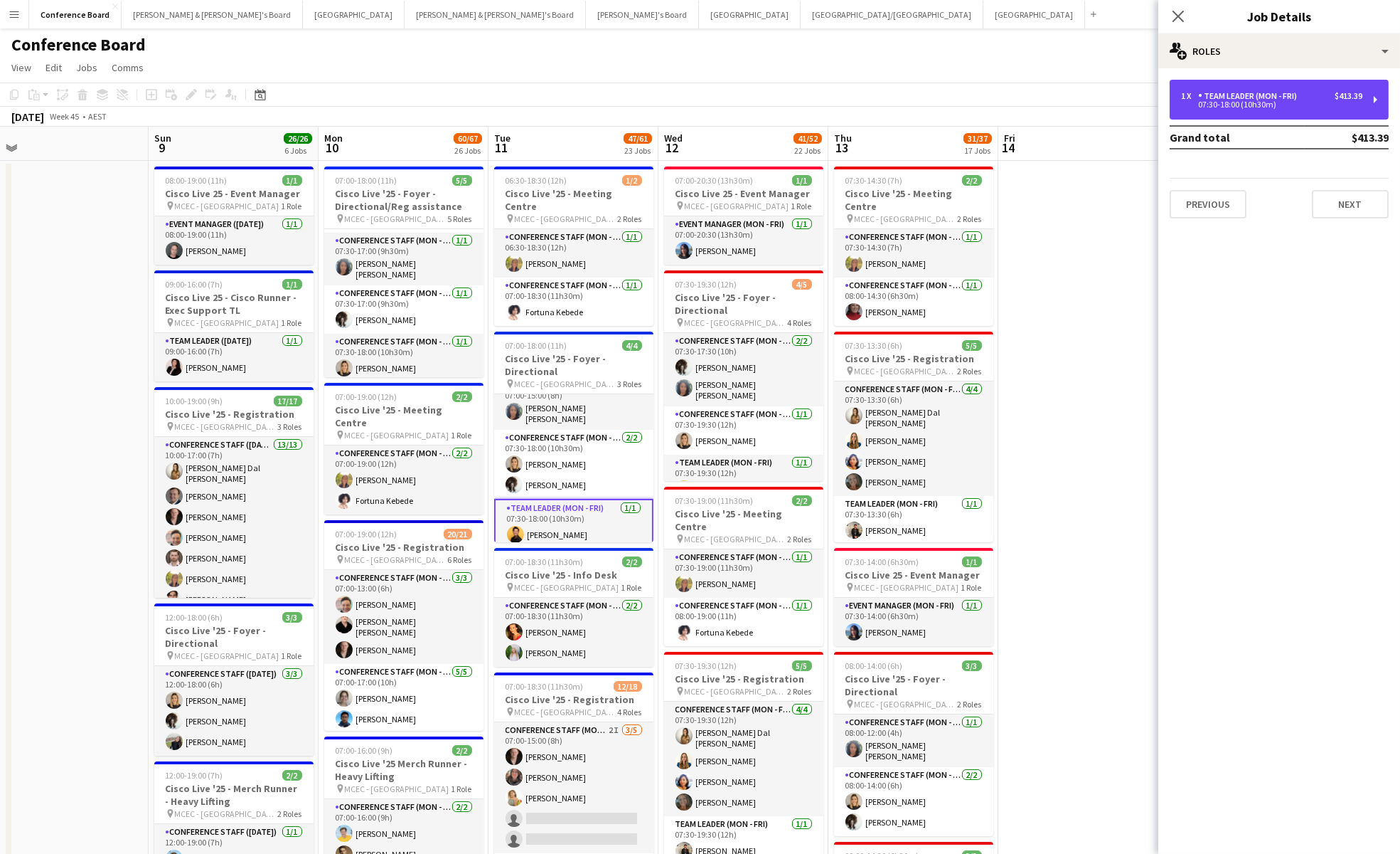
drag, startPoint x: 1311, startPoint y: 104, endPoint x: 1288, endPoint y: 120, distance: 28.0
click at [1311, 104] on div "07:30-18:00 (10h30m)" at bounding box center [1271, 104] width 182 height 7
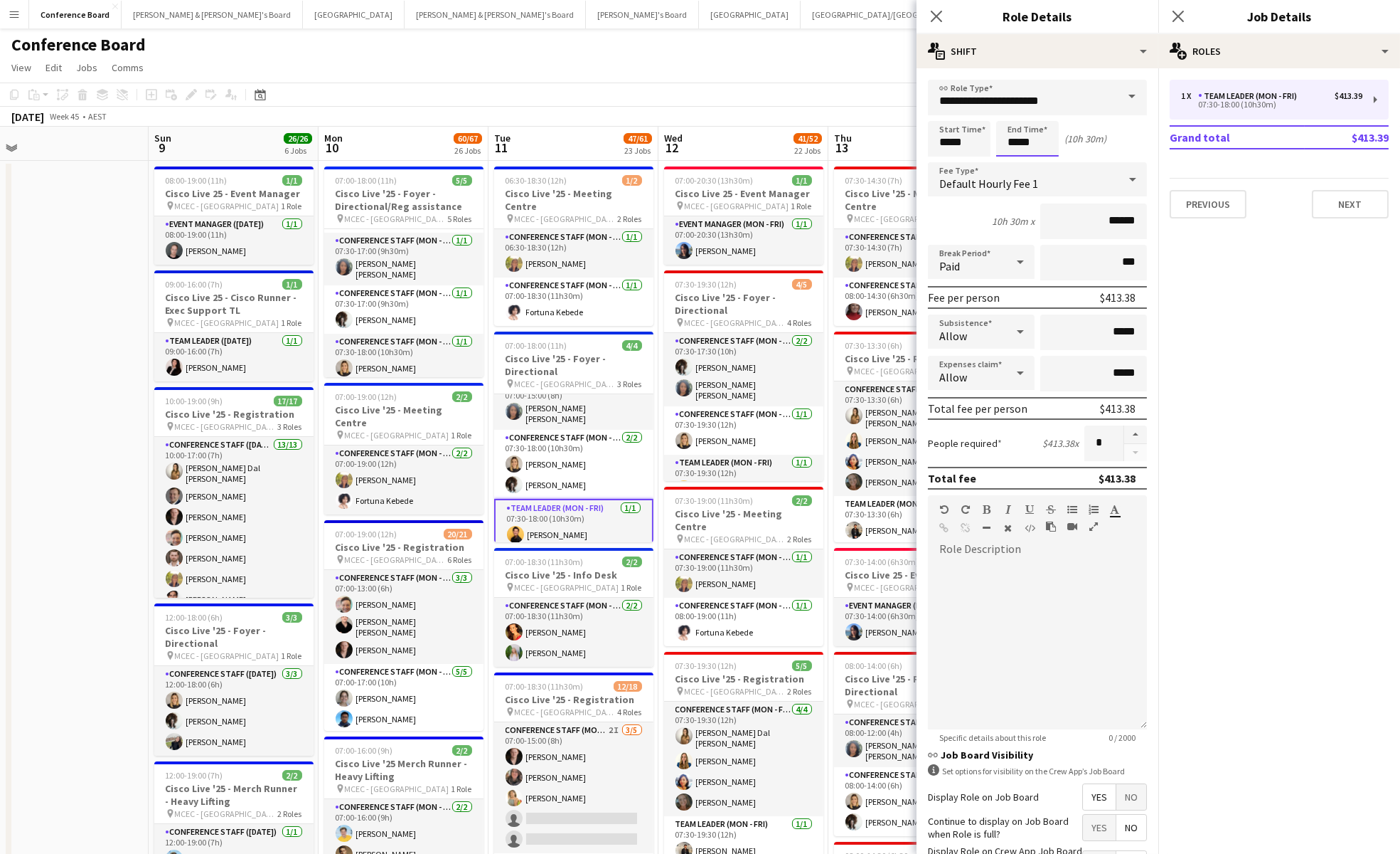
click at [1044, 138] on input "*****" at bounding box center [1027, 139] width 62 height 35
type input "*****"
click at [1015, 161] on div at bounding box center [1013, 163] width 28 height 14
click at [550, 453] on app-card-role "Conference Staff (Mon - Fri) [DATE] 07:30-18:00 (10h30m) [PERSON_NAME] [PERSON_…" at bounding box center [573, 464] width 159 height 69
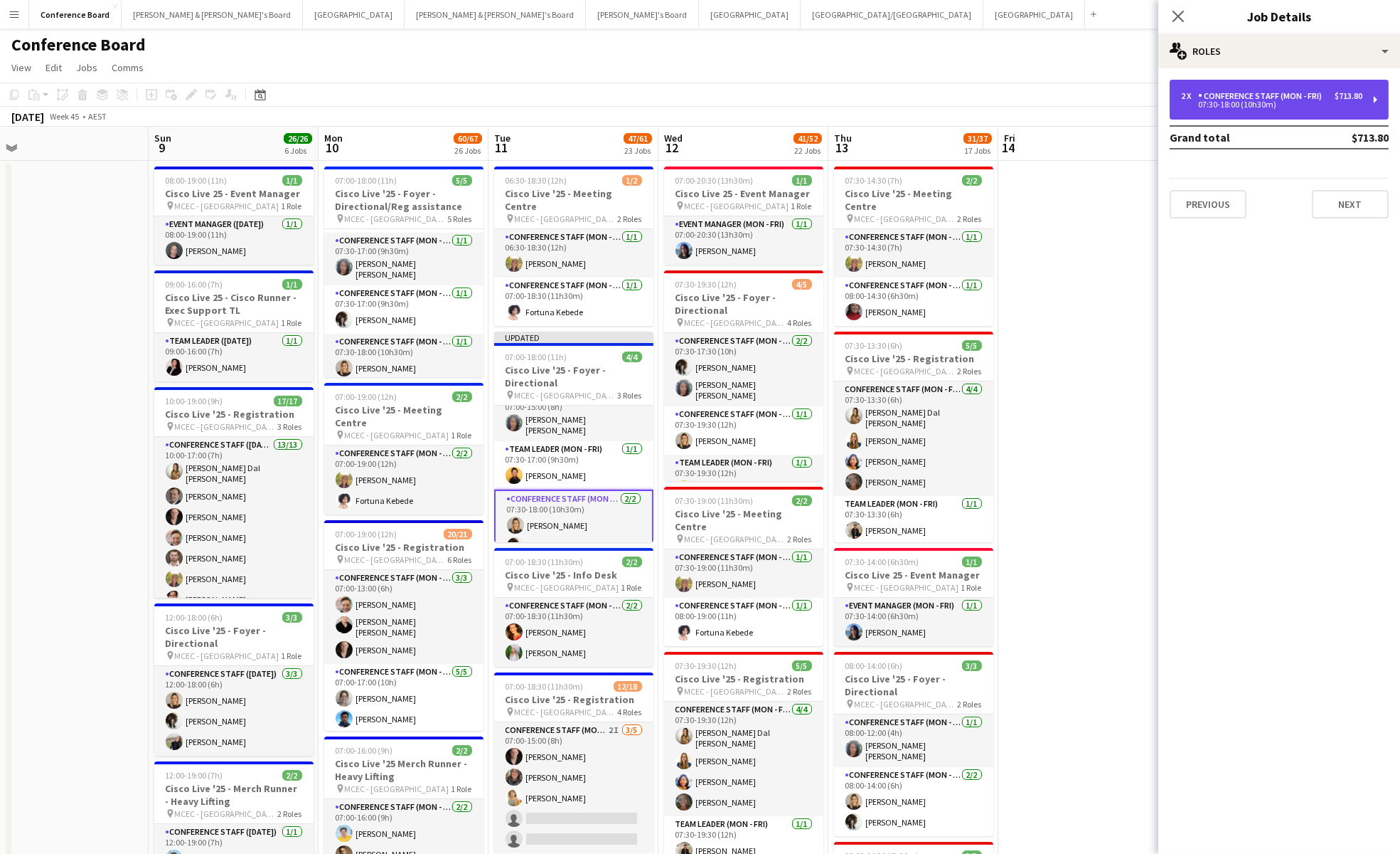
drag, startPoint x: 1224, startPoint y: 102, endPoint x: 1192, endPoint y: 116, distance: 34.9
click at [1224, 102] on div "07:30-18:00 (10h30m)" at bounding box center [1271, 104] width 182 height 7
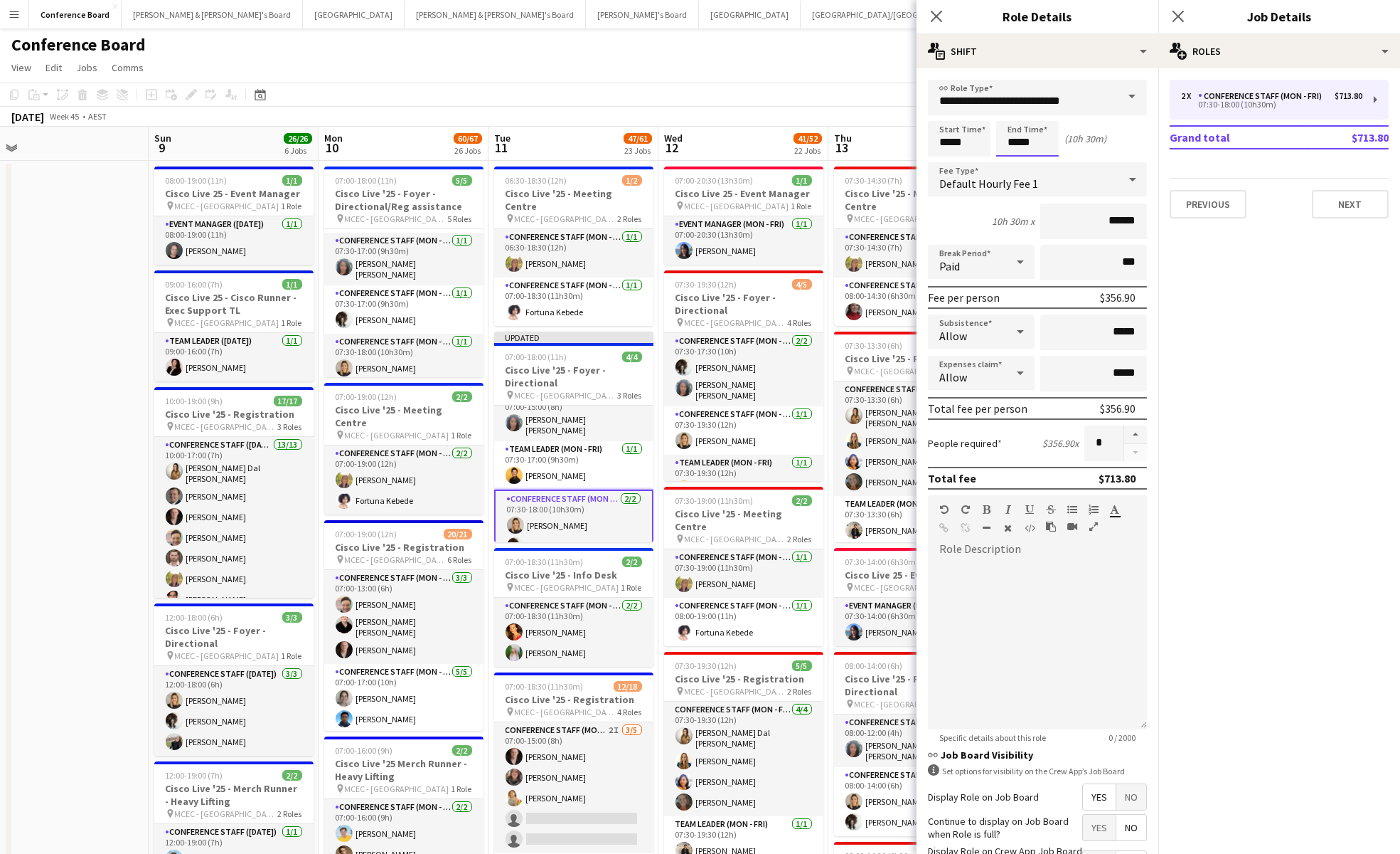
click at [1024, 141] on input "*****" at bounding box center [1027, 139] width 62 height 35
click at [1013, 162] on div at bounding box center [1013, 163] width 28 height 14
type input "*****"
click at [1016, 109] on div at bounding box center [1013, 114] width 28 height 14
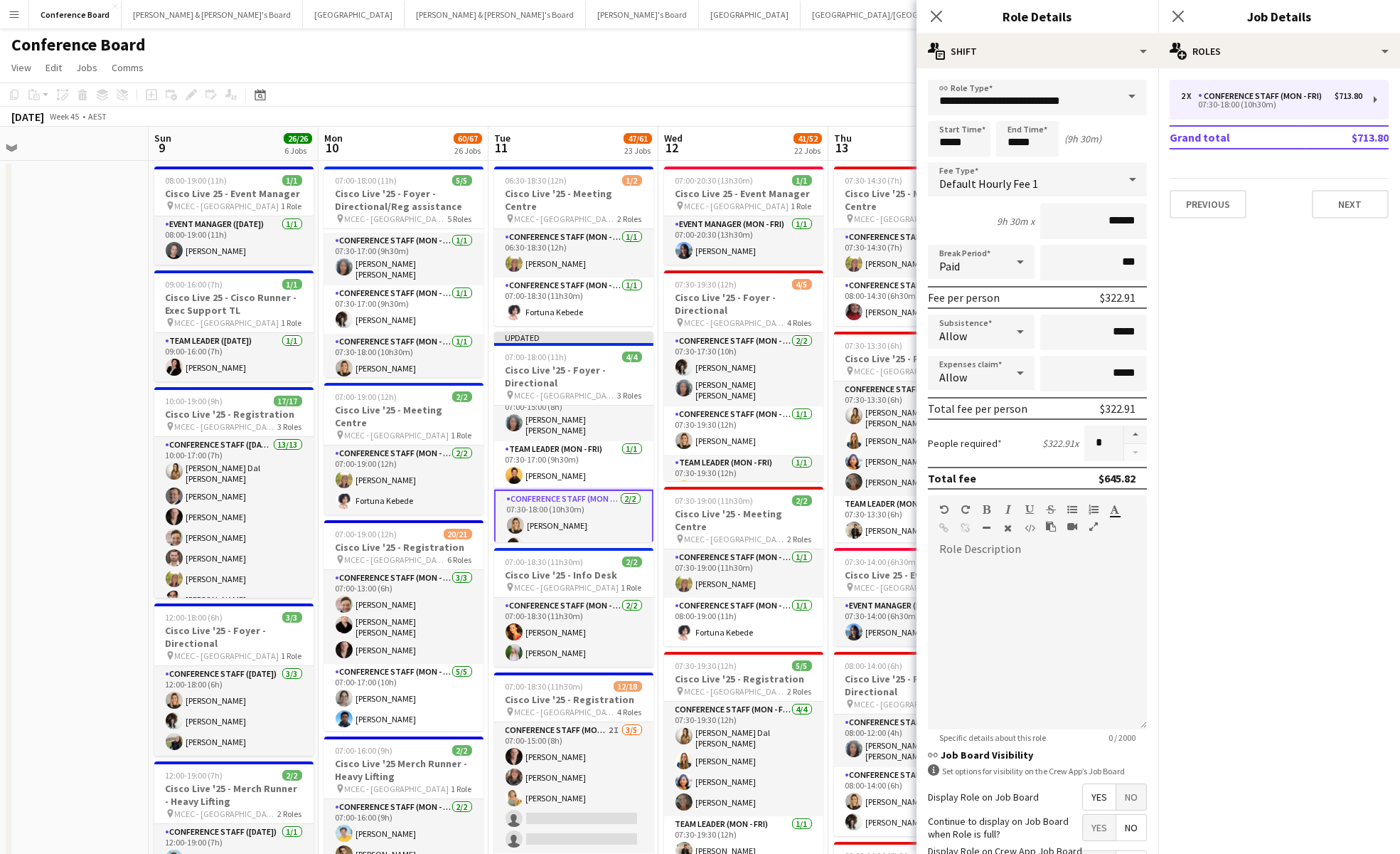
drag, startPoint x: 546, startPoint y: 410, endPoint x: 579, endPoint y: 390, distance: 38.6
click at [546, 410] on app-card-role "Conference Staff (Mon - Fri) [DATE] 07:00-15:00 (8h) [PERSON_NAME] [PERSON_NAME]" at bounding box center [573, 414] width 159 height 52
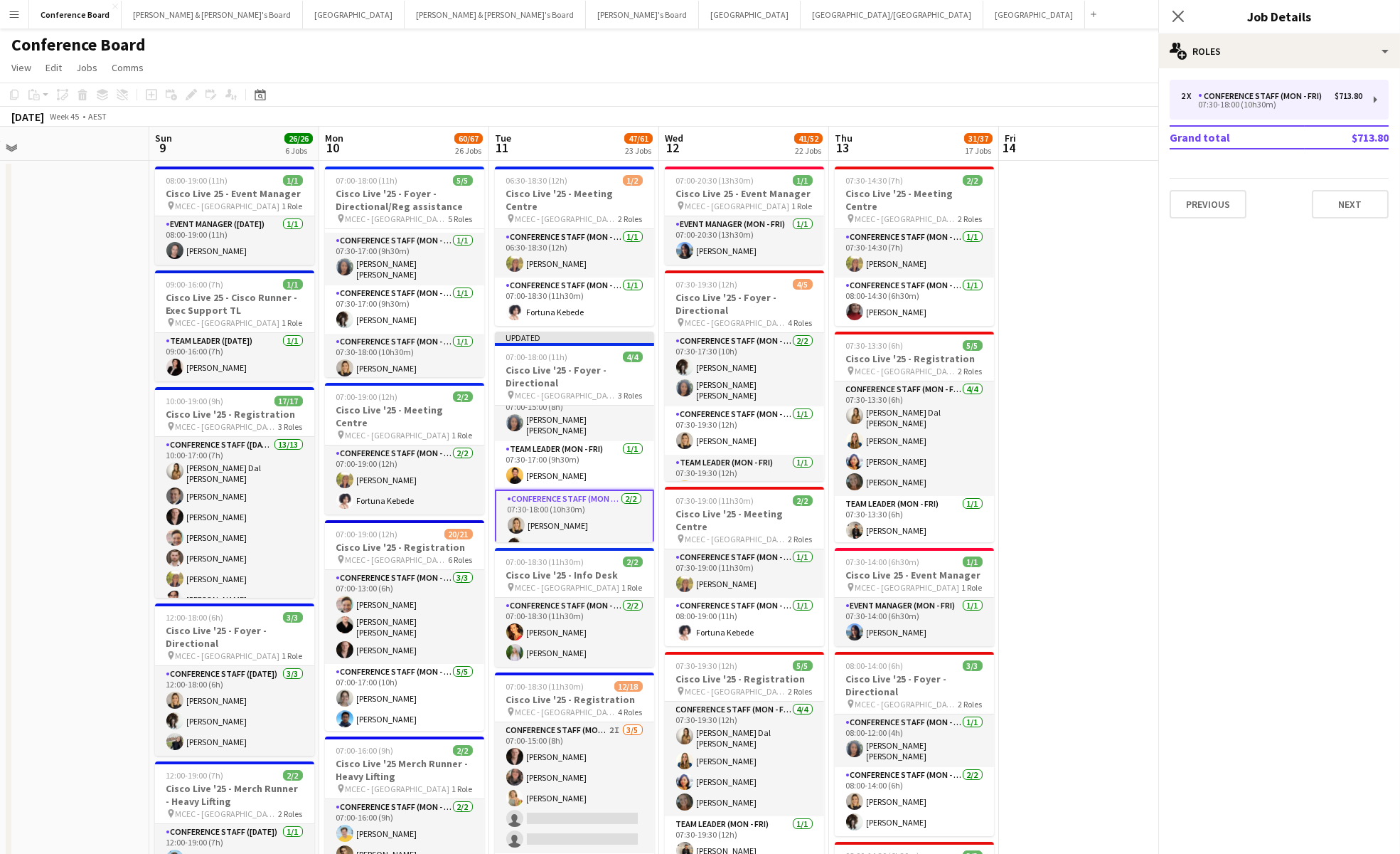
scroll to position [18, 0]
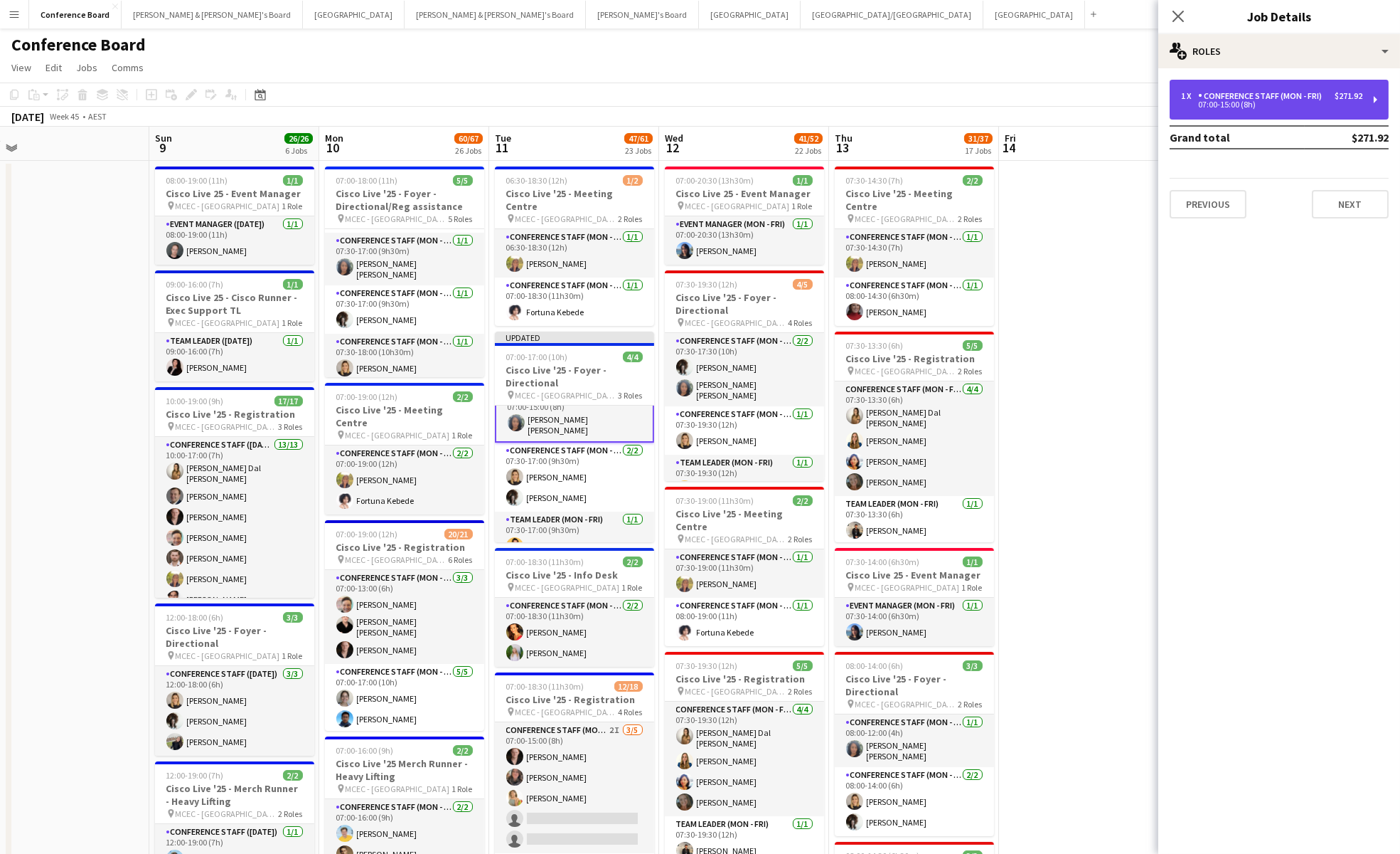
click at [1210, 99] on div "Conference Staff (Mon - Fri)" at bounding box center [1263, 95] width 129 height 10
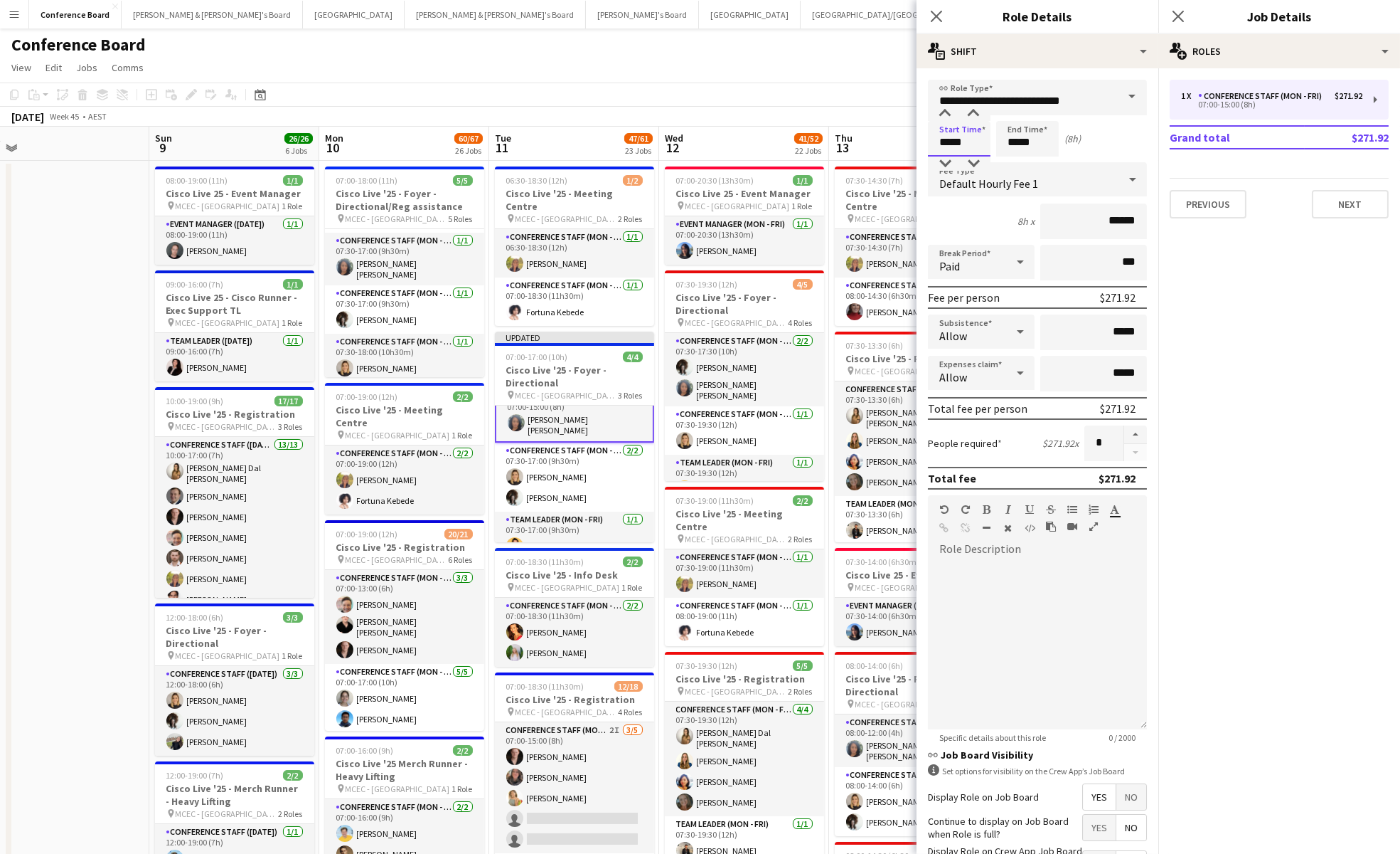
drag, startPoint x: 973, startPoint y: 147, endPoint x: 974, endPoint y: 126, distance: 21.0
click at [973, 147] on input "*****" at bounding box center [959, 139] width 62 height 35
click at [974, 115] on div at bounding box center [973, 114] width 28 height 14
type input "*****"
click at [974, 115] on div at bounding box center [973, 114] width 28 height 14
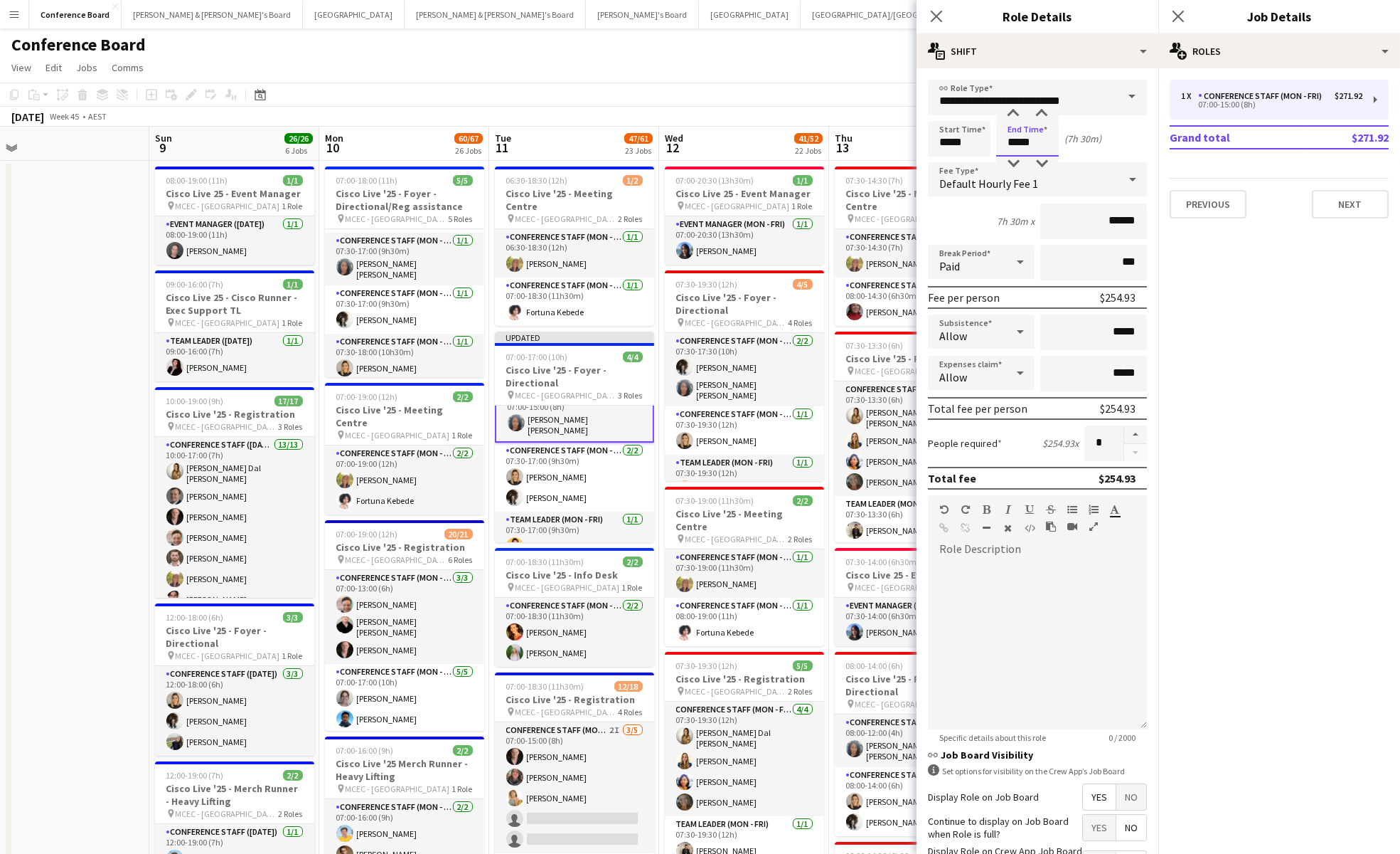
drag, startPoint x: 1024, startPoint y: 143, endPoint x: 1018, endPoint y: 124, distance: 19.9
click at [1024, 143] on input "*****" at bounding box center [1027, 139] width 62 height 35
click at [1014, 116] on div at bounding box center [1013, 114] width 28 height 14
type input "*****"
click at [1014, 116] on div at bounding box center [1013, 114] width 28 height 14
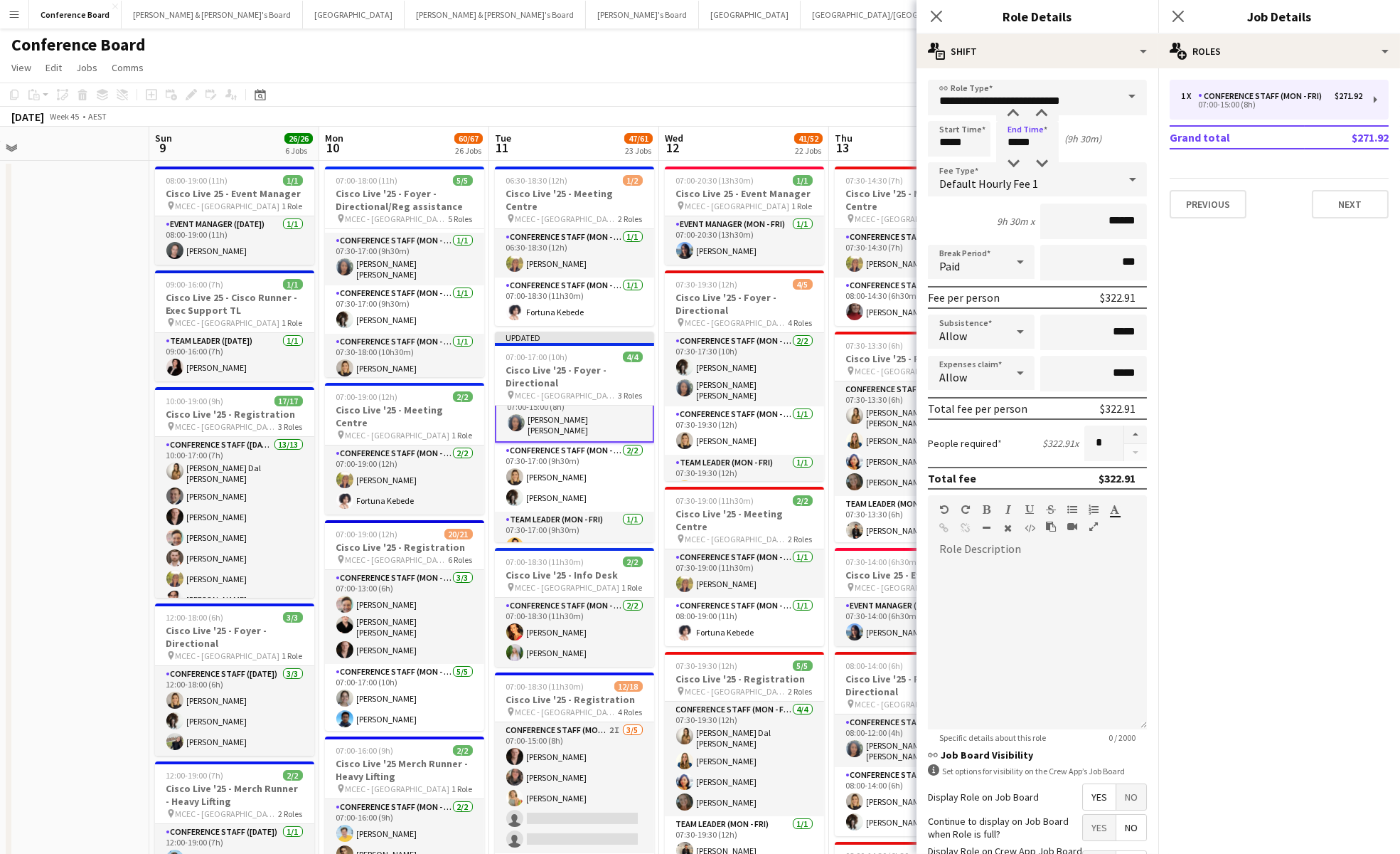
click at [861, 109] on div "[DATE] Week 45 • AEST Publish 1 job Revert 1 job" at bounding box center [700, 117] width 1400 height 20
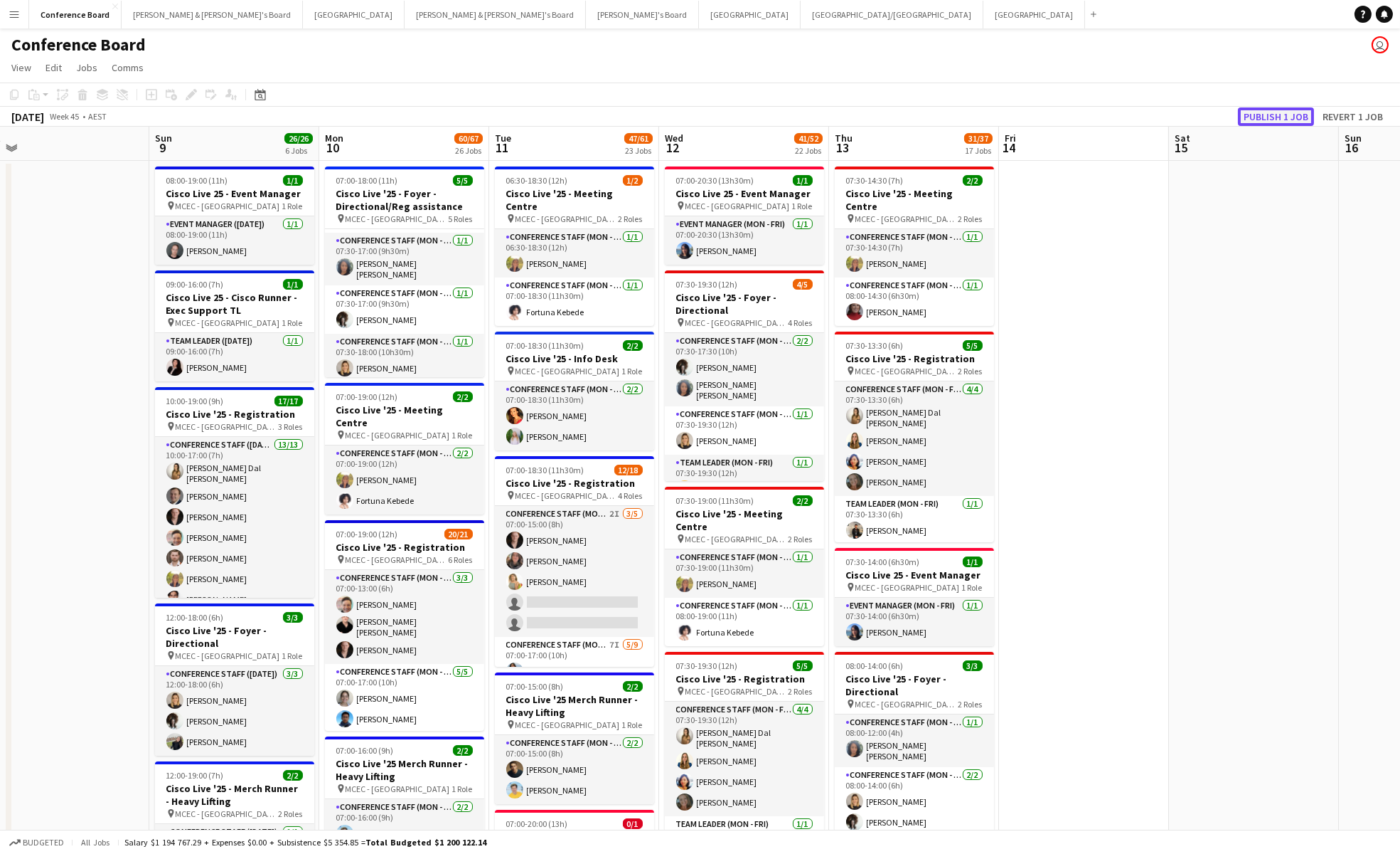
click at [1265, 116] on button "Publish 1 job" at bounding box center [1275, 116] width 76 height 18
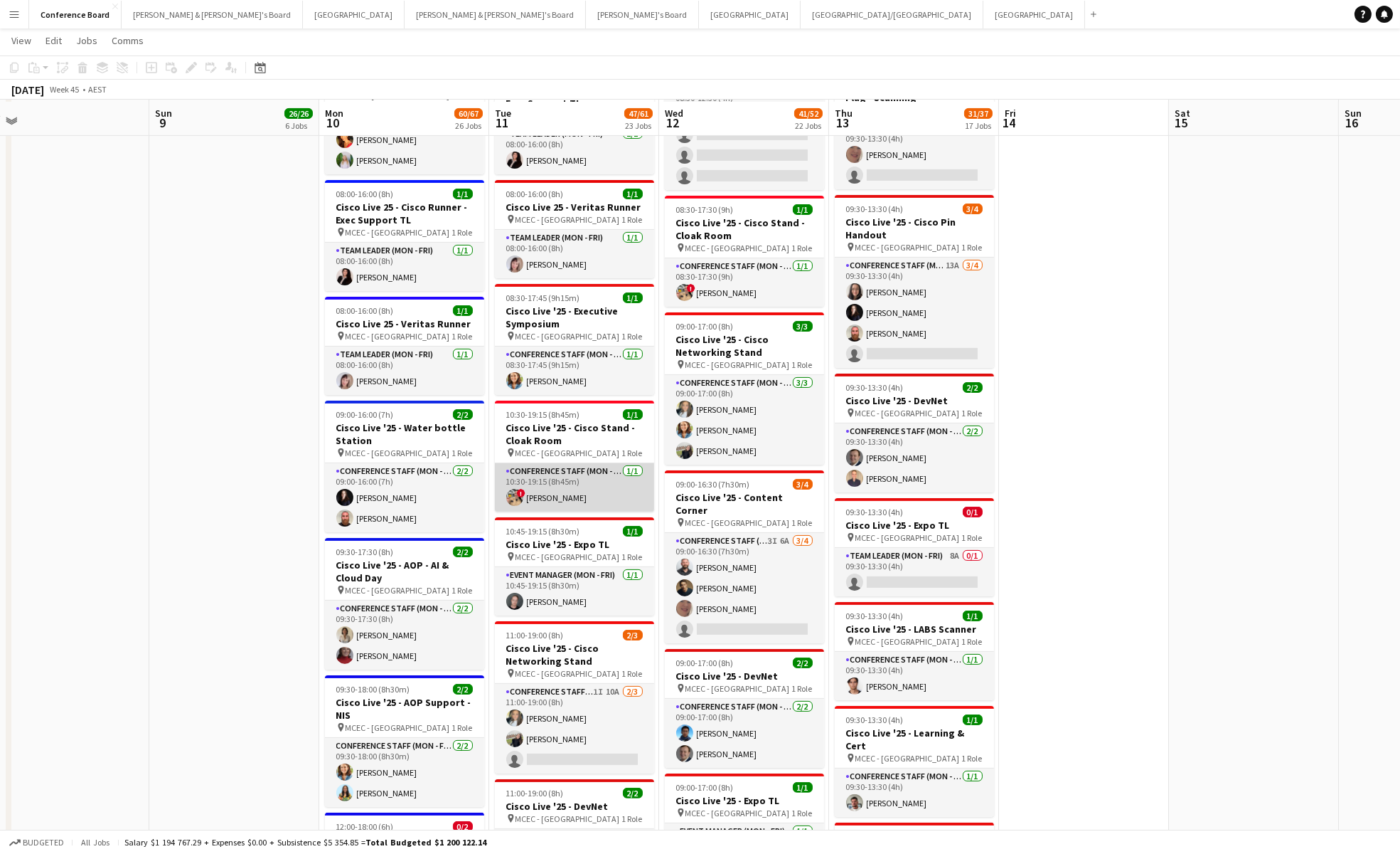
scroll to position [1204, 0]
click at [546, 467] on app-card-role "Conference Staff (Mon - Fri) [DATE] 10:30-19:15 (8h45m) ! [PERSON_NAME]" at bounding box center [574, 486] width 159 height 49
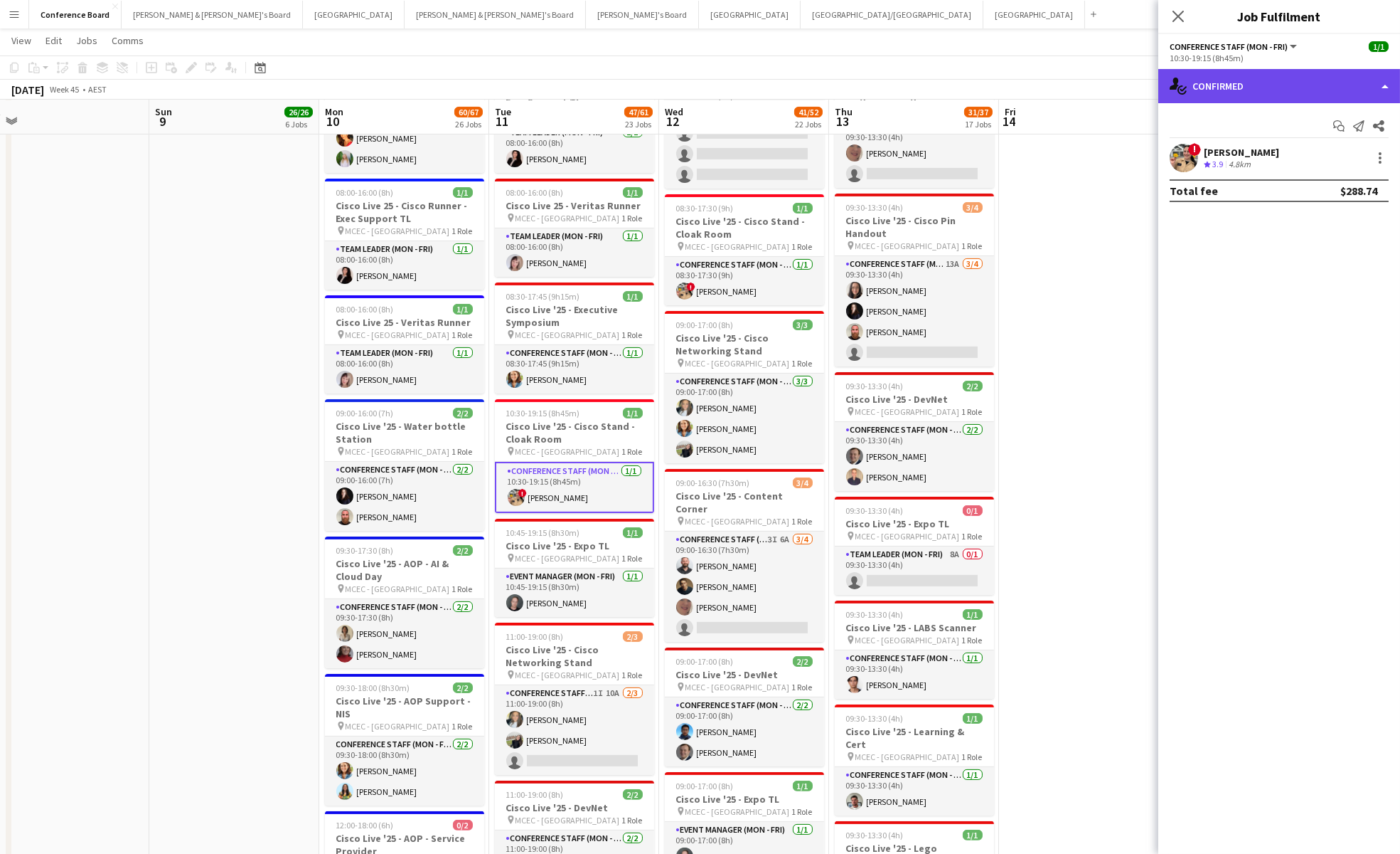
click at [1201, 87] on div "single-neutral-actions-check-2 Confirmed" at bounding box center [1279, 86] width 242 height 34
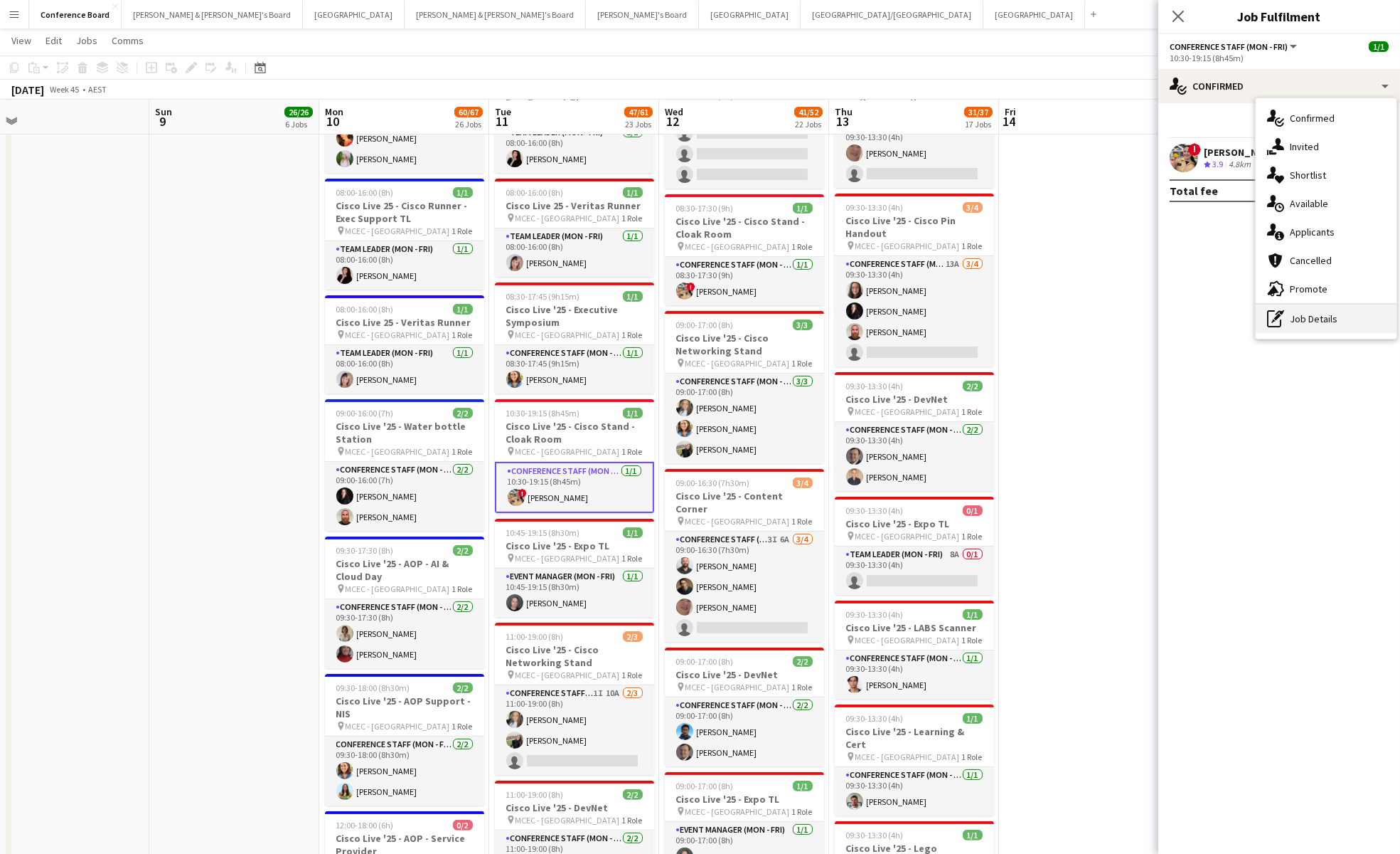
click at [1265, 318] on div "pen-write Job Details" at bounding box center [1325, 318] width 141 height 28
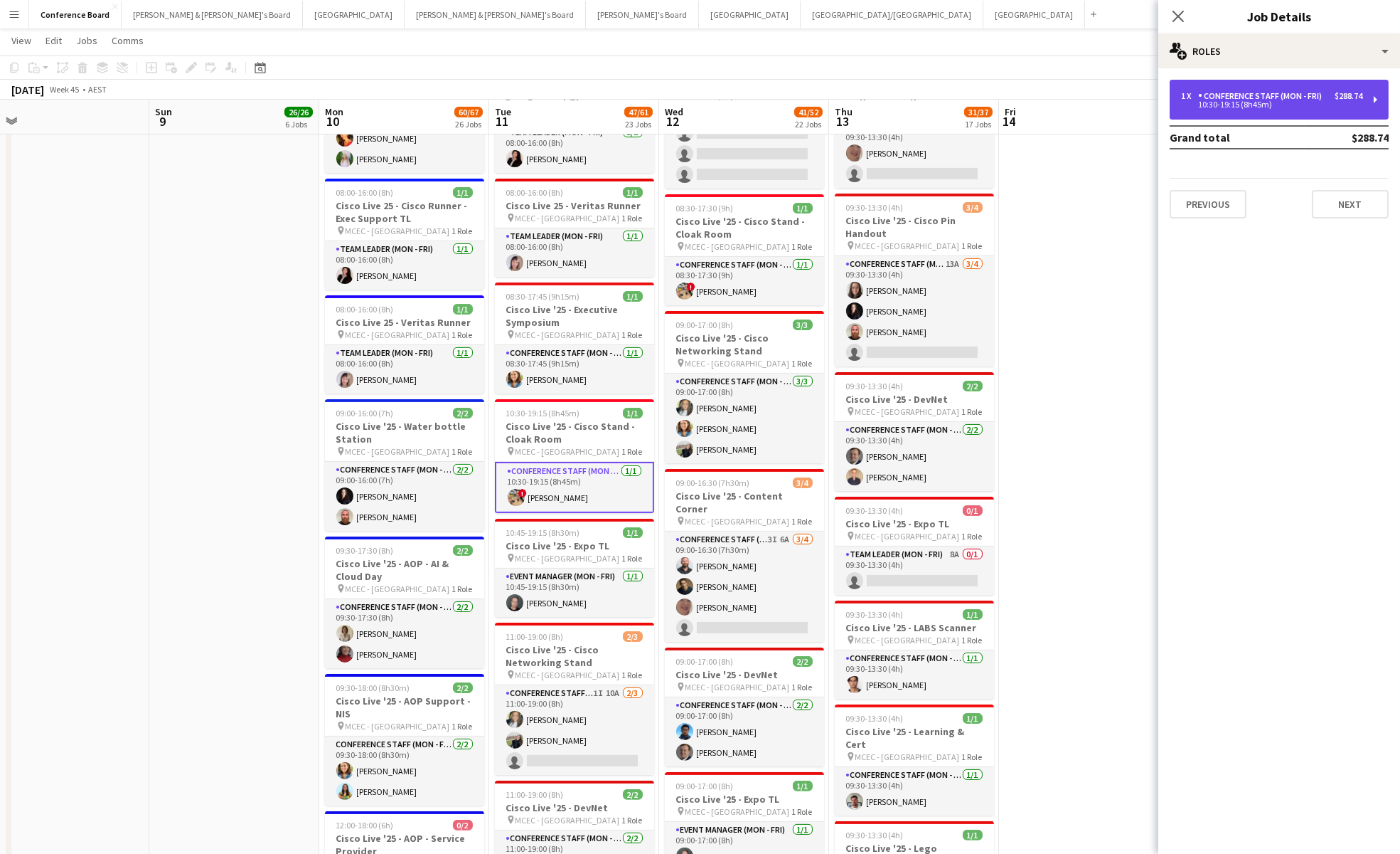
click at [1205, 94] on div "Conference Staff (Mon - Fri)" at bounding box center [1263, 95] width 129 height 10
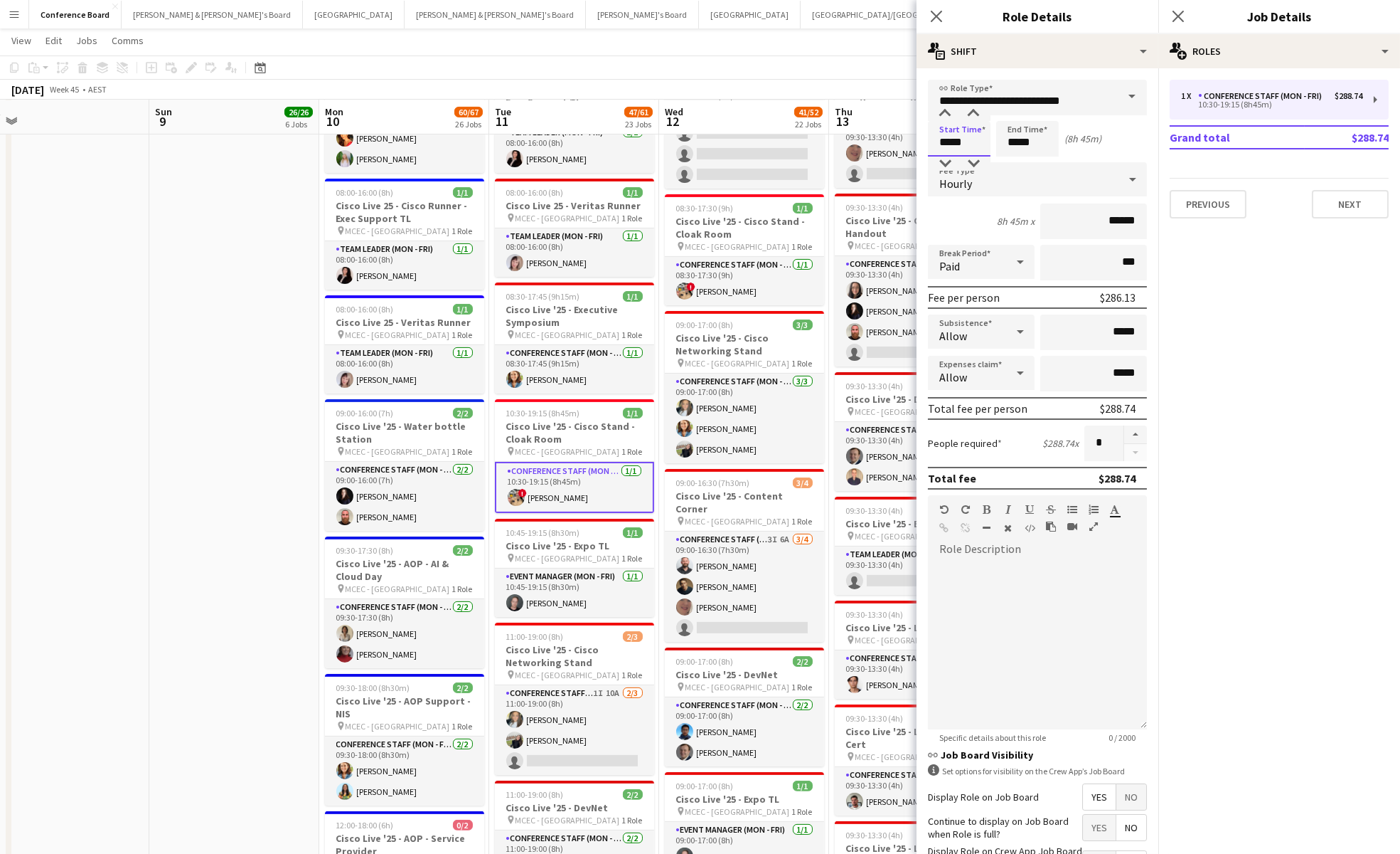
click at [967, 144] on input "*****" at bounding box center [959, 139] width 62 height 35
click at [972, 162] on div at bounding box center [973, 163] width 28 height 14
type input "*****"
click at [947, 111] on div at bounding box center [944, 114] width 28 height 14
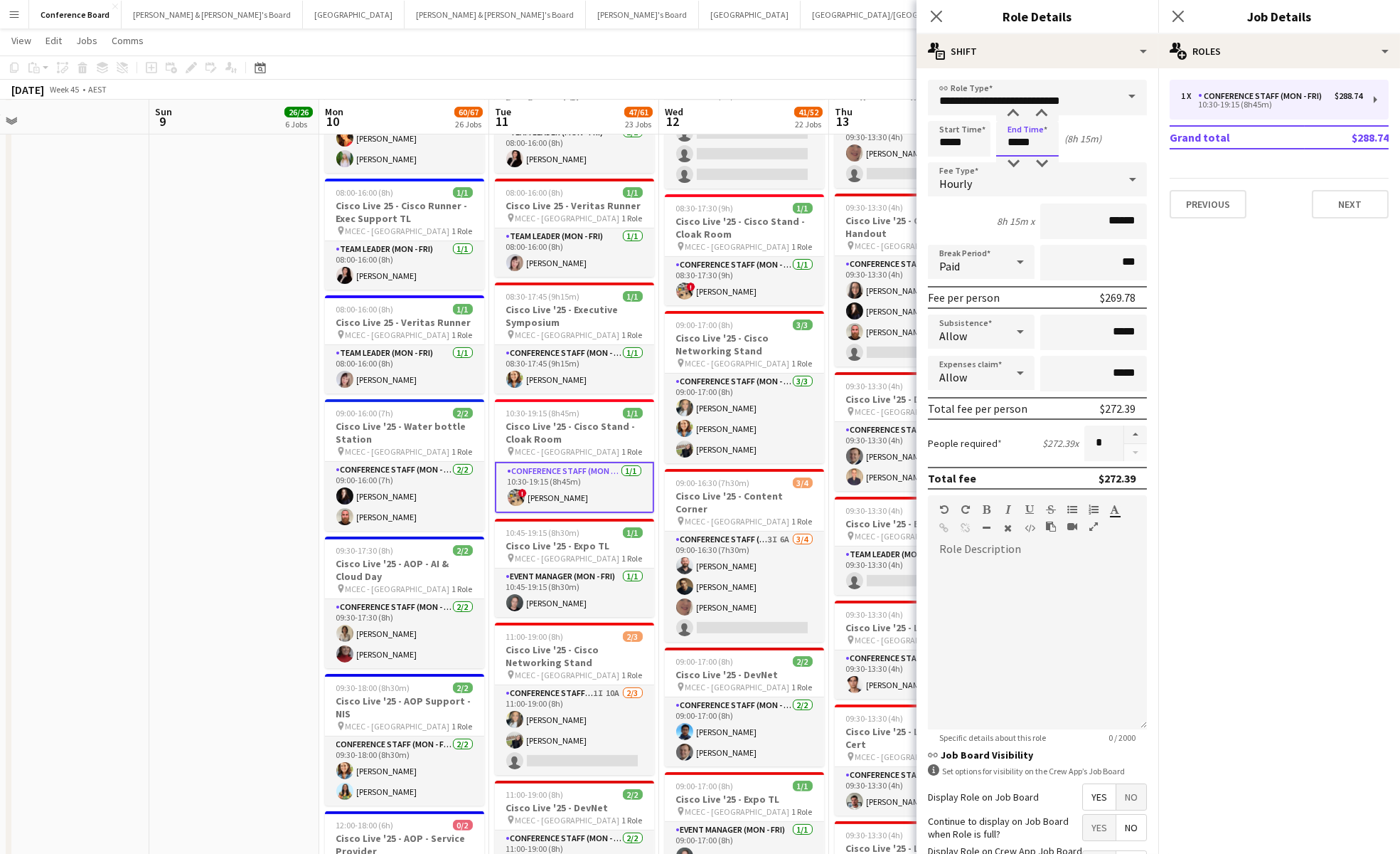
click at [1019, 136] on input "*****" at bounding box center [1027, 139] width 62 height 35
click at [1014, 156] on div at bounding box center [1013, 163] width 28 height 14
type input "*****"
click at [1041, 112] on div at bounding box center [1041, 114] width 28 height 14
click at [853, 70] on app-toolbar "Copy Paste Paste Command V Paste with crew Command Shift V Paste linked Job [GE…" at bounding box center [700, 67] width 1400 height 24
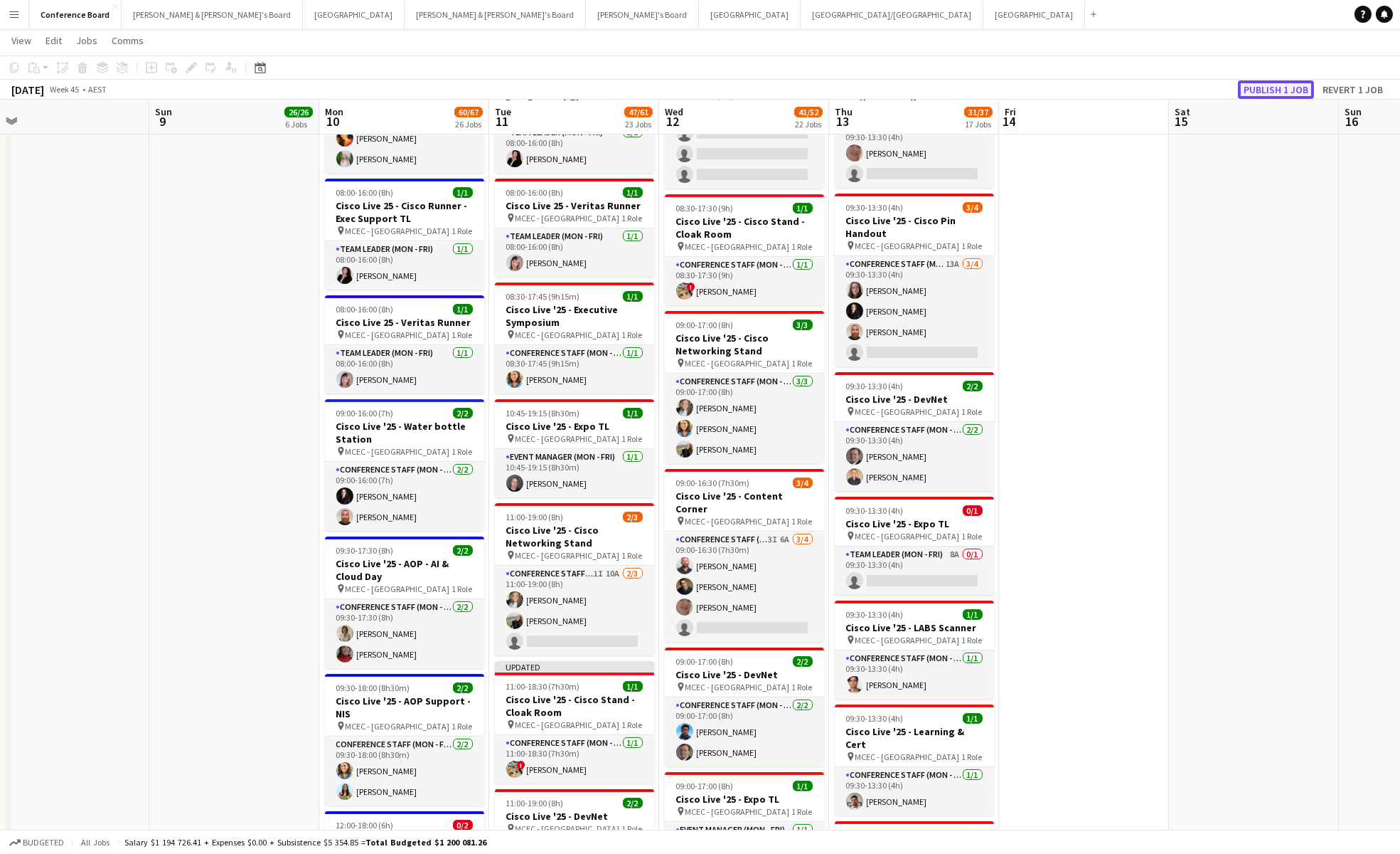
click at [1253, 85] on button "Publish 1 job" at bounding box center [1275, 89] width 76 height 18
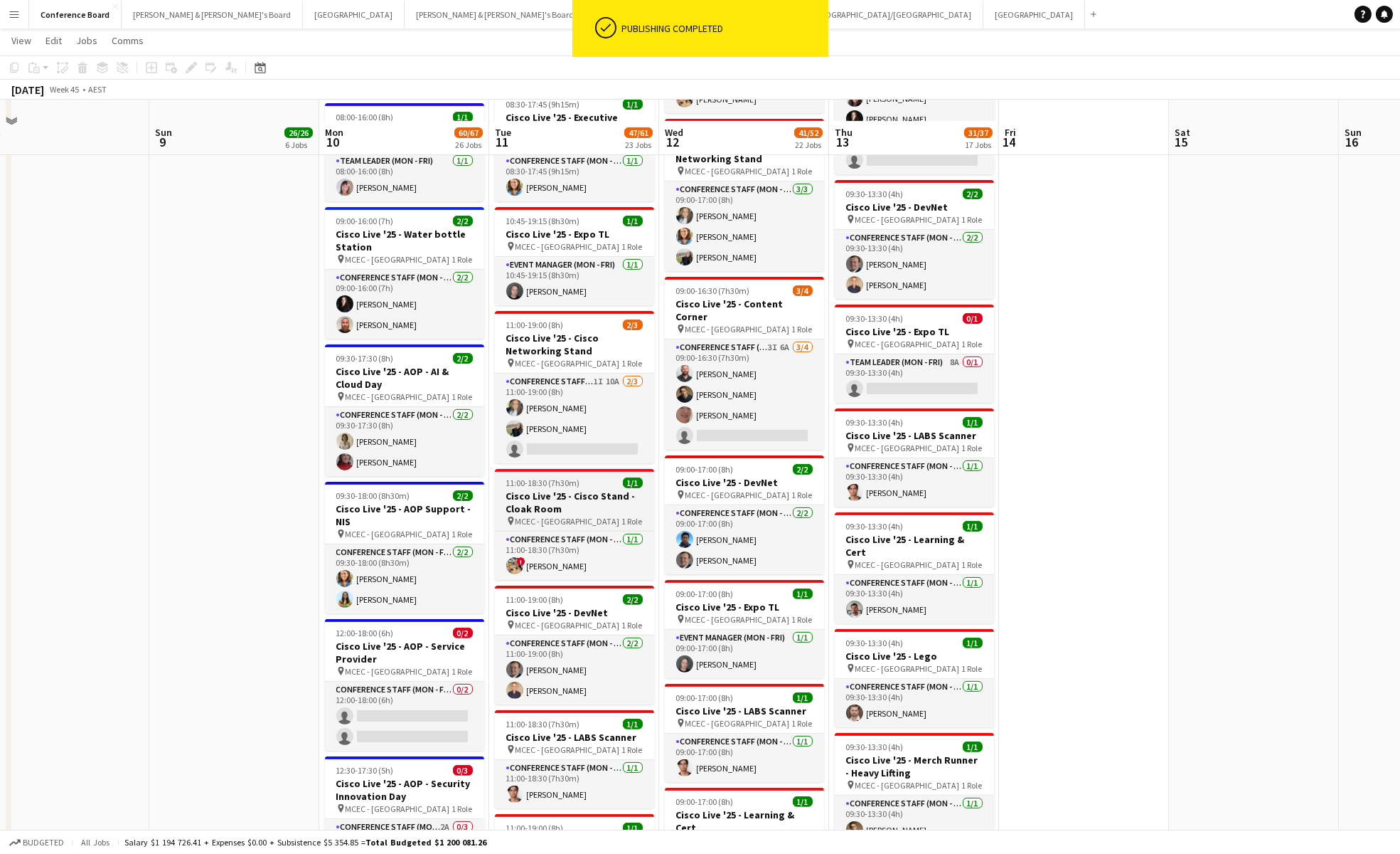
scroll to position [1425, 0]
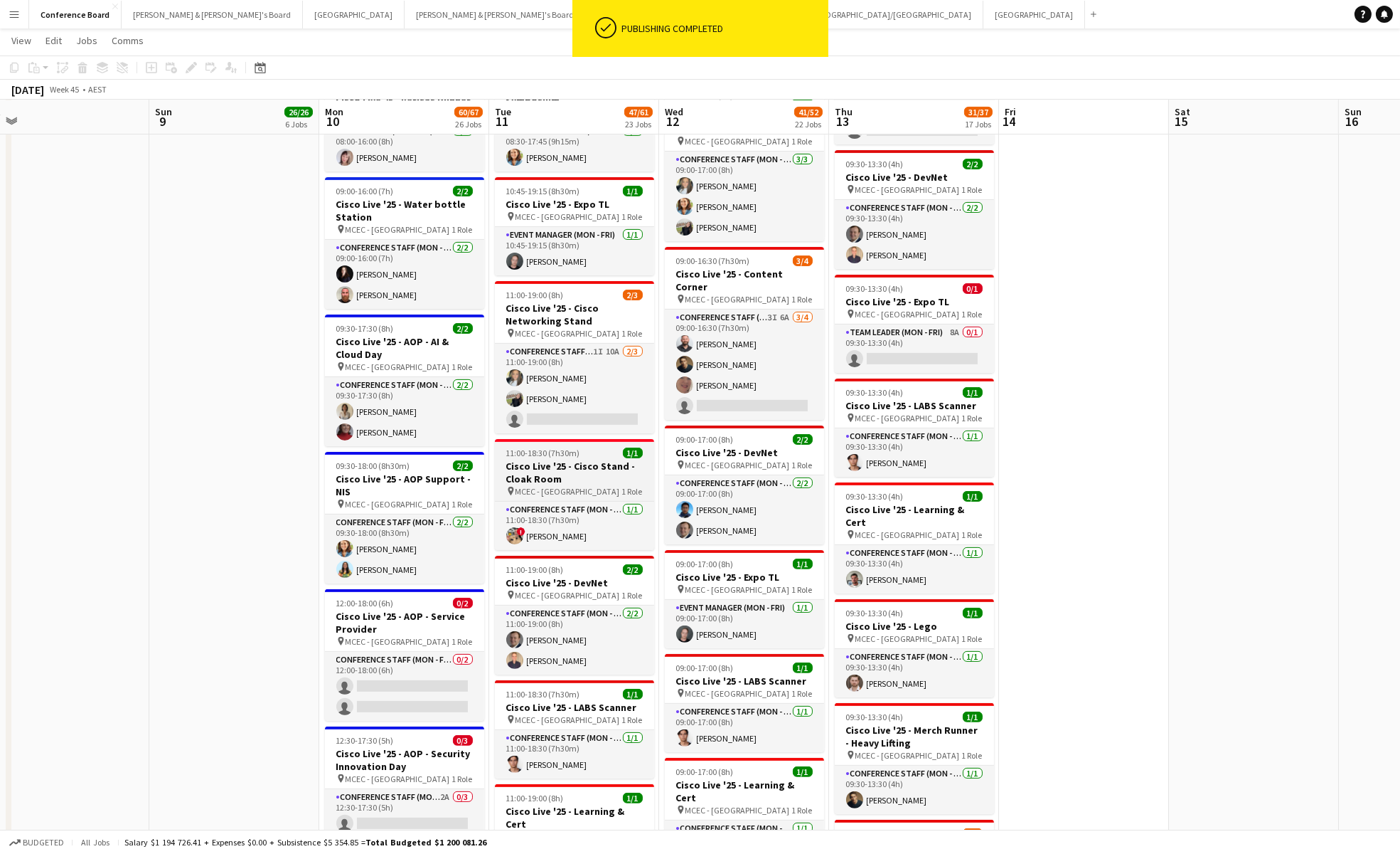
click at [590, 460] on h3 "Cisco Live '25 - Cisco Stand - Cloak Room" at bounding box center [574, 472] width 159 height 25
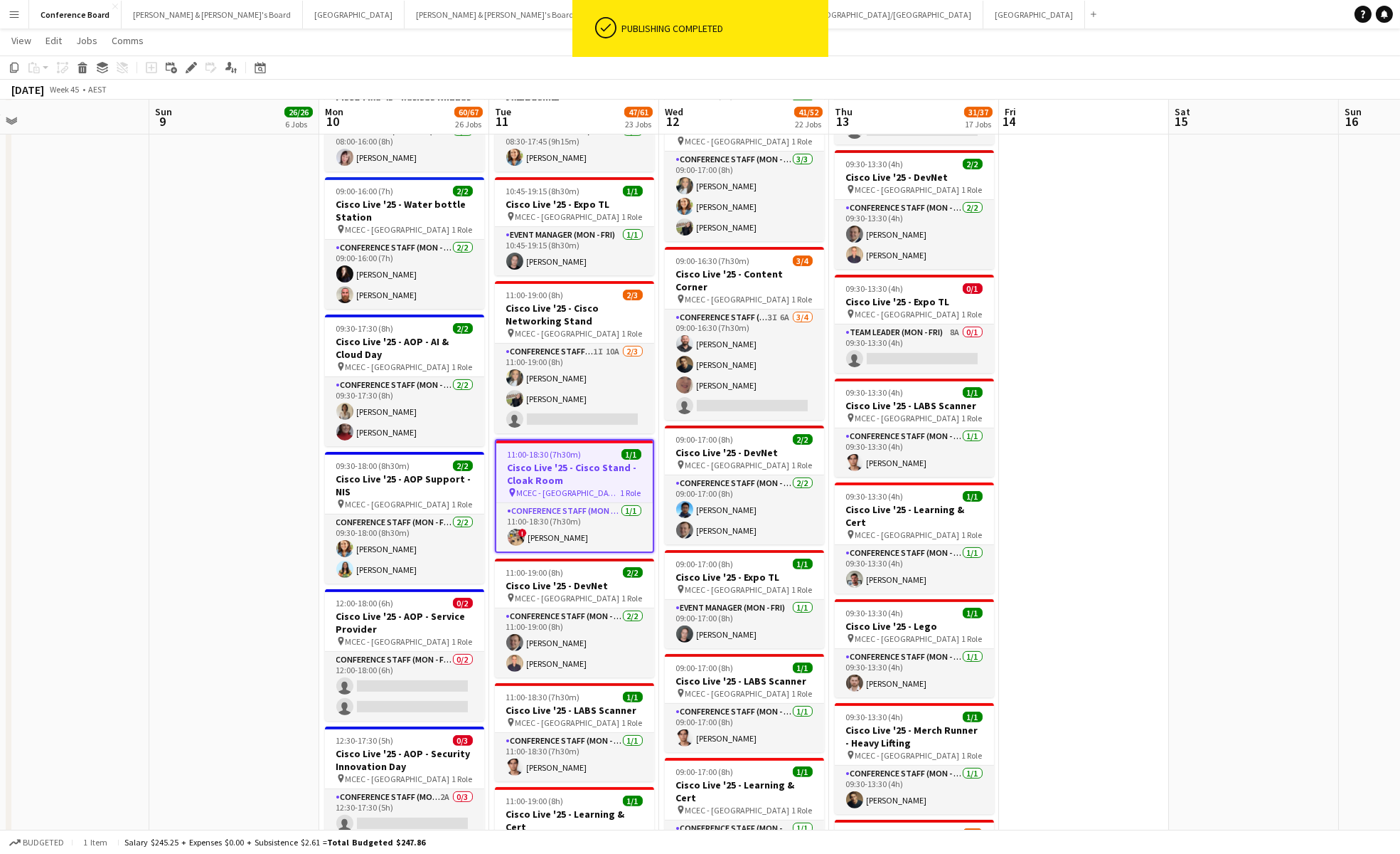
scroll to position [0, 530]
click at [191, 67] on icon at bounding box center [191, 68] width 8 height 8
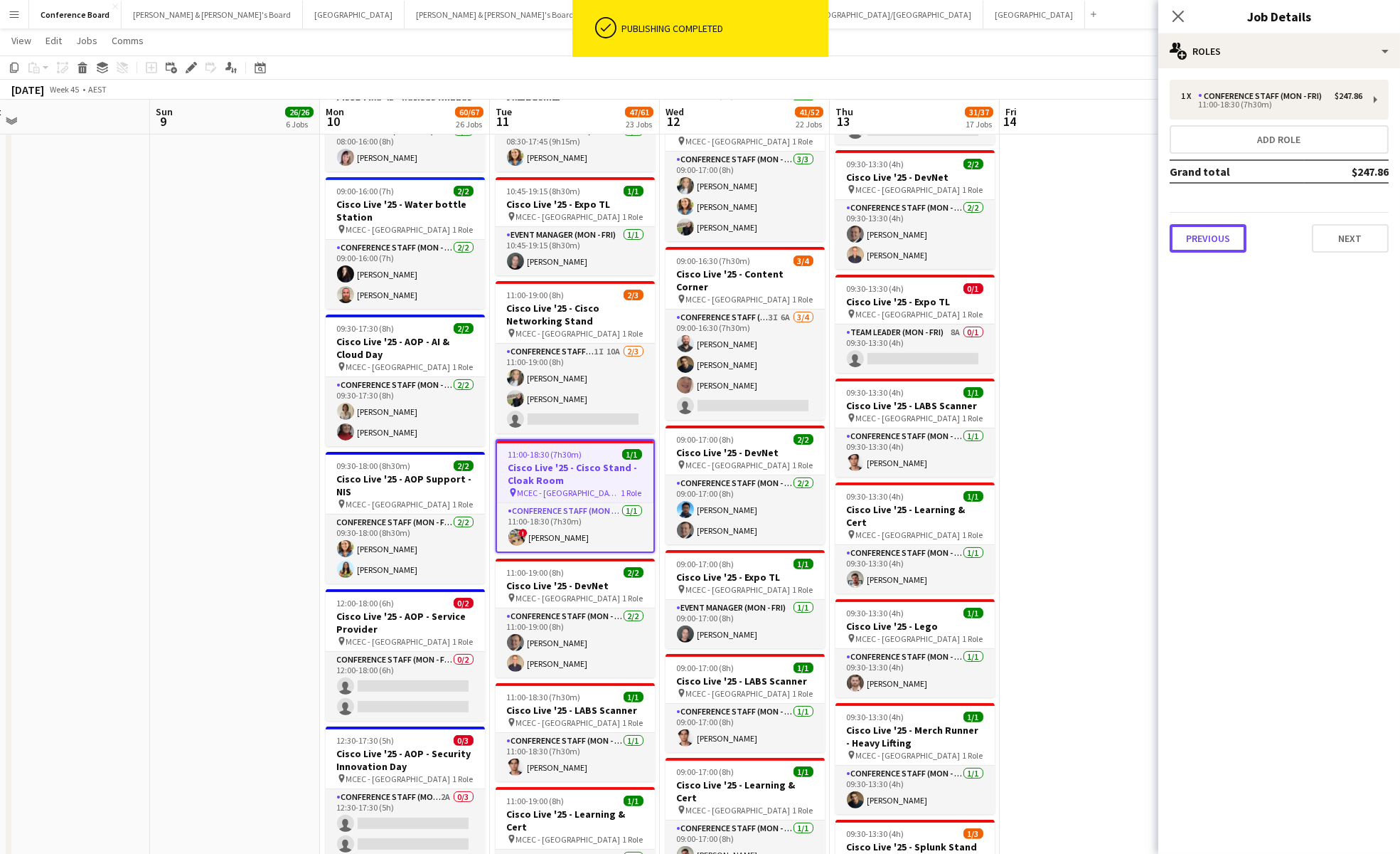
drag, startPoint x: 1218, startPoint y: 238, endPoint x: 1201, endPoint y: 223, distance: 22.7
click at [1218, 238] on button "Previous" at bounding box center [1208, 238] width 77 height 28
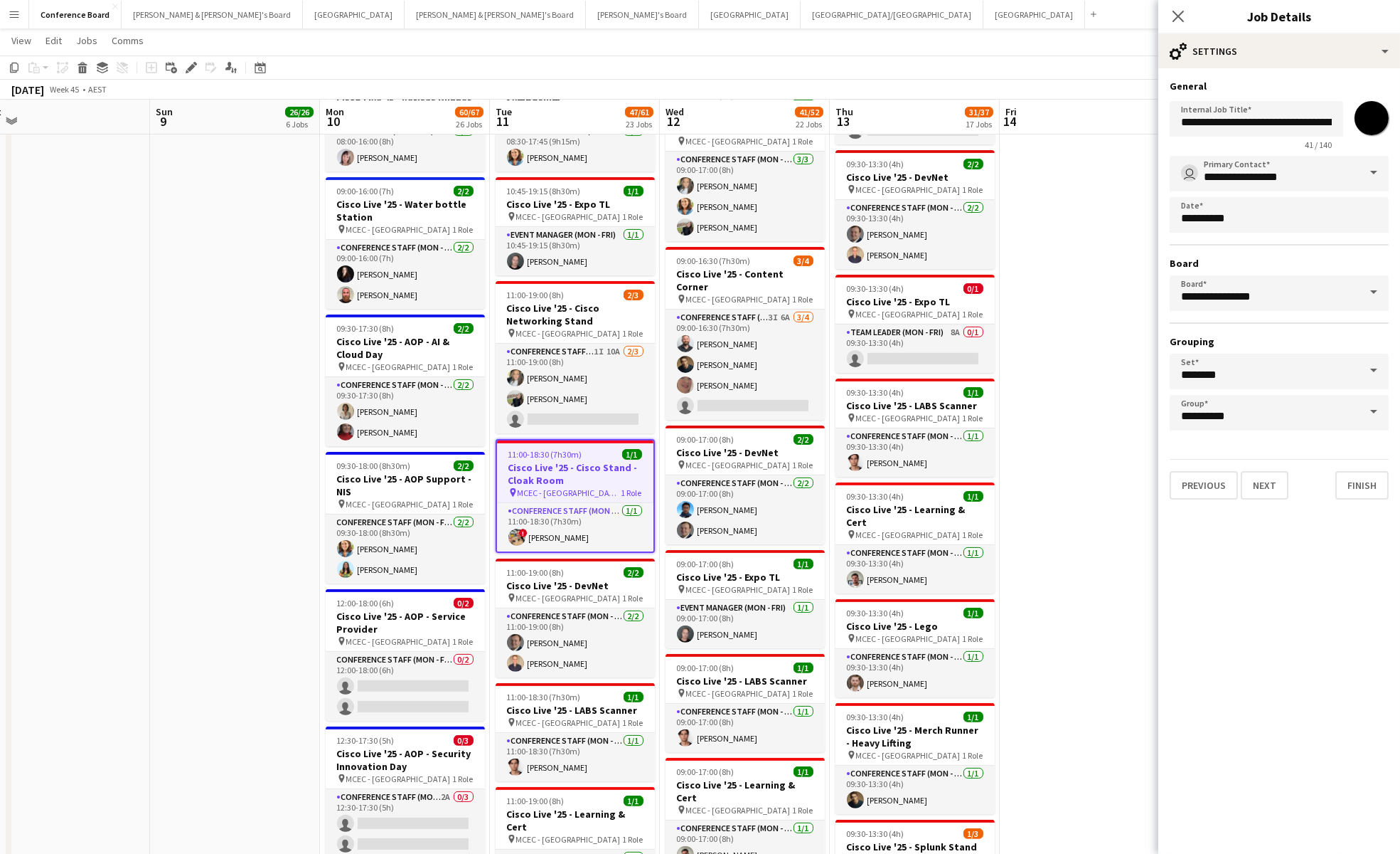
click at [1370, 117] on input "*******" at bounding box center [1372, 118] width 52 height 52
type input "*******"
click at [1061, 195] on app-date-cell at bounding box center [1084, 567] width 170 height 3666
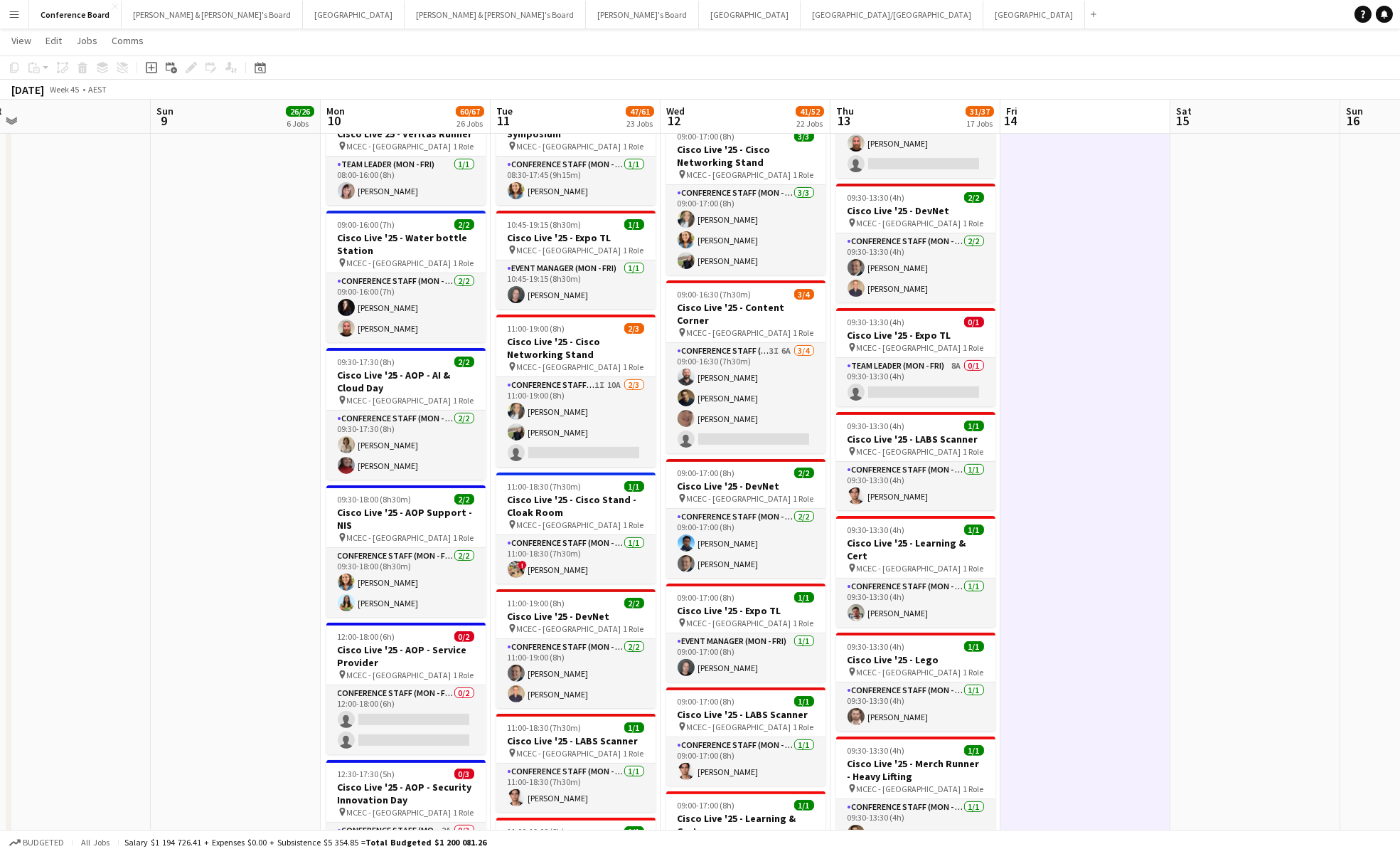
scroll to position [0, 536]
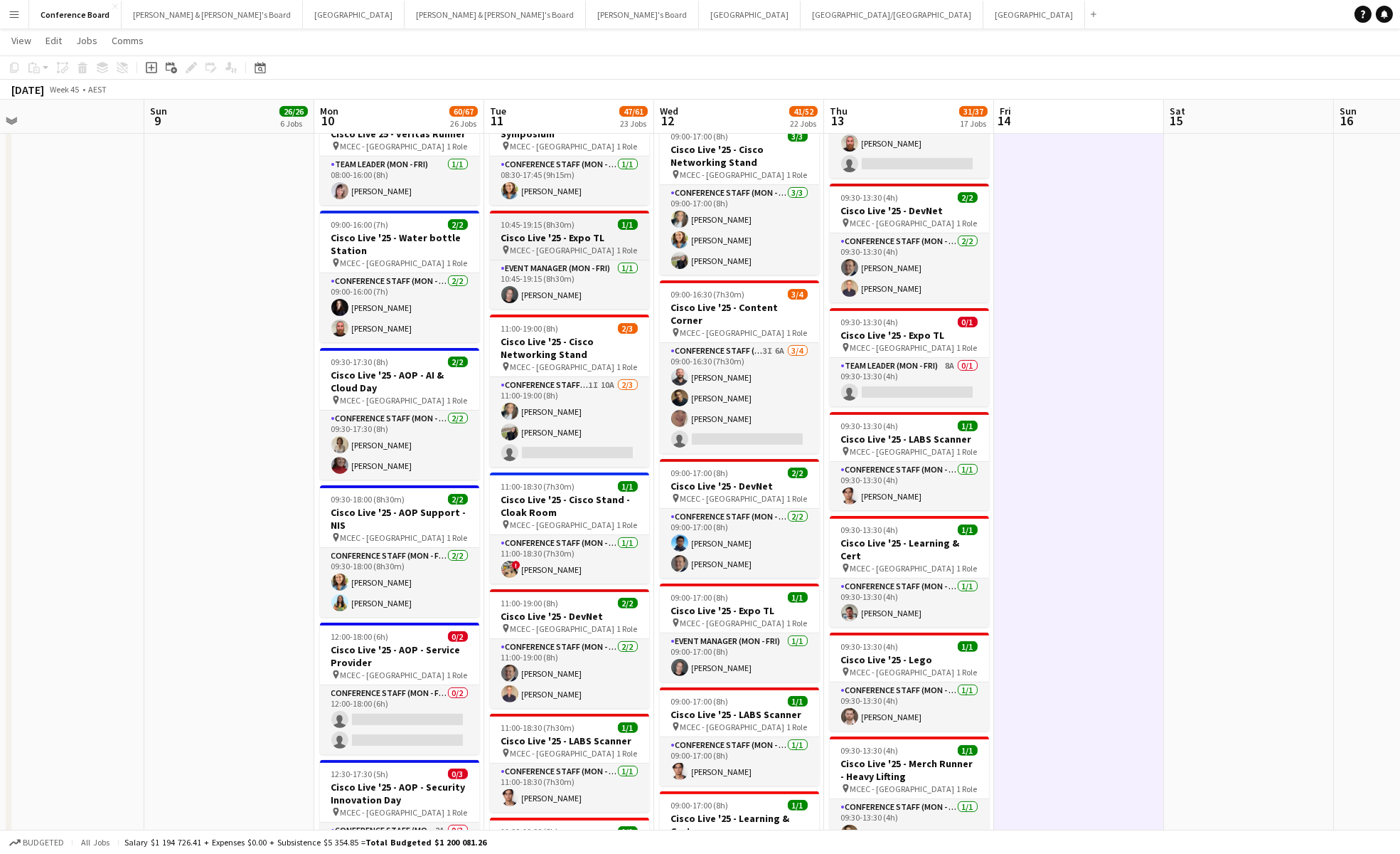
click at [546, 231] on h3 "Cisco Live '25 - Expo TL" at bounding box center [570, 237] width 159 height 13
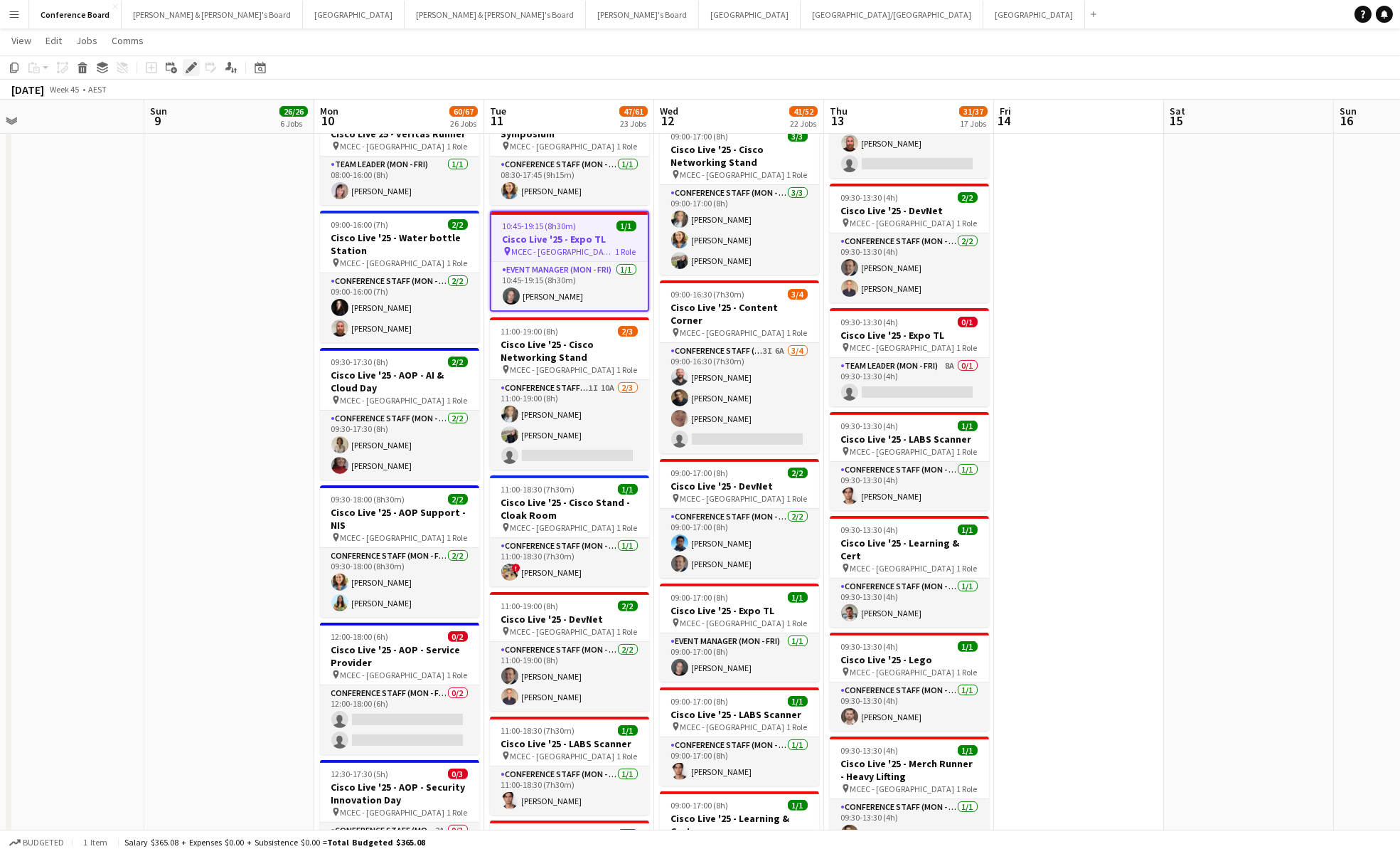
click at [189, 65] on icon "Edit" at bounding box center [191, 67] width 12 height 12
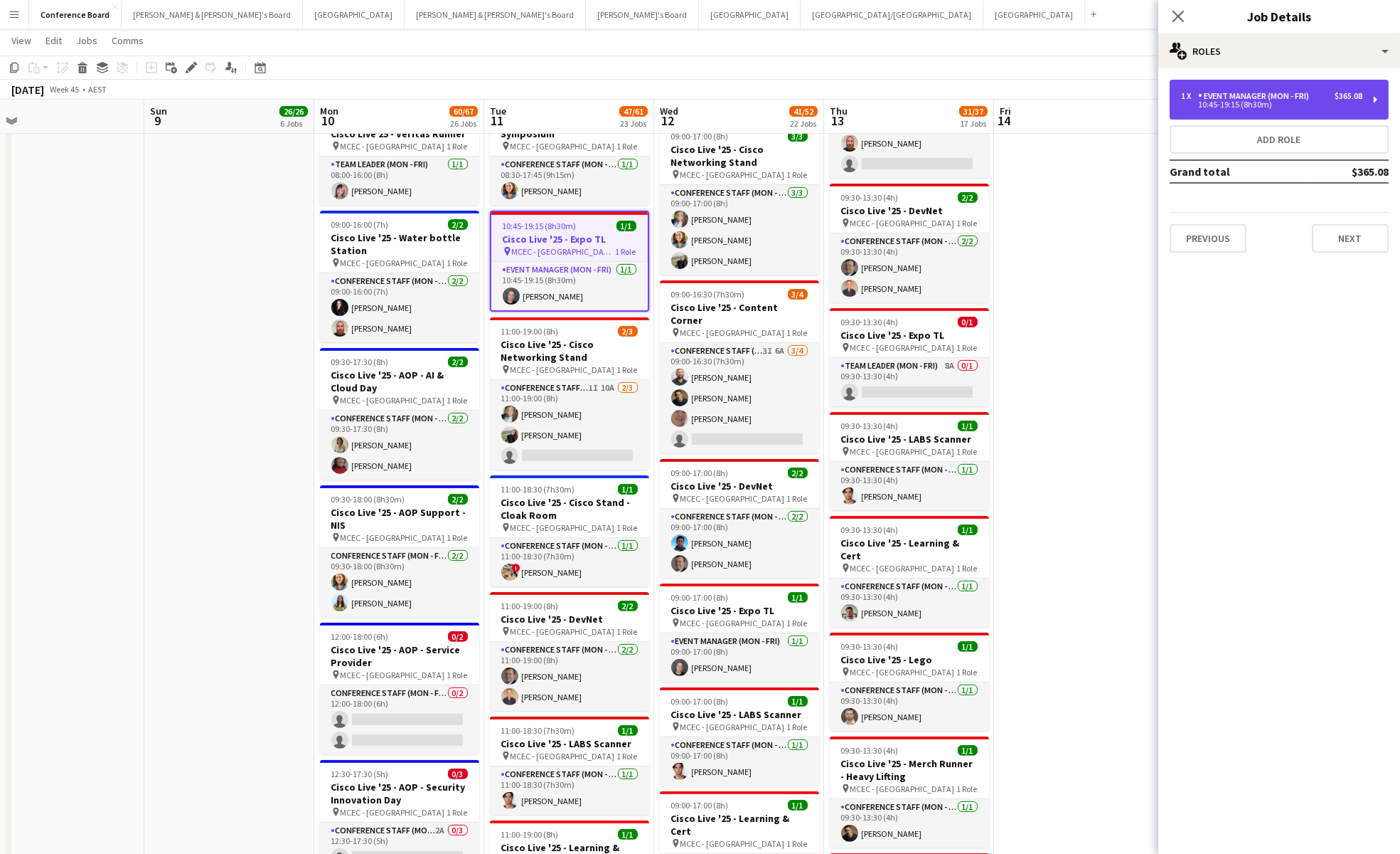
click at [1237, 100] on div "Event Manager (Mon - Fri)" at bounding box center [1257, 95] width 117 height 10
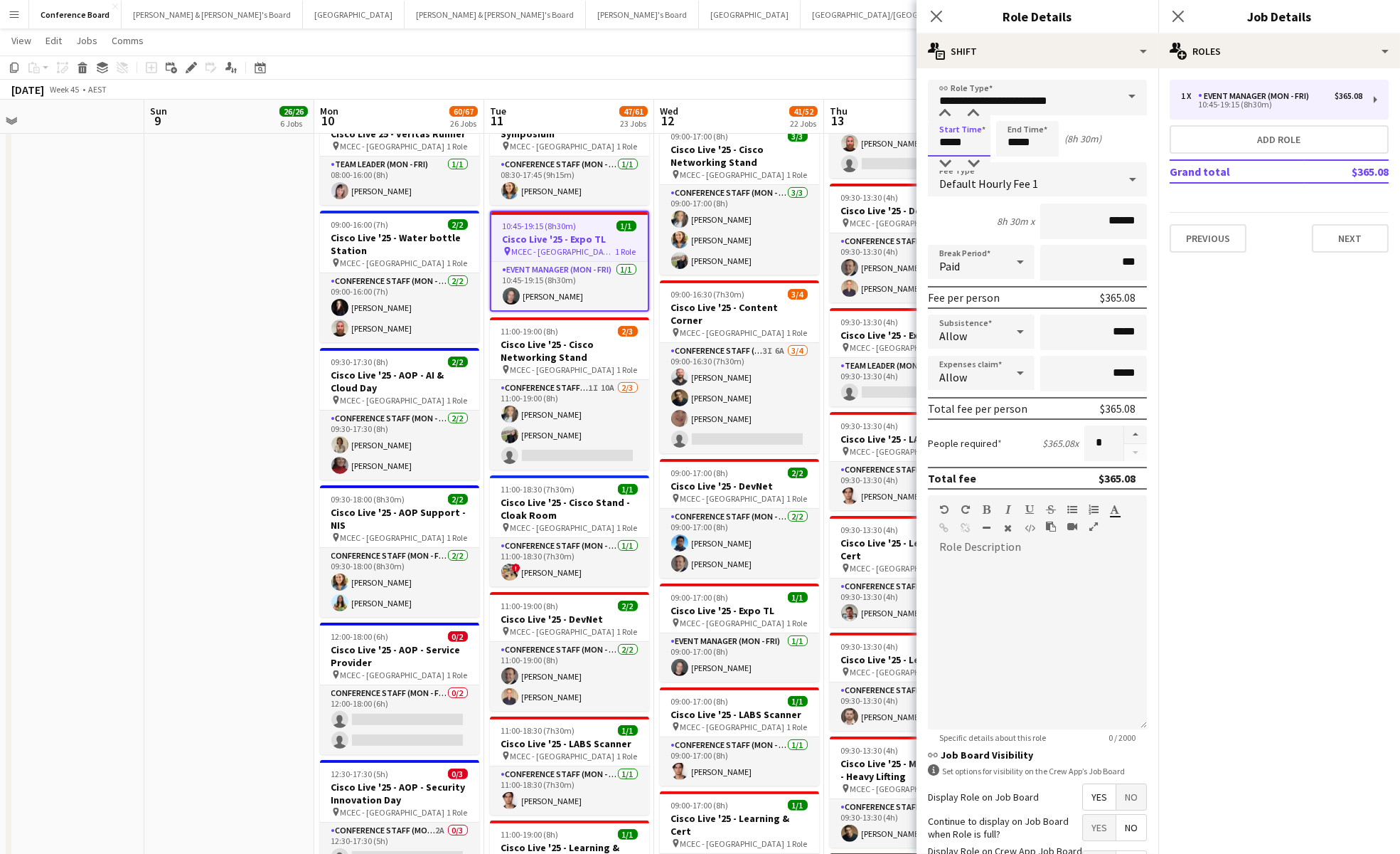
click at [969, 147] on input "*****" at bounding box center [959, 139] width 62 height 35
click at [975, 160] on div at bounding box center [973, 163] width 28 height 14
type input "*****"
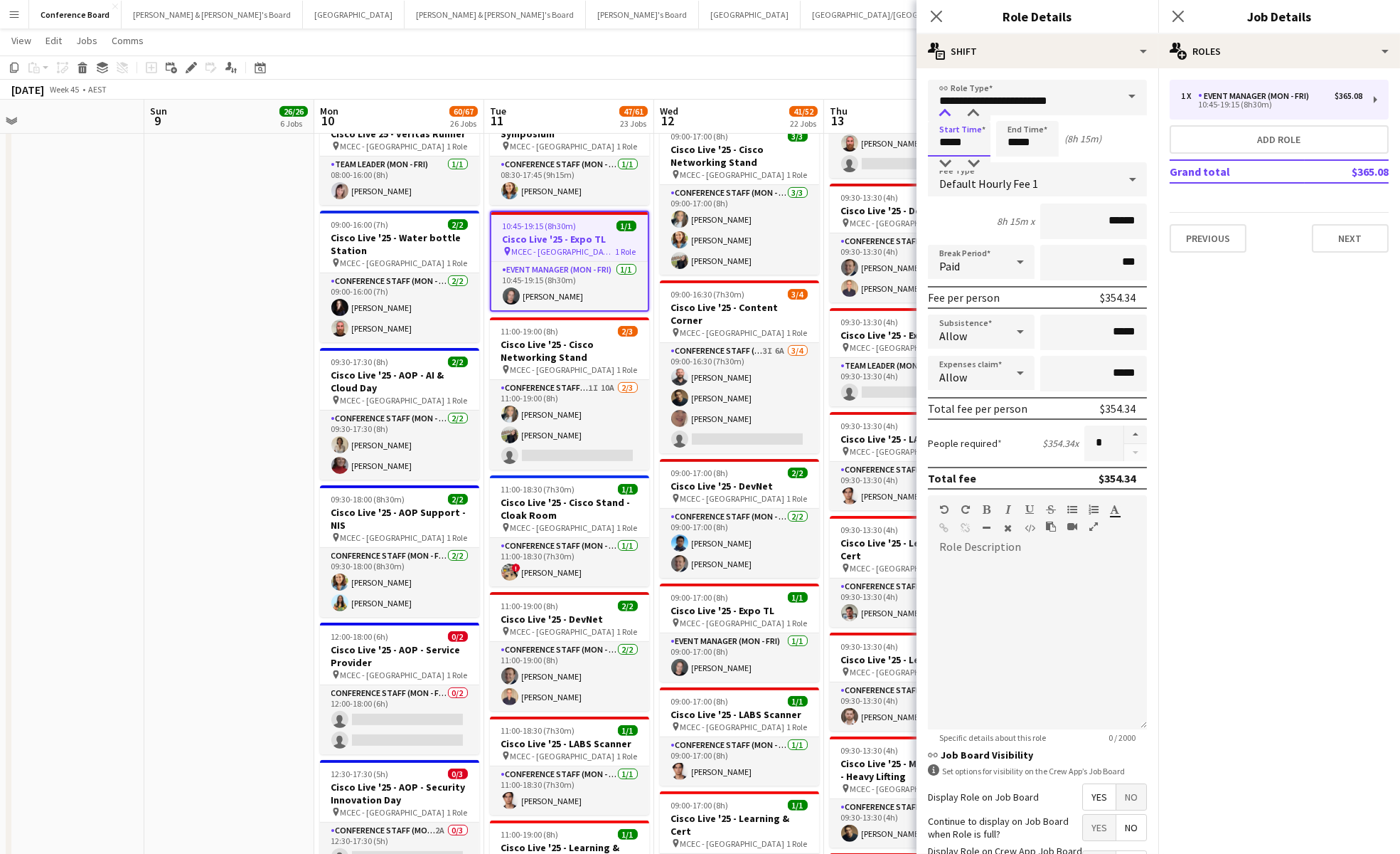
click at [946, 112] on div at bounding box center [944, 114] width 28 height 14
click at [1042, 152] on input "*****" at bounding box center [1027, 139] width 62 height 35
click at [1042, 164] on div at bounding box center [1041, 163] width 28 height 14
type input "*****"
click at [1013, 161] on div at bounding box center [1013, 163] width 28 height 14
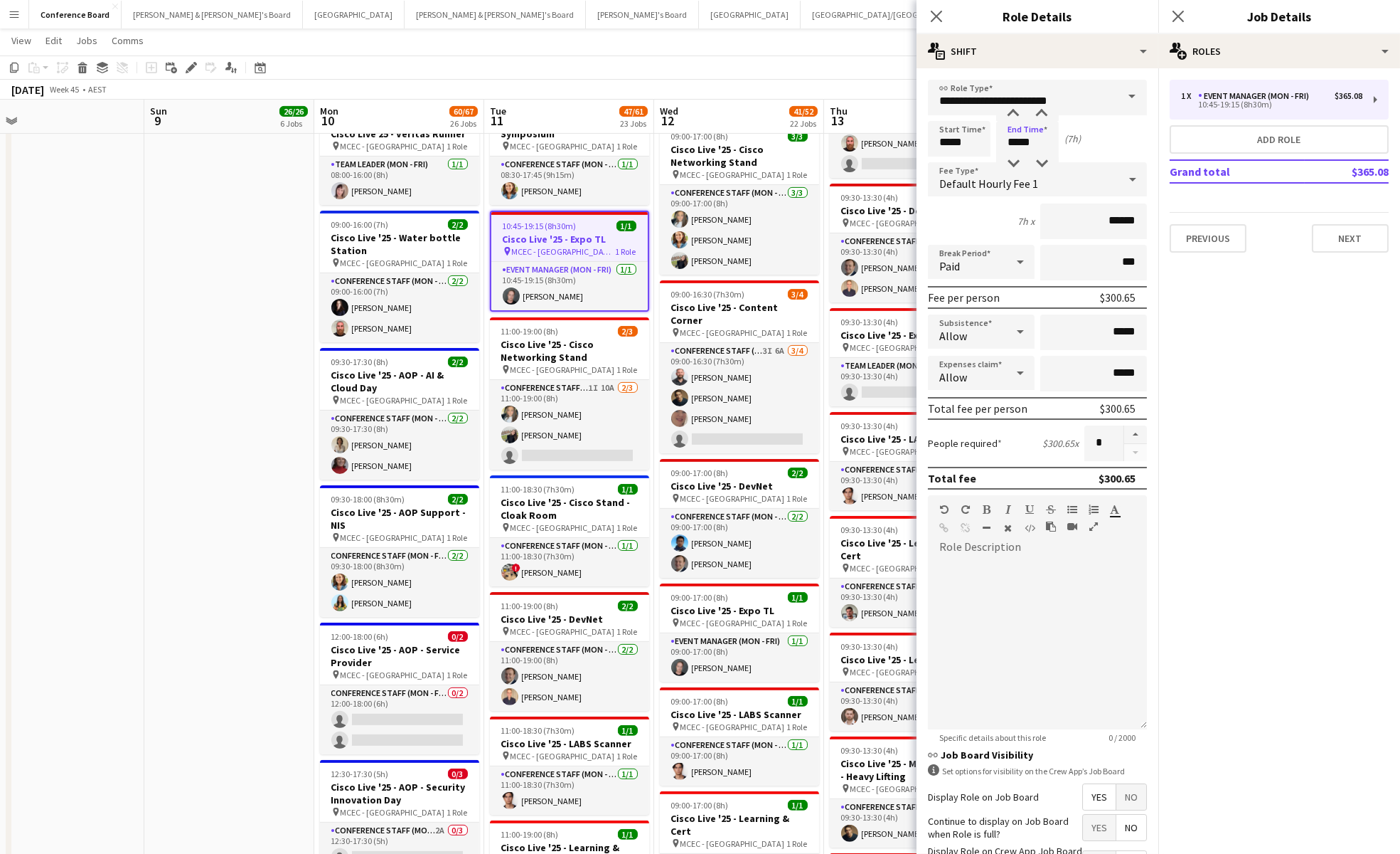
click at [843, 63] on app-toolbar "Copy Paste Paste Command V Paste with crew Command Shift V Paste linked Job [GE…" at bounding box center [700, 67] width 1400 height 24
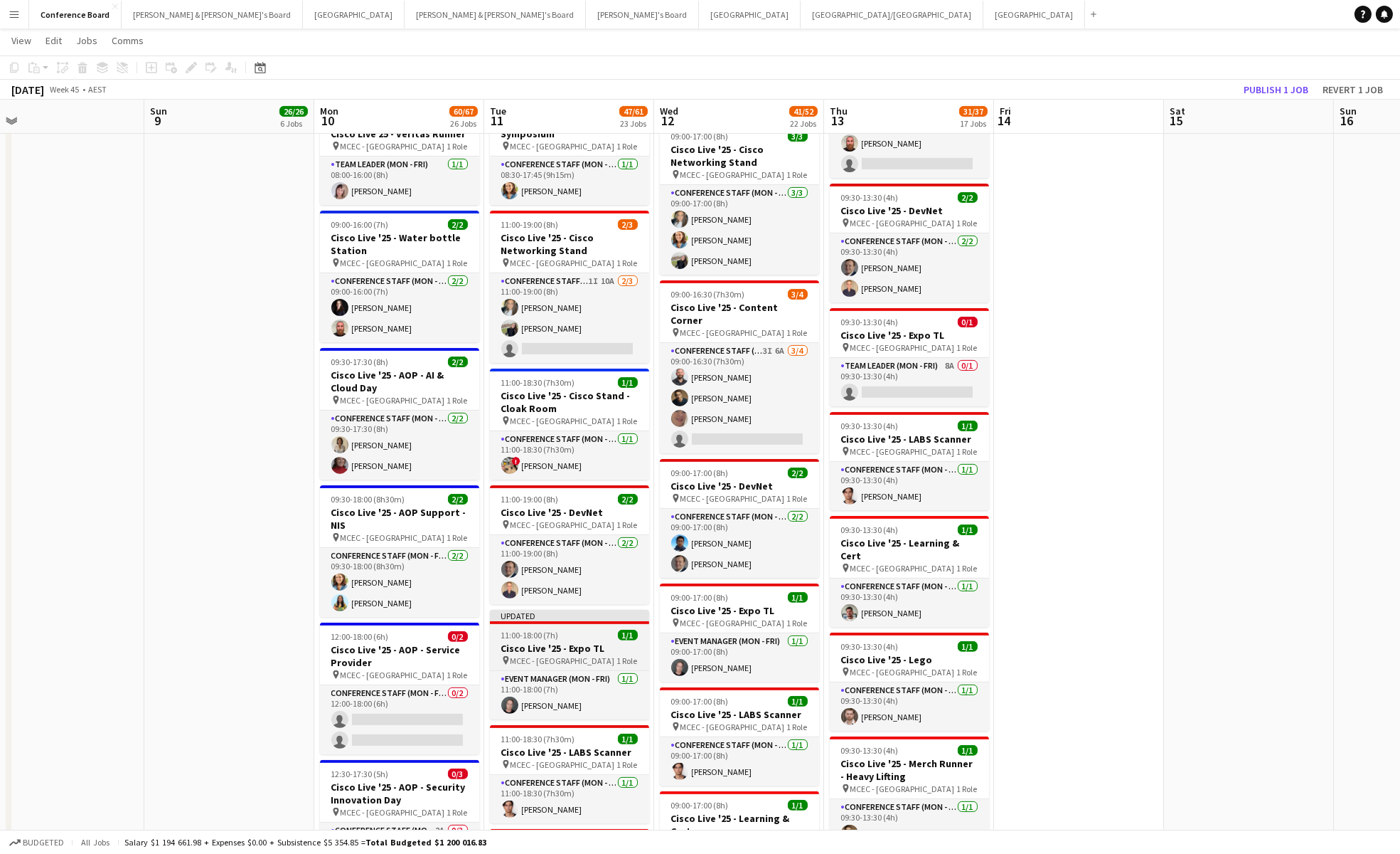
drag, startPoint x: 586, startPoint y: 645, endPoint x: 579, endPoint y: 637, distance: 10.6
click at [586, 655] on div "pin MCEC - Melbourne 1 Role" at bounding box center [570, 660] width 159 height 12
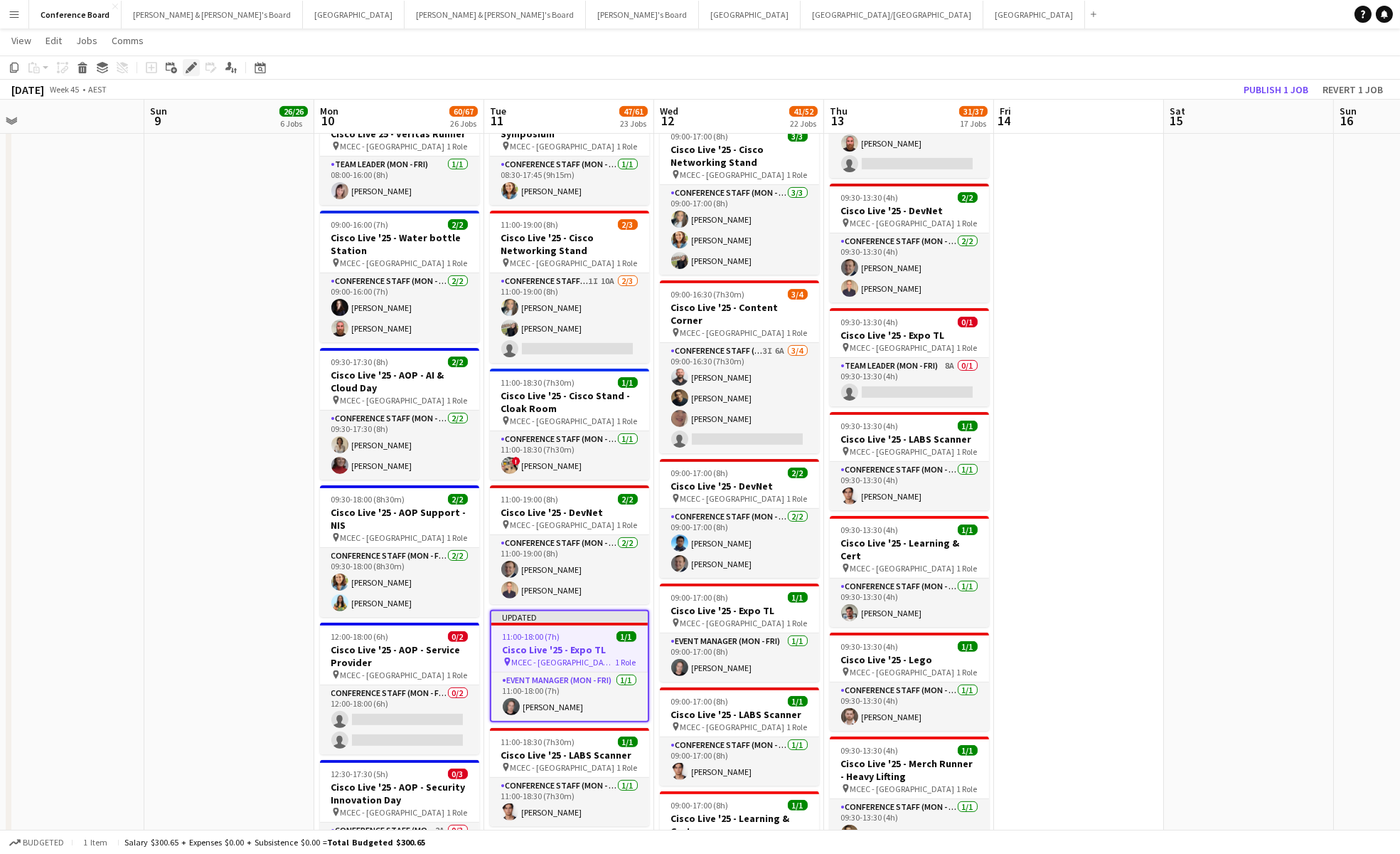
click at [192, 62] on icon "Edit" at bounding box center [191, 67] width 12 height 12
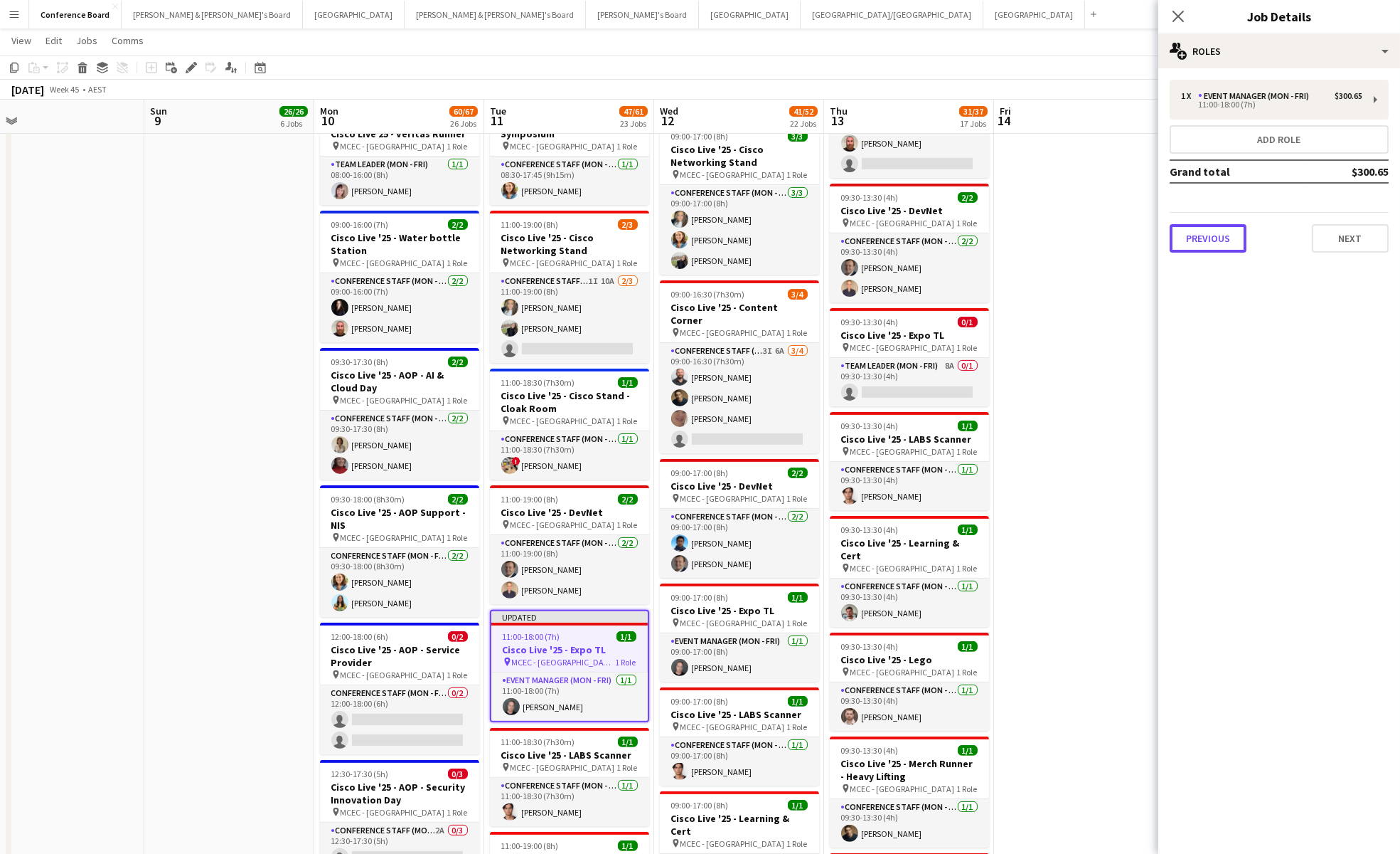
drag, startPoint x: 1220, startPoint y: 234, endPoint x: 1251, endPoint y: 192, distance: 52.2
click at [1220, 233] on button "Previous" at bounding box center [1208, 238] width 77 height 28
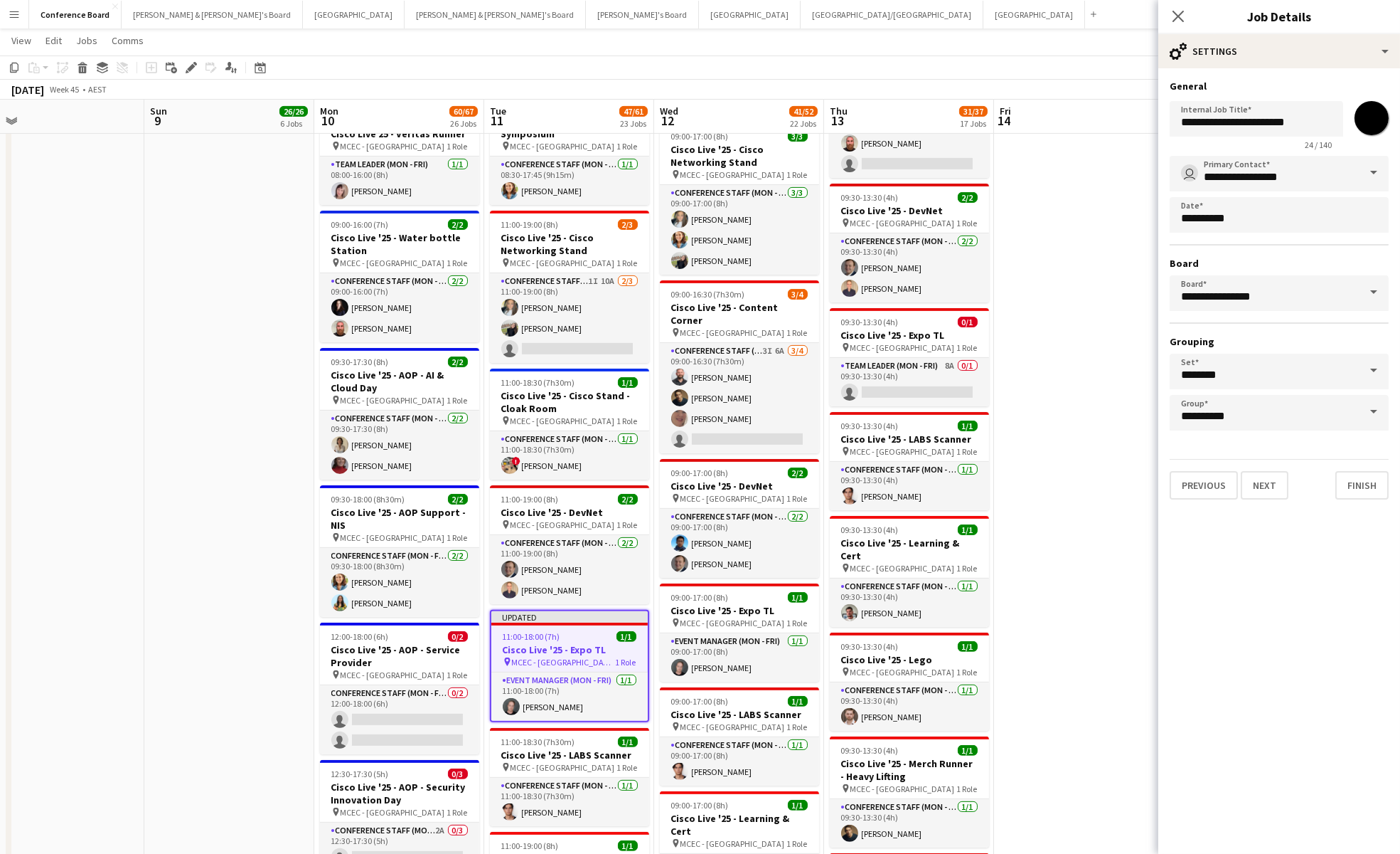
click at [1363, 117] on input "*******" at bounding box center [1372, 118] width 52 height 52
type input "*******"
click at [1099, 288] on app-date-cell at bounding box center [1079, 600] width 170 height 3666
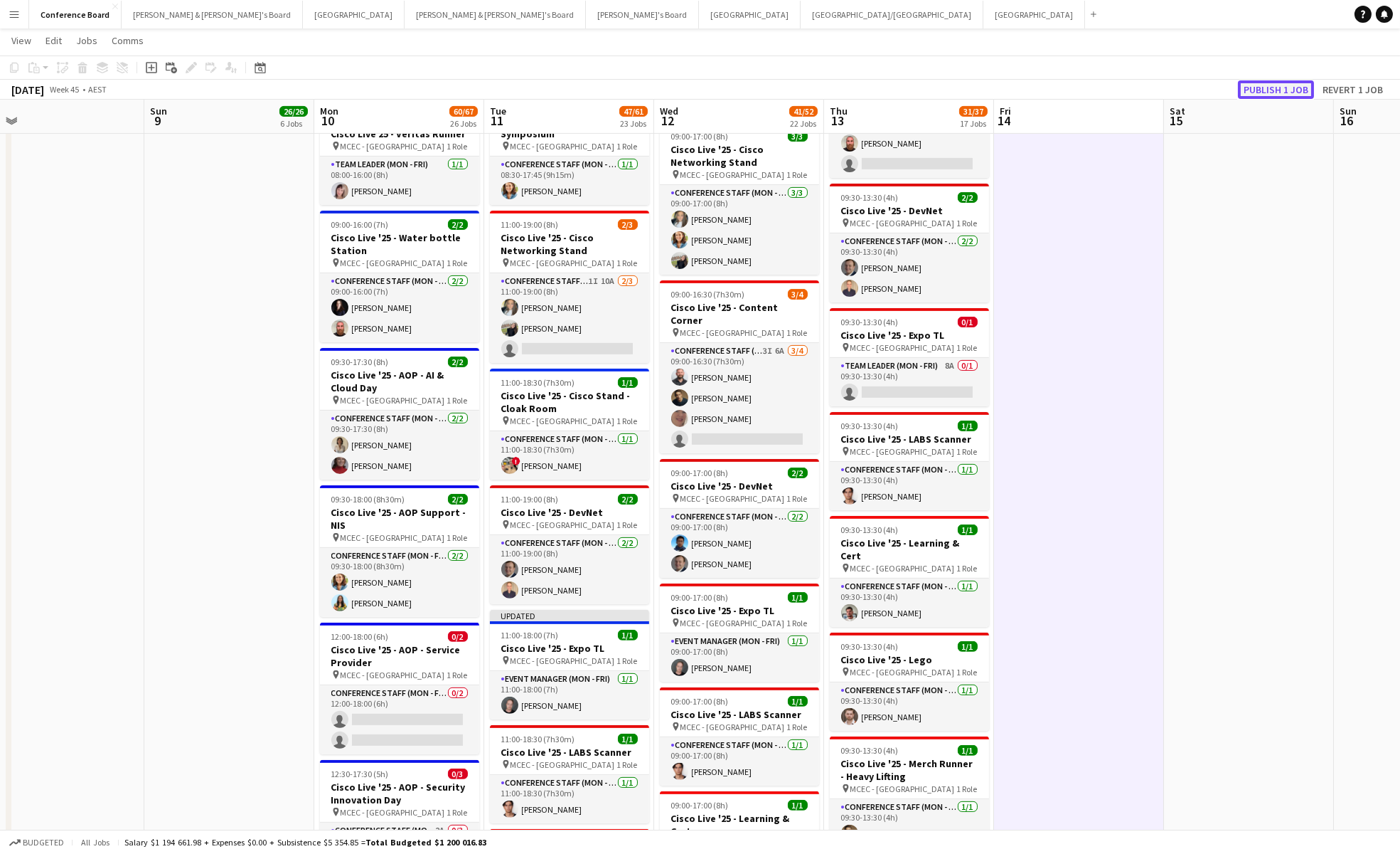
click at [1271, 83] on button "Publish 1 job" at bounding box center [1275, 89] width 76 height 18
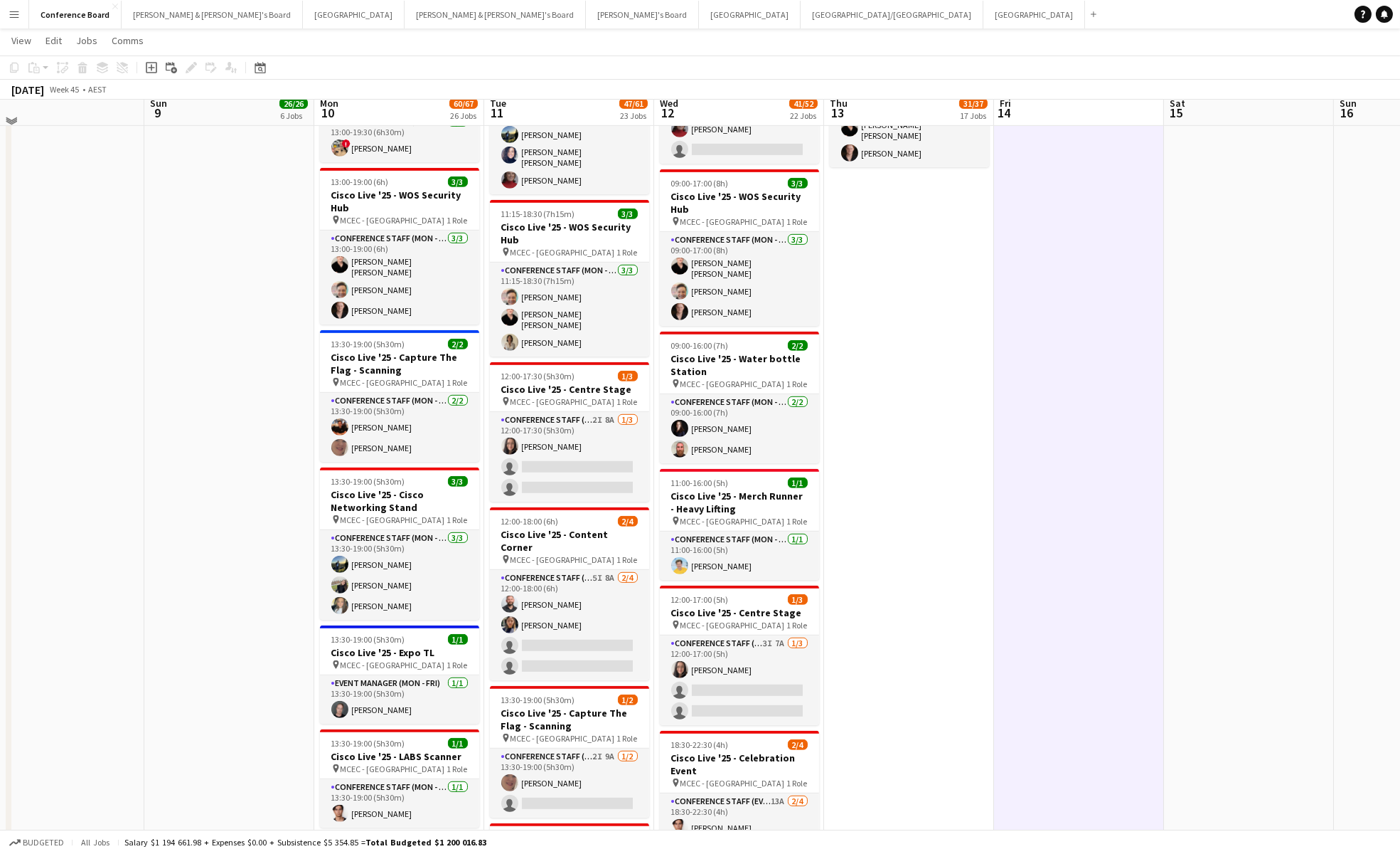
scroll to position [2369, 0]
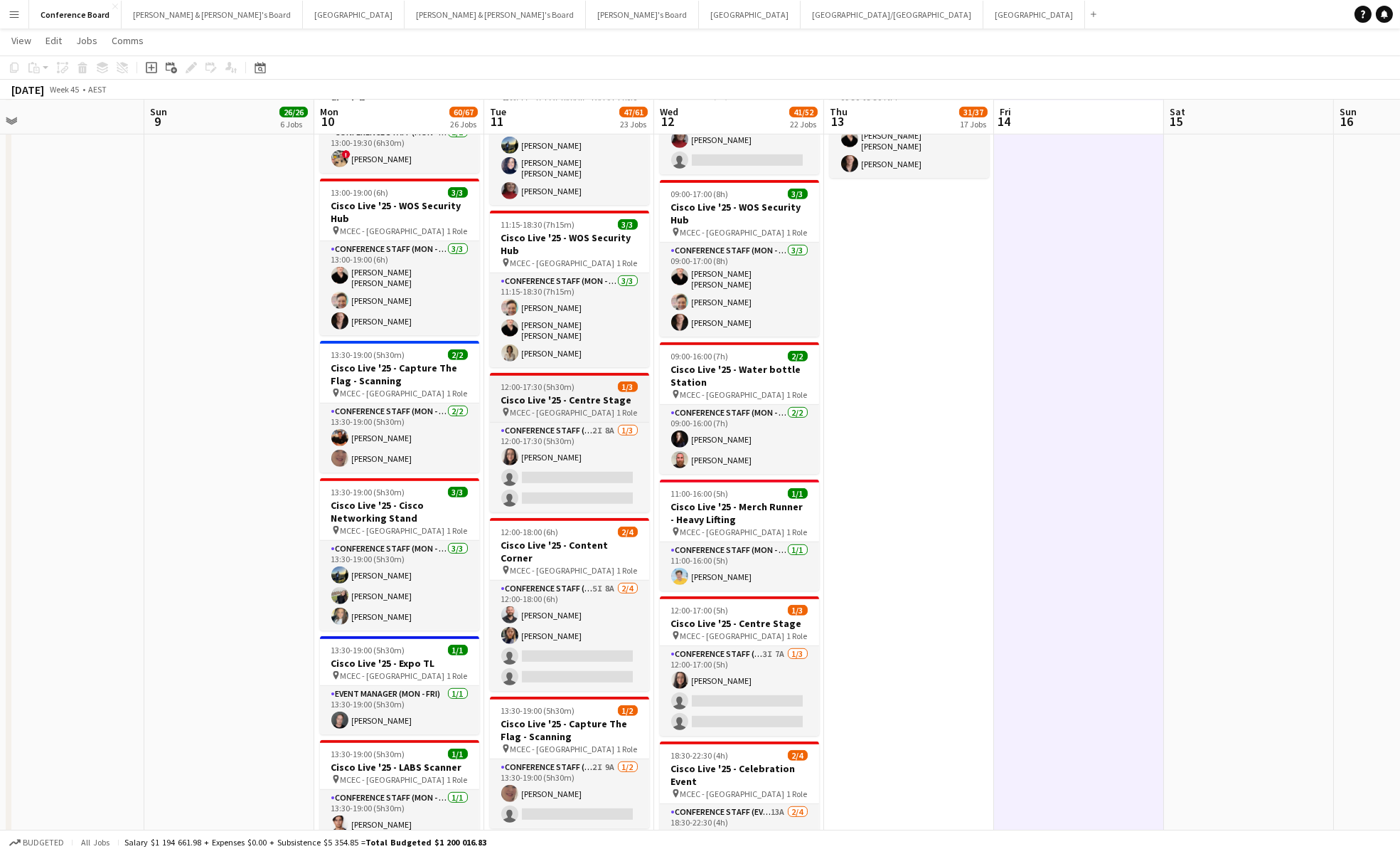
click at [536, 394] on h3 "Cisco Live '25 - Centre Stage" at bounding box center [570, 400] width 159 height 13
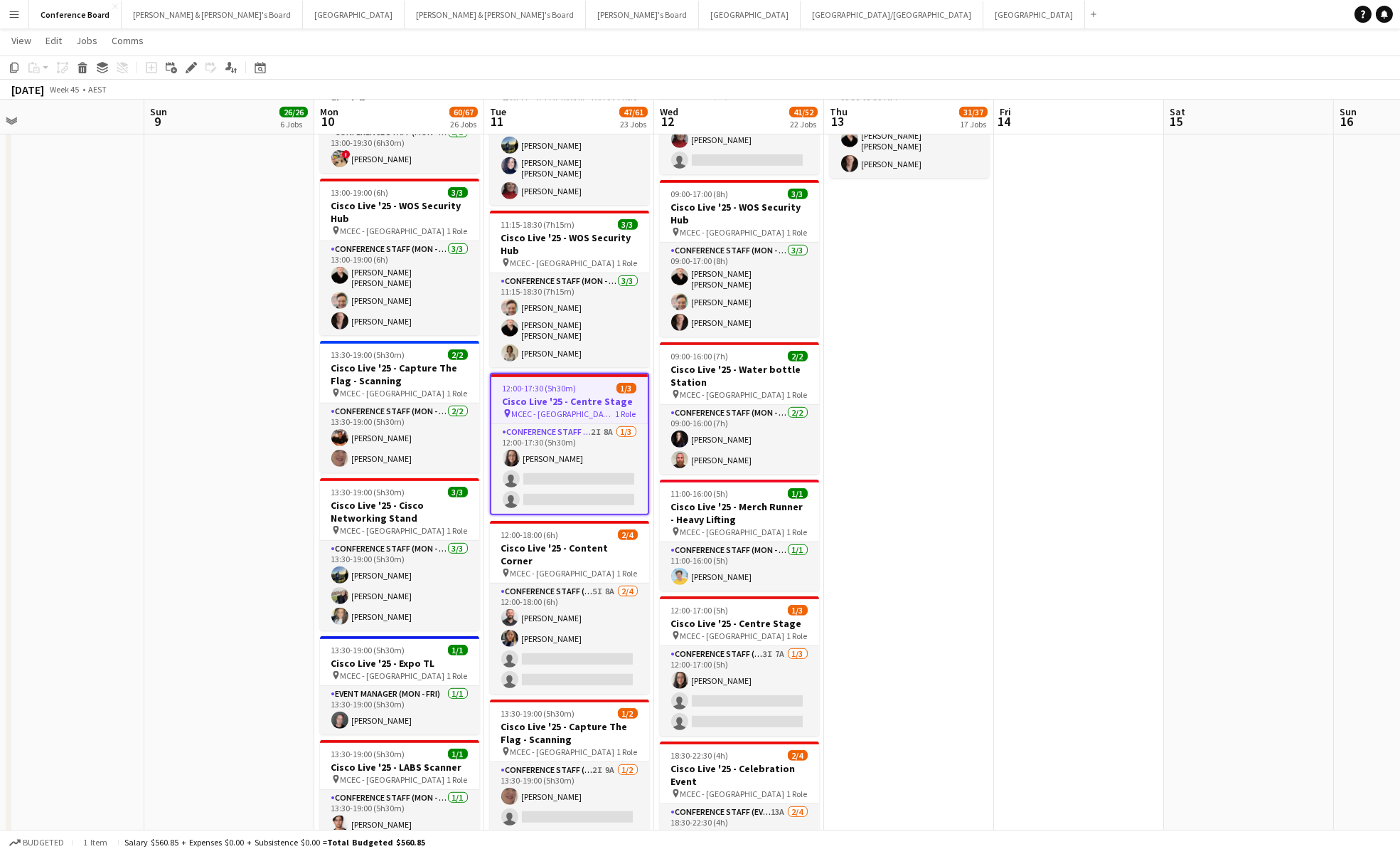
click at [527, 395] on h3 "Cisco Live '25 - Centre Stage" at bounding box center [569, 401] width 156 height 13
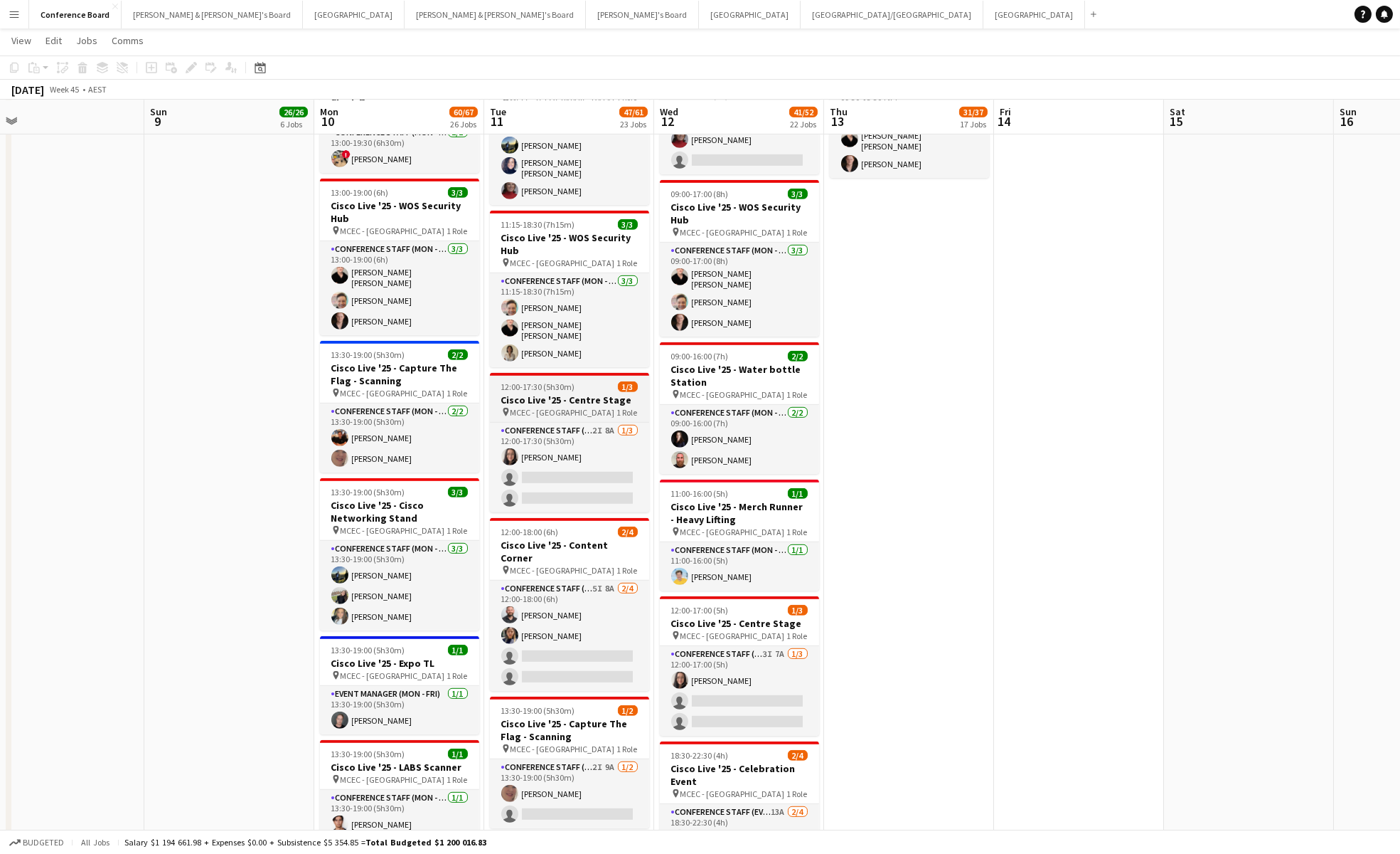
click at [562, 407] on span "MCEC - [GEOGRAPHIC_DATA]" at bounding box center [563, 412] width 105 height 11
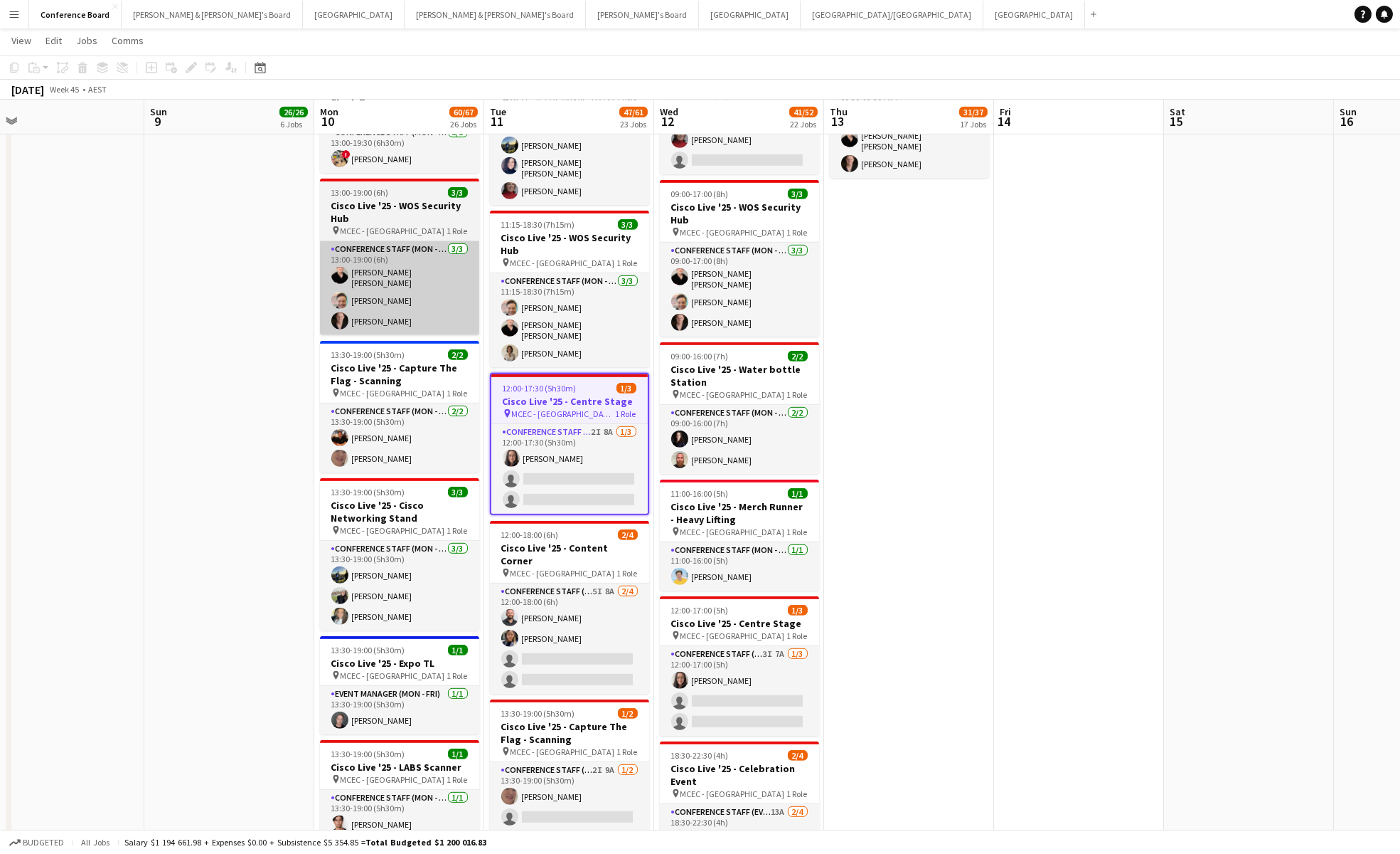
scroll to position [0, 536]
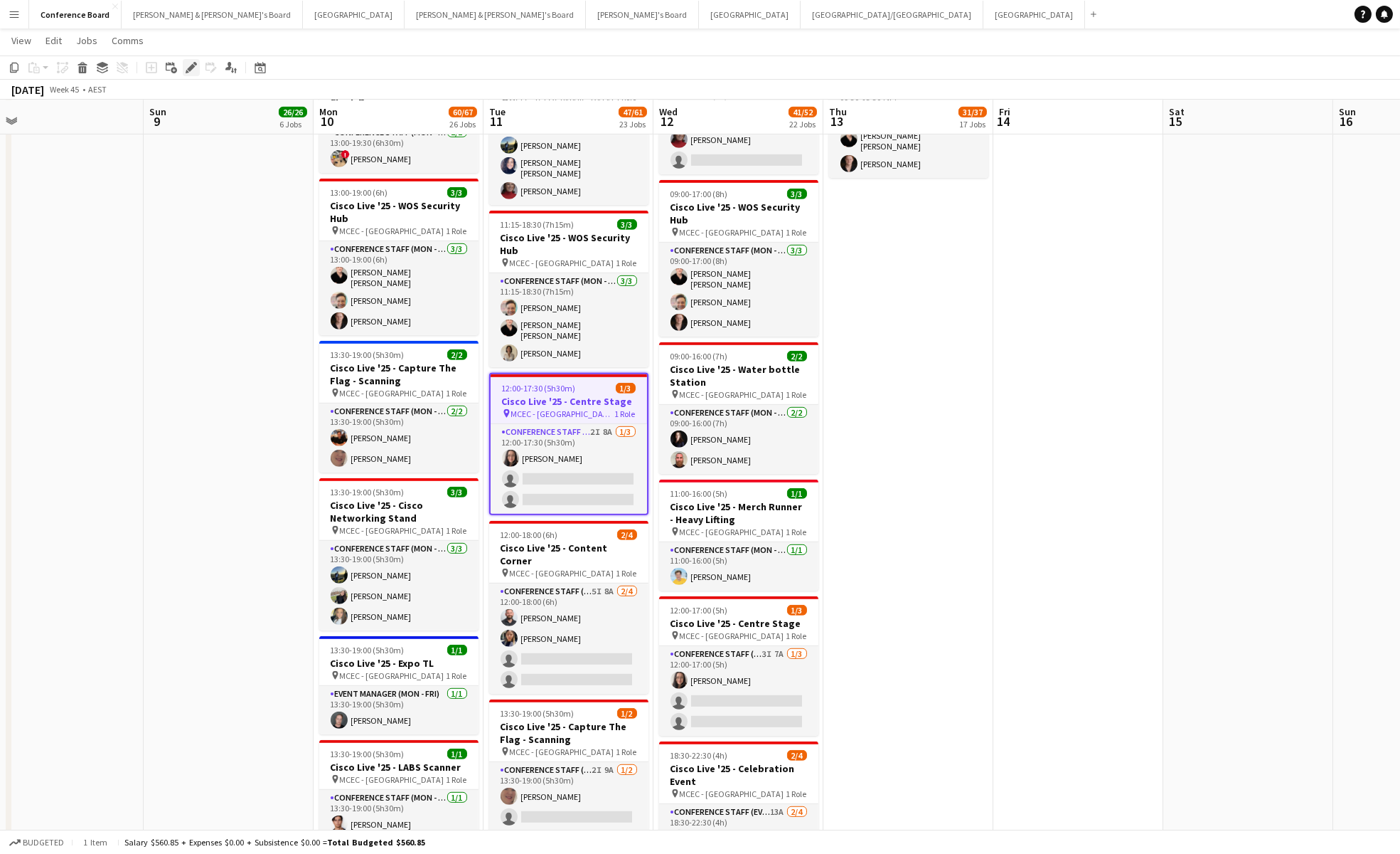
click at [188, 66] on icon "Edit" at bounding box center [191, 67] width 12 height 12
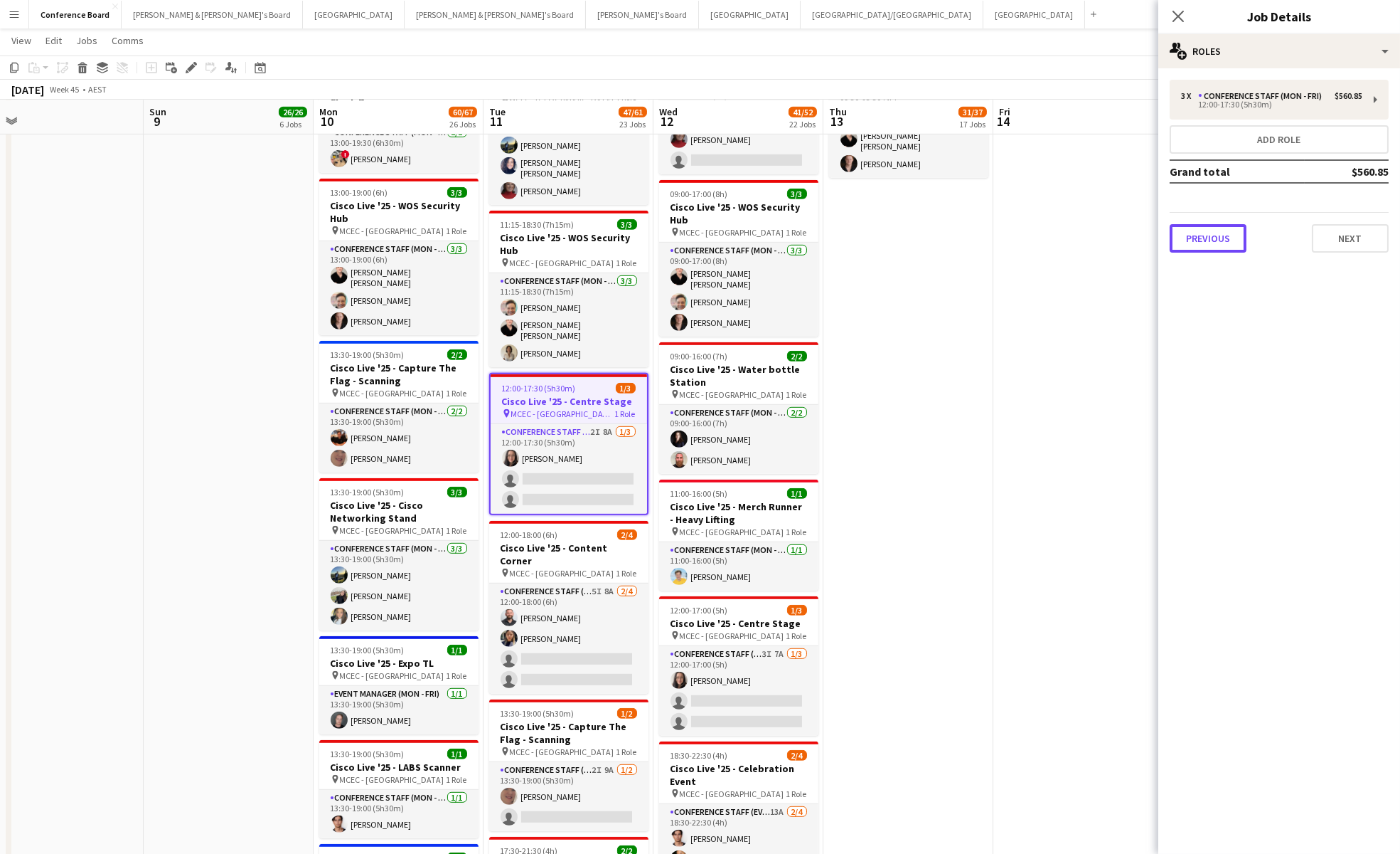
drag, startPoint x: 1222, startPoint y: 236, endPoint x: 1221, endPoint y: 229, distance: 7.1
click at [1222, 235] on button "Previous" at bounding box center [1208, 238] width 77 height 28
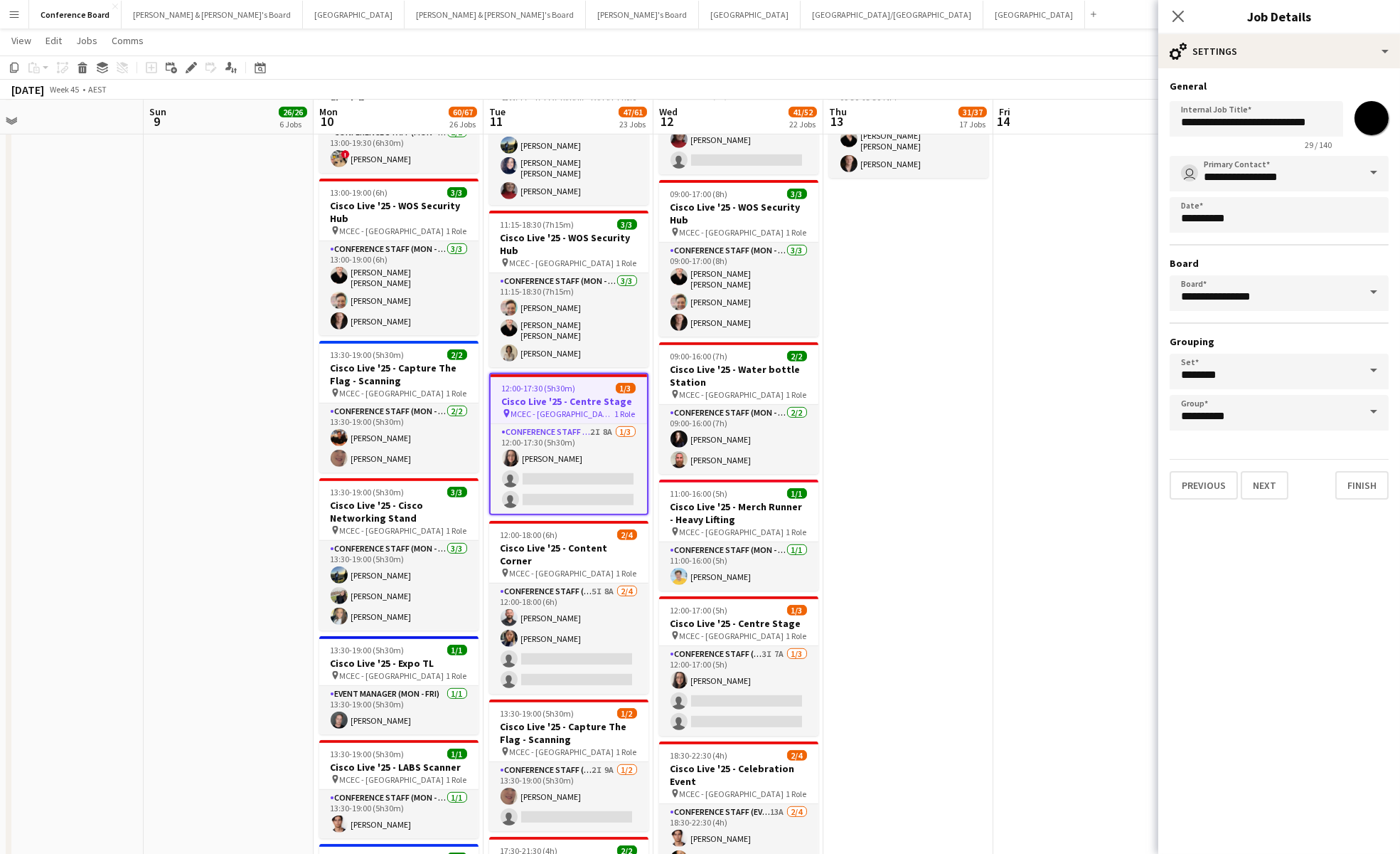
click at [1375, 117] on input "*******" at bounding box center [1372, 118] width 52 height 52
type input "*******"
click at [1276, 474] on button "Next" at bounding box center [1265, 485] width 48 height 28
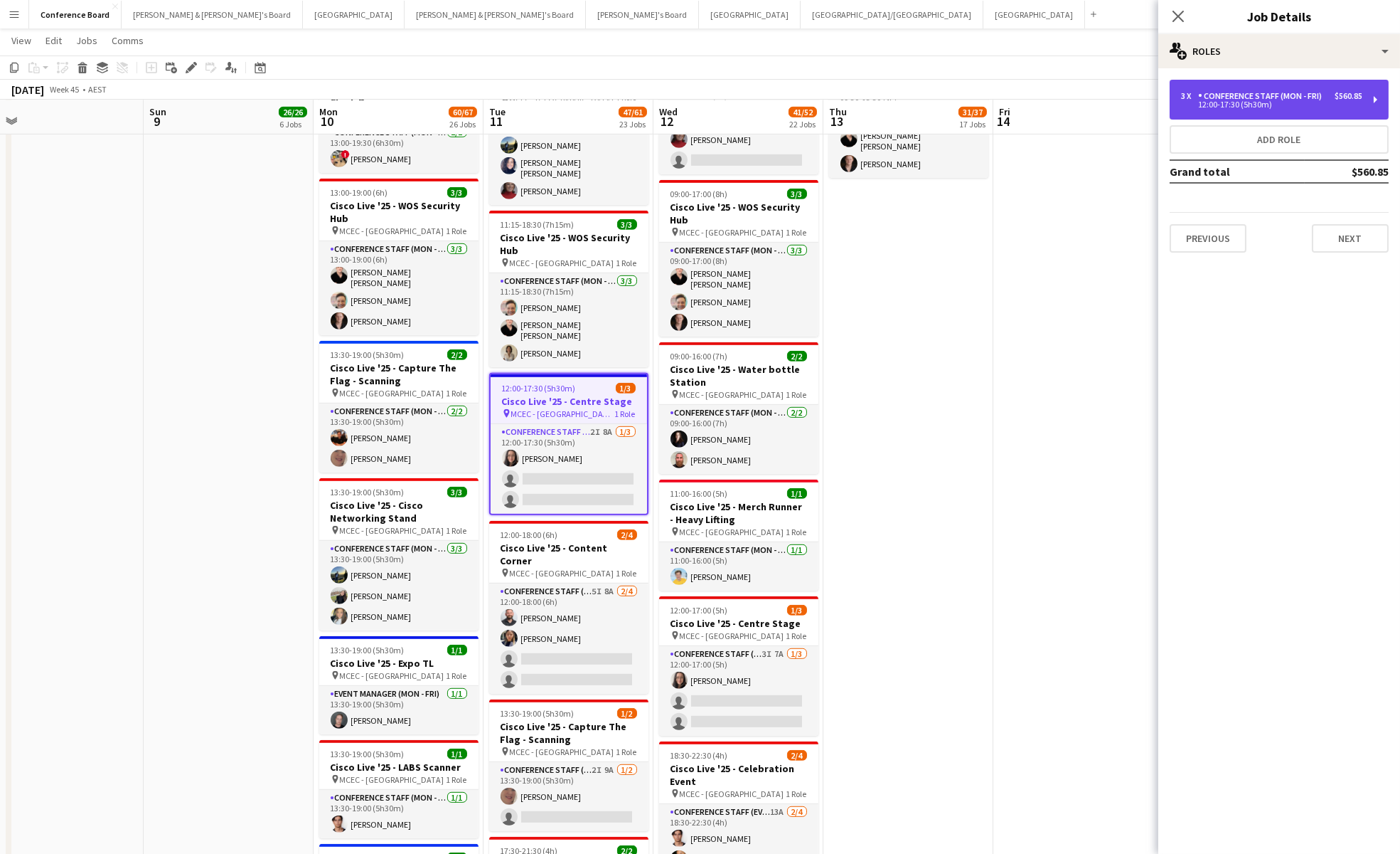
click at [1184, 91] on div "3 x" at bounding box center [1189, 95] width 17 height 10
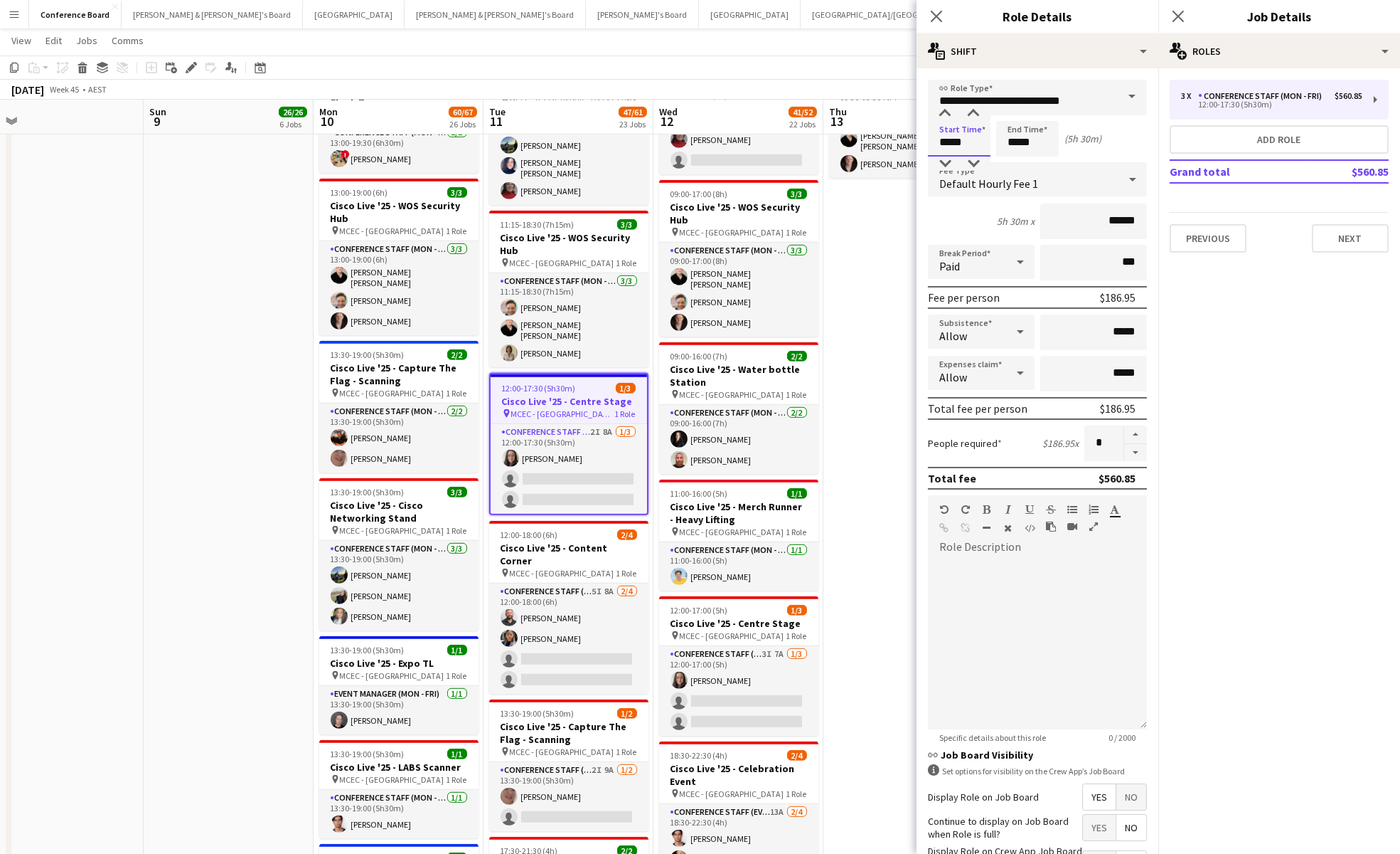
drag, startPoint x: 971, startPoint y: 142, endPoint x: 964, endPoint y: 127, distance: 16.6
click at [971, 142] on input "*****" at bounding box center [959, 139] width 62 height 35
click at [975, 115] on div at bounding box center [973, 114] width 28 height 14
type input "*****"
click at [975, 115] on div at bounding box center [973, 114] width 28 height 14
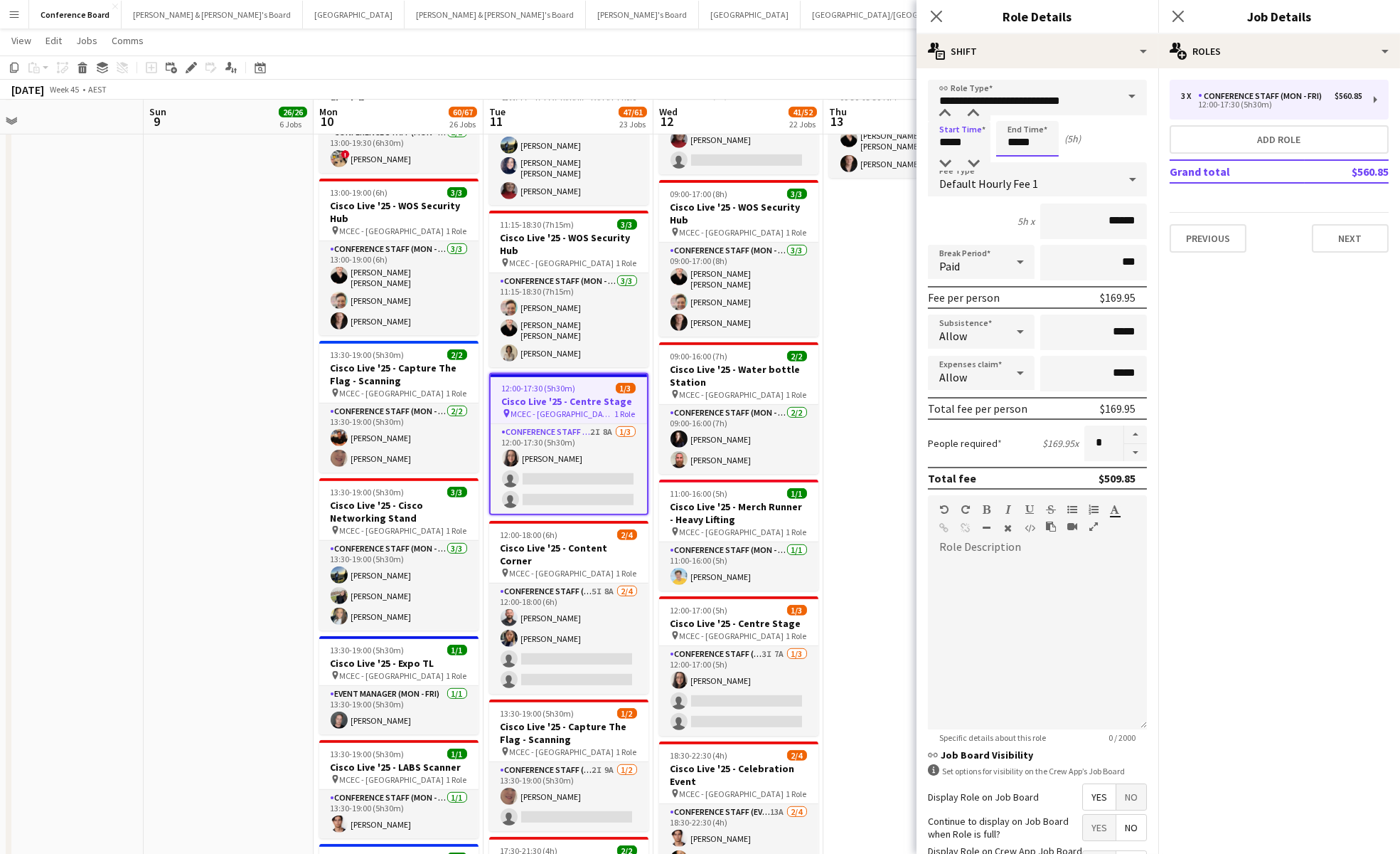
click at [1013, 130] on input "*****" at bounding box center [1027, 139] width 62 height 35
click at [1041, 159] on div at bounding box center [1041, 163] width 28 height 14
type input "*****"
click at [1020, 108] on div at bounding box center [1013, 114] width 28 height 14
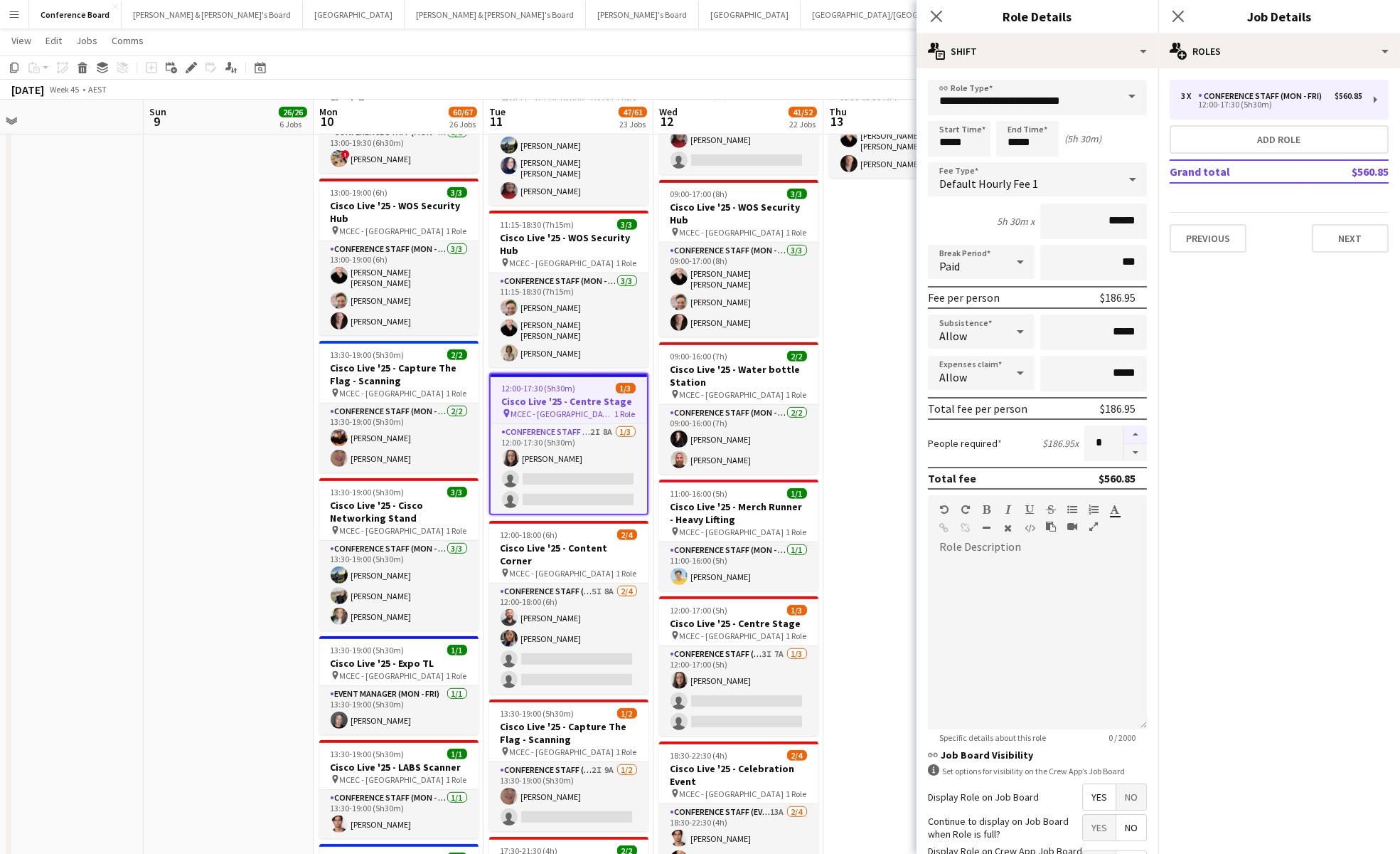
click at [1136, 431] on button "button" at bounding box center [1136, 434] width 23 height 18
type input "*"
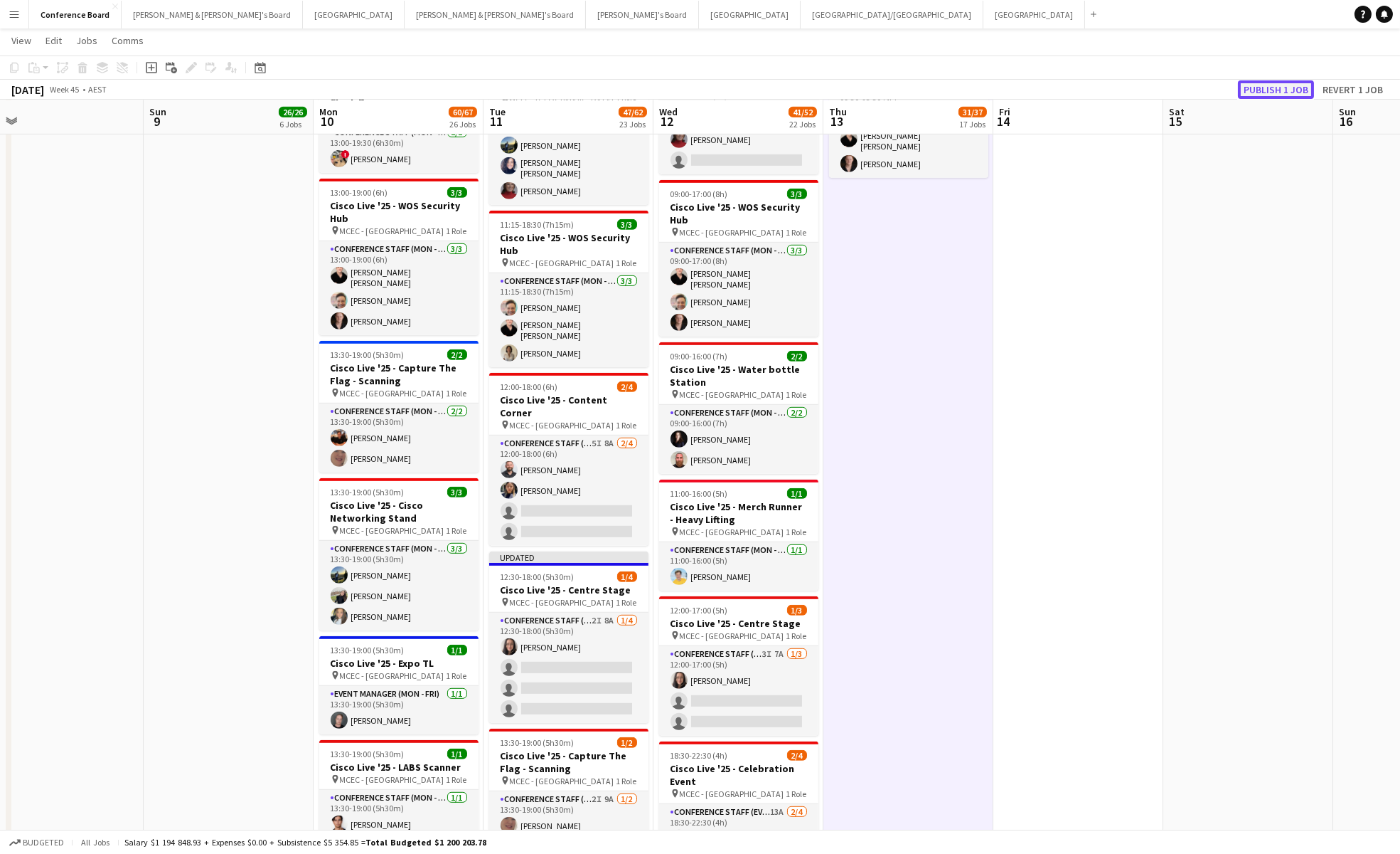
click at [1262, 89] on button "Publish 1 job" at bounding box center [1275, 89] width 76 height 18
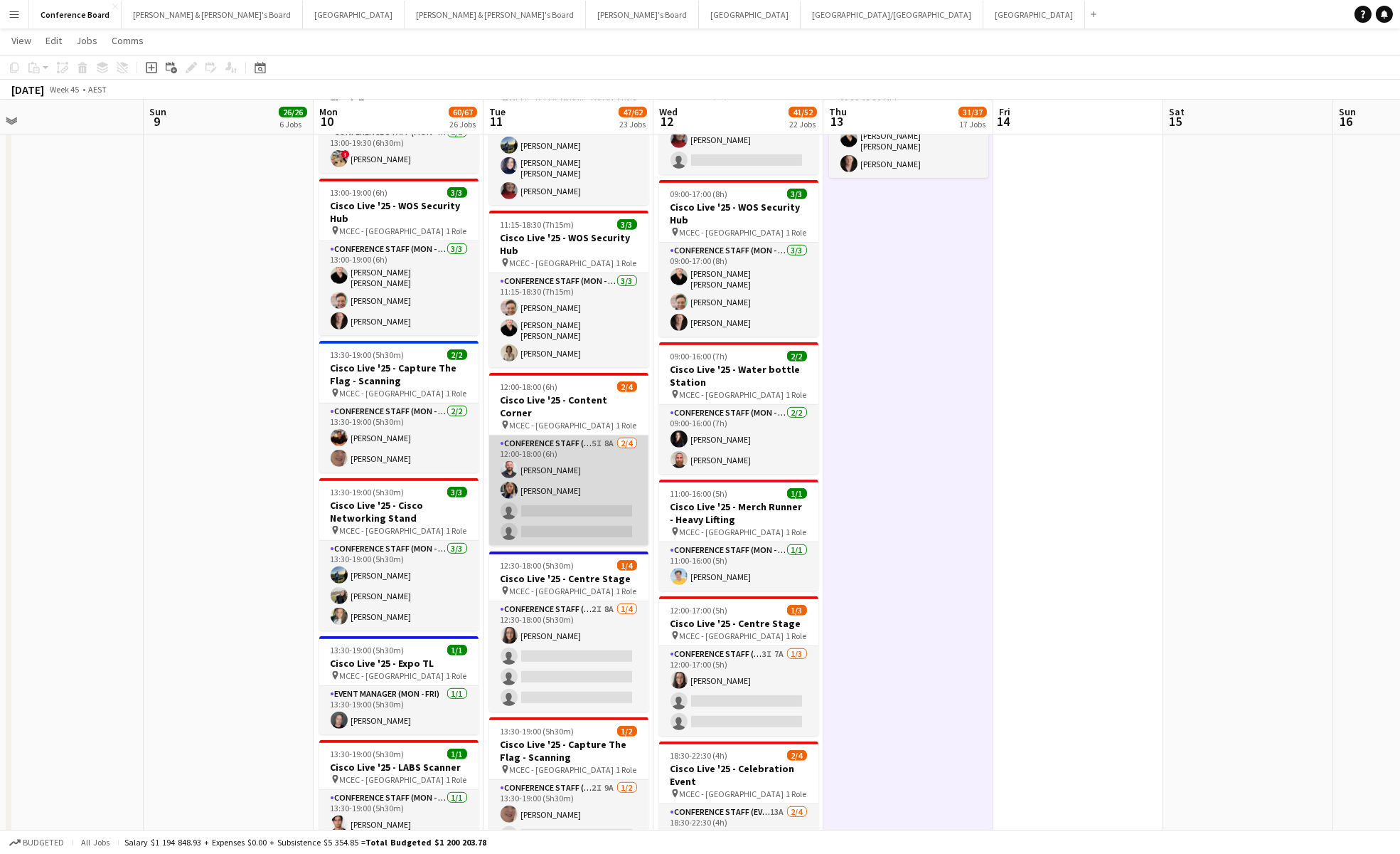
click at [539, 435] on app-card-role "Conference Staff (Mon - Fri) 5I 8A [DATE] 12:00-18:00 (6h) [PERSON_NAME] [PERSO…" at bounding box center [569, 490] width 159 height 110
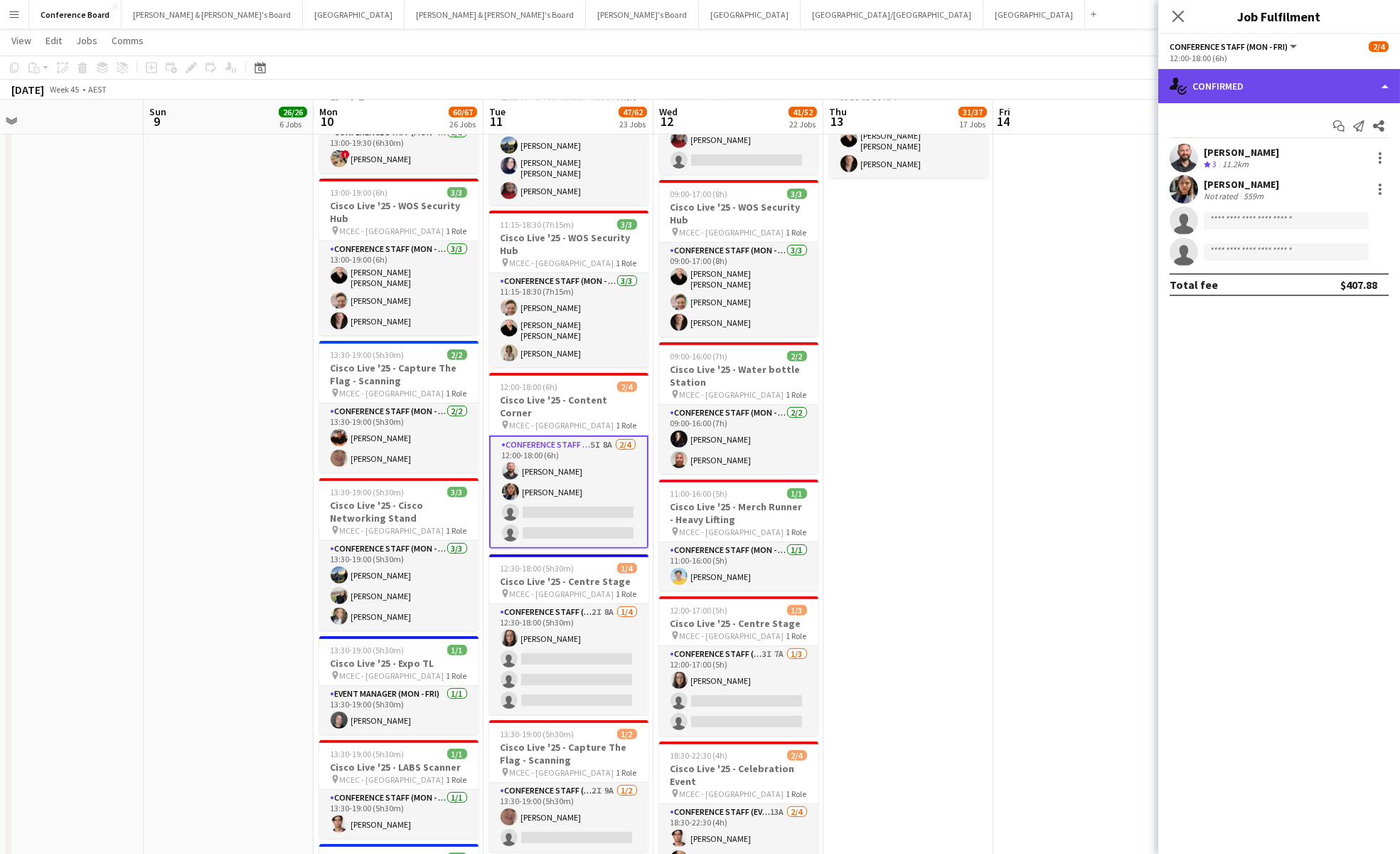
click at [1330, 92] on div "single-neutral-actions-check-2 Confirmed" at bounding box center [1279, 86] width 242 height 34
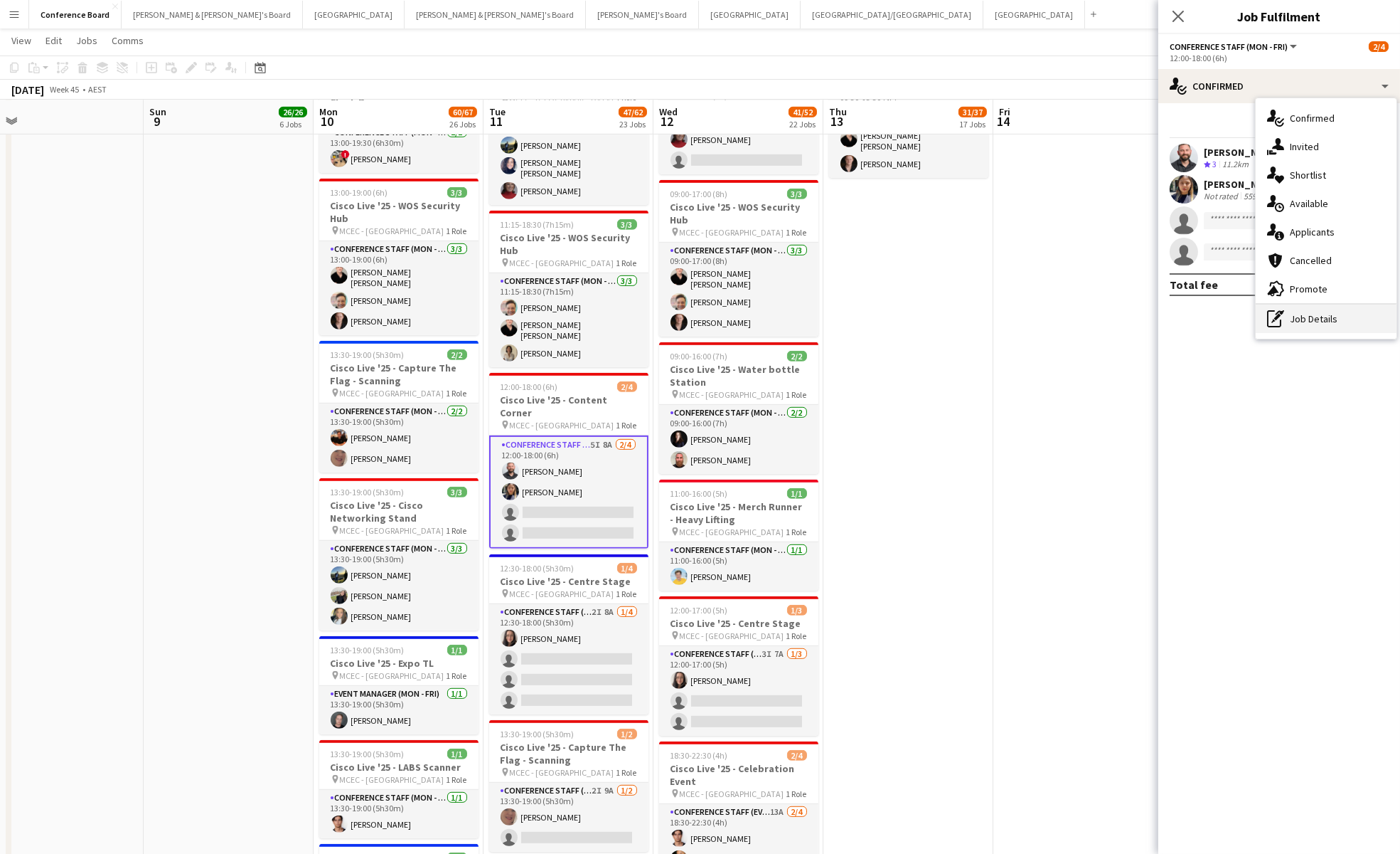
click at [1333, 320] on div "pen-write Job Details" at bounding box center [1325, 318] width 141 height 28
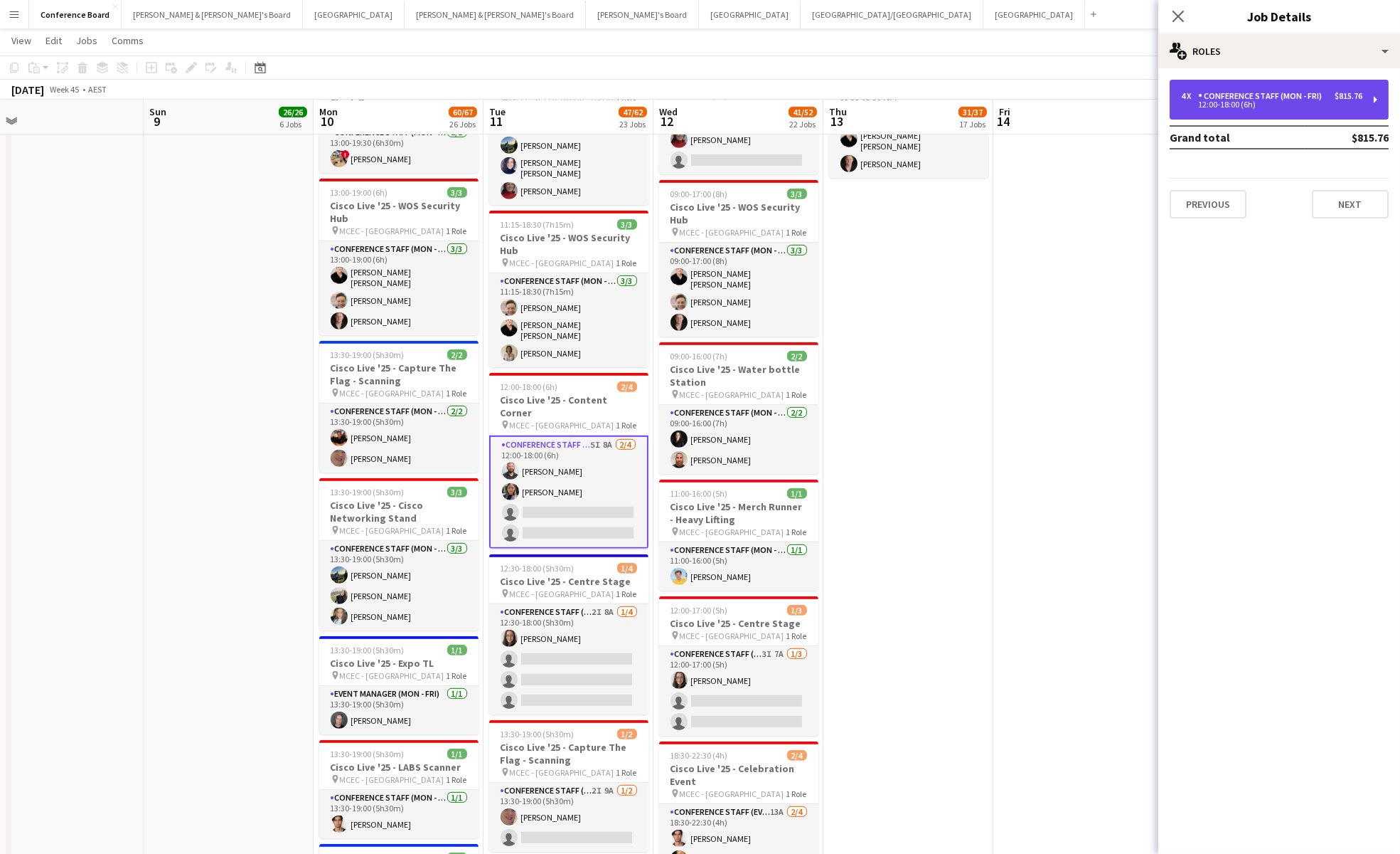
click at [1221, 100] on div "Conference Staff (Mon - Fri)" at bounding box center [1263, 95] width 129 height 10
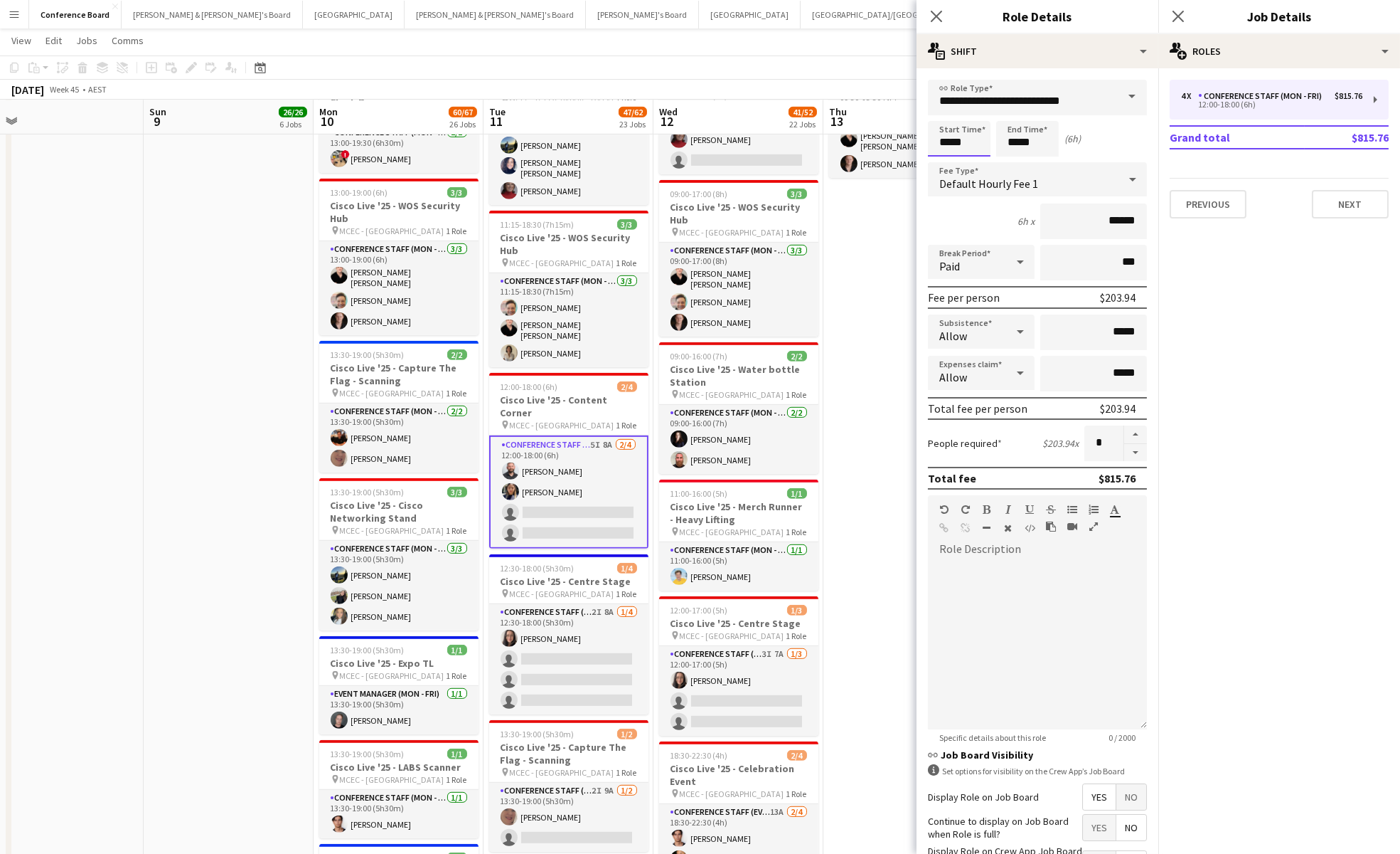
click at [967, 139] on input "*****" at bounding box center [959, 139] width 62 height 35
click at [966, 116] on div at bounding box center [973, 114] width 28 height 14
type input "*****"
click at [966, 116] on div at bounding box center [973, 114] width 28 height 14
click at [819, 97] on div "[DATE] Week 45 • AEST" at bounding box center [700, 89] width 1400 height 20
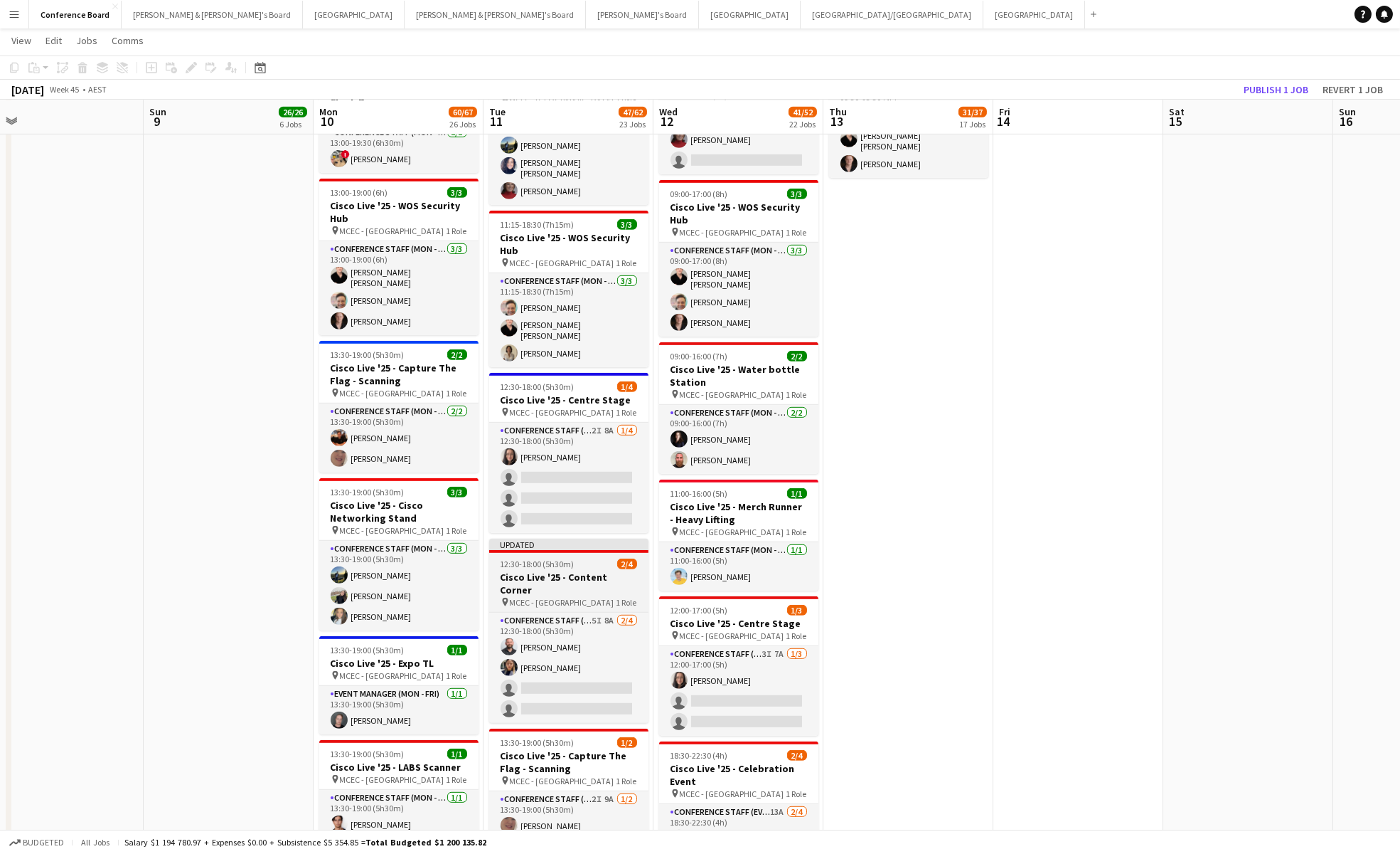
click at [563, 571] on h3 "Cisco Live '25 - Content Corner" at bounding box center [569, 583] width 159 height 25
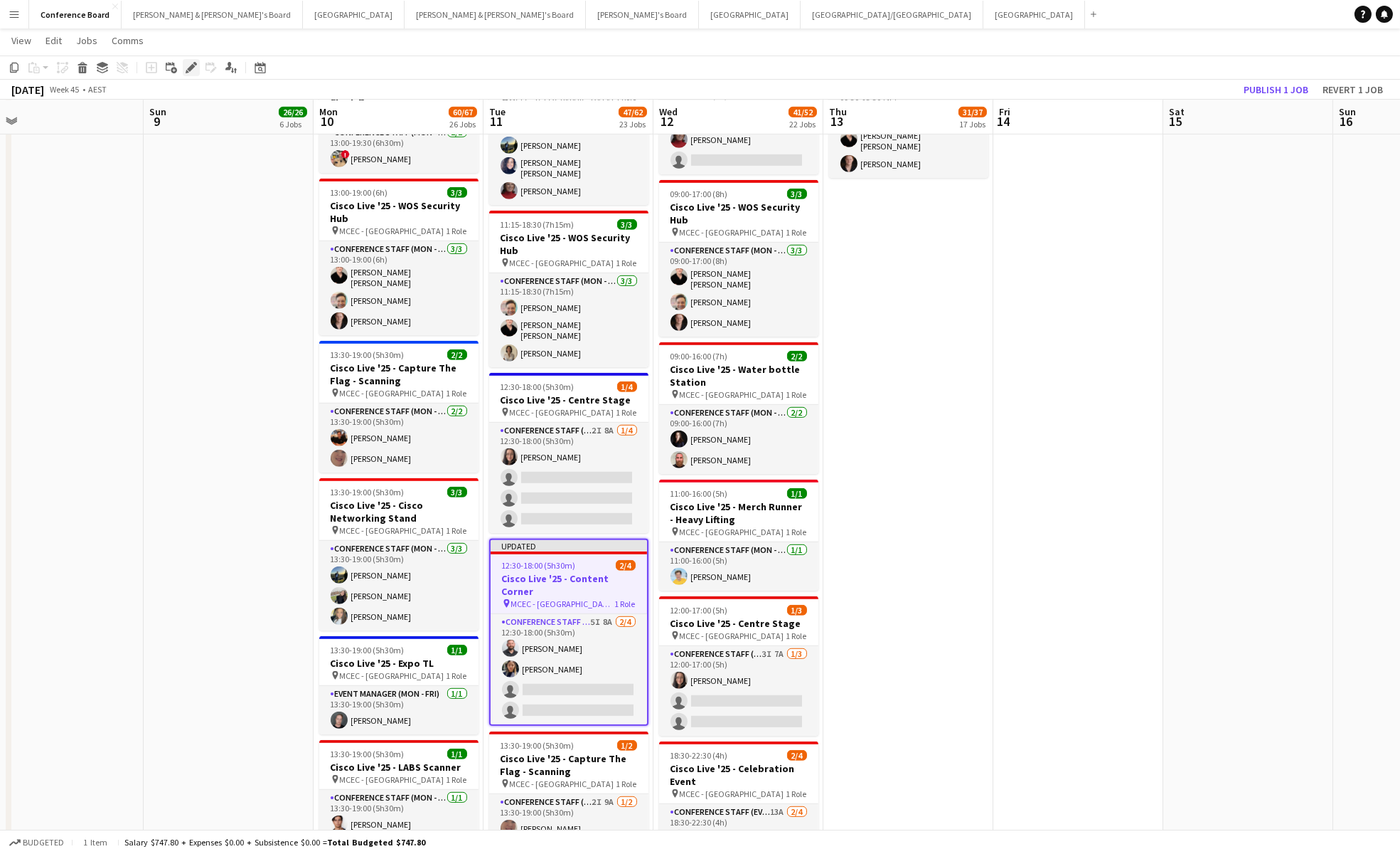
click at [194, 67] on icon "Edit" at bounding box center [191, 67] width 12 height 12
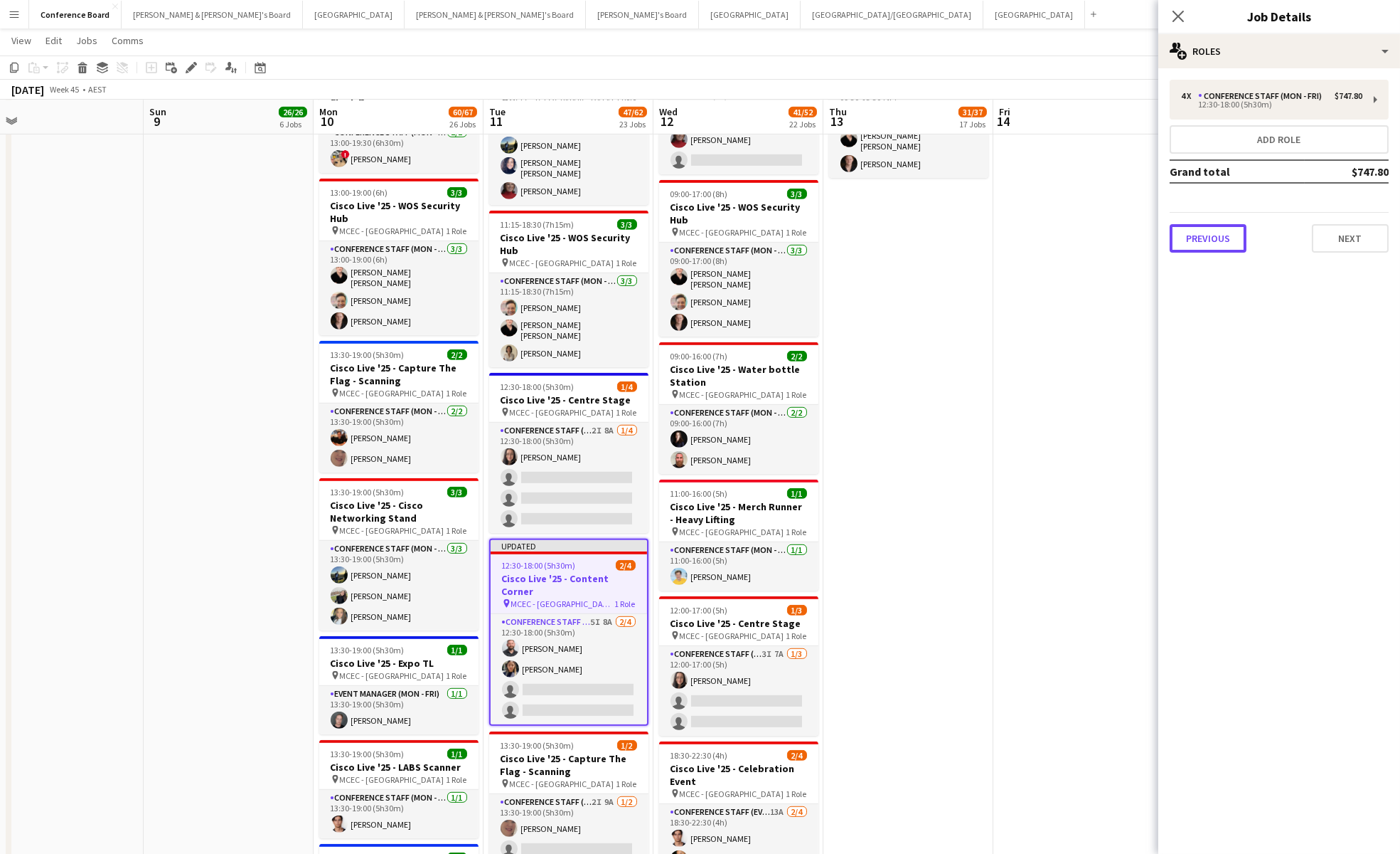
drag, startPoint x: 1224, startPoint y: 232, endPoint x: 1200, endPoint y: 184, distance: 53.7
click at [1224, 232] on button "Previous" at bounding box center [1208, 238] width 77 height 28
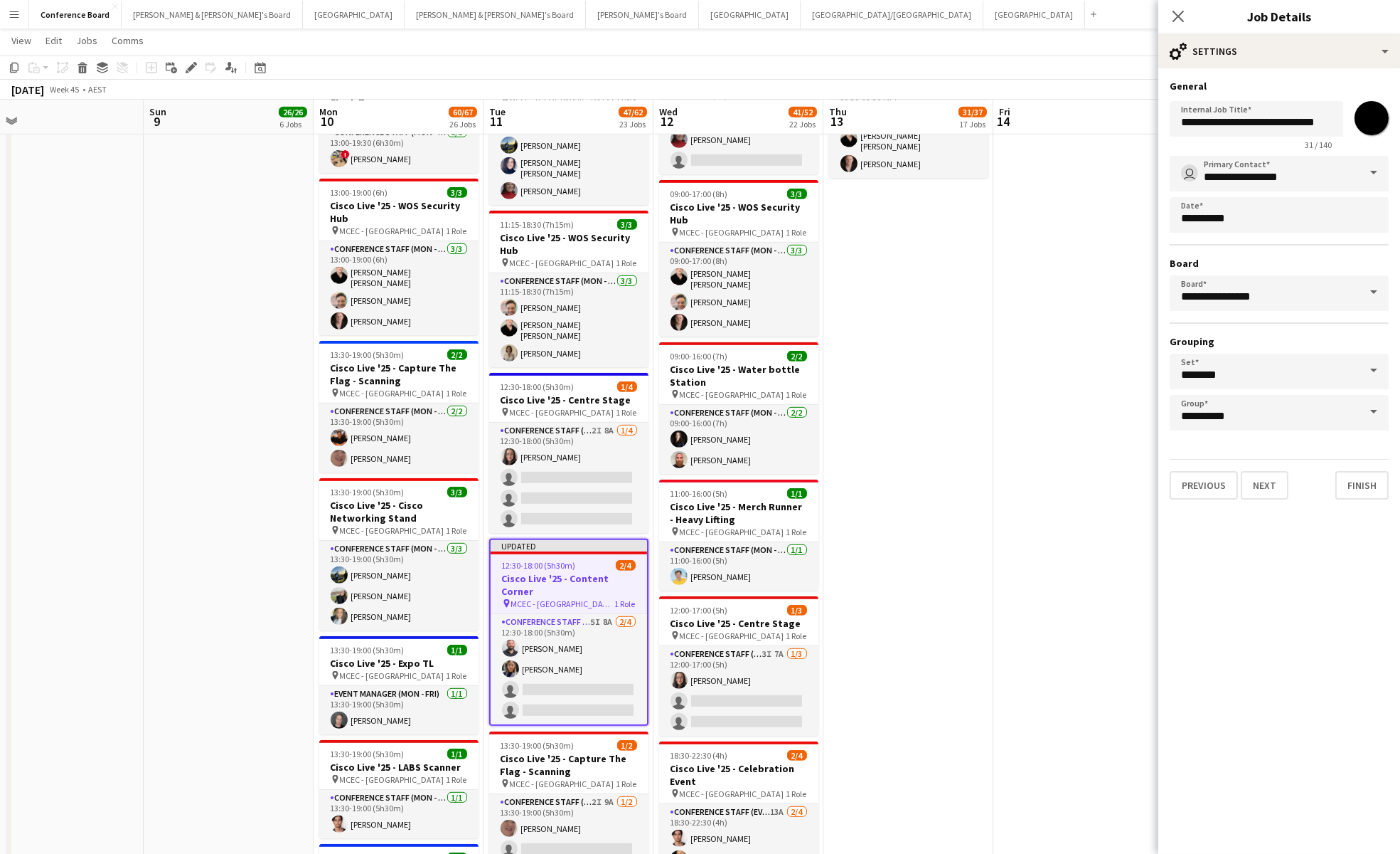
click at [1373, 117] on input "*******" at bounding box center [1372, 118] width 52 height 52
type input "*******"
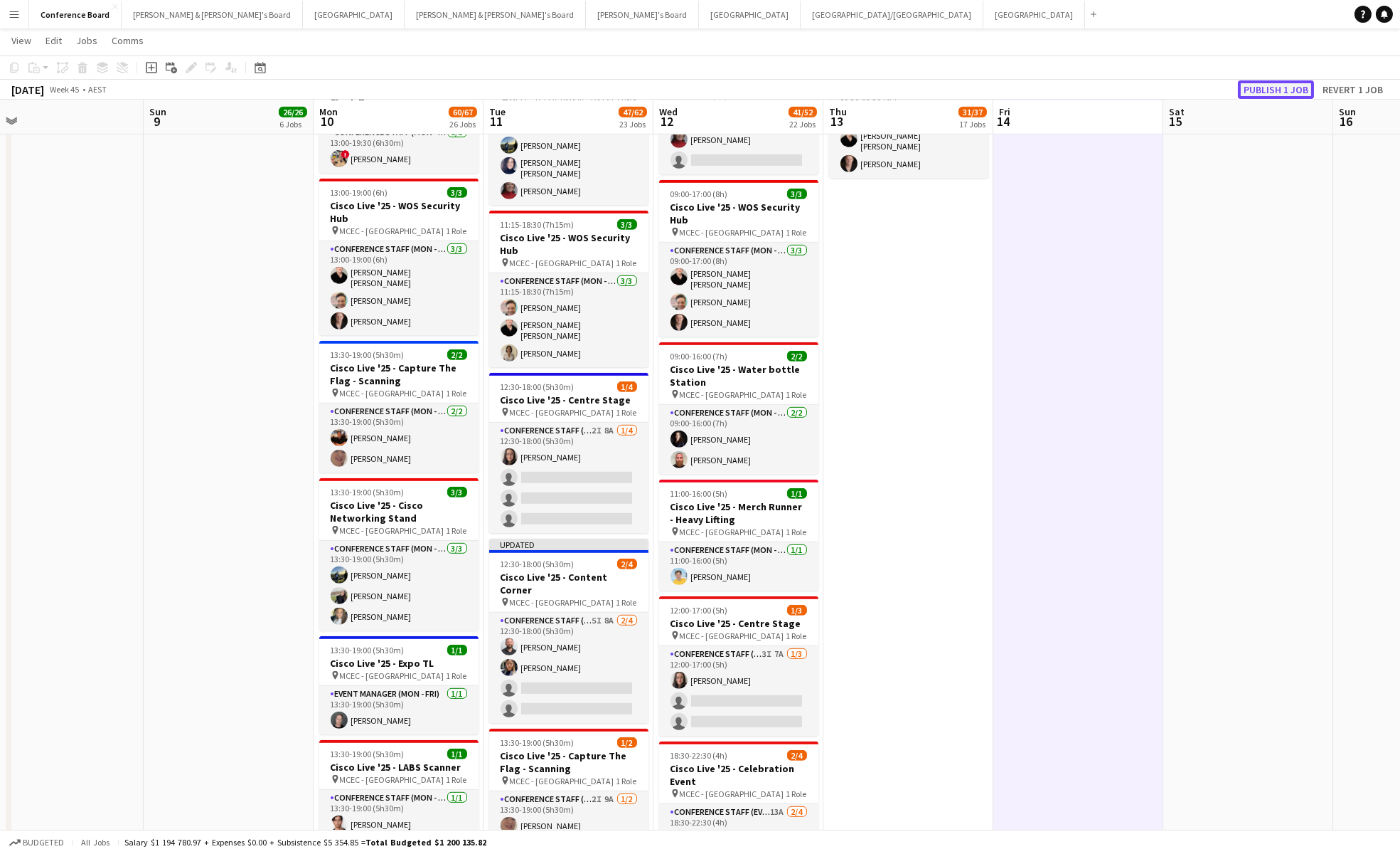
click at [1251, 89] on button "Publish 1 job" at bounding box center [1275, 89] width 76 height 18
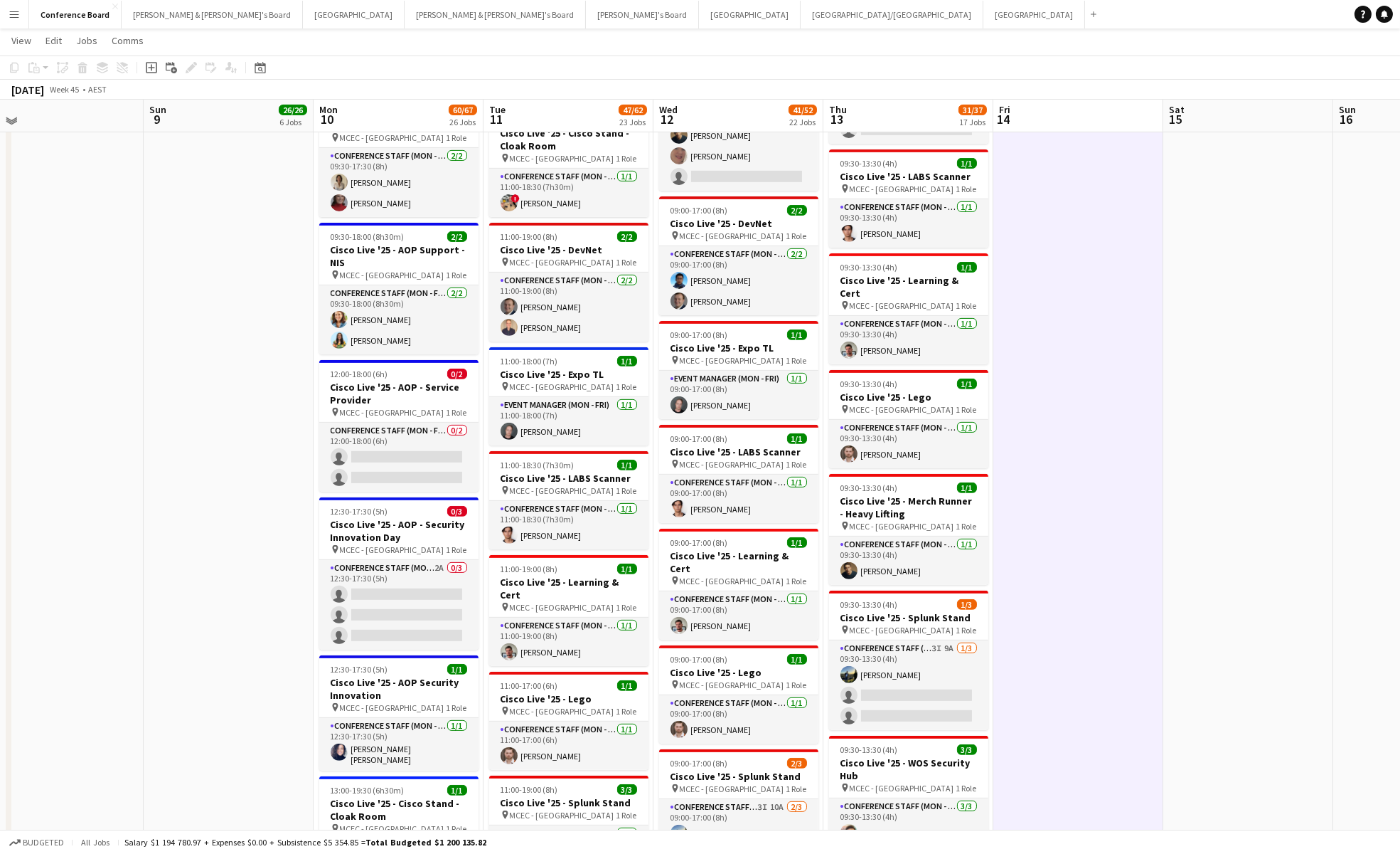
scroll to position [1652, 0]
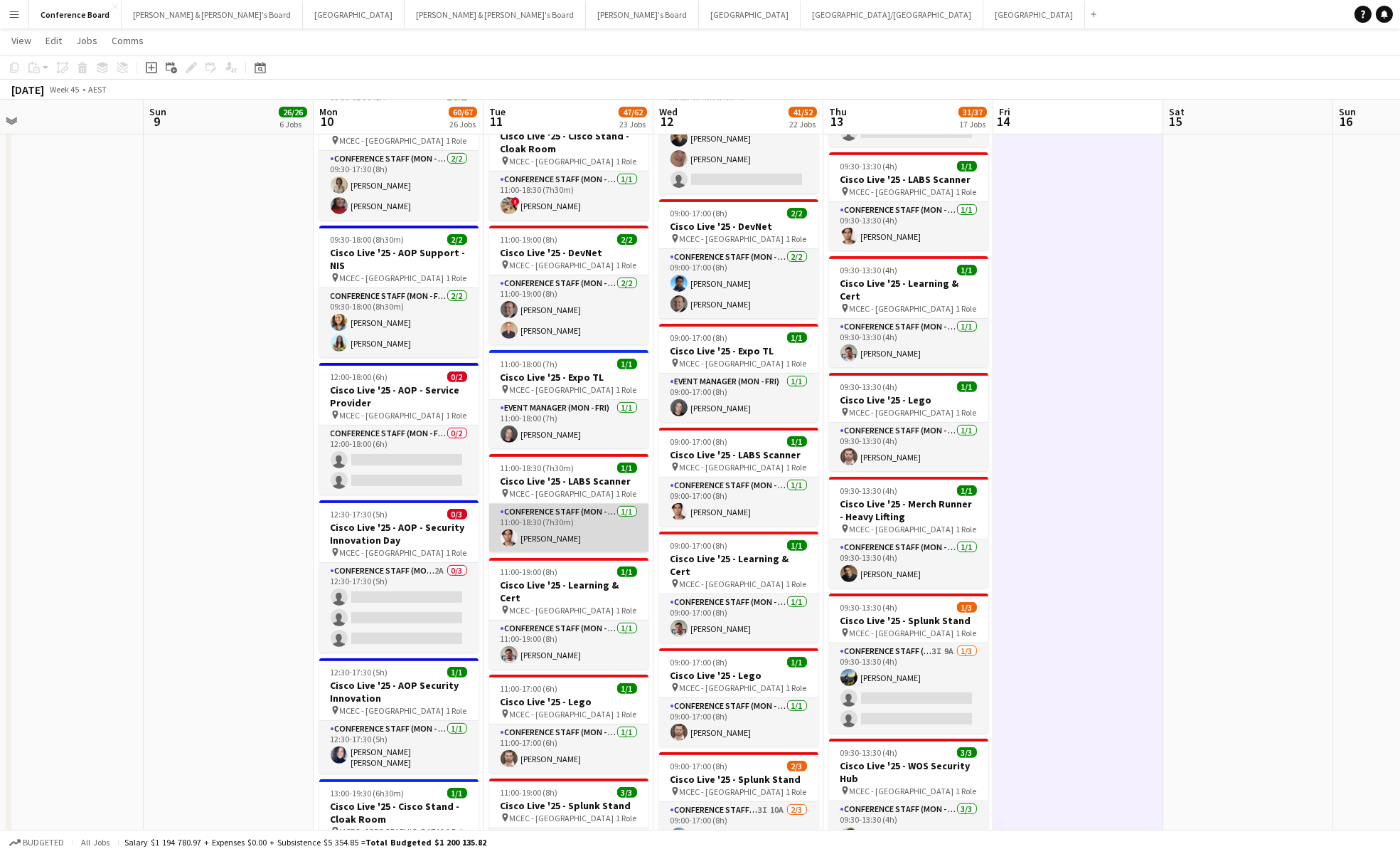
click at [551, 504] on app-card-role "Conference Staff (Mon - Fri) [DATE] 11:00-18:30 (7h30m) [PERSON_NAME]" at bounding box center [569, 527] width 159 height 49
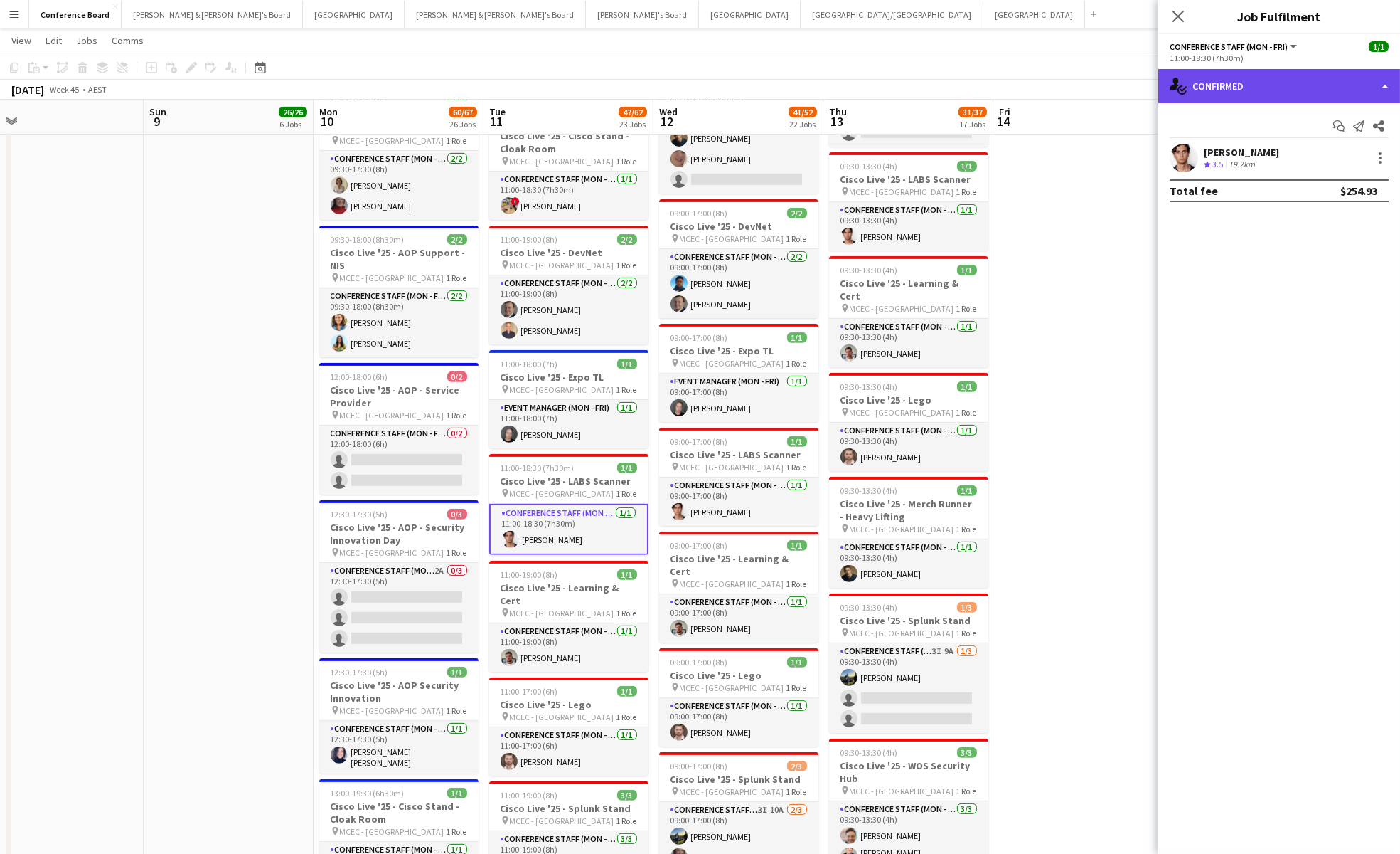
click at [1231, 86] on div "single-neutral-actions-check-2 Confirmed" at bounding box center [1279, 86] width 242 height 34
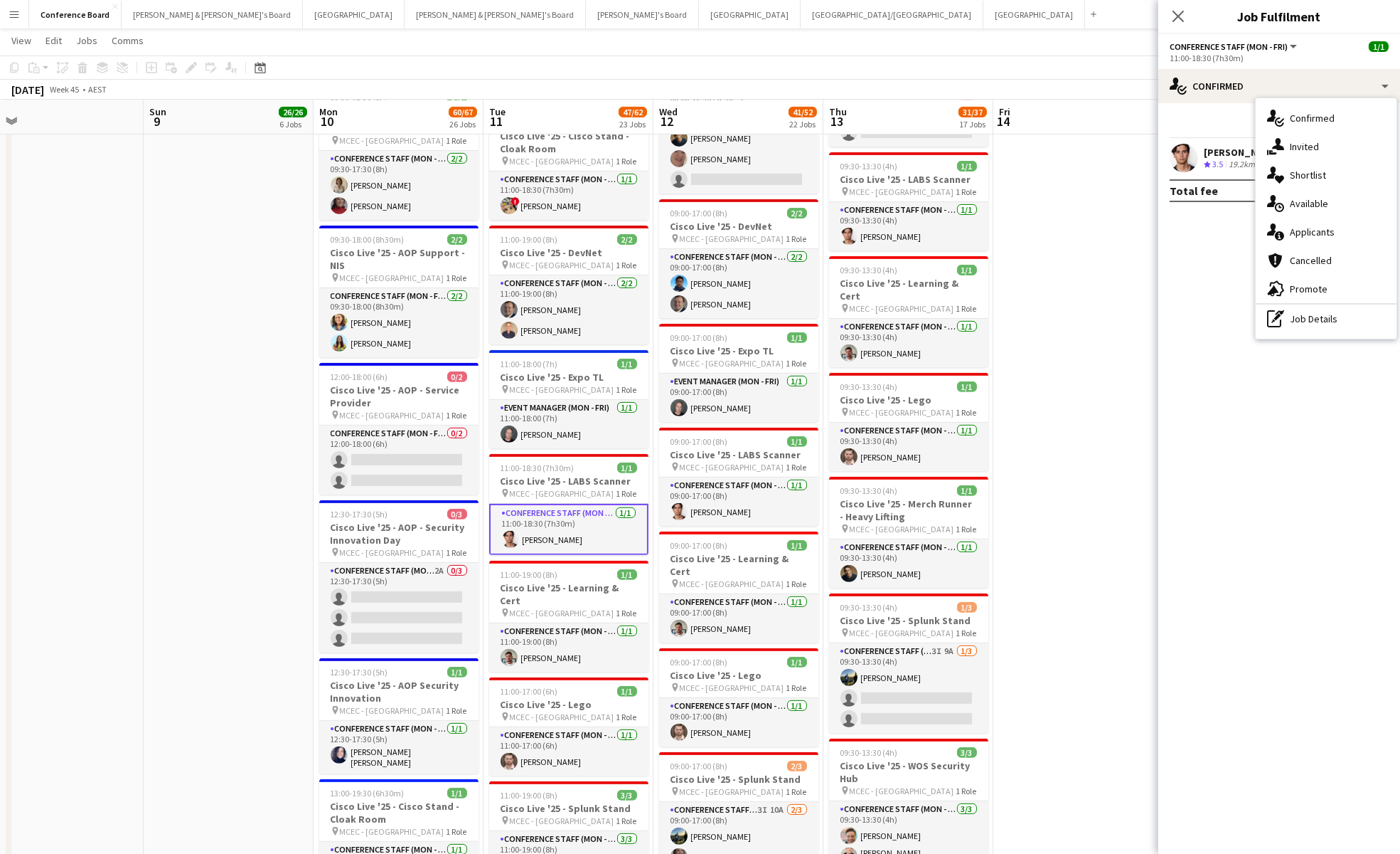
drag, startPoint x: 1325, startPoint y: 322, endPoint x: 1314, endPoint y: 315, distance: 13.0
click at [1323, 322] on div "pen-write Job Details" at bounding box center [1325, 318] width 141 height 28
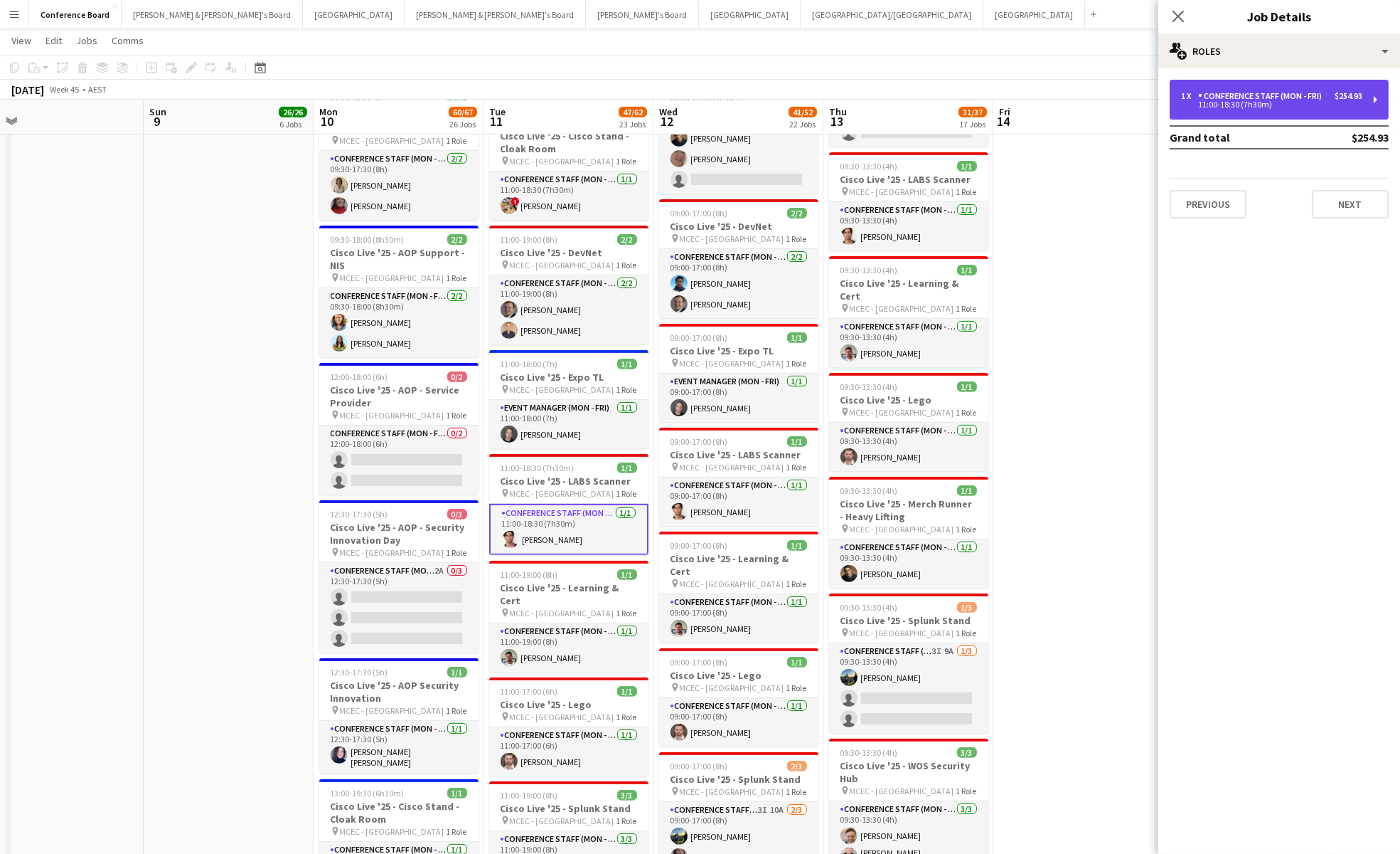
click at [1270, 105] on div "11:00-18:30 (7h30m)" at bounding box center [1271, 104] width 182 height 7
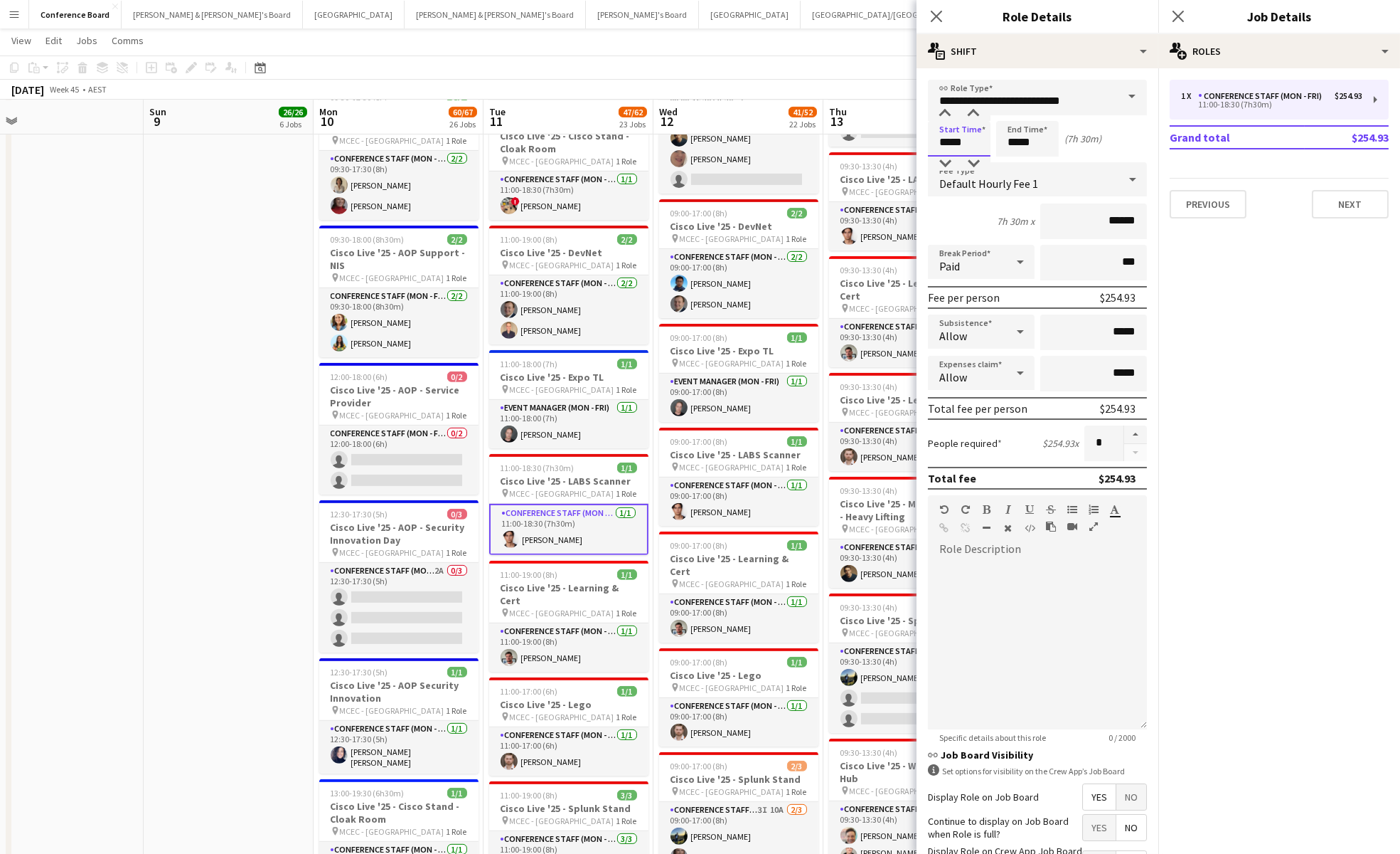
drag, startPoint x: 981, startPoint y: 142, endPoint x: 965, endPoint y: 139, distance: 16.3
click at [981, 142] on input "*****" at bounding box center [959, 139] width 62 height 35
click at [968, 121] on input "*****" at bounding box center [959, 139] width 62 height 35
click at [969, 120] on div at bounding box center [973, 114] width 28 height 14
type input "*****"
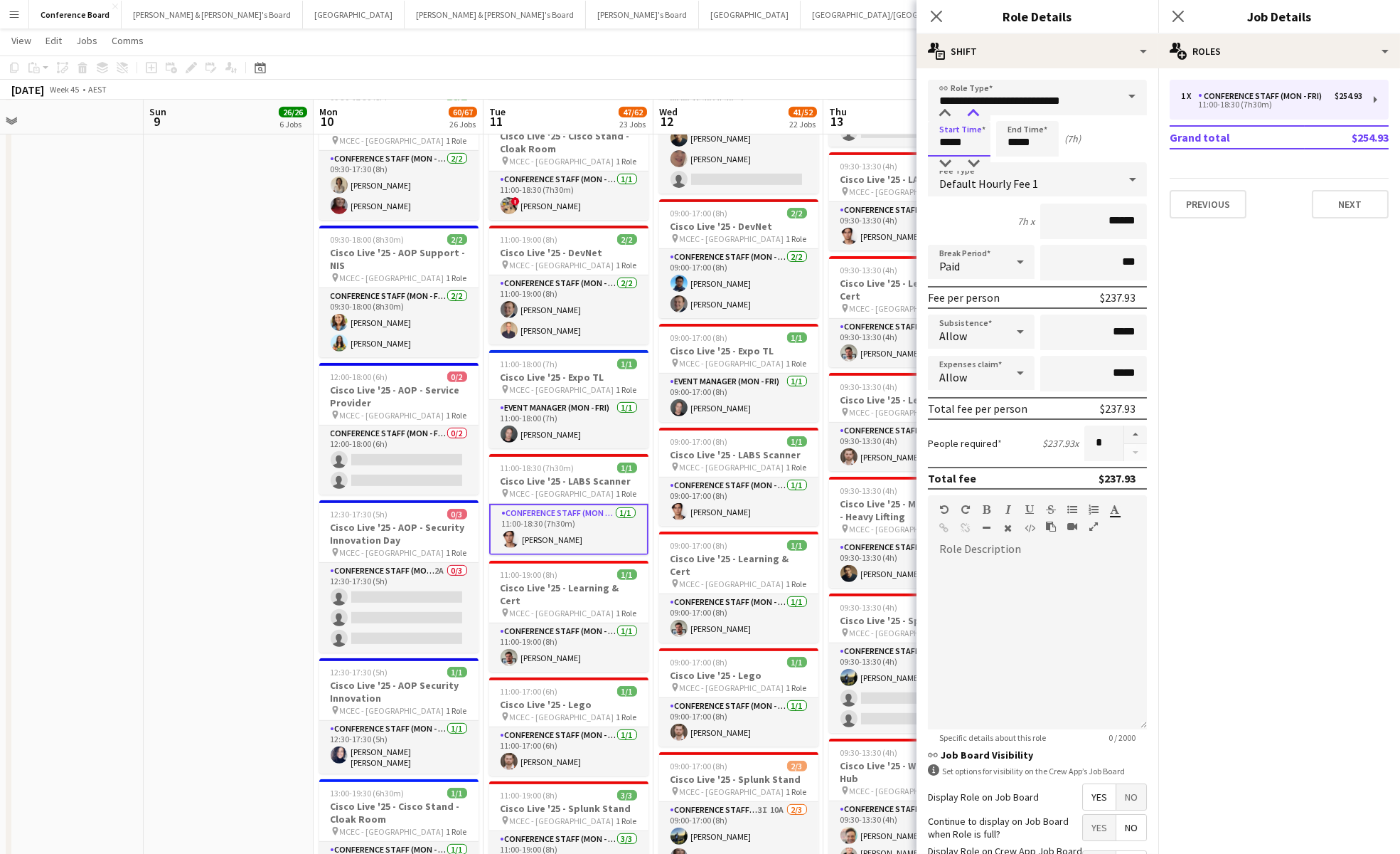
click at [969, 120] on div at bounding box center [973, 114] width 28 height 14
click at [1027, 149] on input "*****" at bounding box center [1027, 139] width 62 height 35
click at [1039, 154] on input "*****" at bounding box center [1027, 139] width 62 height 35
click at [1041, 160] on div at bounding box center [1041, 163] width 28 height 14
type input "*****"
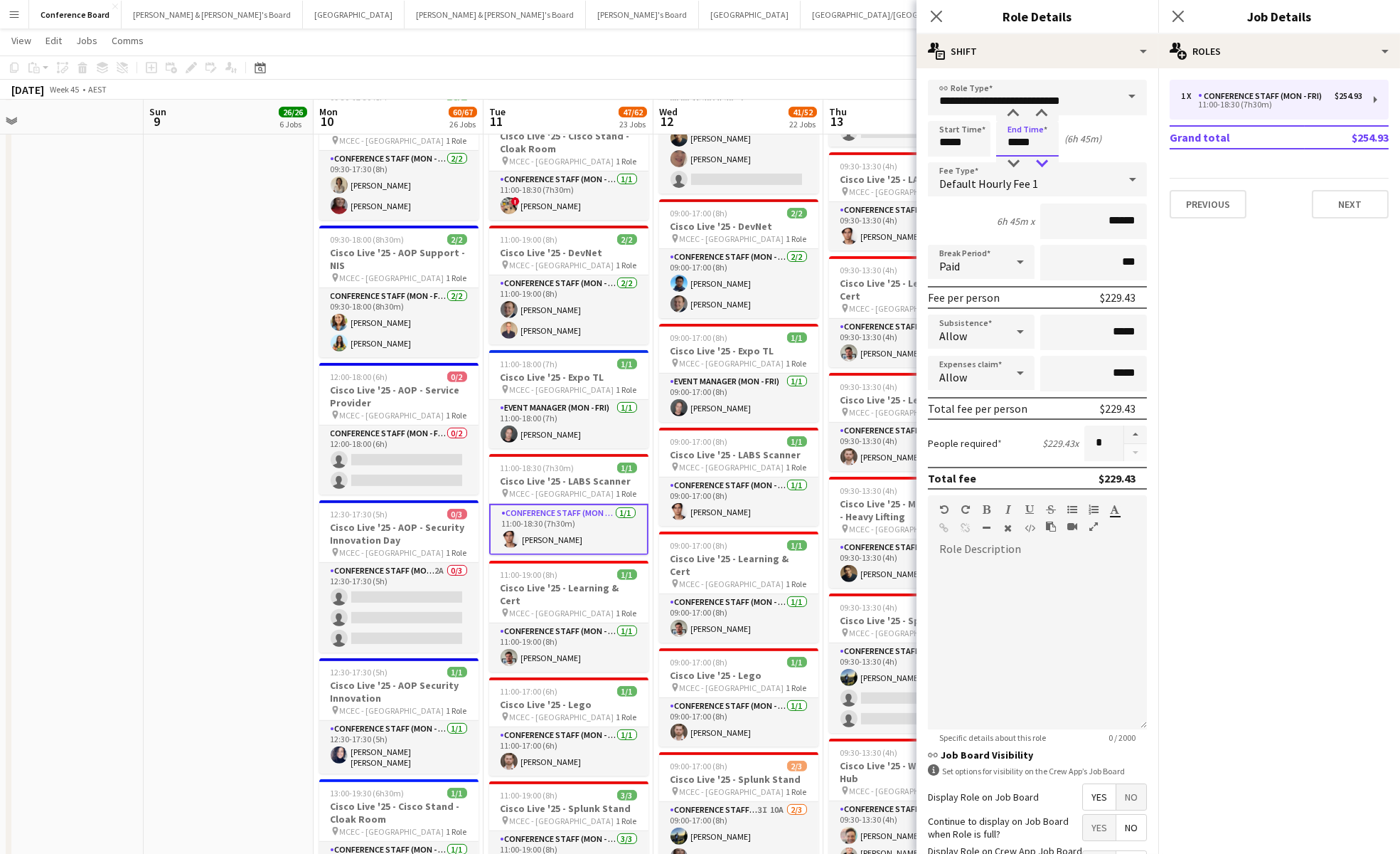
click at [1041, 161] on div at bounding box center [1041, 163] width 28 height 14
click at [1135, 434] on button "button" at bounding box center [1136, 434] width 23 height 18
type input "*"
click at [1212, 199] on button "Previous" at bounding box center [1208, 204] width 77 height 28
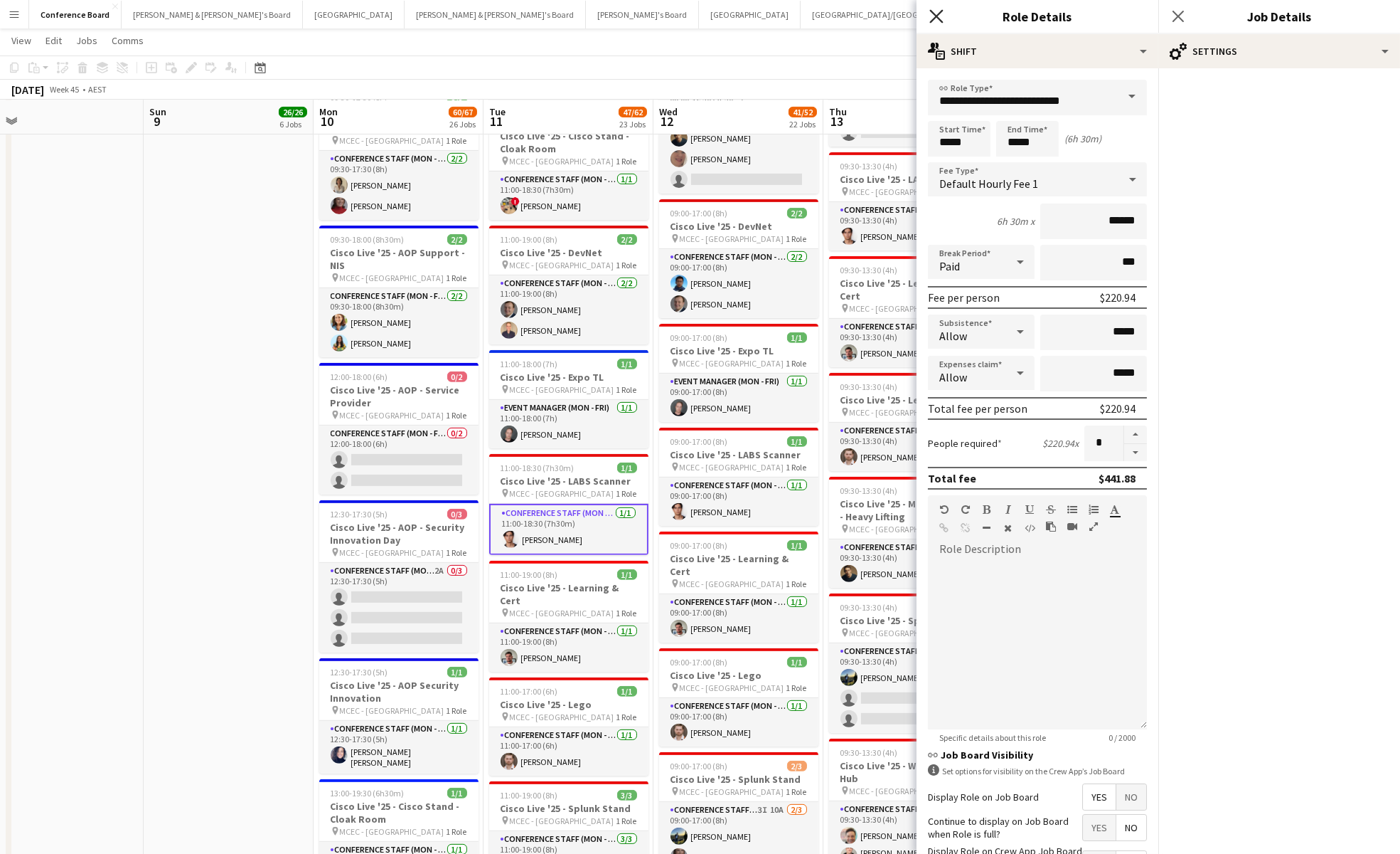
drag, startPoint x: 938, startPoint y: 13, endPoint x: 936, endPoint y: 22, distance: 9.2
click at [938, 13] on icon "Close pop-in" at bounding box center [936, 16] width 12 height 12
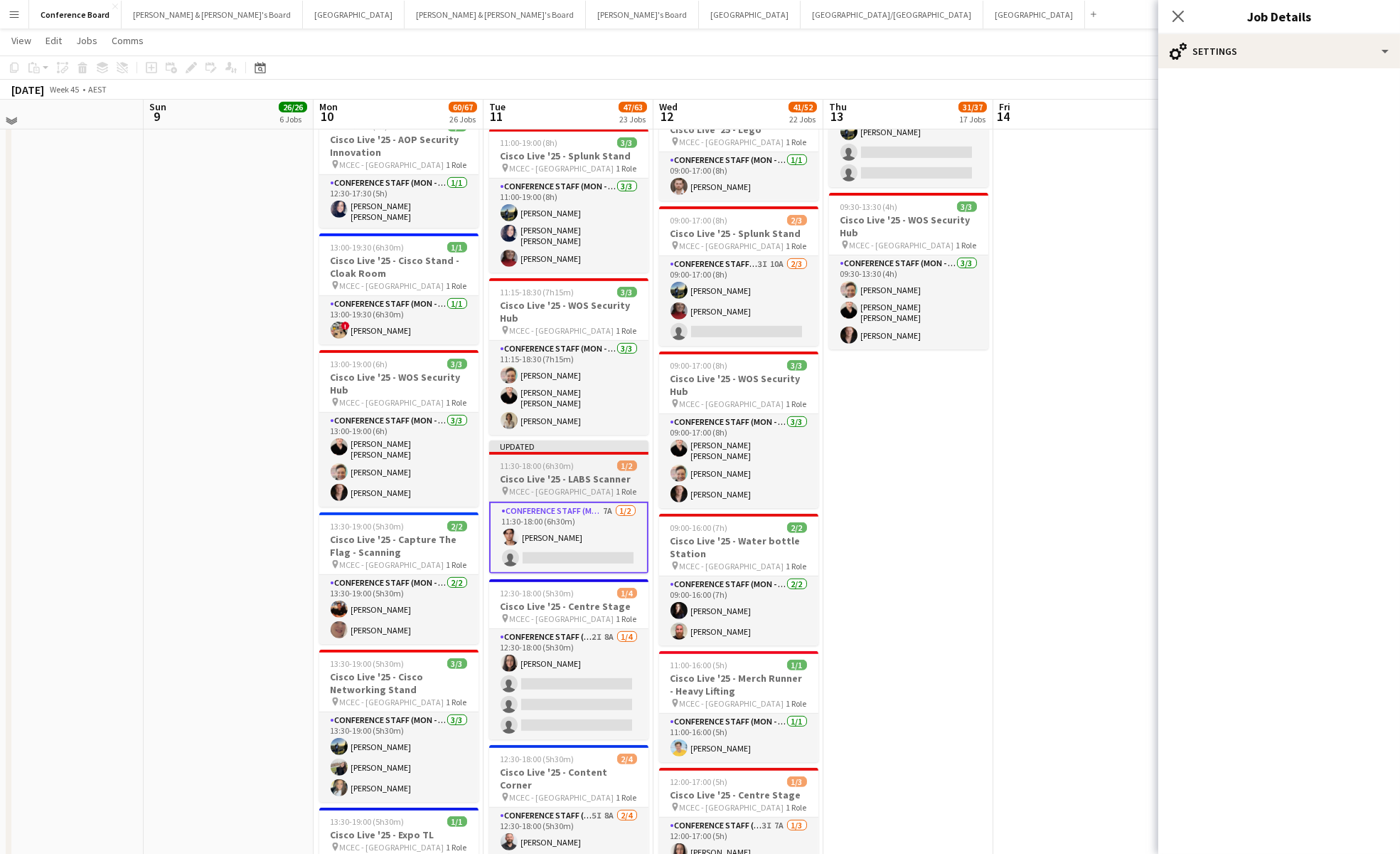
scroll to position [2219, 0]
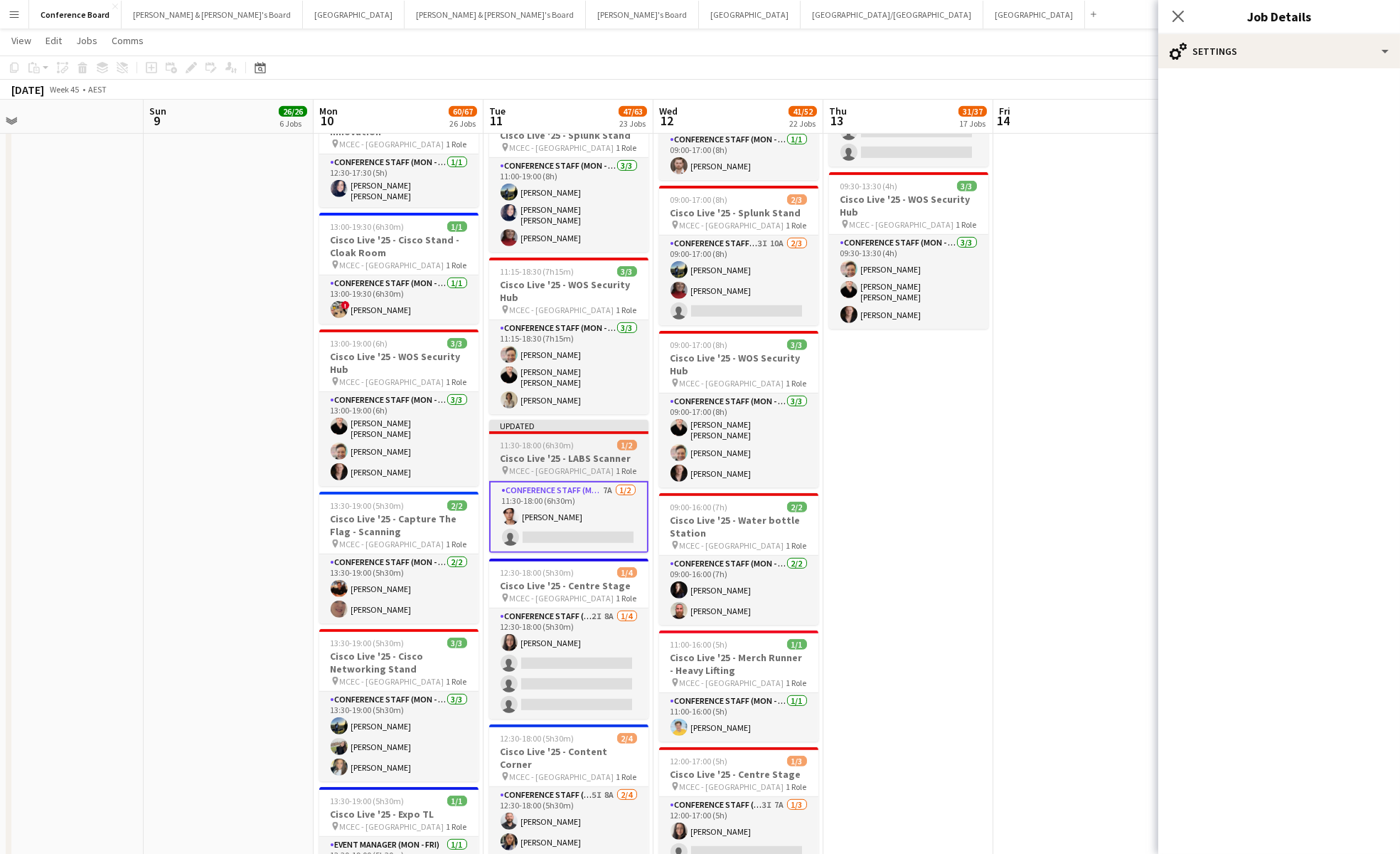
click at [569, 452] on h3 "Cisco Live '25 - LABS Scanner" at bounding box center [569, 458] width 159 height 13
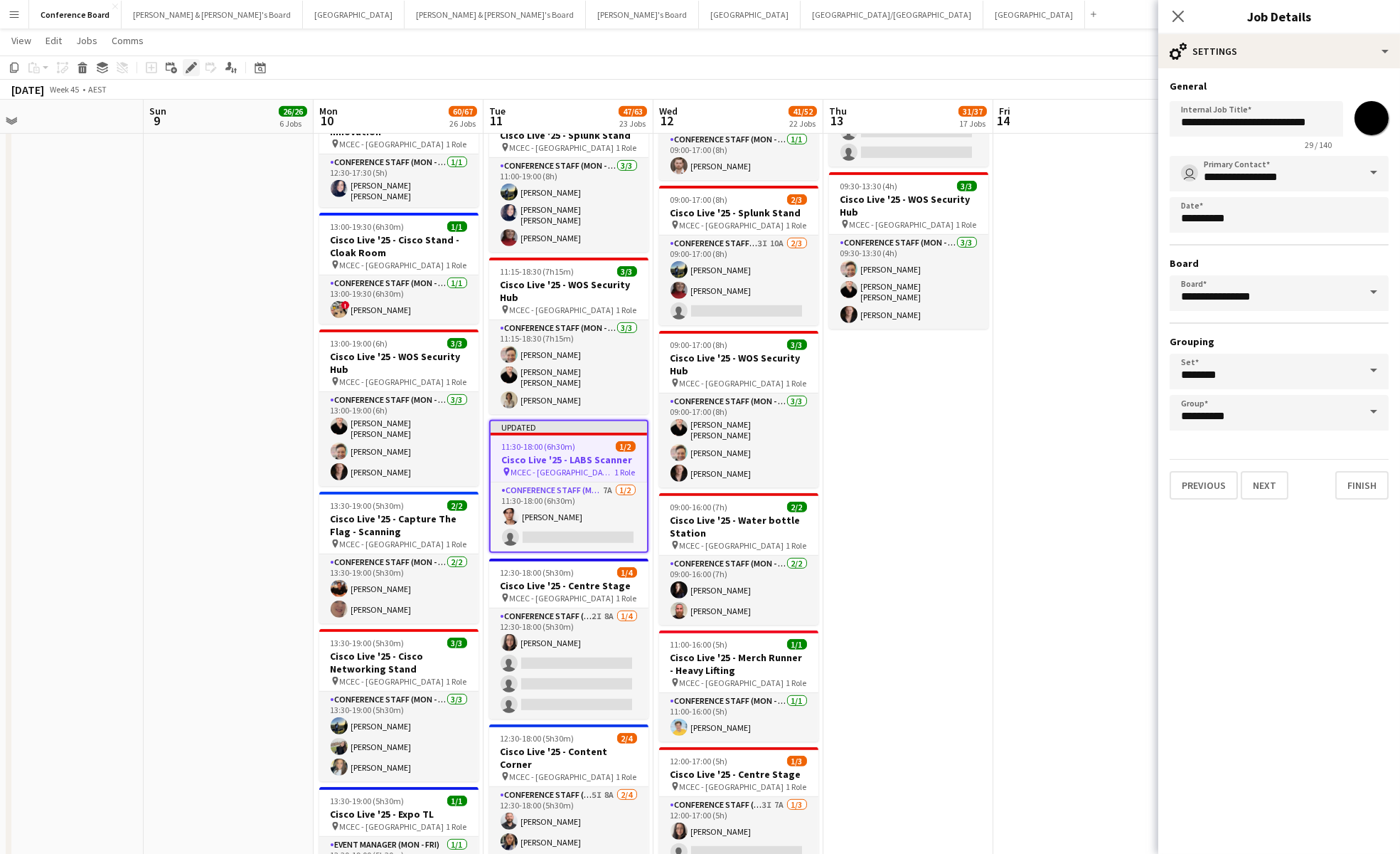
click at [195, 67] on icon "Edit" at bounding box center [191, 67] width 12 height 12
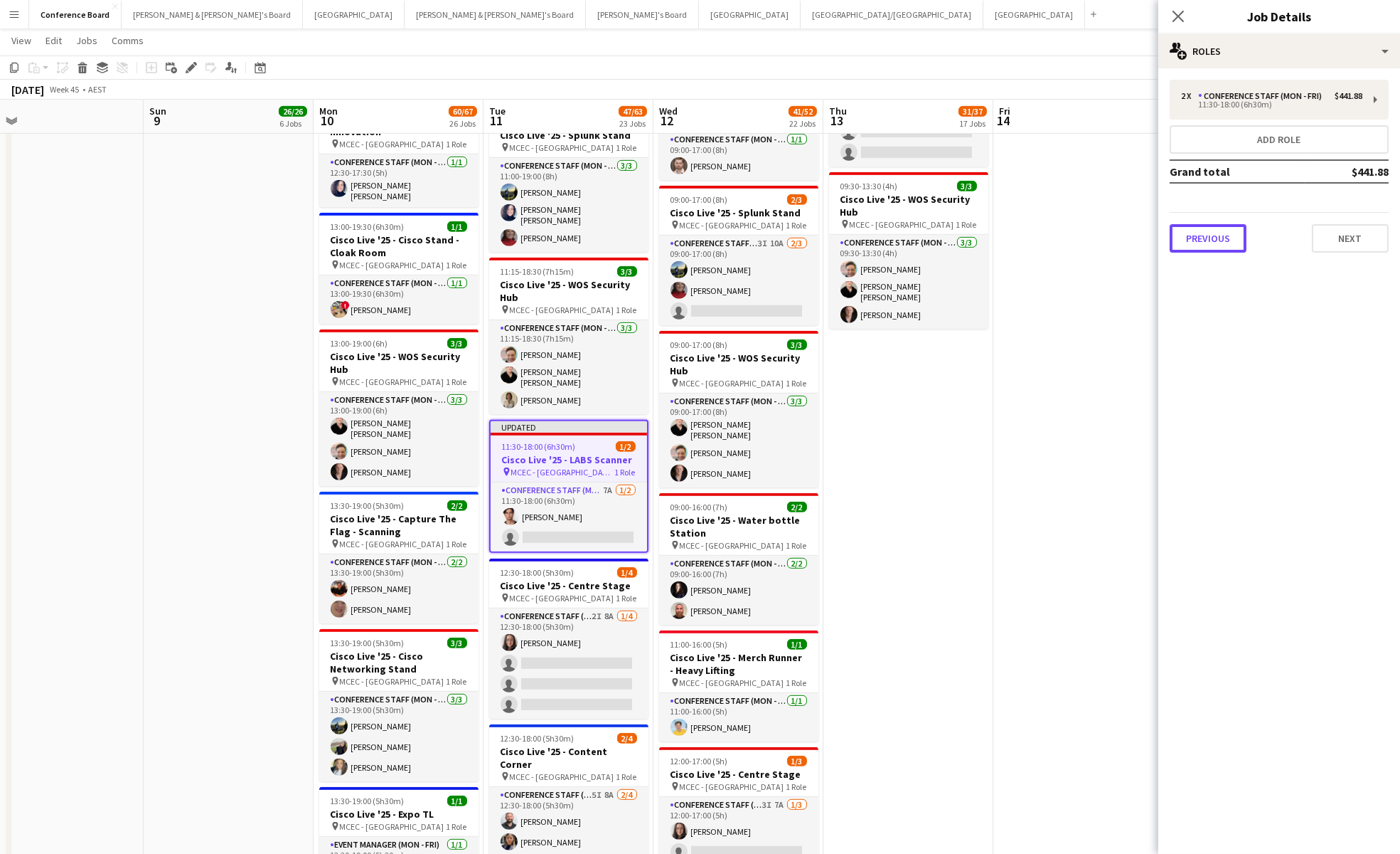
drag, startPoint x: 1222, startPoint y: 238, endPoint x: 1231, endPoint y: 227, distance: 14.2
click at [1222, 238] on button "Previous" at bounding box center [1208, 238] width 77 height 28
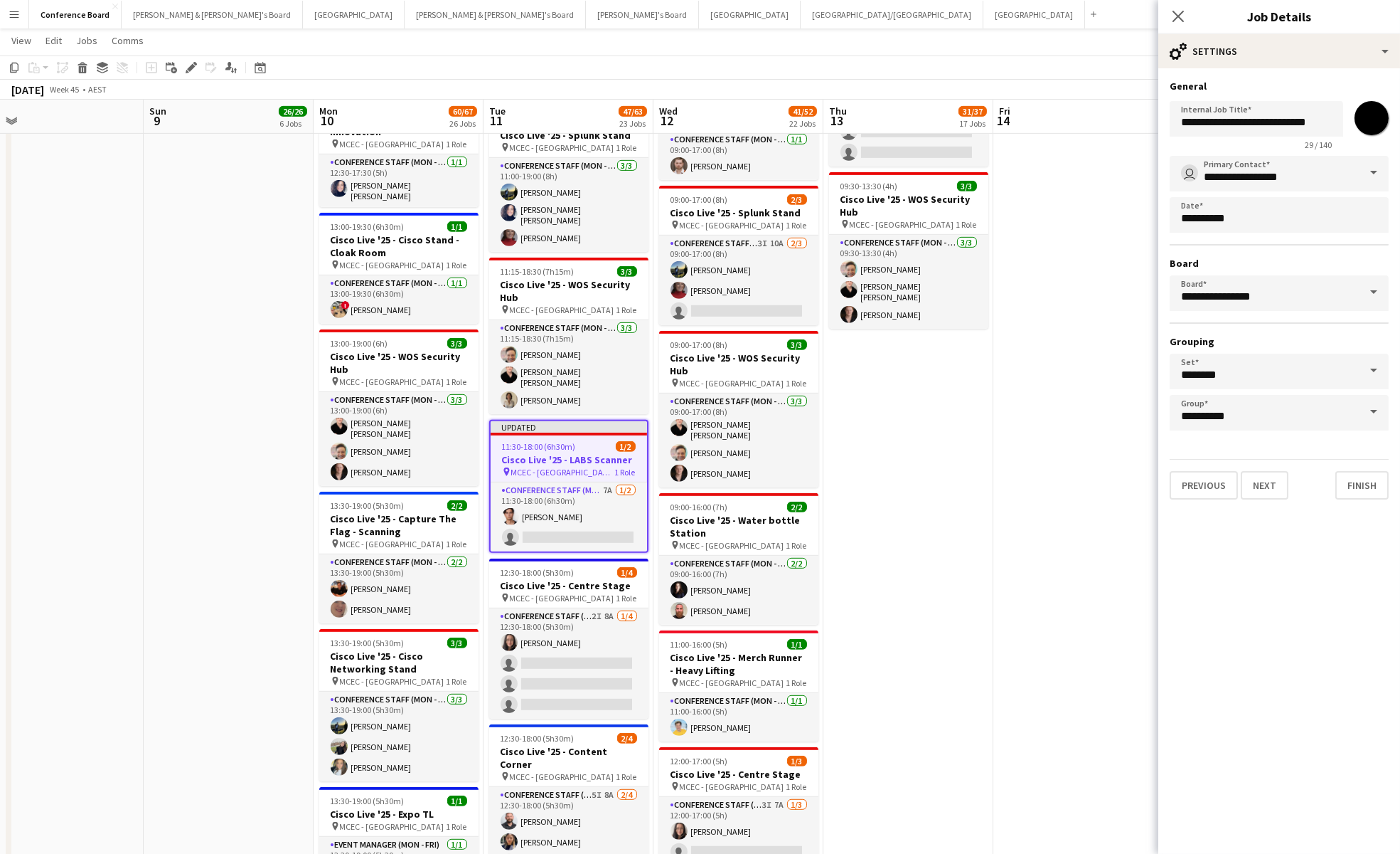
click at [1368, 115] on input "*******" at bounding box center [1372, 118] width 52 height 52
type input "*******"
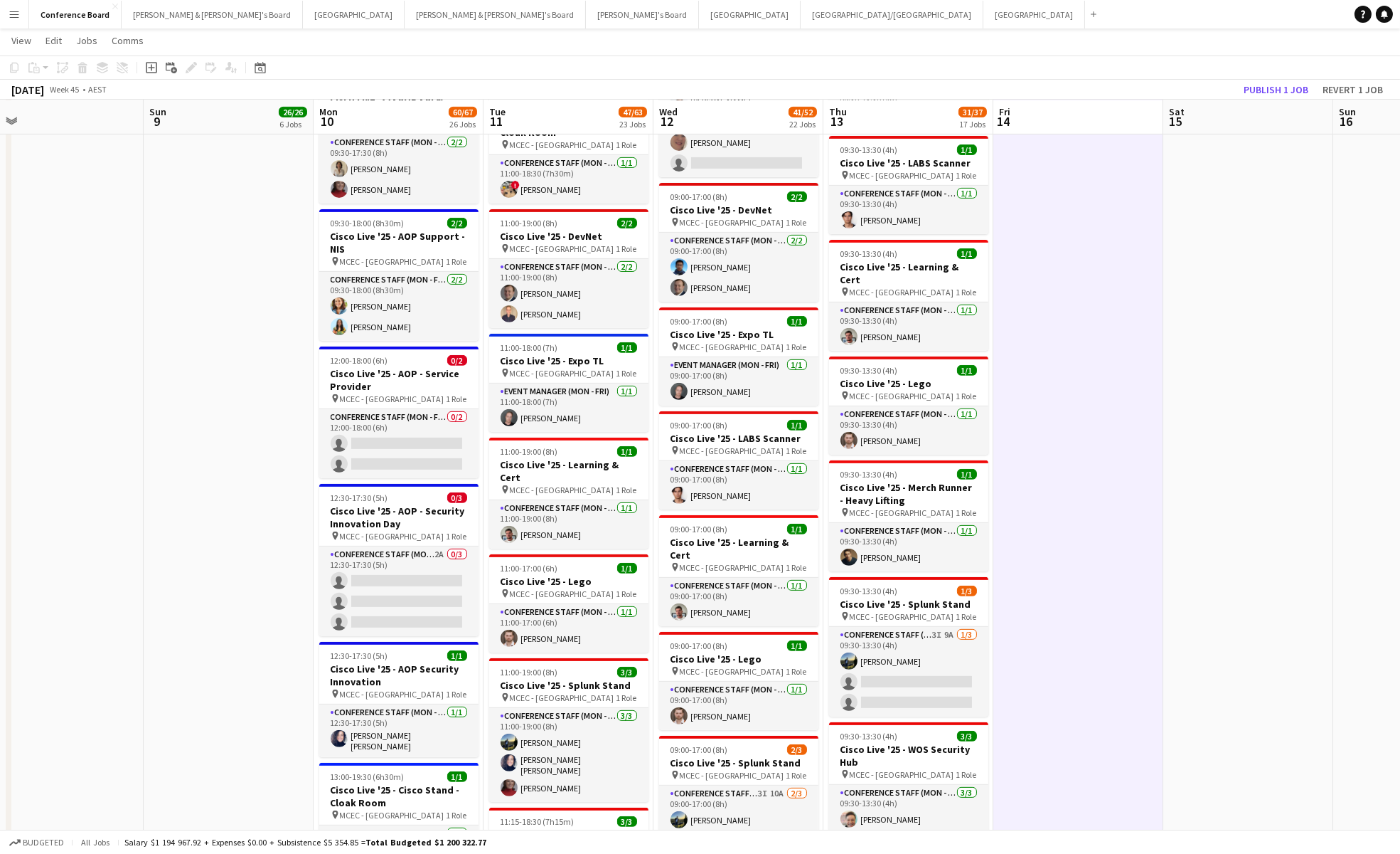
scroll to position [1667, 0]
click at [533, 485] on span "MCEC - [GEOGRAPHIC_DATA]" at bounding box center [562, 491] width 105 height 11
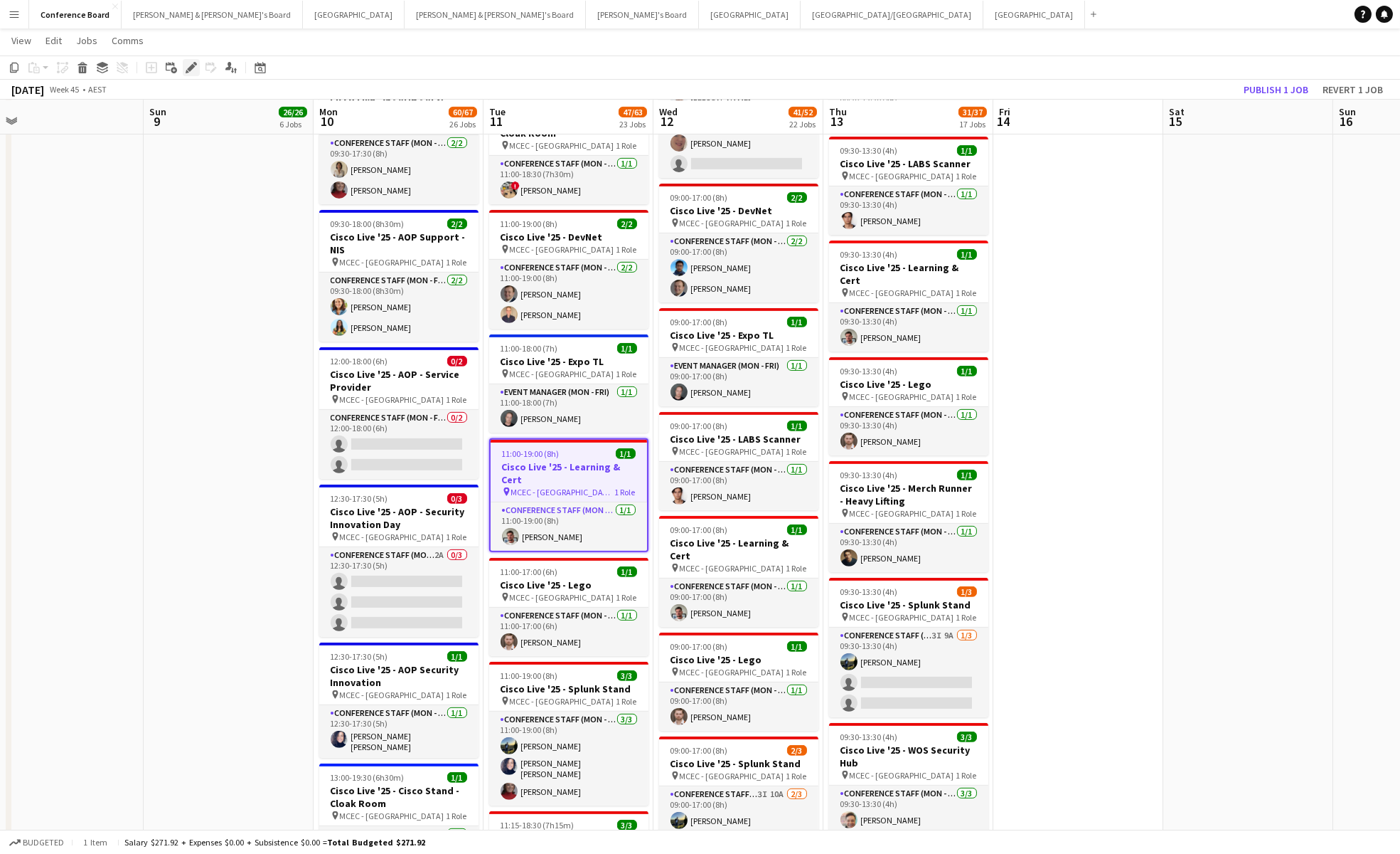
click at [189, 69] on icon at bounding box center [191, 68] width 8 height 8
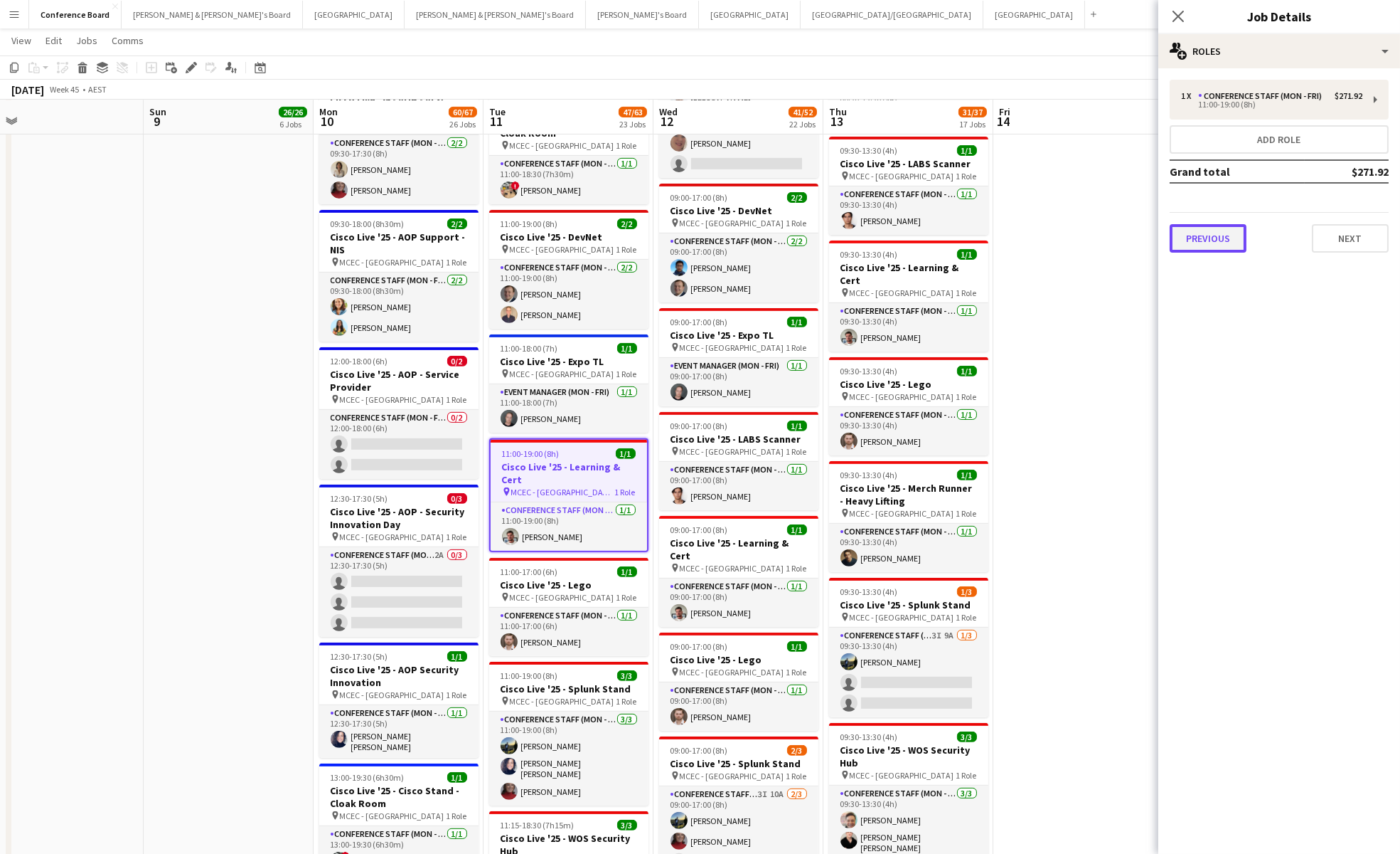
drag, startPoint x: 1203, startPoint y: 239, endPoint x: 1209, endPoint y: 222, distance: 18.0
click at [1203, 239] on button "Previous" at bounding box center [1208, 238] width 77 height 28
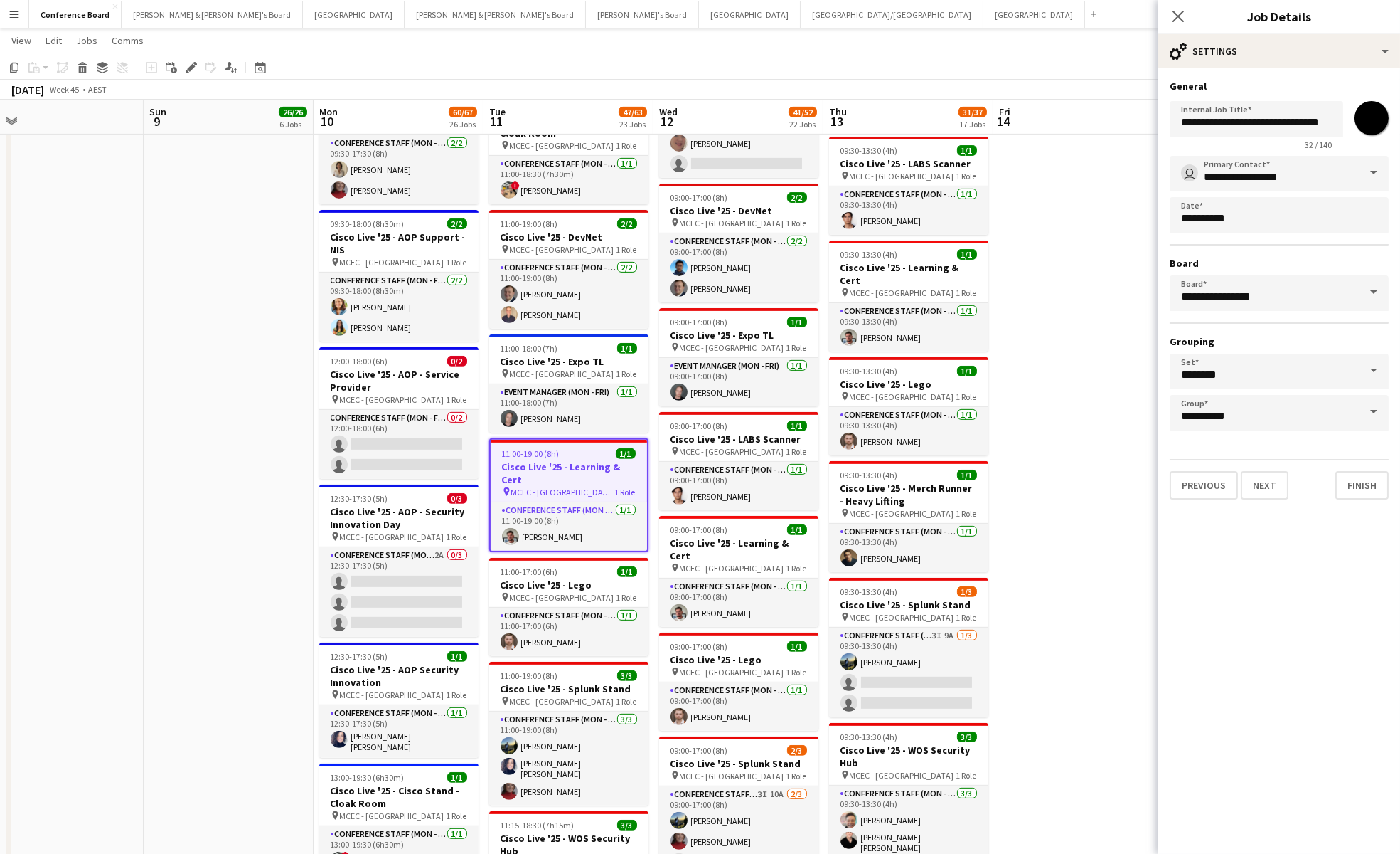
click at [1370, 126] on input "*******" at bounding box center [1372, 118] width 52 height 52
type input "*******"
click at [1264, 486] on button "Next" at bounding box center [1265, 485] width 48 height 28
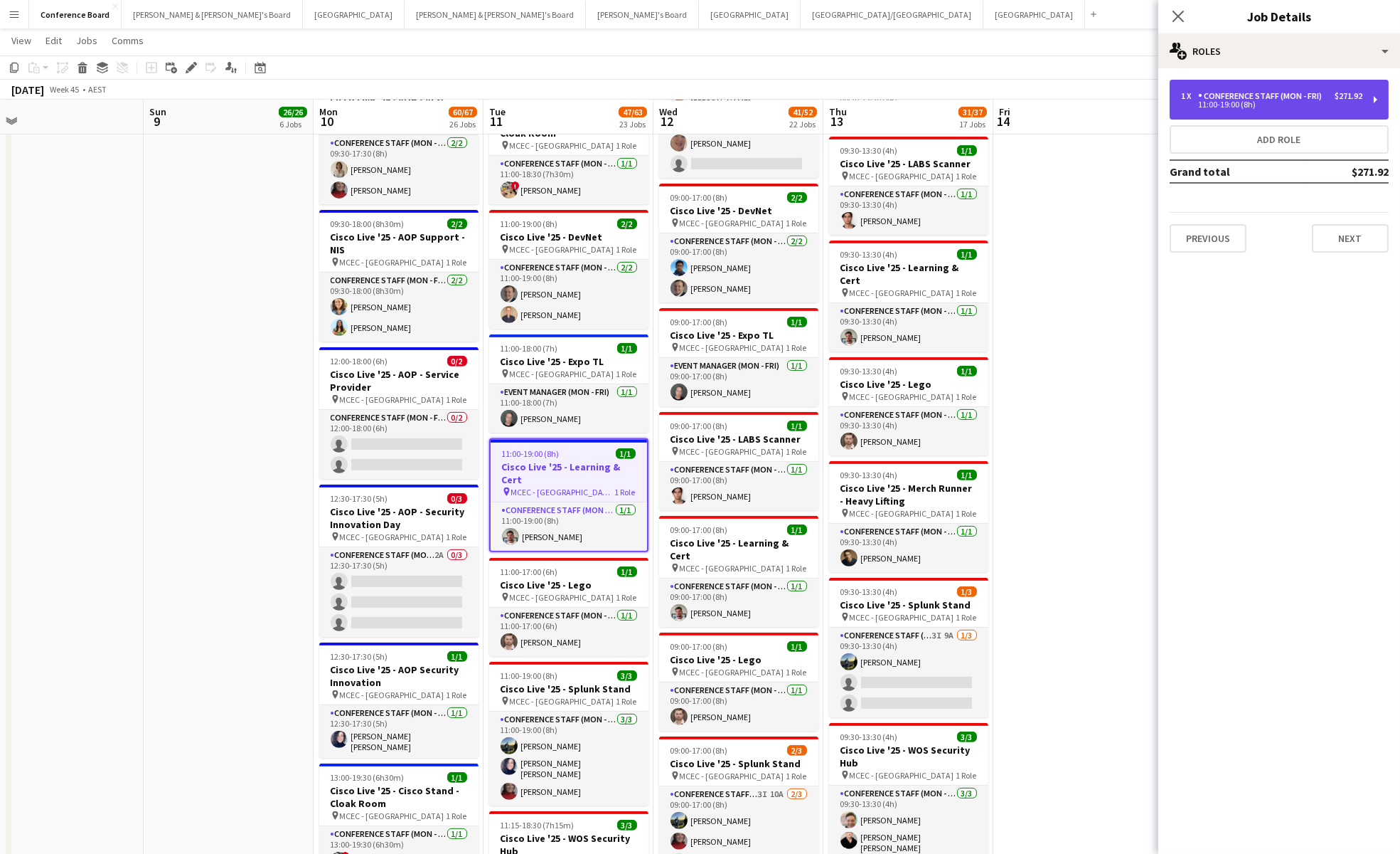
click at [1239, 100] on div "Conference Staff (Mon - Fri)" at bounding box center [1263, 95] width 129 height 10
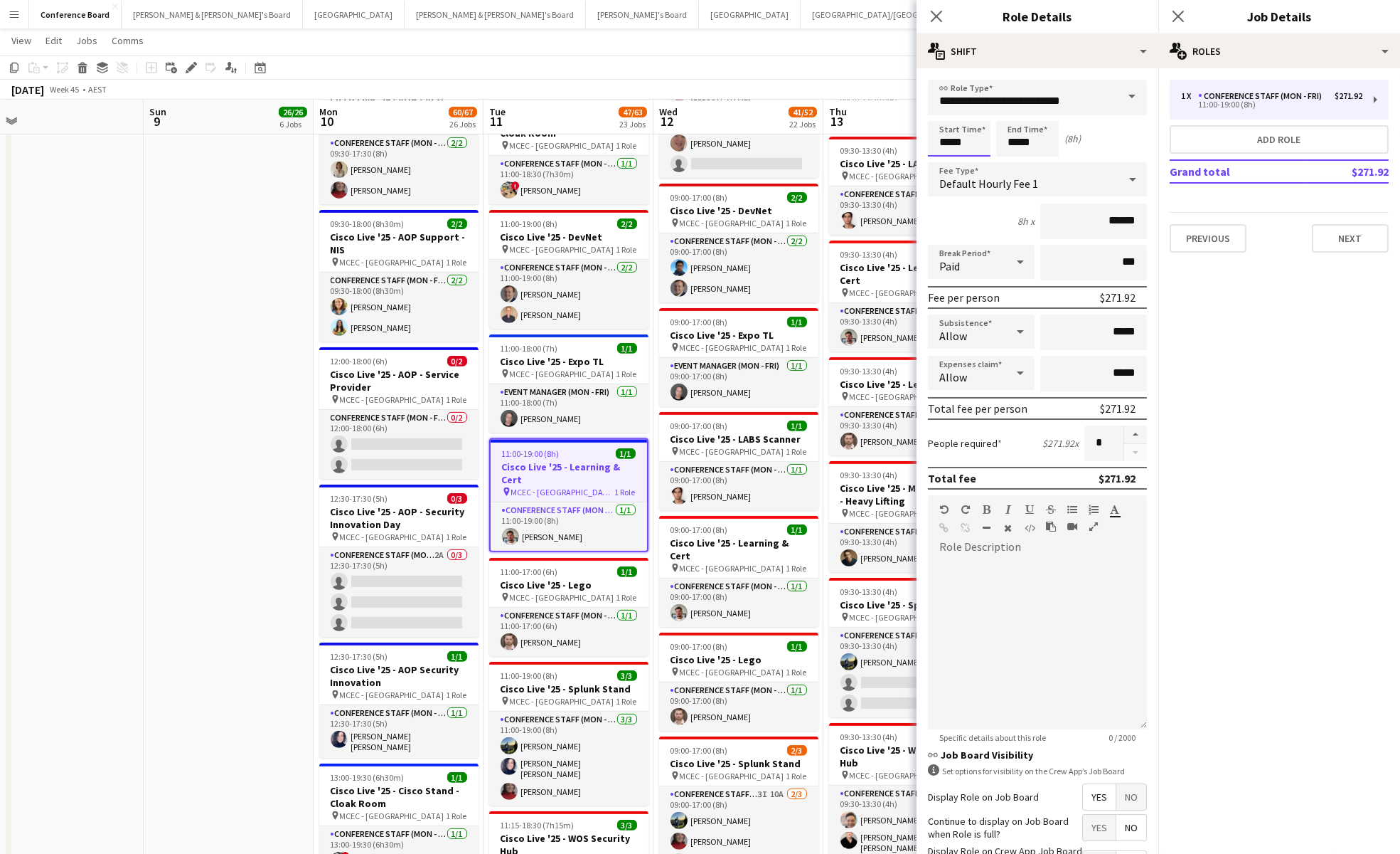
click at [977, 149] on input "*****" at bounding box center [959, 139] width 62 height 35
click at [974, 112] on div at bounding box center [973, 114] width 28 height 14
type input "*****"
click at [974, 112] on div at bounding box center [973, 114] width 28 height 14
click at [1029, 144] on input "*****" at bounding box center [1027, 139] width 62 height 35
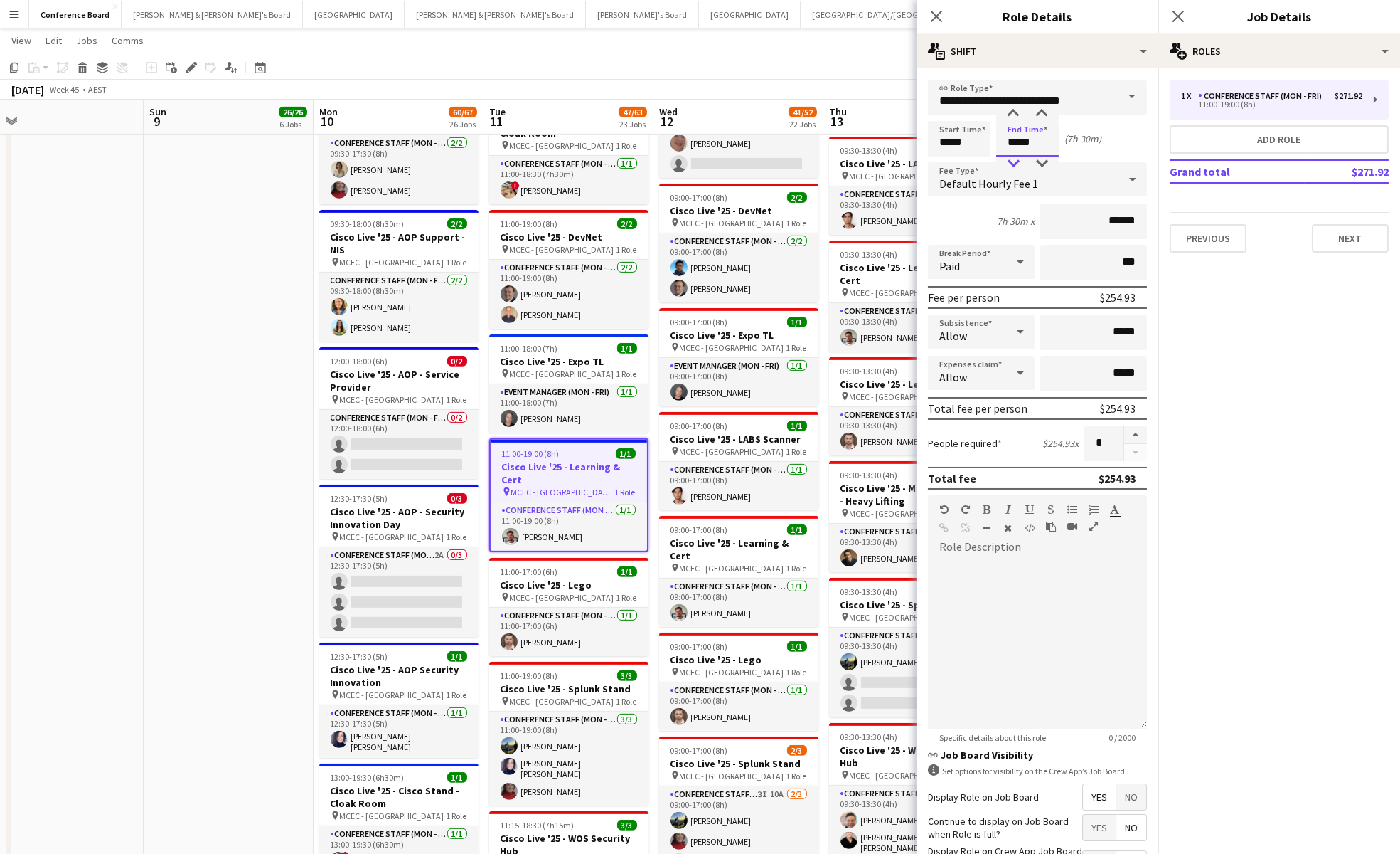
type input "*****"
click at [1014, 162] on div at bounding box center [1013, 163] width 28 height 14
click at [866, 95] on div "[DATE] Week 45 • AEST Publish 1 job Revert 1 job" at bounding box center [700, 89] width 1400 height 20
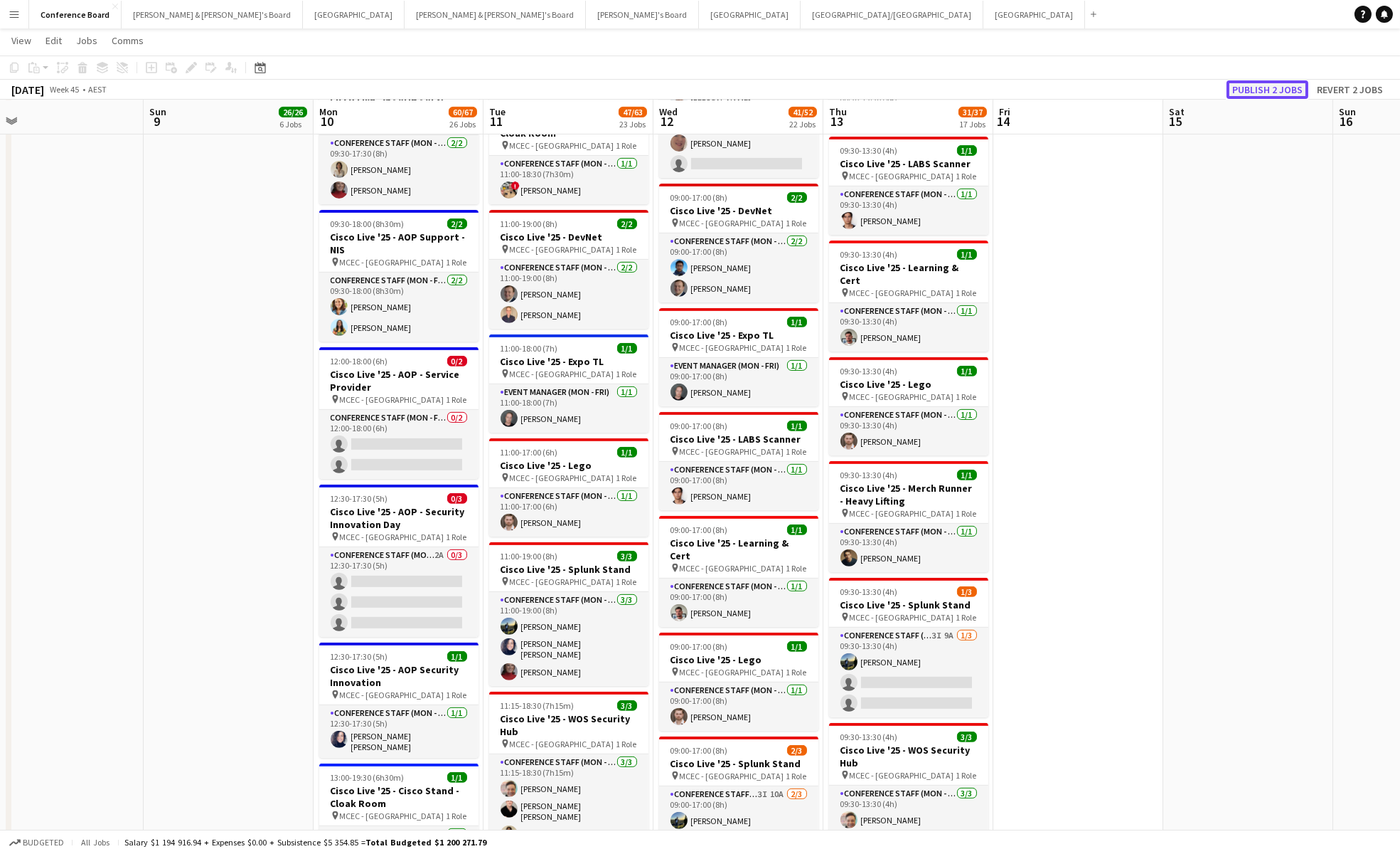
click at [1260, 92] on button "Publish 2 jobs" at bounding box center [1268, 89] width 82 height 18
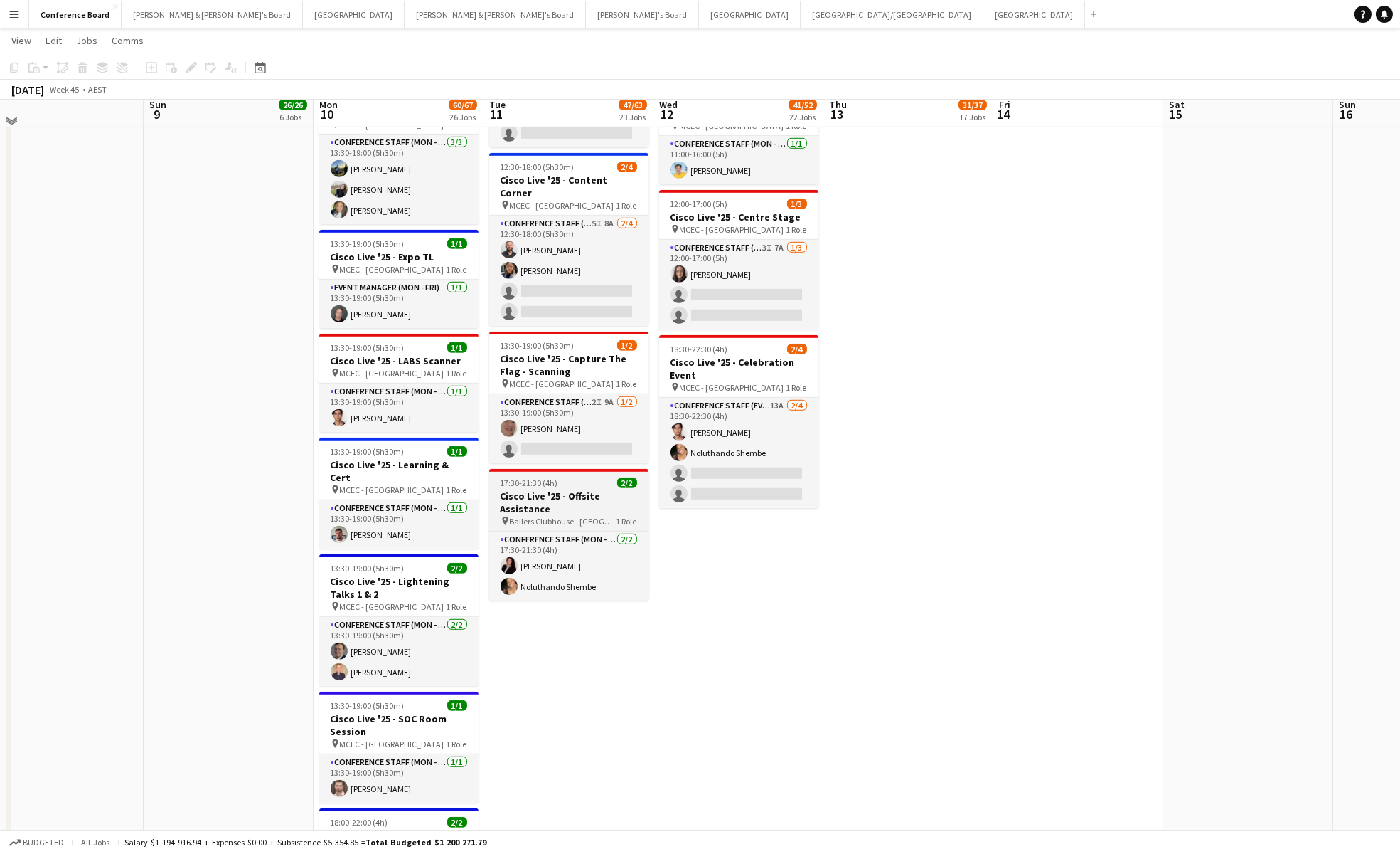
scroll to position [2778, 0]
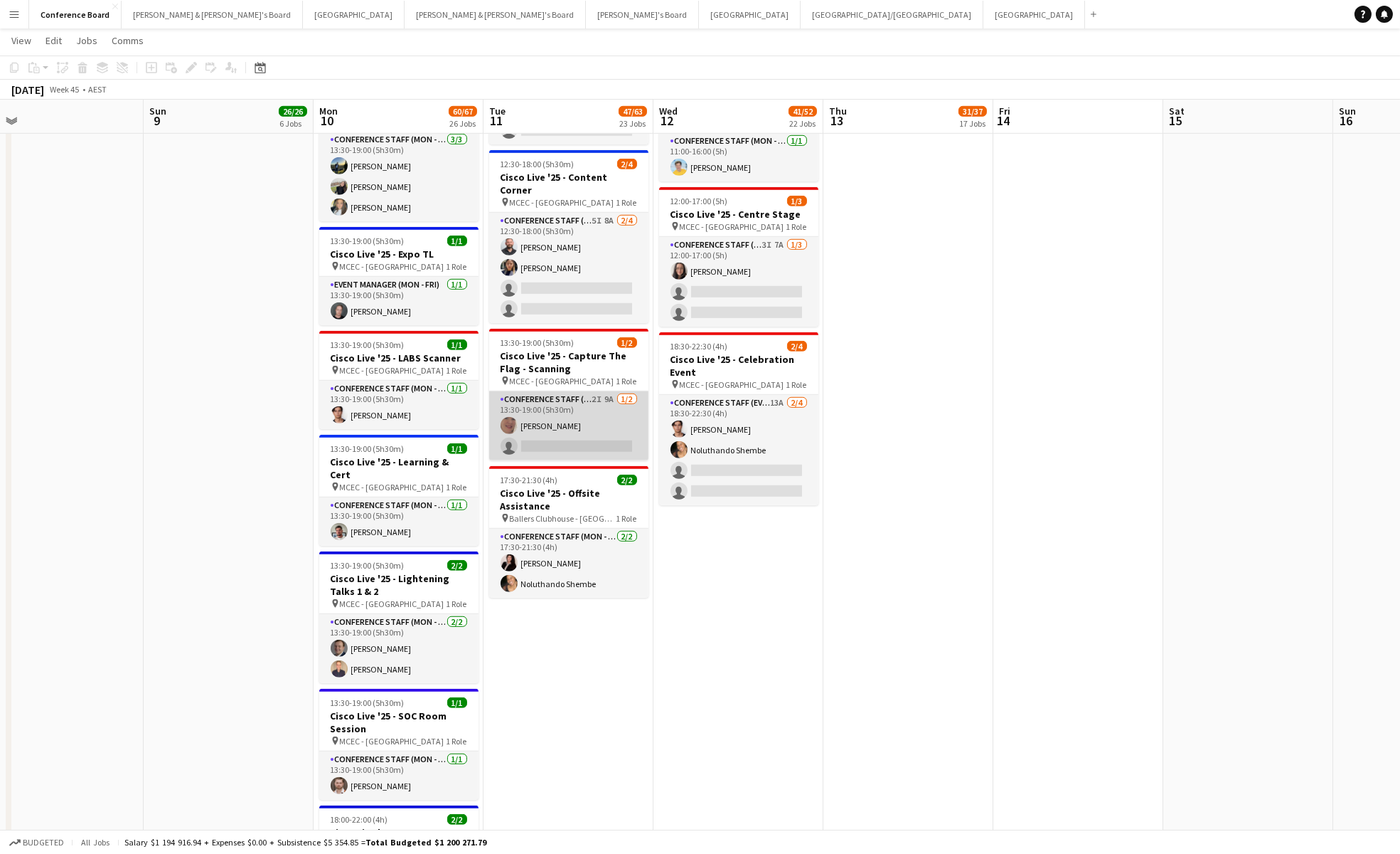
click at [538, 391] on app-card-role "Conference Staff (Mon - Fri) 2I 9A [DATE] 13:30-19:00 (5h30m) [PERSON_NAME] sin…" at bounding box center [569, 426] width 159 height 69
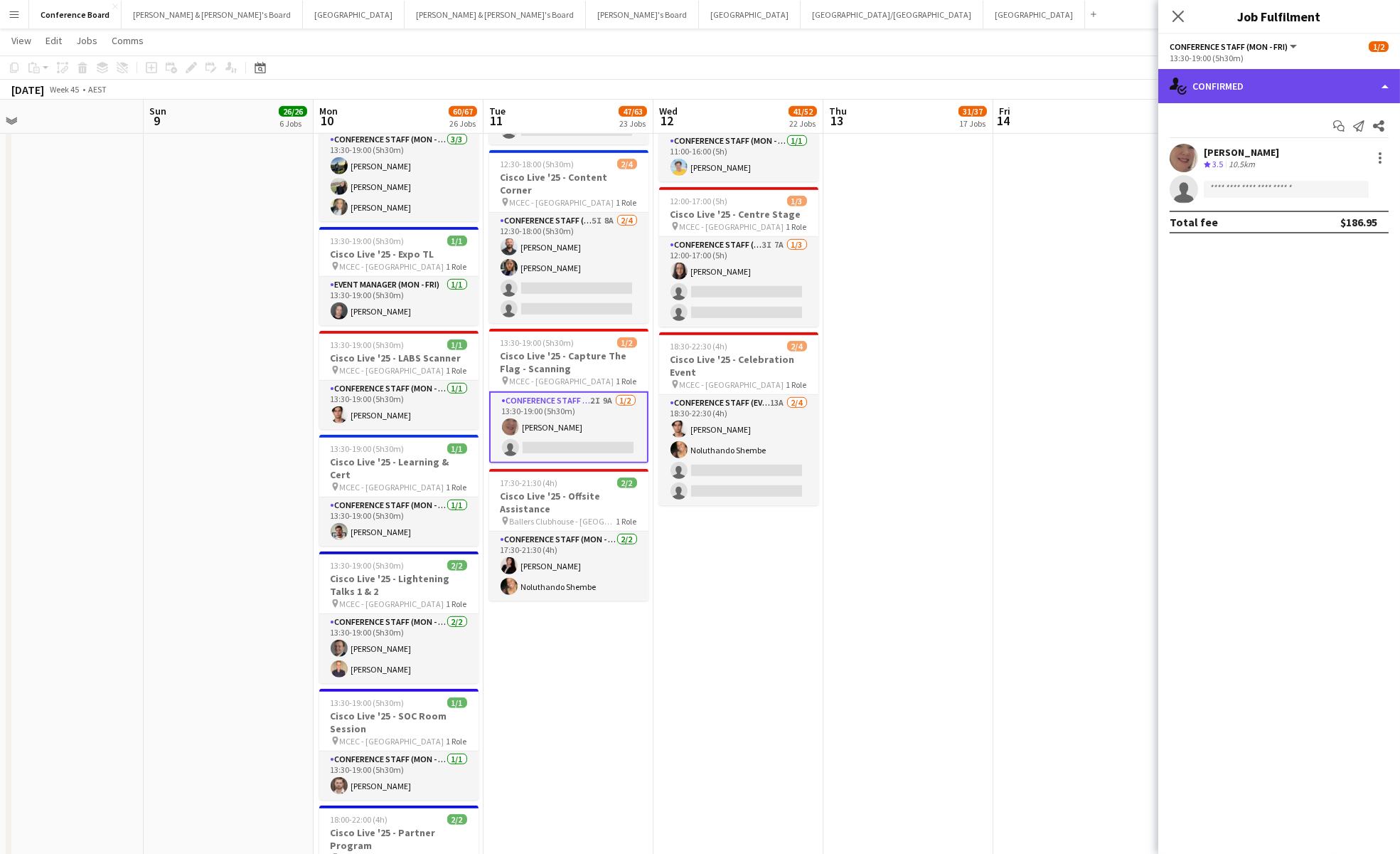
click at [1245, 83] on div "single-neutral-actions-check-2 Confirmed" at bounding box center [1279, 86] width 242 height 34
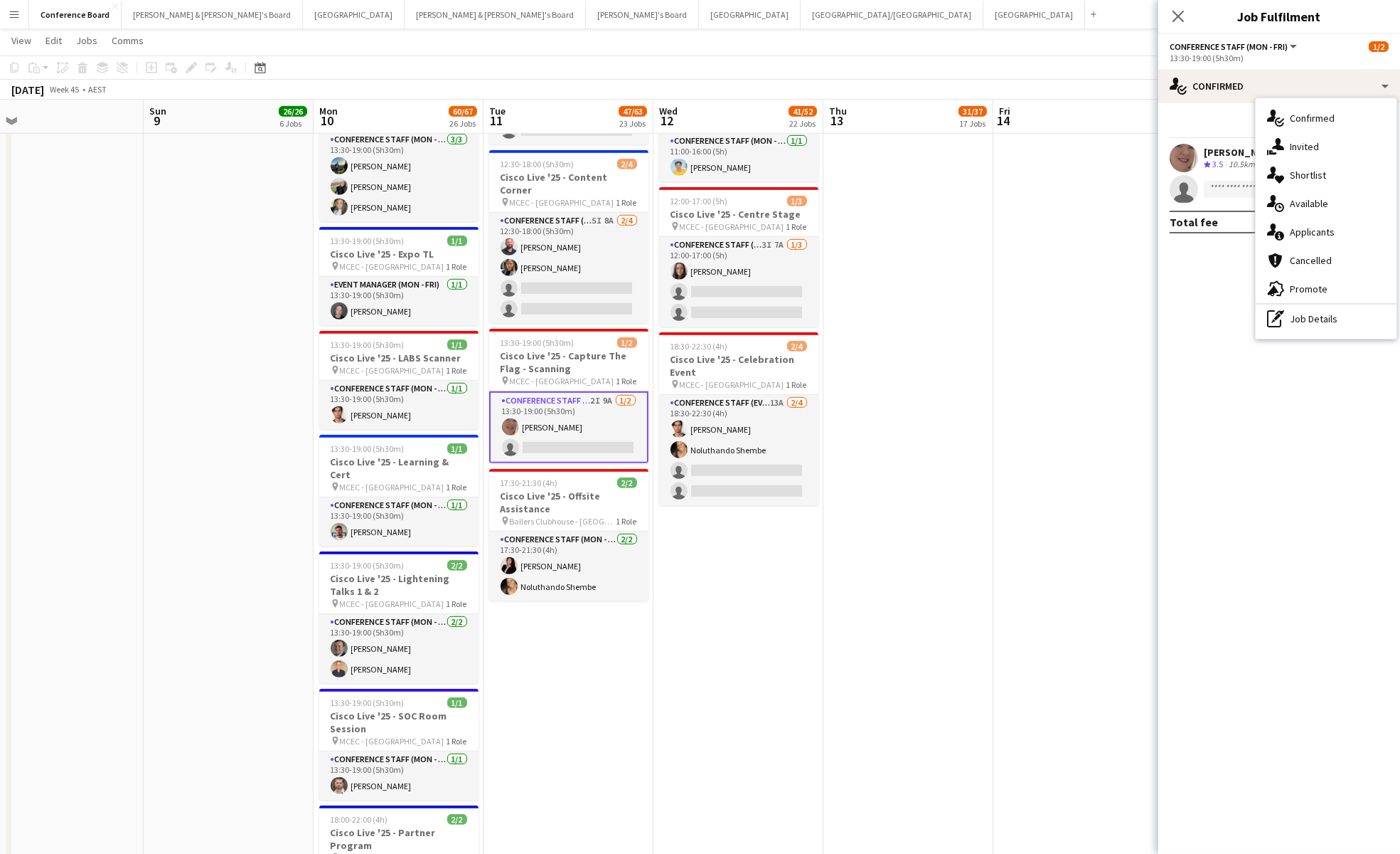
drag, startPoint x: 1335, startPoint y: 313, endPoint x: 1291, endPoint y: 293, distance: 48.3
click at [1335, 313] on div "pen-write Job Details" at bounding box center [1325, 318] width 141 height 28
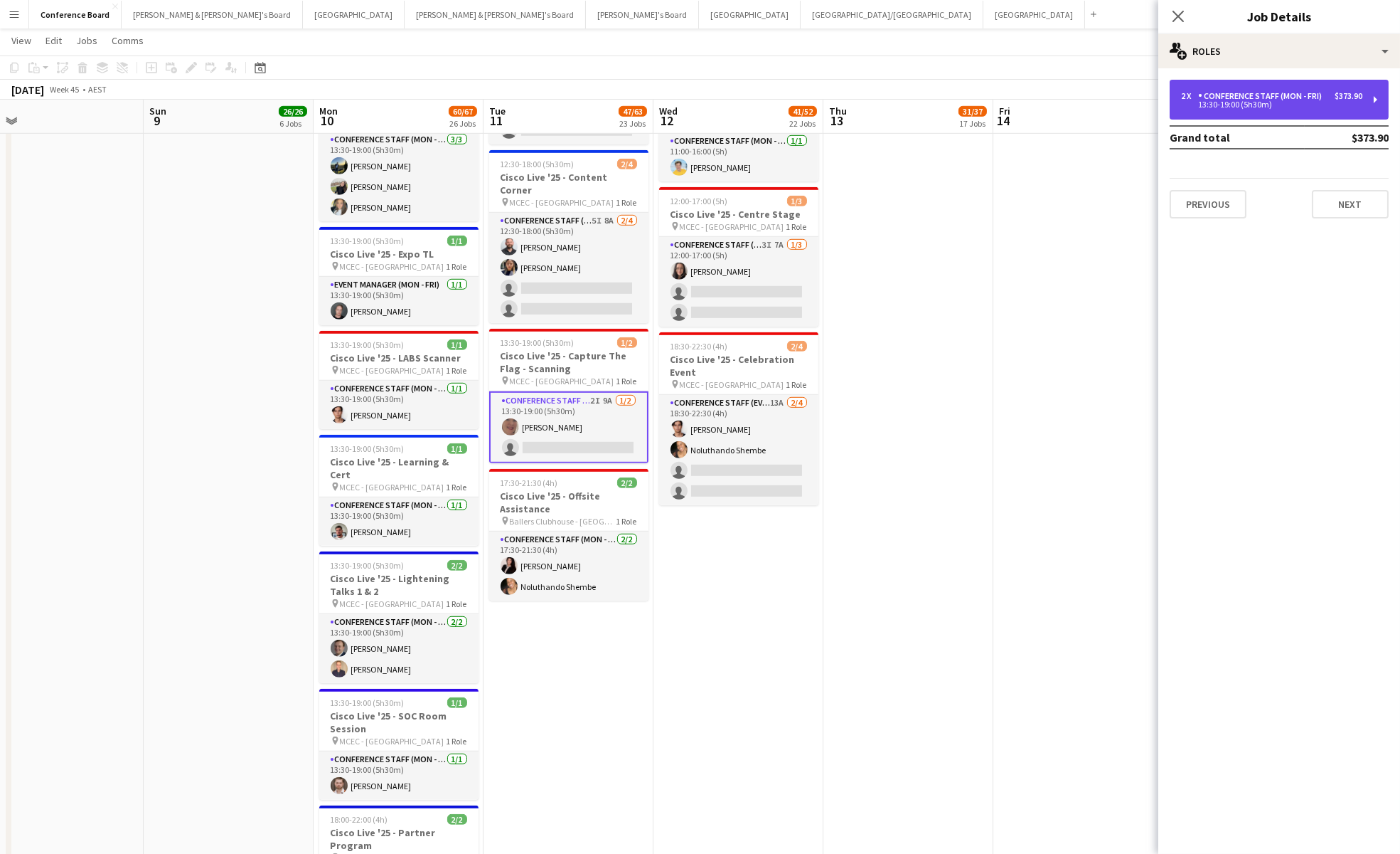
click at [1251, 105] on div "13:30-19:00 (5h30m)" at bounding box center [1271, 104] width 182 height 7
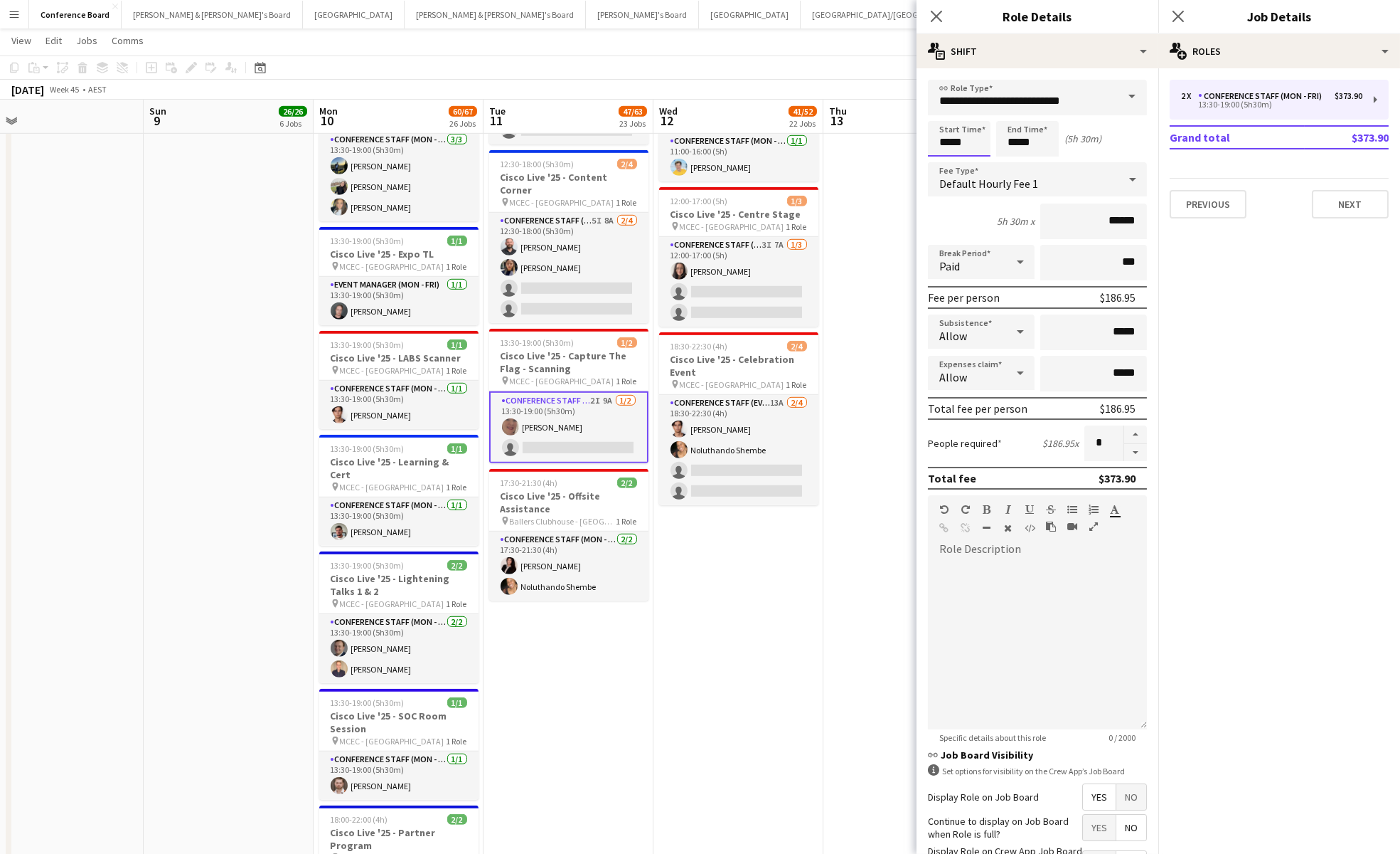
click at [968, 145] on input "*****" at bounding box center [959, 139] width 62 height 35
click at [944, 158] on div at bounding box center [944, 163] width 28 height 14
type input "*****"
click at [944, 158] on div at bounding box center [944, 163] width 28 height 14
click at [1018, 150] on input "*****" at bounding box center [1027, 139] width 62 height 35
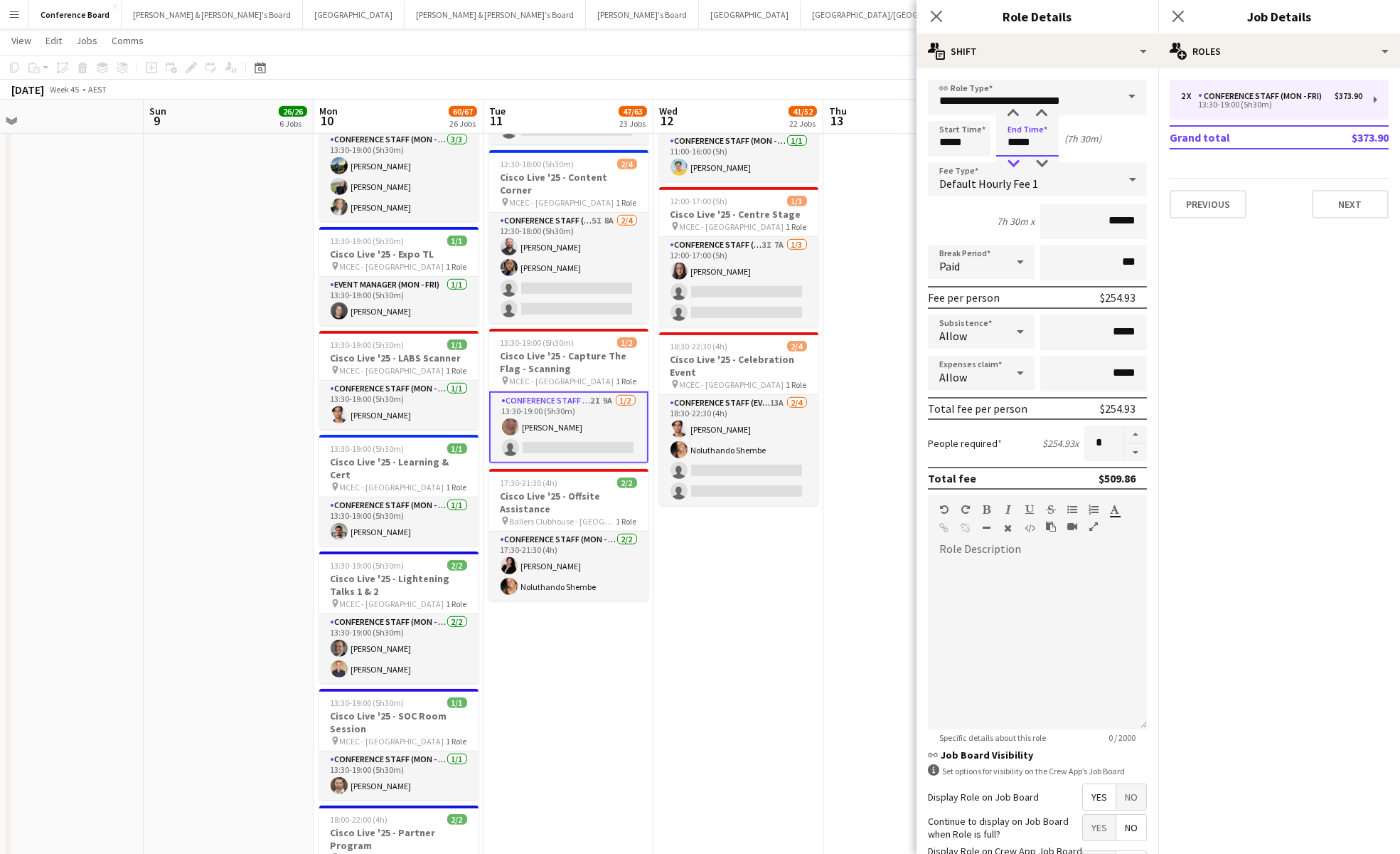
type input "*****"
click at [1018, 160] on div at bounding box center [1013, 163] width 28 height 14
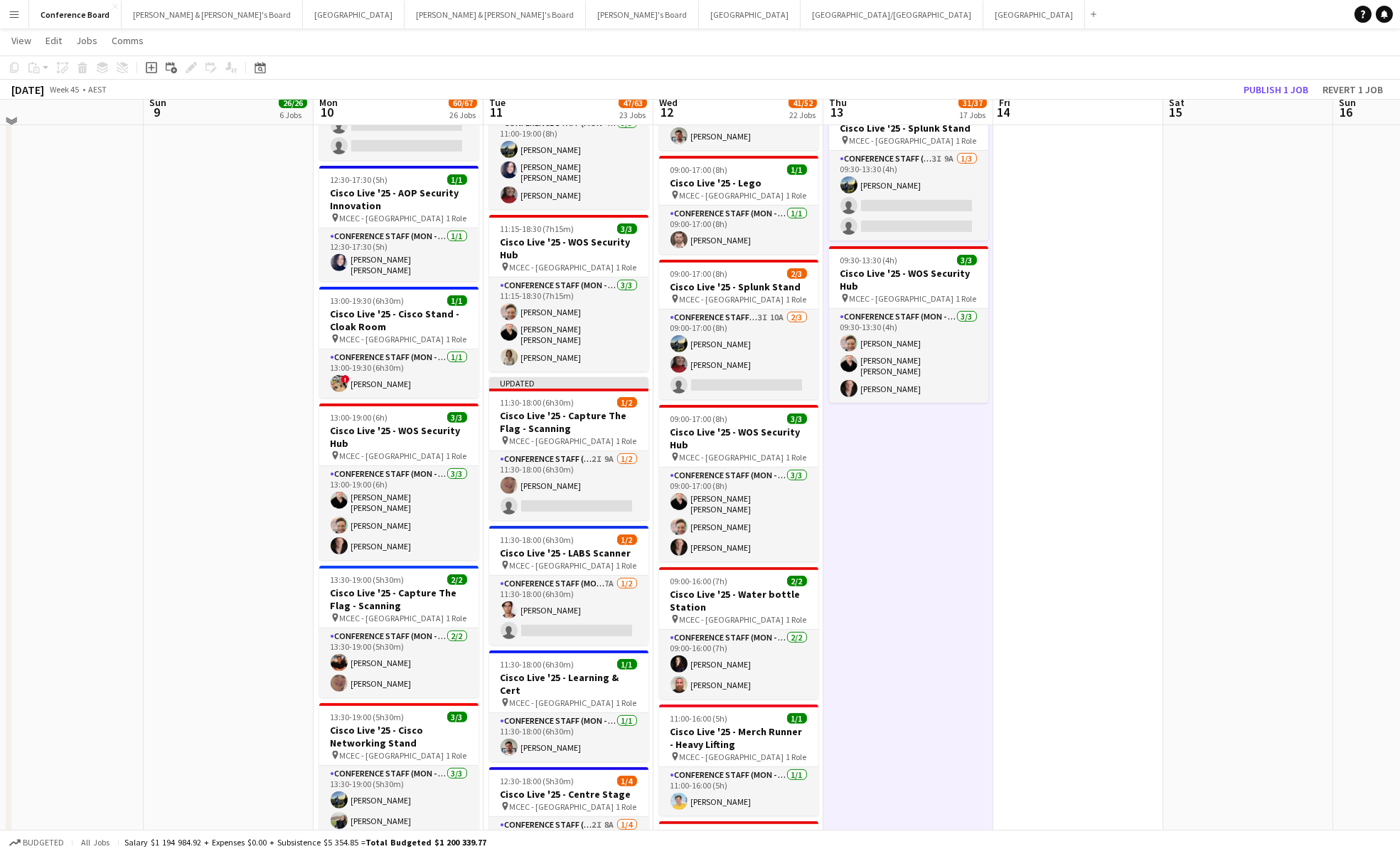
scroll to position [2133, 0]
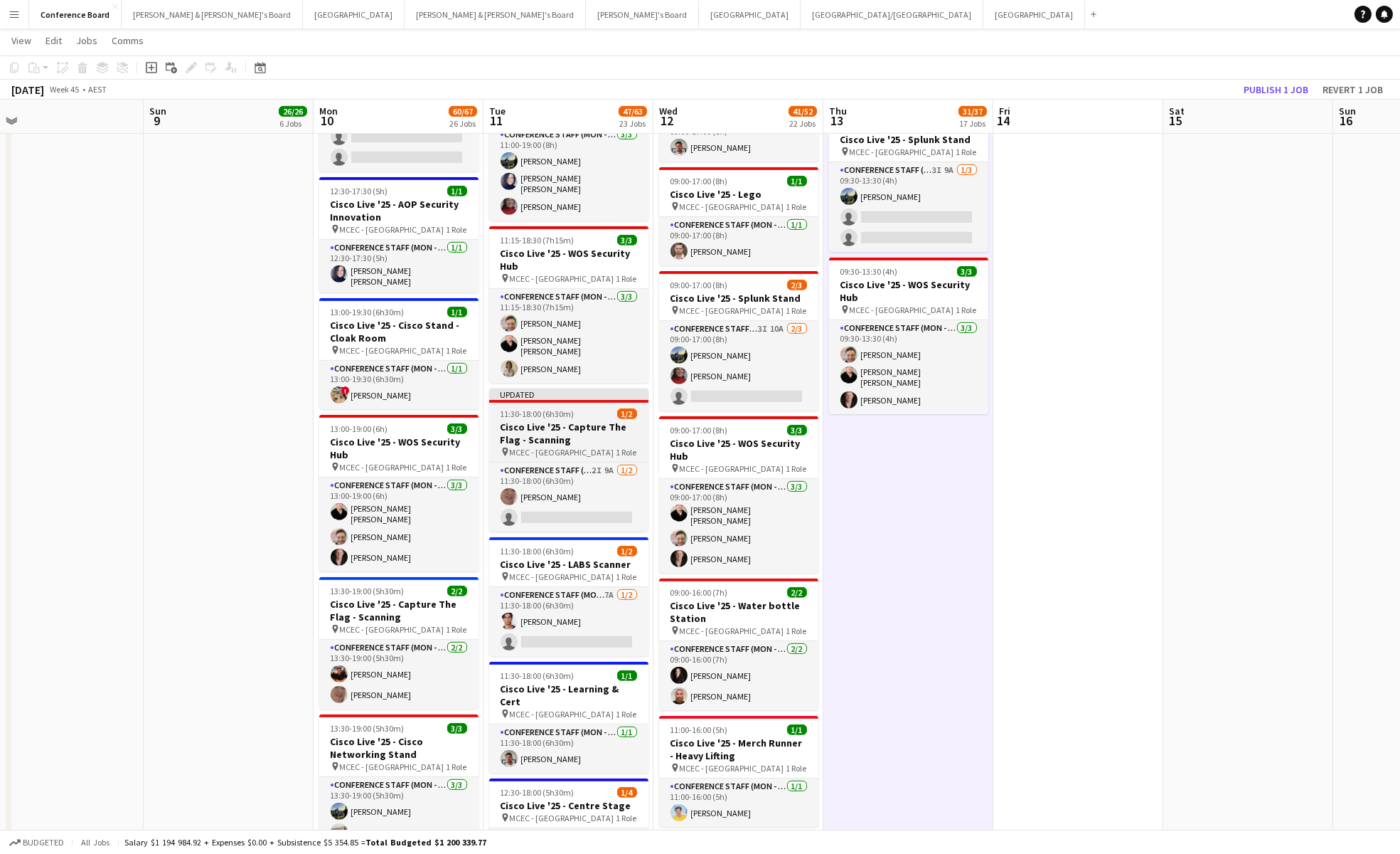
click at [557, 420] on h3 "Cisco Live '25 - Capture The Flag - Scanning" at bounding box center [569, 433] width 159 height 25
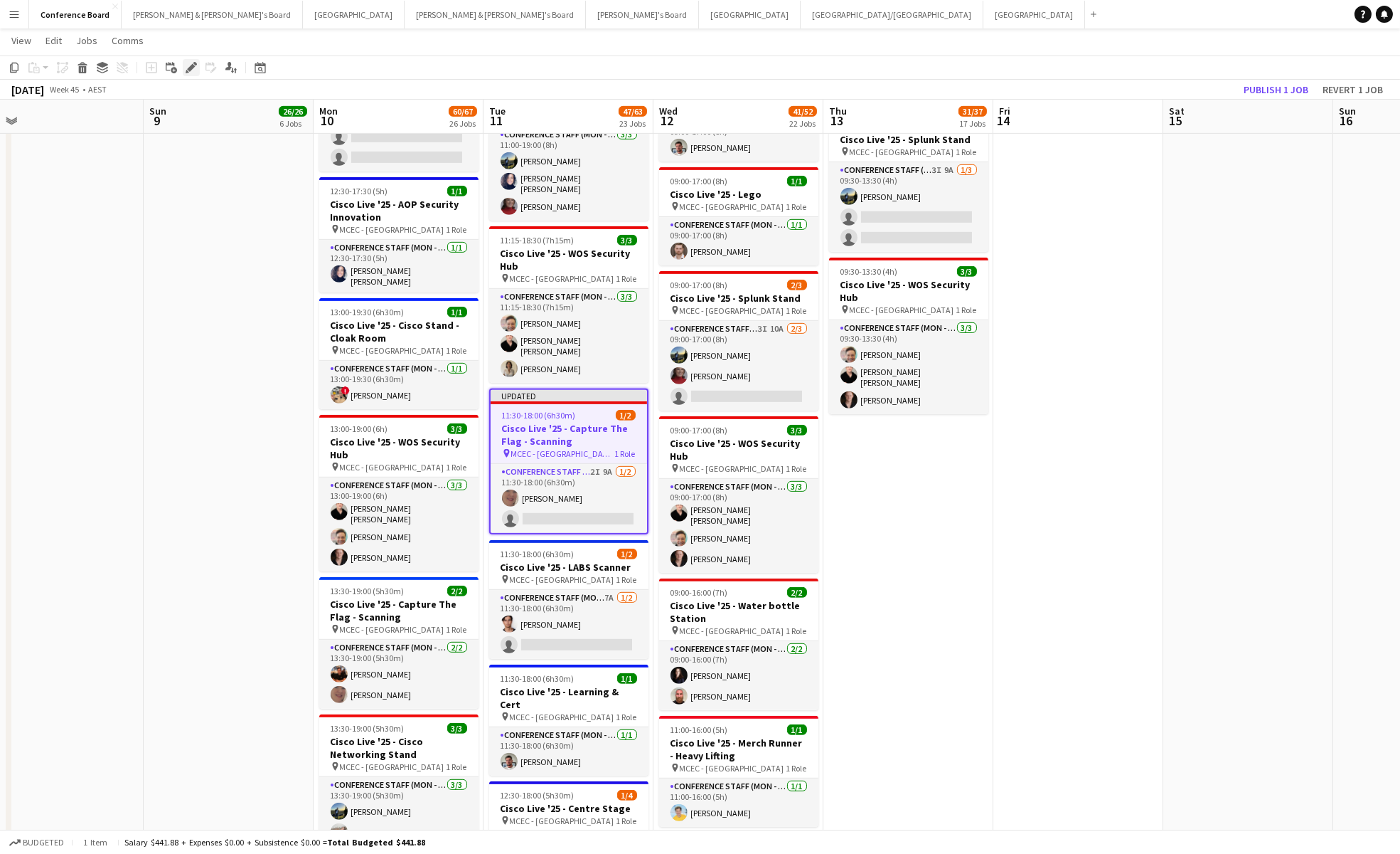
click at [191, 69] on icon at bounding box center [191, 68] width 8 height 8
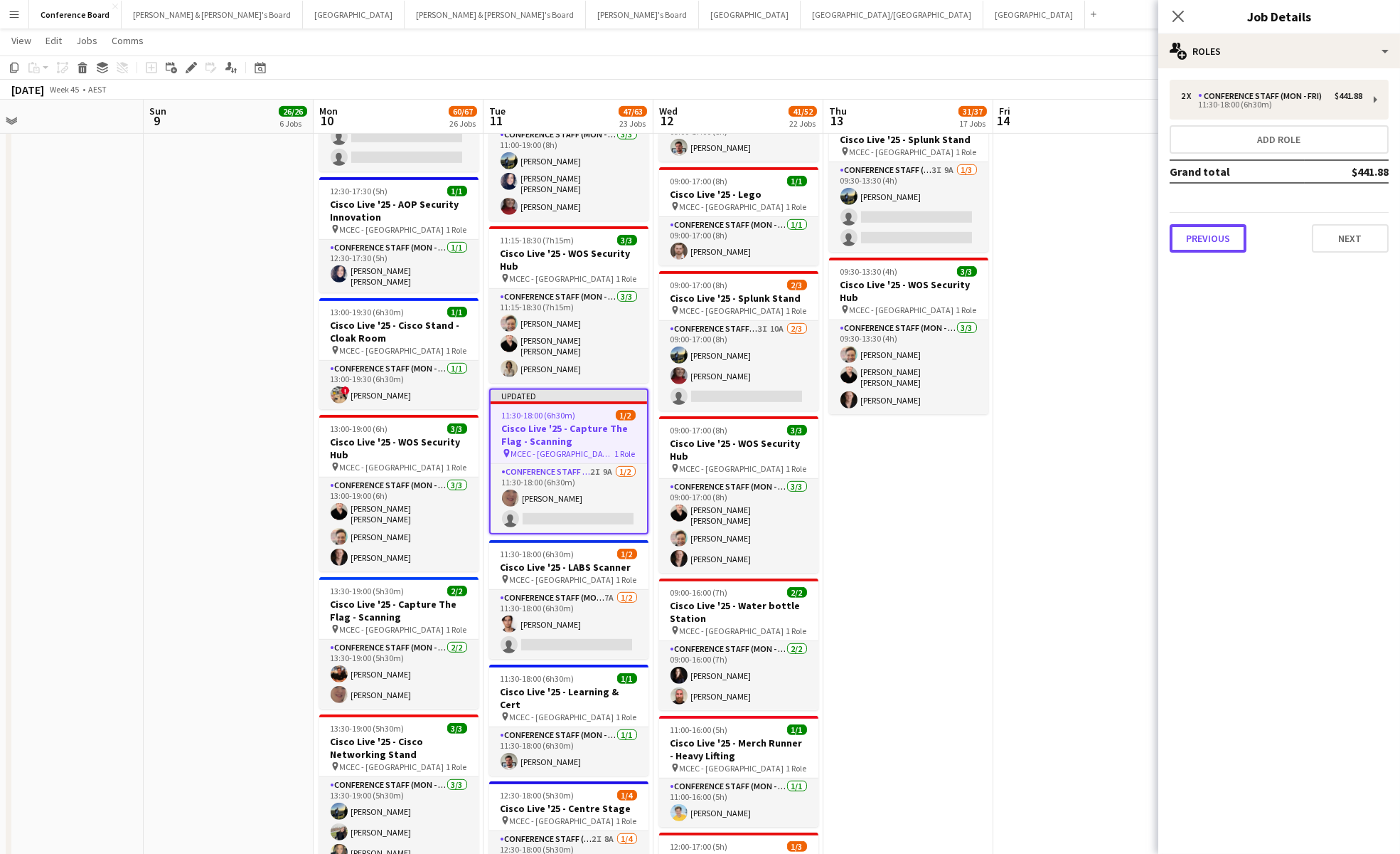
drag, startPoint x: 1228, startPoint y: 239, endPoint x: 1224, endPoint y: 229, distance: 10.8
click at [1228, 239] on button "Previous" at bounding box center [1208, 238] width 77 height 28
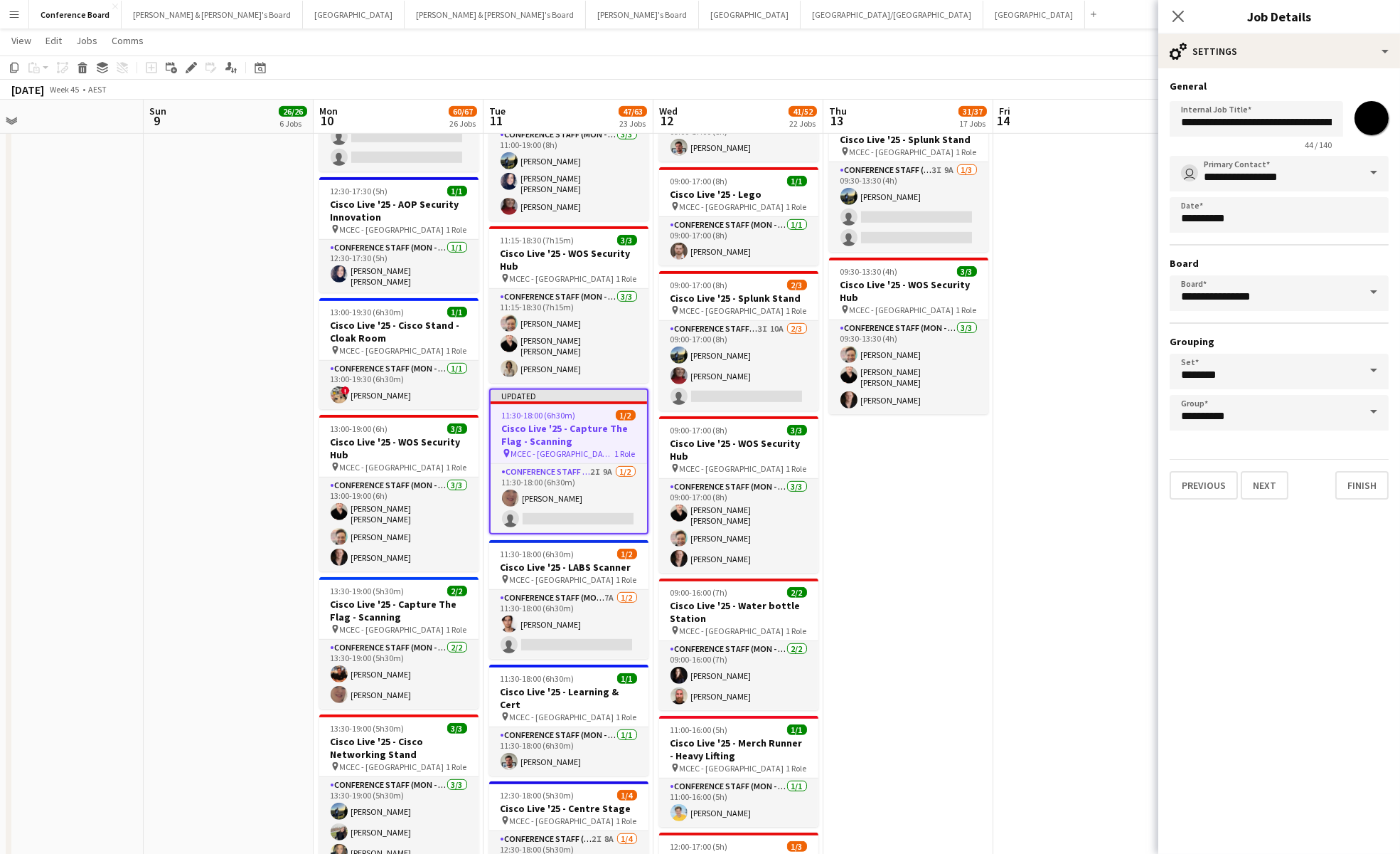
click at [1382, 110] on input "*******" at bounding box center [1372, 118] width 52 height 52
type input "*******"
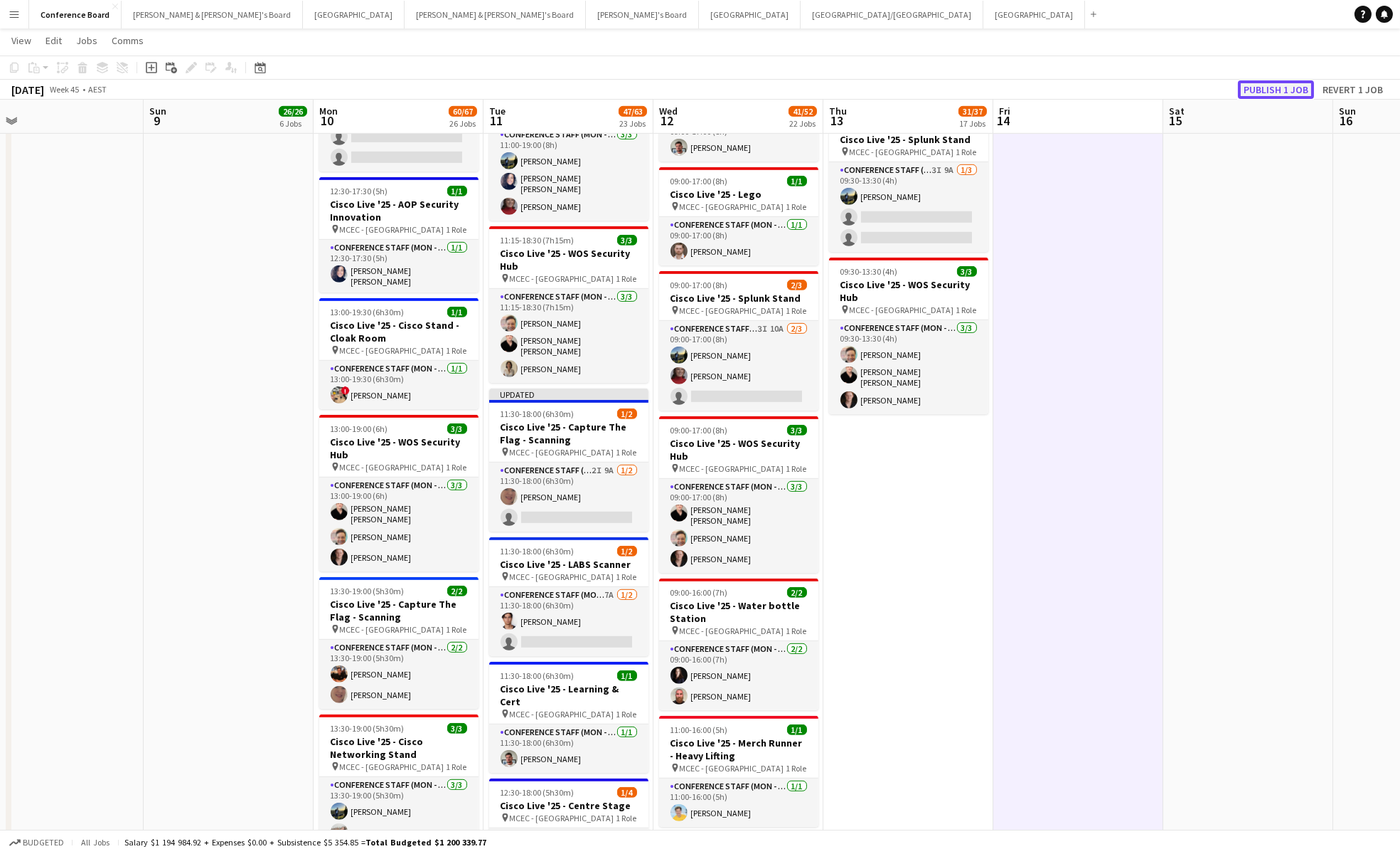
click at [1260, 86] on button "Publish 1 job" at bounding box center [1275, 89] width 76 height 18
